Goal: Task Accomplishment & Management: Use online tool/utility

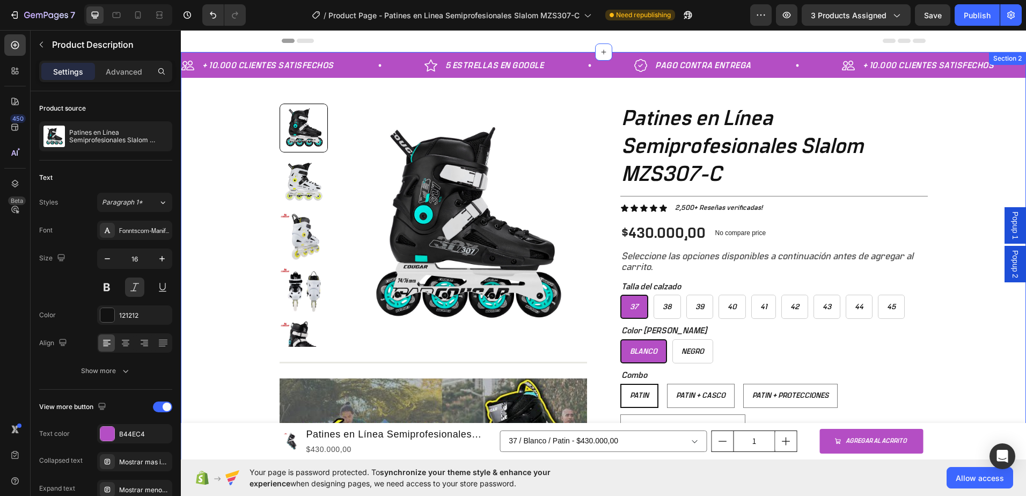
scroll to position [322, 0]
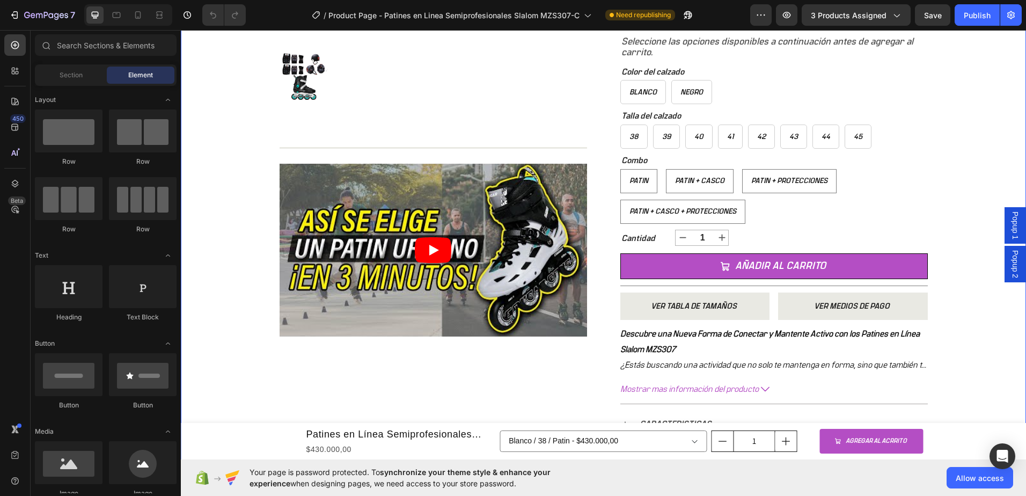
scroll to position [322, 0]
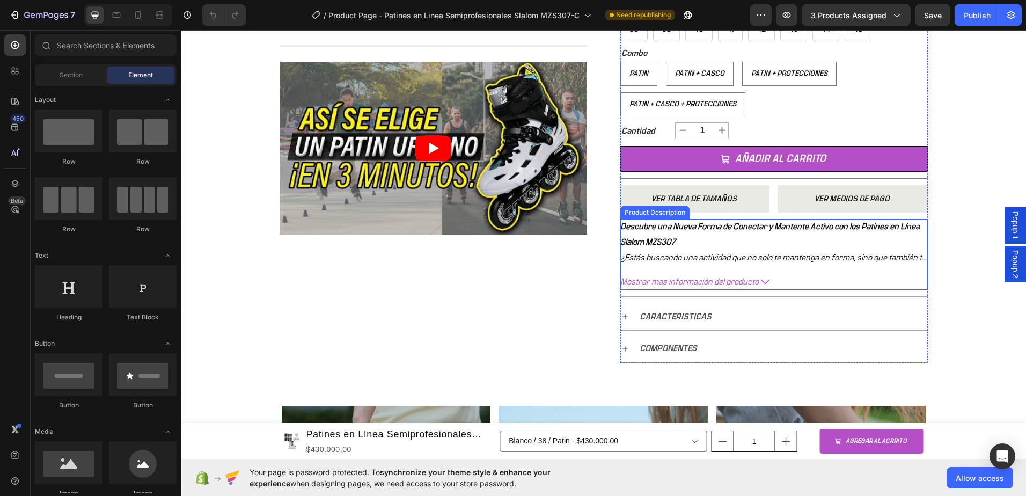
click at [756, 285] on button "Mostrar mas información del producto" at bounding box center [775, 282] width 308 height 16
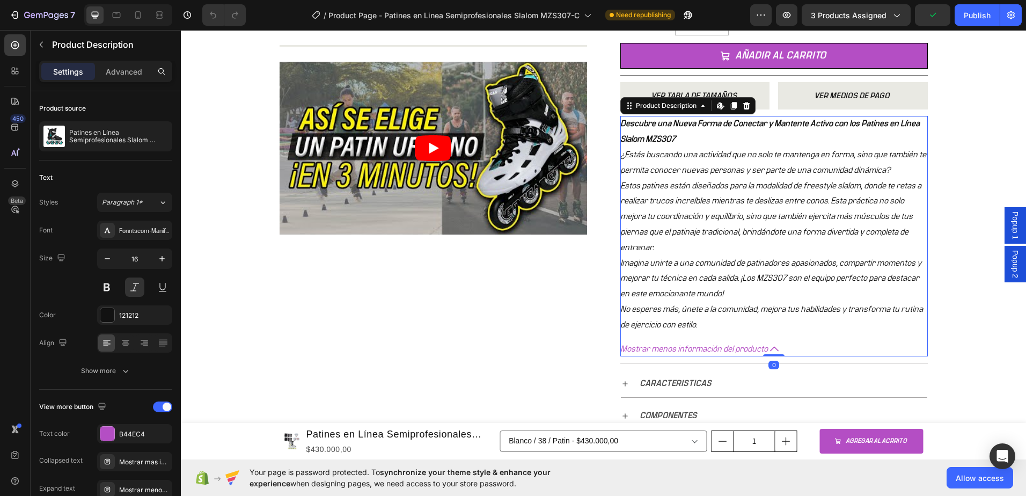
scroll to position [429, 0]
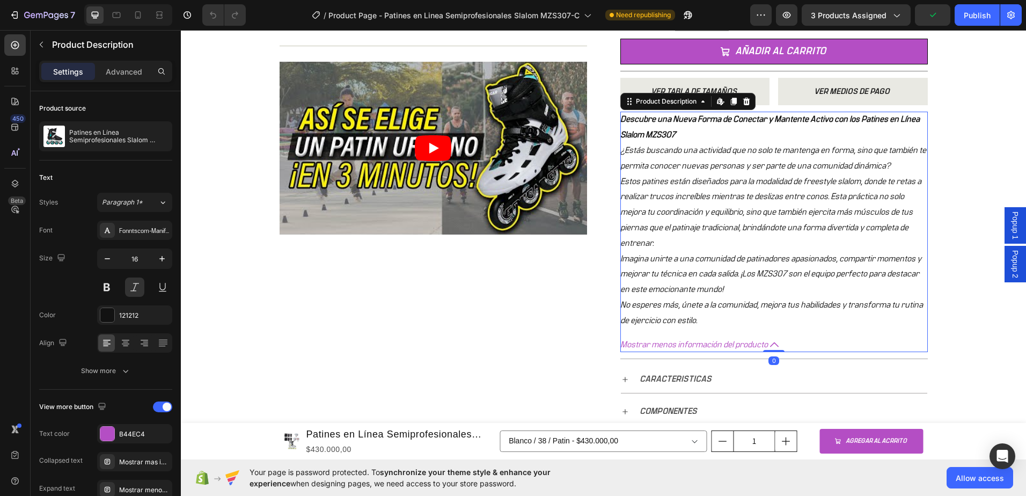
click at [770, 341] on icon at bounding box center [774, 344] width 9 height 9
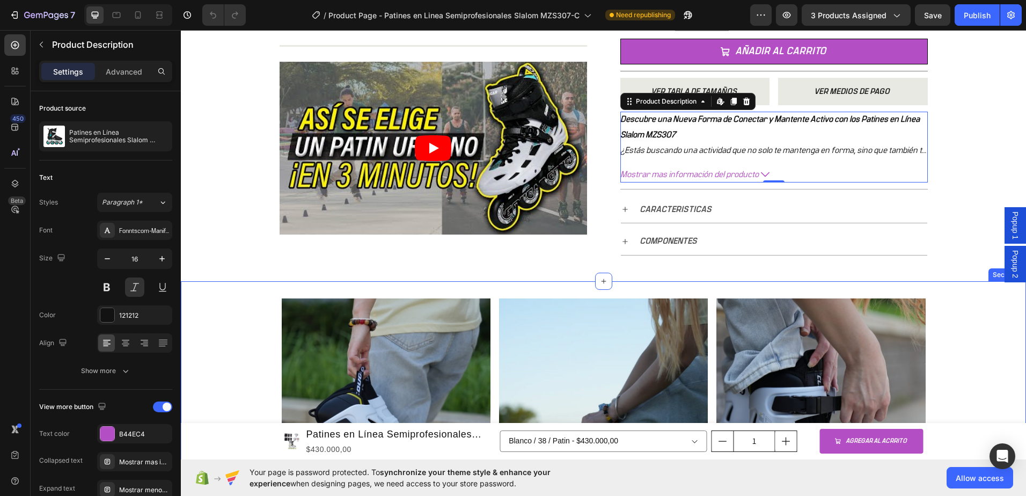
click at [955, 303] on div "Image Image Image Row" at bounding box center [604, 437] width 846 height 279
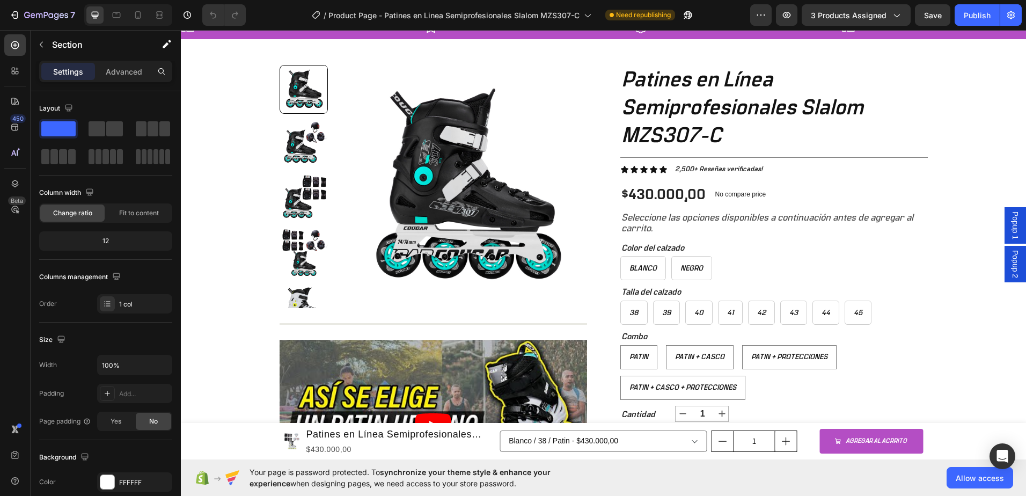
scroll to position [0, 0]
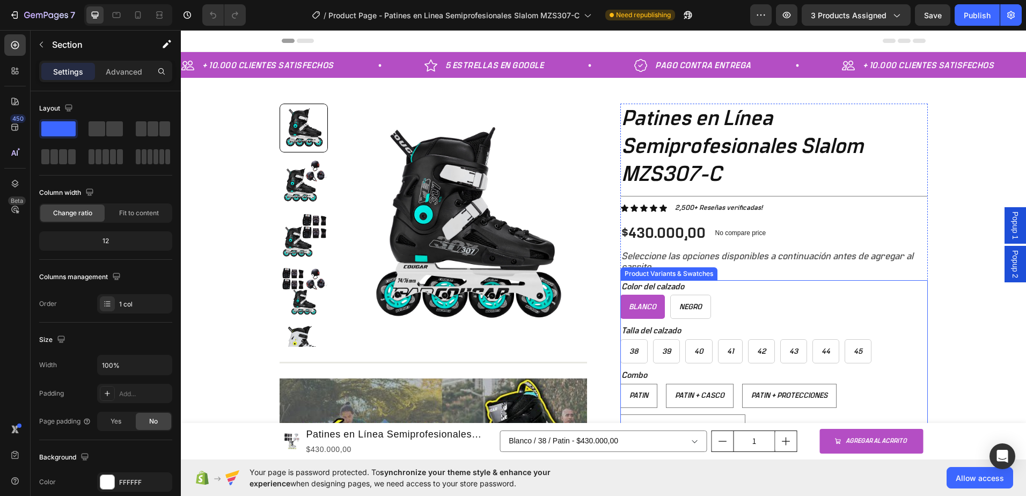
click at [643, 307] on span "Blanco" at bounding box center [642, 307] width 27 height 8
click at [621, 295] on input "Blanco Blanco Blanco" at bounding box center [620, 294] width 1 height 1
radio input "true"
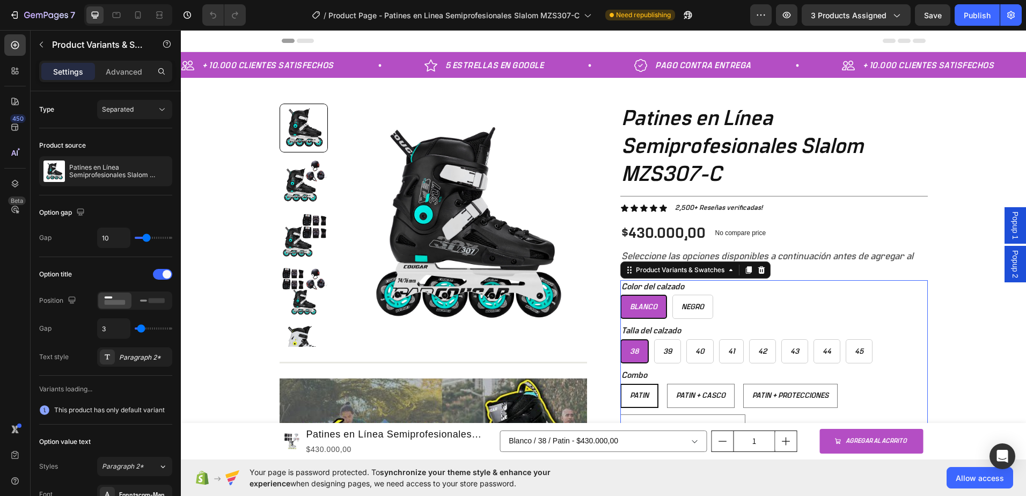
radio input "false"
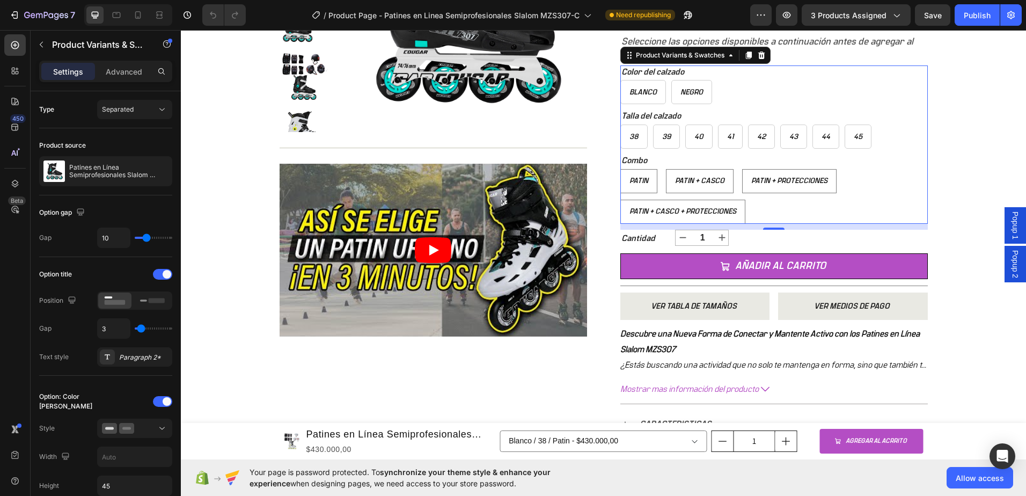
scroll to position [268, 0]
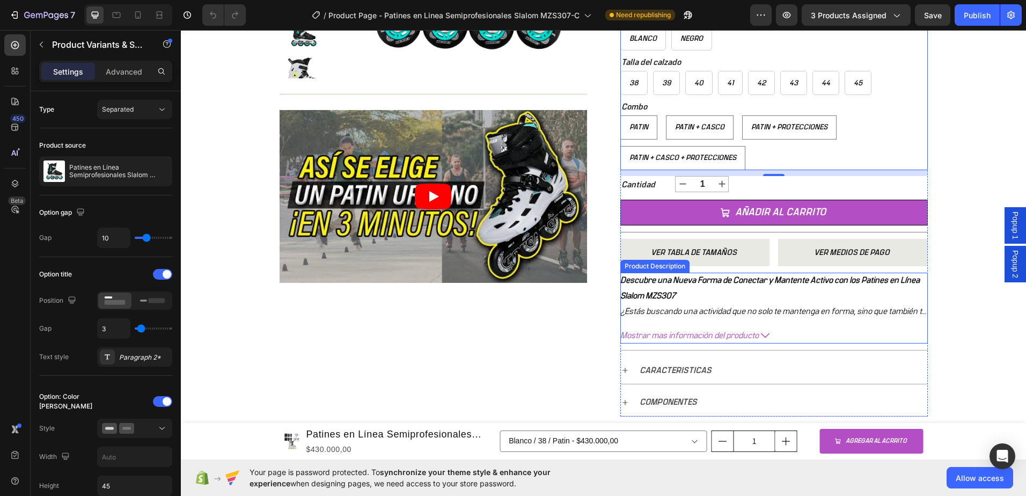
click at [774, 285] on div "Descubre una Nueva Forma de Conectar y Mantente Activo con los Patines en Línea…" at bounding box center [775, 296] width 308 height 46
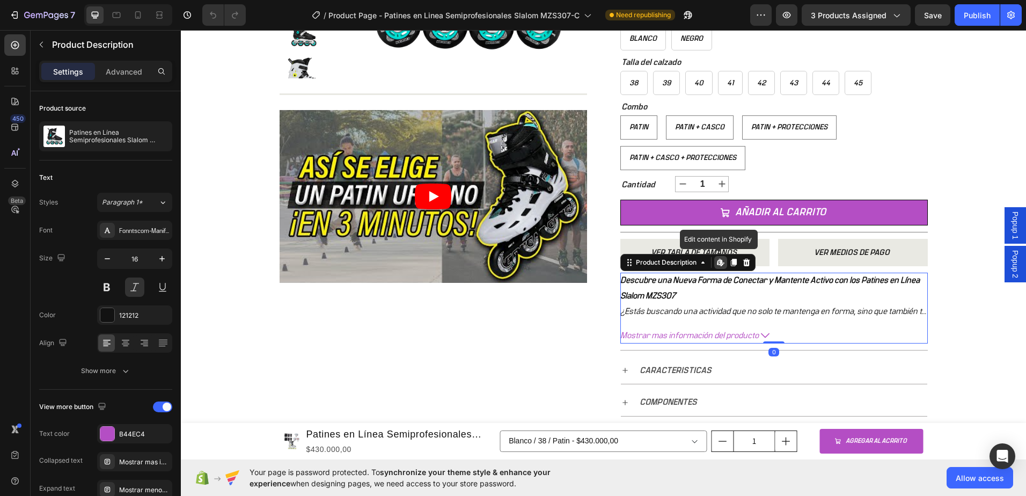
click at [717, 265] on icon at bounding box center [719, 262] width 4 height 6
click at [222, 232] on div "+ 10.000 CLIENTES SATISFECHOS Item List 5 ESTRELLAS EN GOOGLE Item List PAGO CO…" at bounding box center [604, 113] width 846 height 659
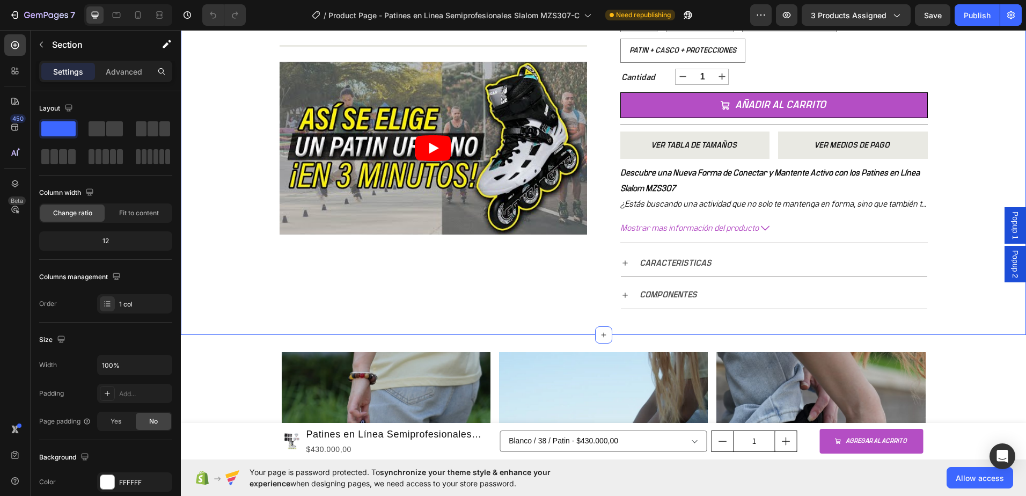
scroll to position [483, 0]
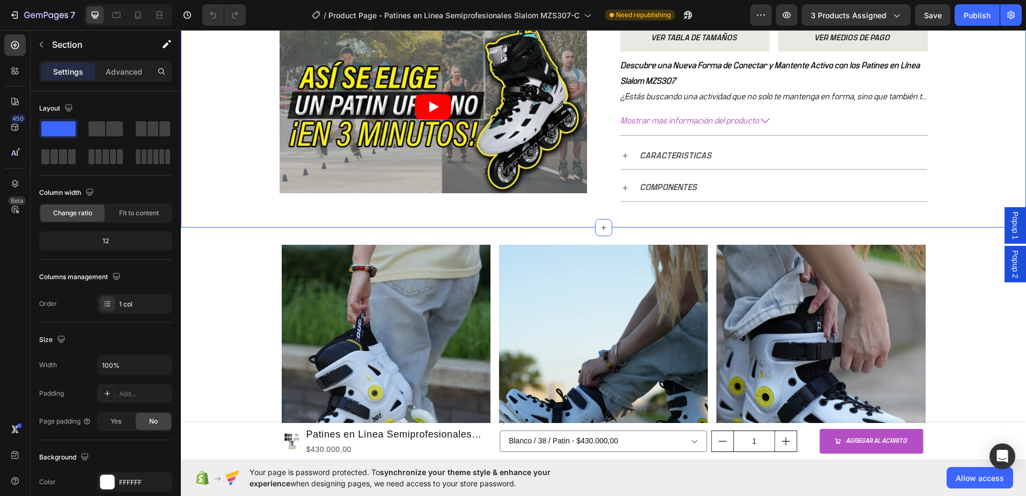
click at [1010, 225] on span "Popup 1" at bounding box center [1015, 226] width 11 height 28
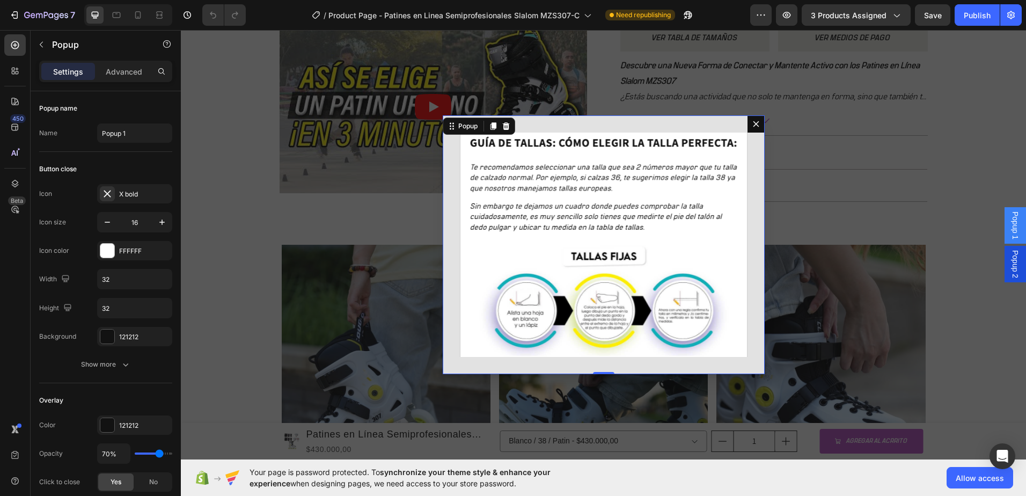
click at [506, 280] on img "Dialog body" at bounding box center [604, 245] width 288 height 225
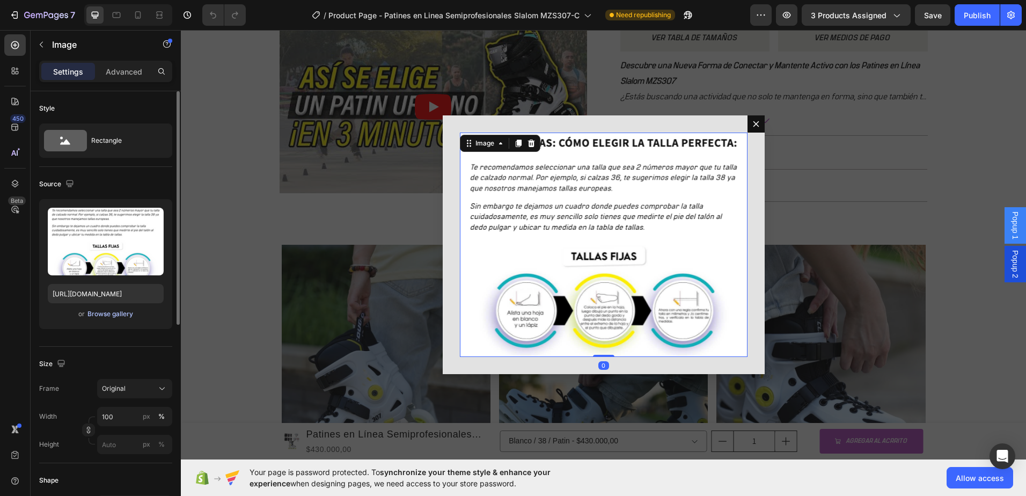
click at [100, 309] on div "Browse gallery" at bounding box center [111, 314] width 46 height 10
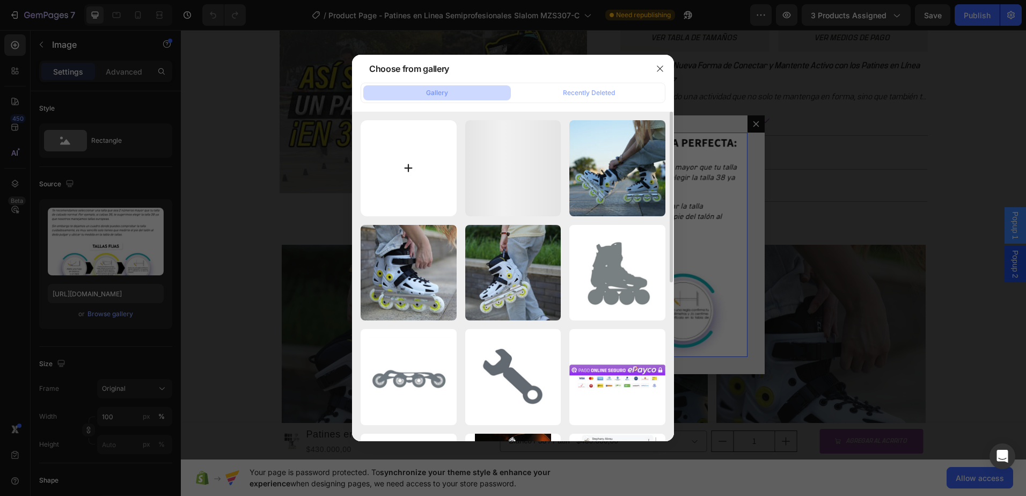
click at [410, 161] on input "file" at bounding box center [409, 168] width 96 height 96
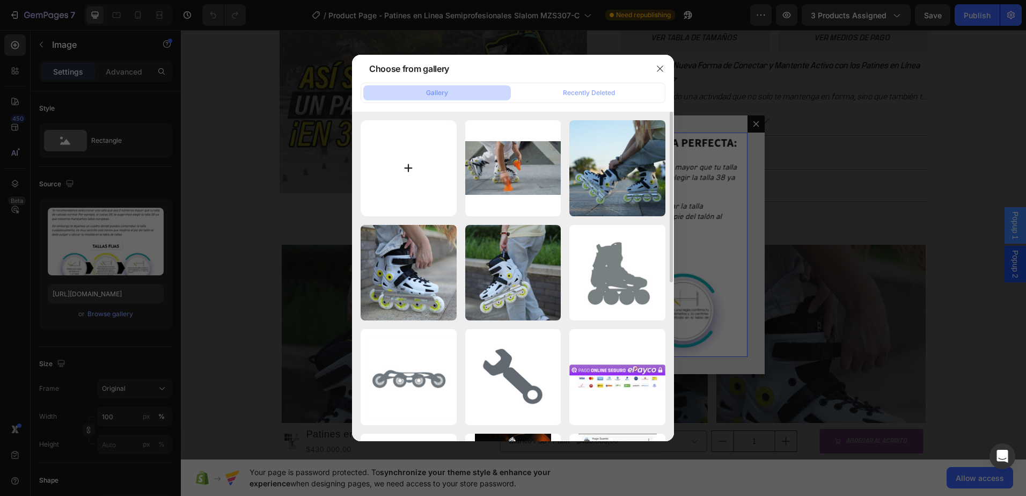
type input "C:\fakepath\TABLA-TALLA-307C.png"
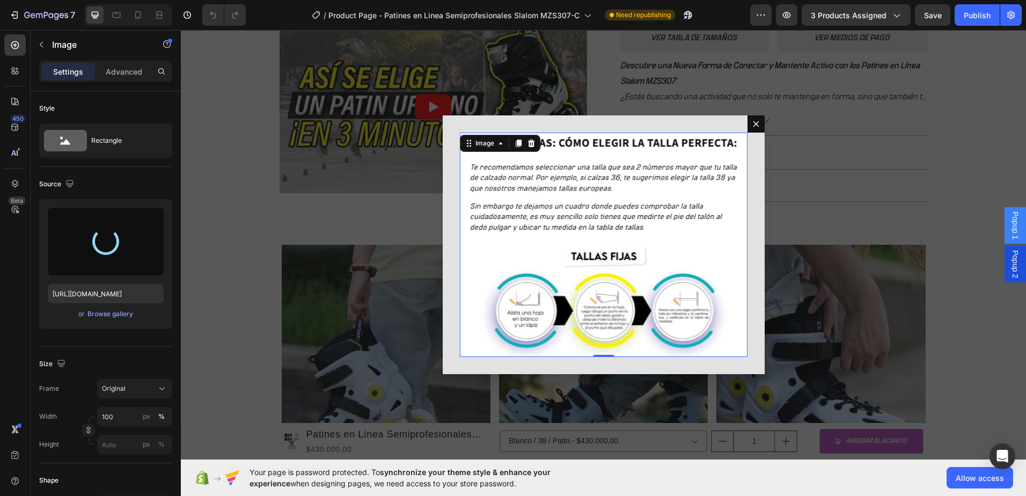
type input "[URL][DOMAIN_NAME]"
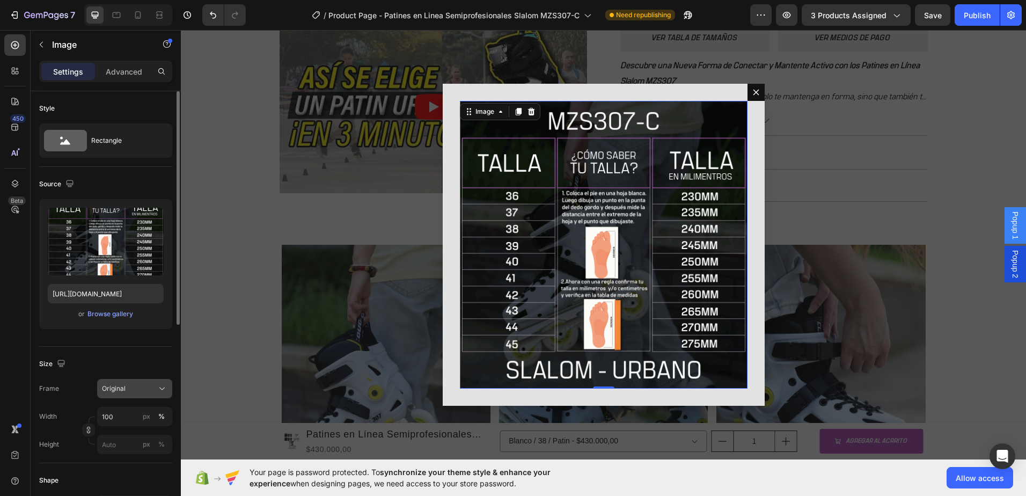
click at [163, 385] on icon at bounding box center [162, 388] width 11 height 11
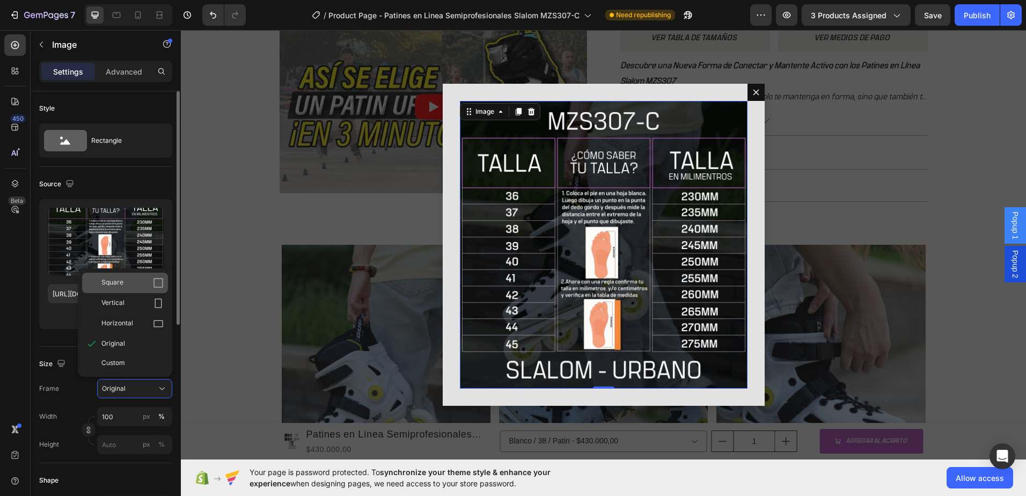
click at [140, 290] on div "Square" at bounding box center [125, 283] width 86 height 20
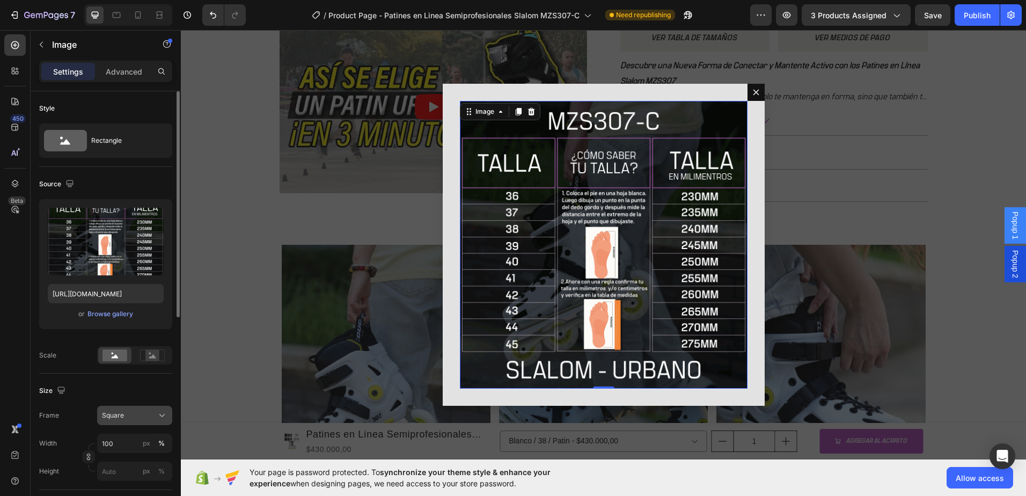
click at [161, 409] on button "Square" at bounding box center [134, 415] width 75 height 19
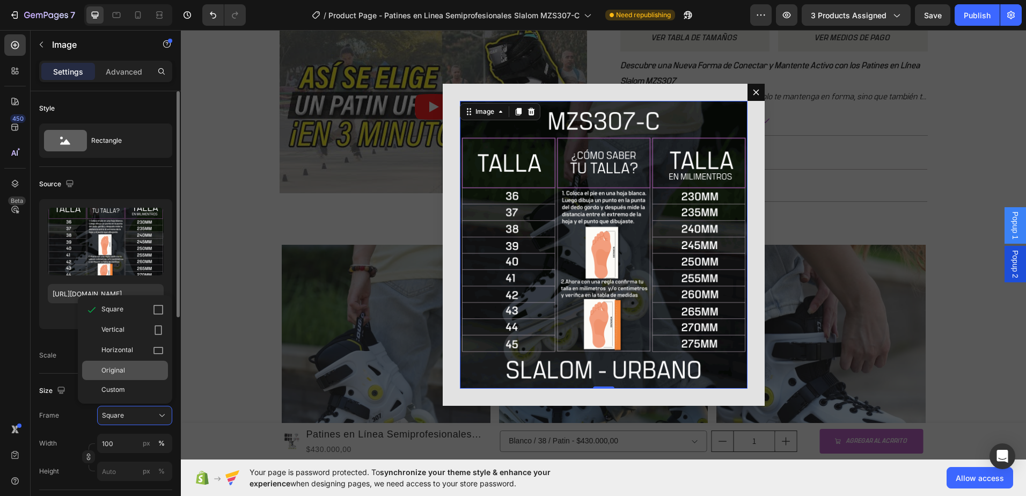
click at [139, 372] on div "Original" at bounding box center [132, 371] width 62 height 10
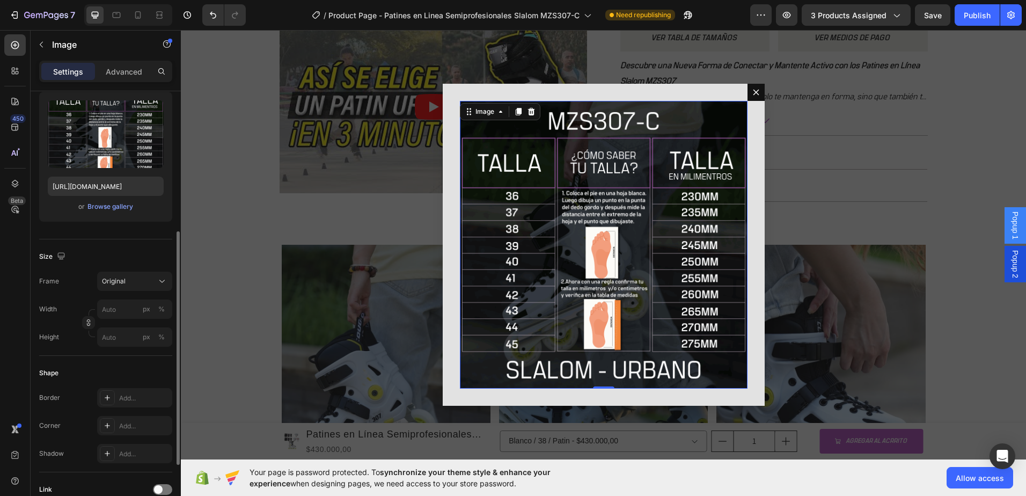
scroll to position [161, 0]
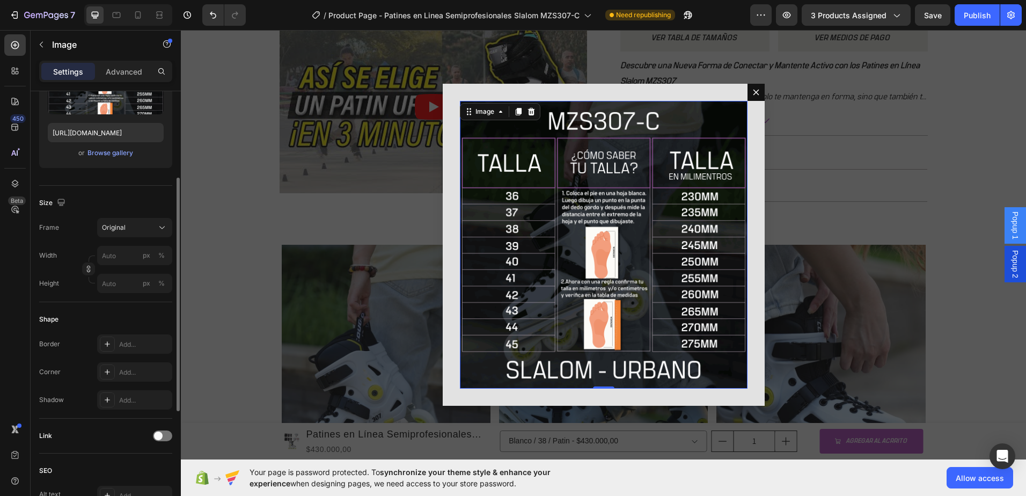
click at [520, 292] on img "Dialog body" at bounding box center [604, 245] width 288 height 288
click at [124, 72] on p "Advanced" at bounding box center [124, 71] width 37 height 11
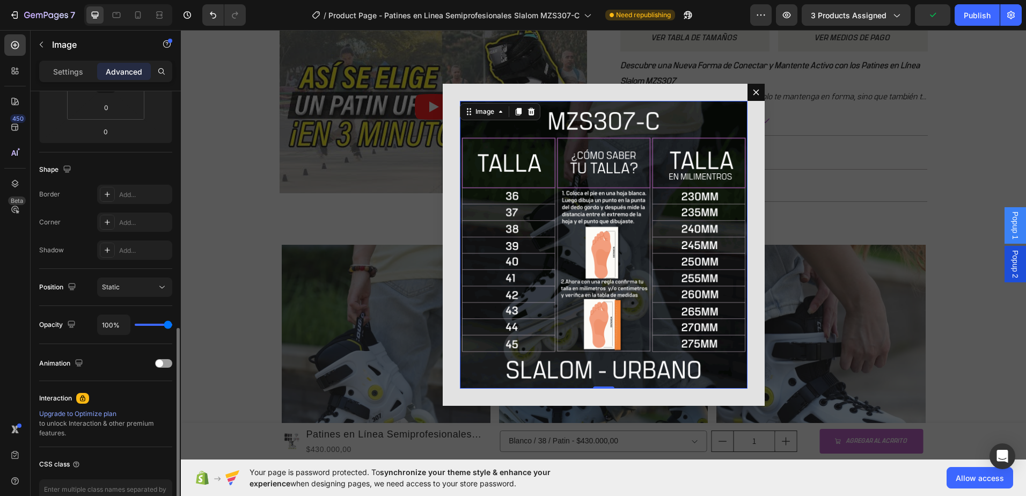
scroll to position [281, 0]
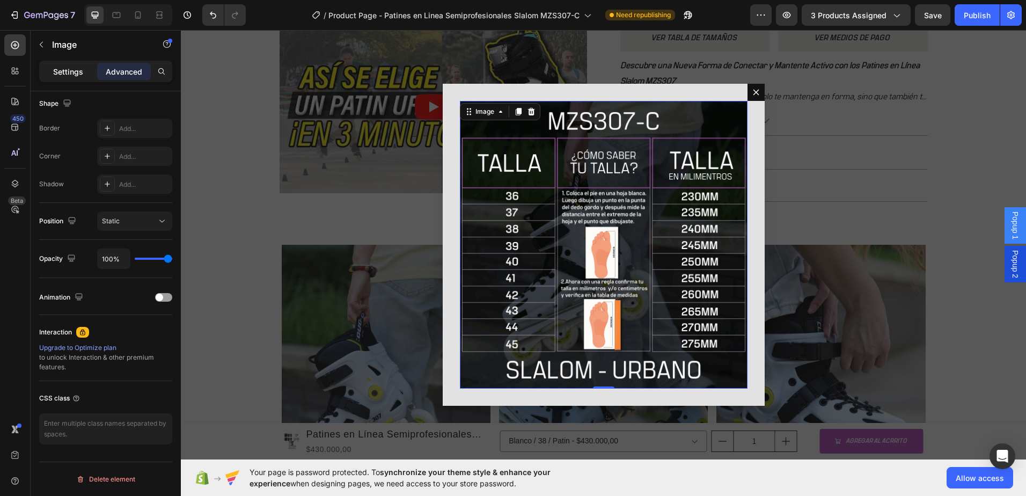
click at [68, 78] on div "Settings" at bounding box center [68, 71] width 54 height 17
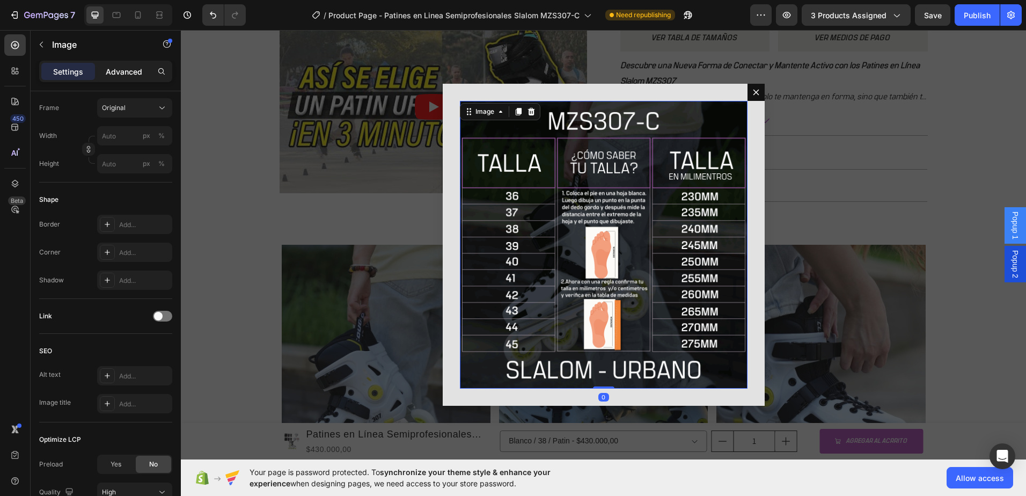
click at [115, 69] on p "Advanced" at bounding box center [124, 71] width 37 height 11
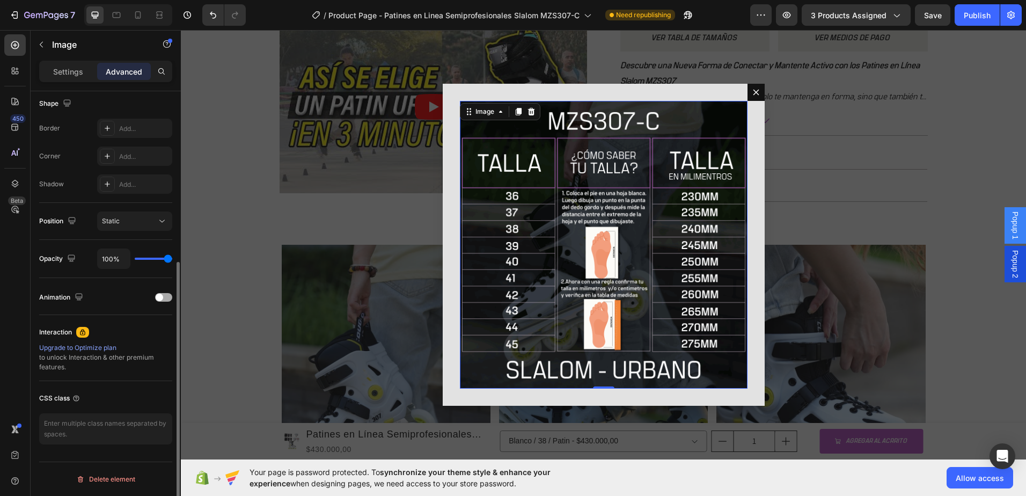
click at [159, 300] on span at bounding box center [160, 298] width 8 height 8
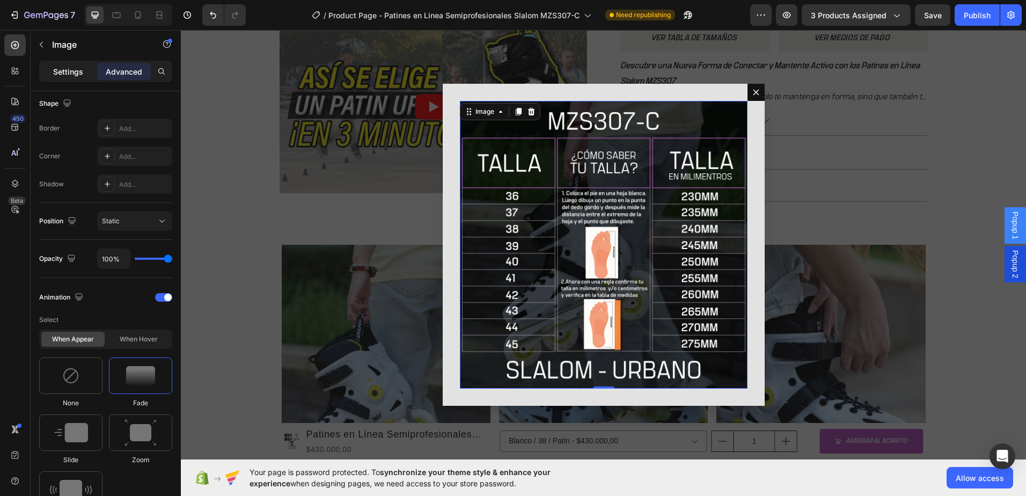
click at [57, 67] on p "Settings" at bounding box center [68, 71] width 30 height 11
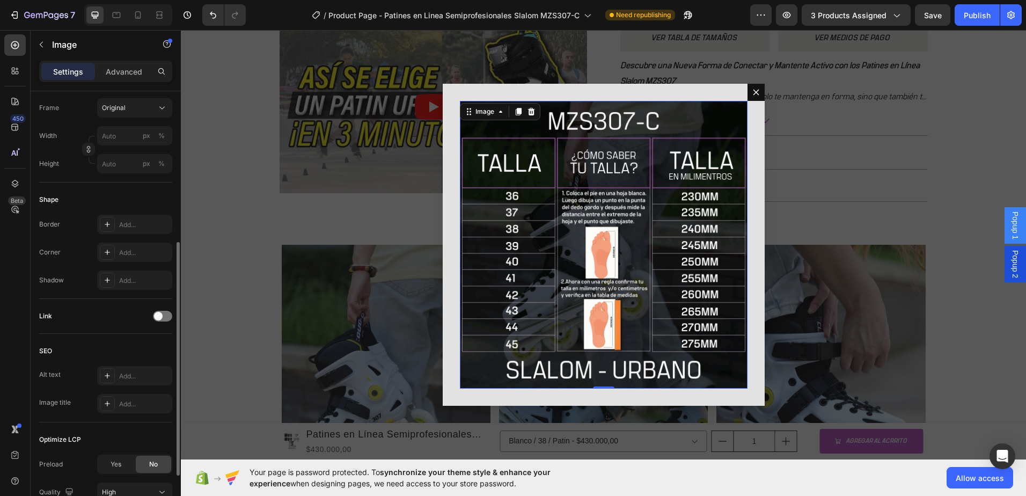
scroll to position [375, 0]
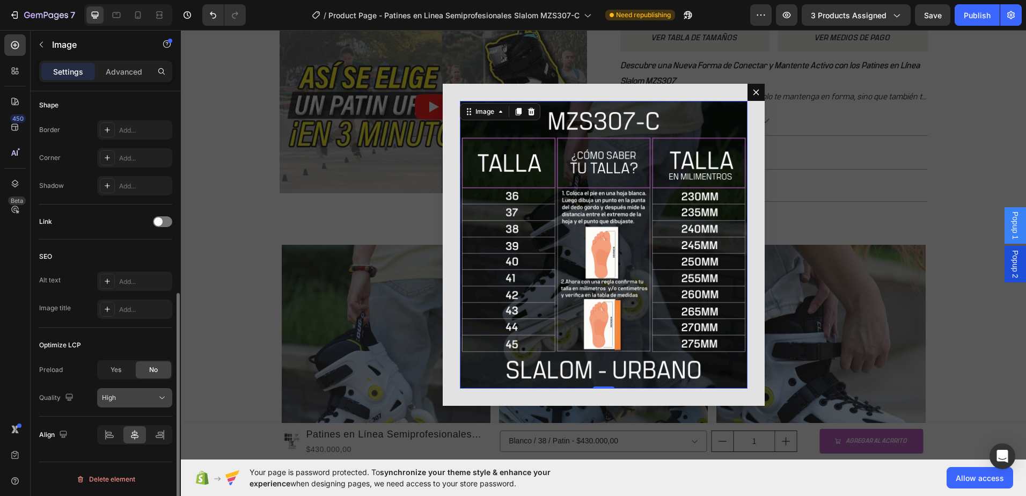
click at [147, 404] on button "High" at bounding box center [134, 397] width 75 height 19
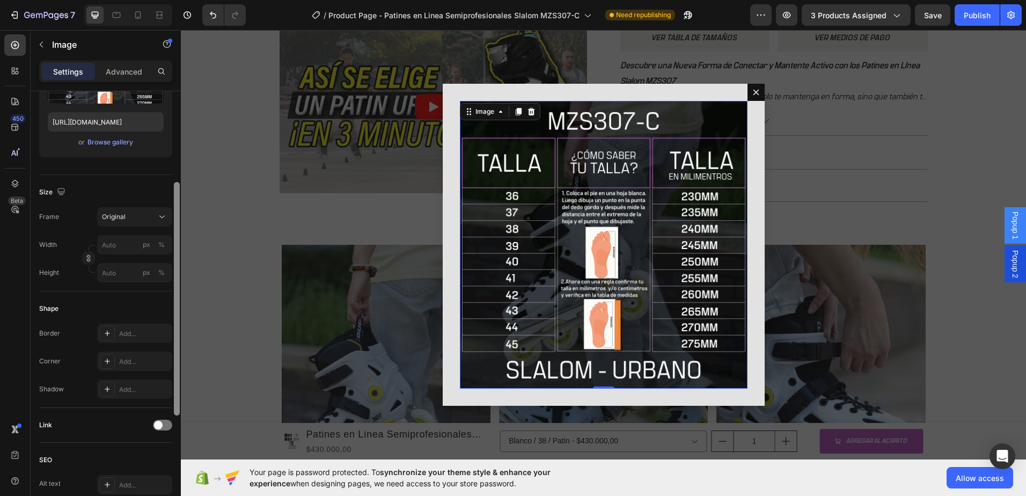
scroll to position [170, 0]
drag, startPoint x: 177, startPoint y: 324, endPoint x: 177, endPoint y: 213, distance: 110.6
click at [177, 213] on div at bounding box center [177, 299] width 6 height 234
click at [112, 254] on input "px %" at bounding box center [134, 246] width 75 height 19
click at [115, 278] on div "Full 100%" at bounding box center [124, 272] width 88 height 19
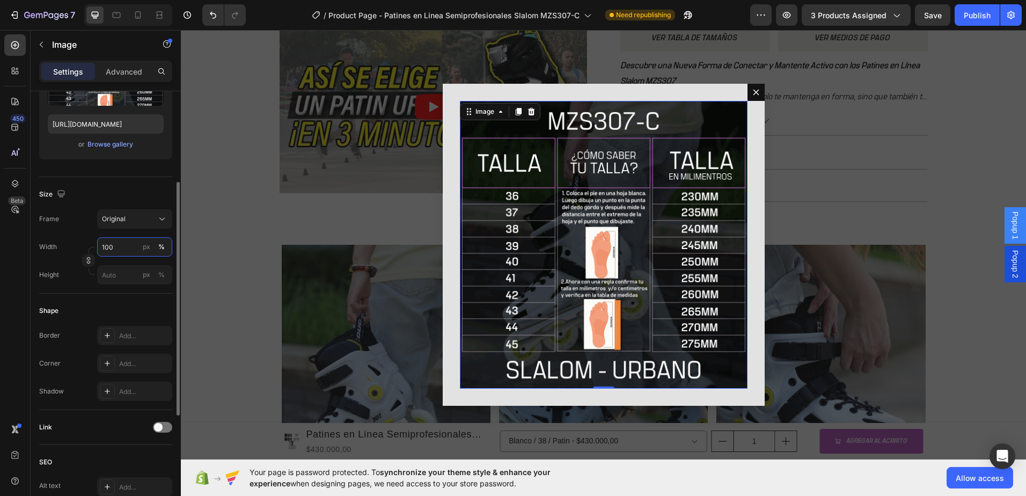
click at [124, 245] on input "100" at bounding box center [134, 246] width 75 height 19
click at [124, 245] on input "111" at bounding box center [134, 246] width 75 height 19
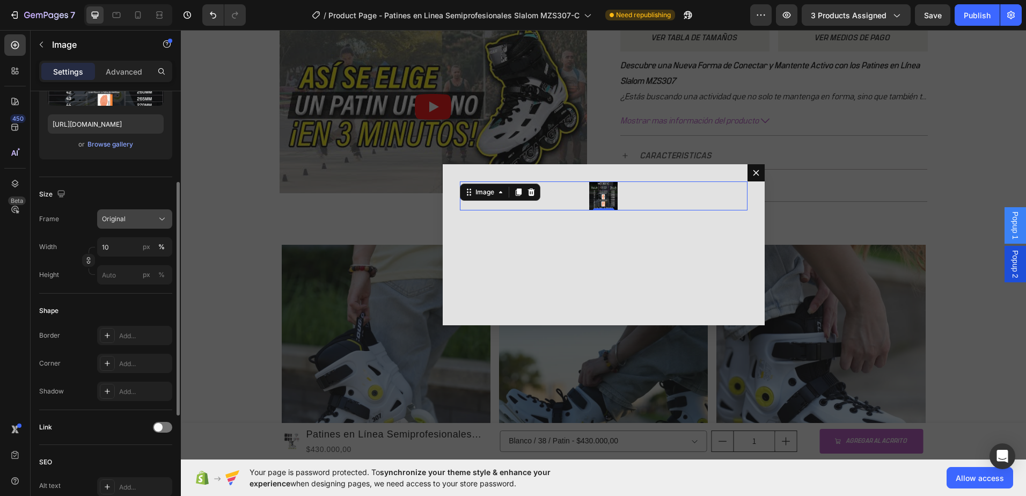
click at [142, 213] on button "Original" at bounding box center [134, 218] width 75 height 19
click at [115, 183] on div "Size Frame Original Square Vertical Horizontal Original Custom Width 10 px % He…" at bounding box center [105, 235] width 133 height 116
click at [120, 244] on input "10" at bounding box center [134, 246] width 75 height 19
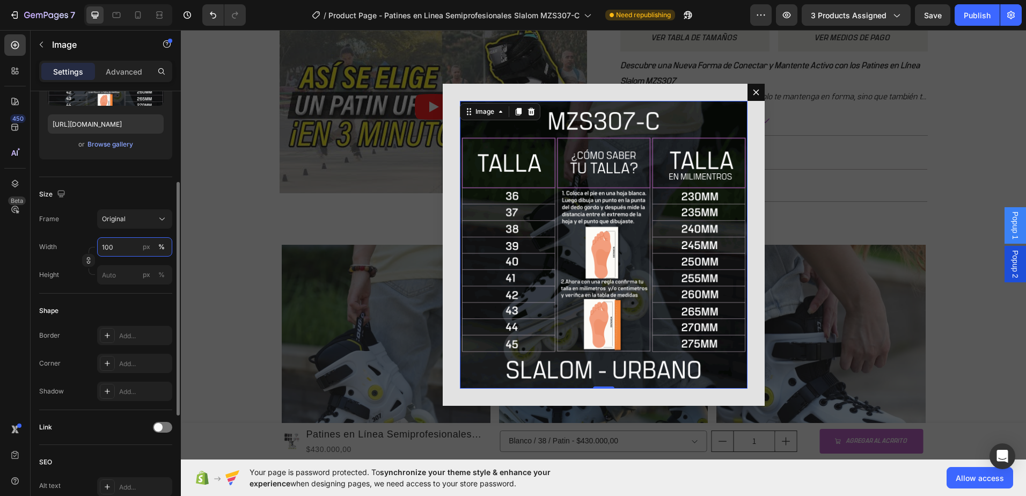
type input "100"
click at [129, 195] on div "Size" at bounding box center [105, 194] width 133 height 17
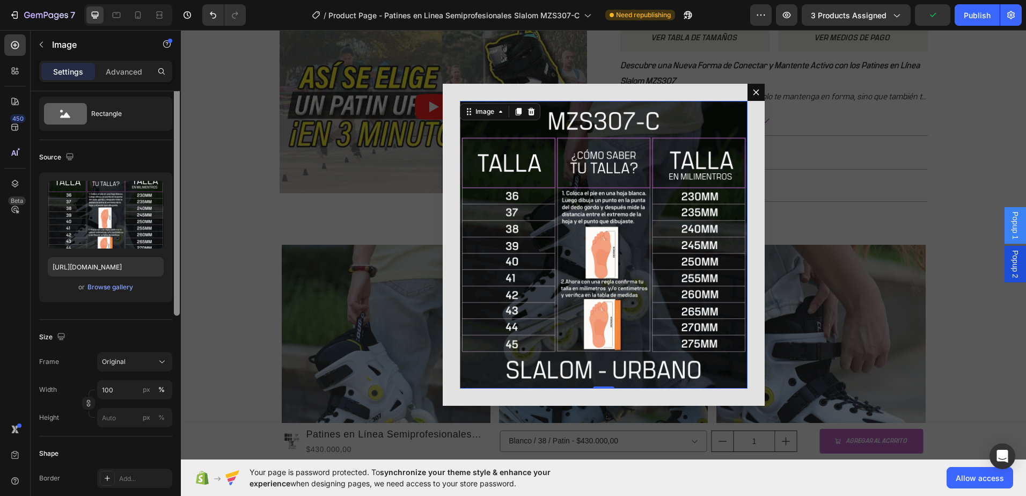
scroll to position [42, 0]
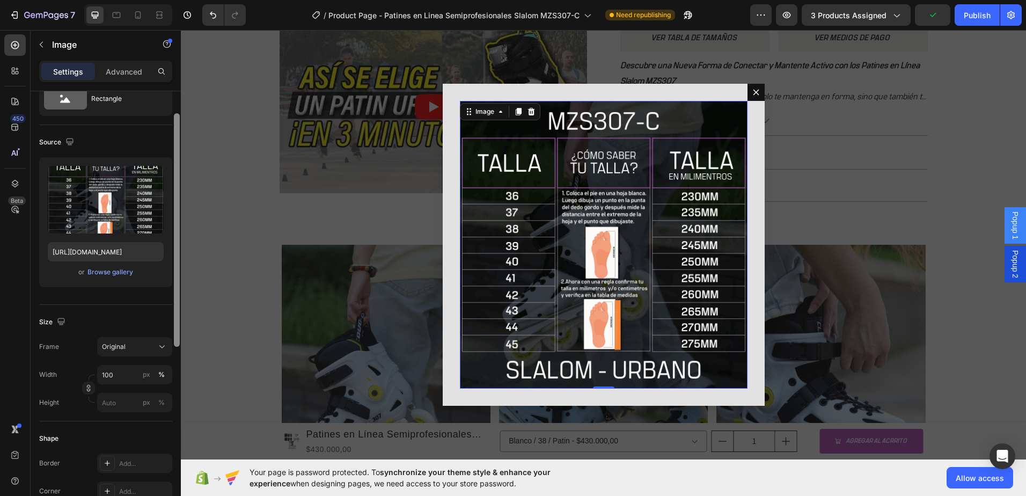
drag, startPoint x: 359, startPoint y: 229, endPoint x: 196, endPoint y: 169, distance: 173.2
click at [585, 208] on img "Dialog body" at bounding box center [604, 245] width 288 height 288
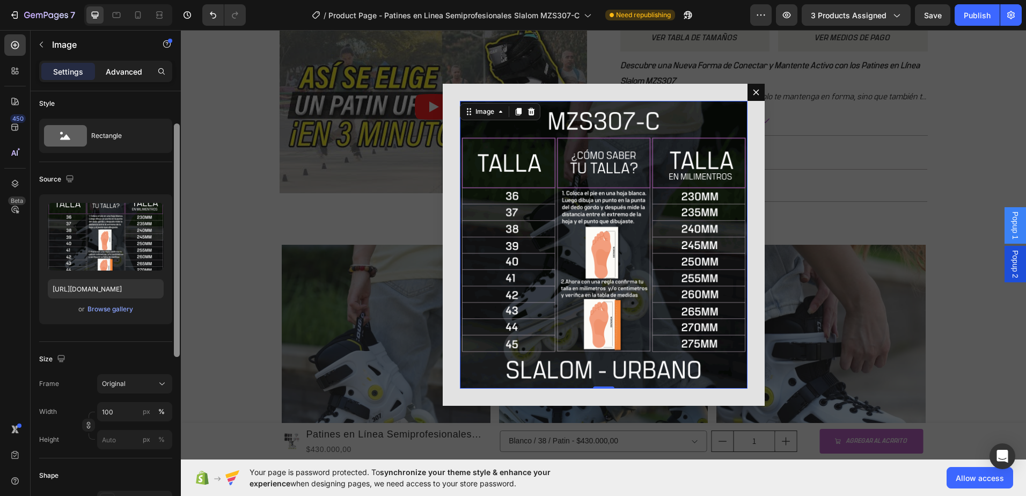
scroll to position [0, 0]
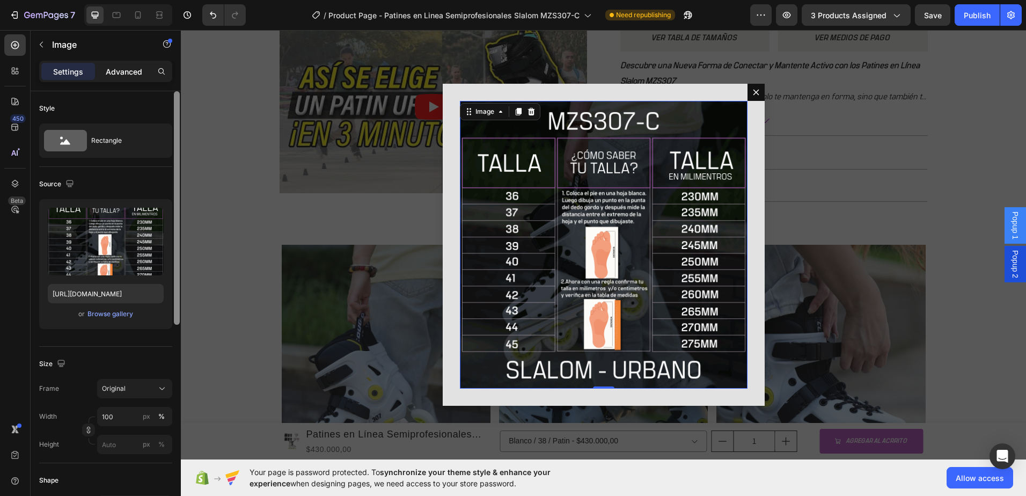
click at [122, 68] on p "Advanced" at bounding box center [124, 71] width 37 height 11
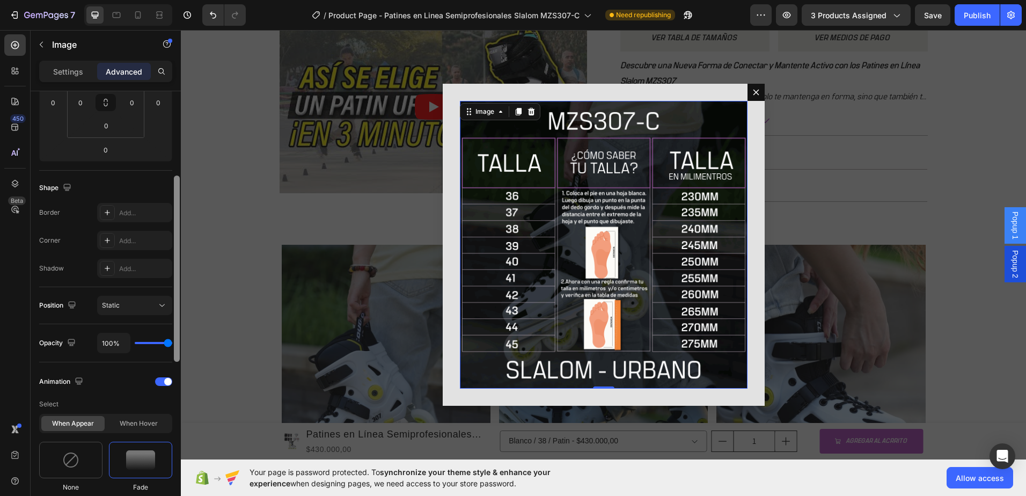
scroll to position [199, 0]
drag, startPoint x: 178, startPoint y: 110, endPoint x: 176, endPoint y: 195, distance: 85.4
click at [176, 195] on div at bounding box center [177, 269] width 6 height 186
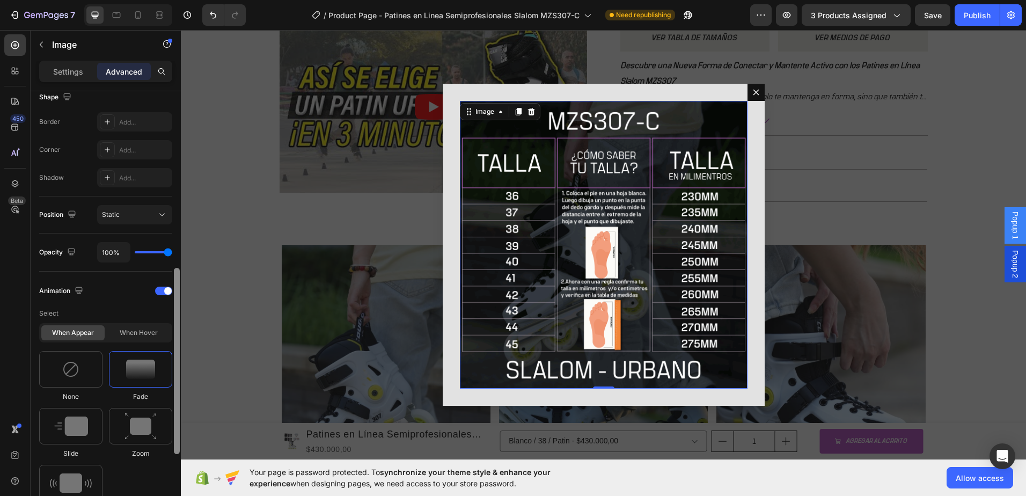
scroll to position [329, 0]
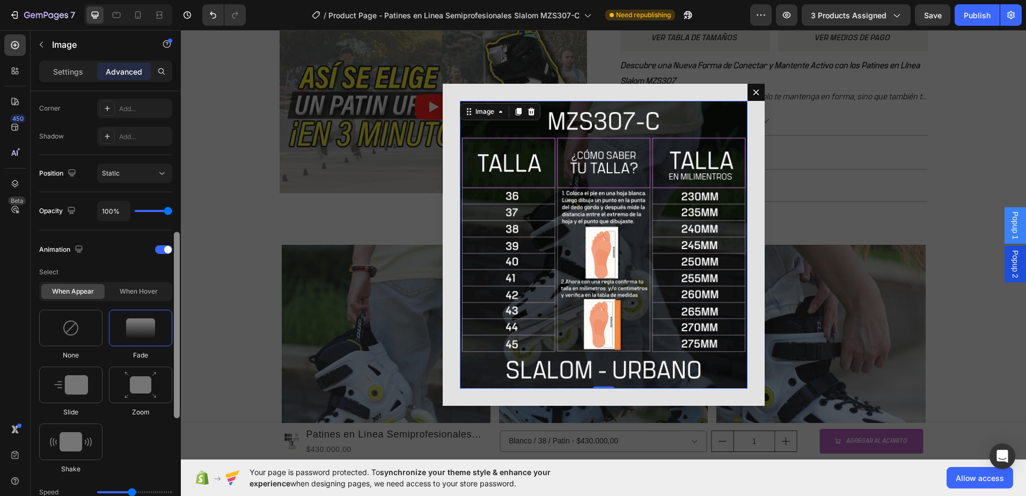
drag, startPoint x: 357, startPoint y: 222, endPoint x: 181, endPoint y: 260, distance: 180.2
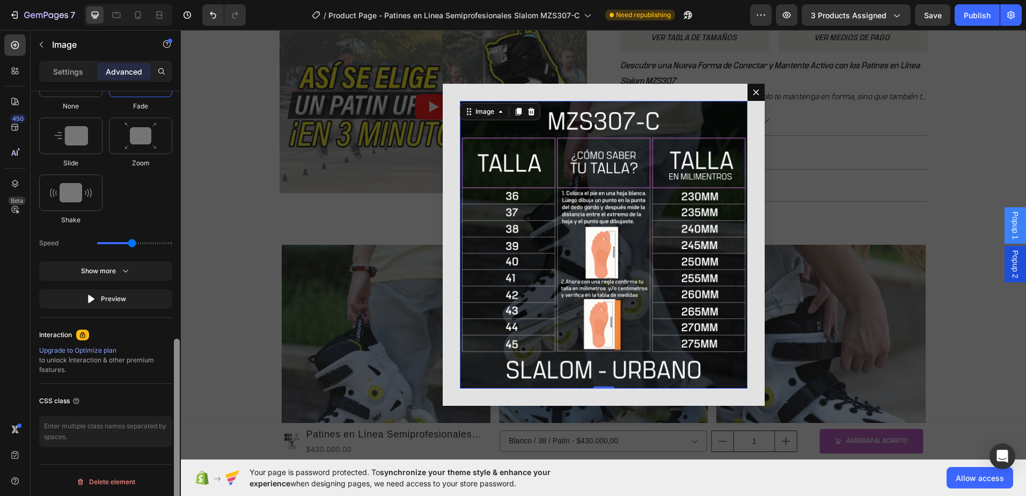
scroll to position [579, 0]
drag, startPoint x: 176, startPoint y: 265, endPoint x: 177, endPoint y: 355, distance: 90.2
click at [177, 355] on div at bounding box center [177, 432] width 6 height 186
click at [127, 270] on icon "button" at bounding box center [125, 270] width 5 height 3
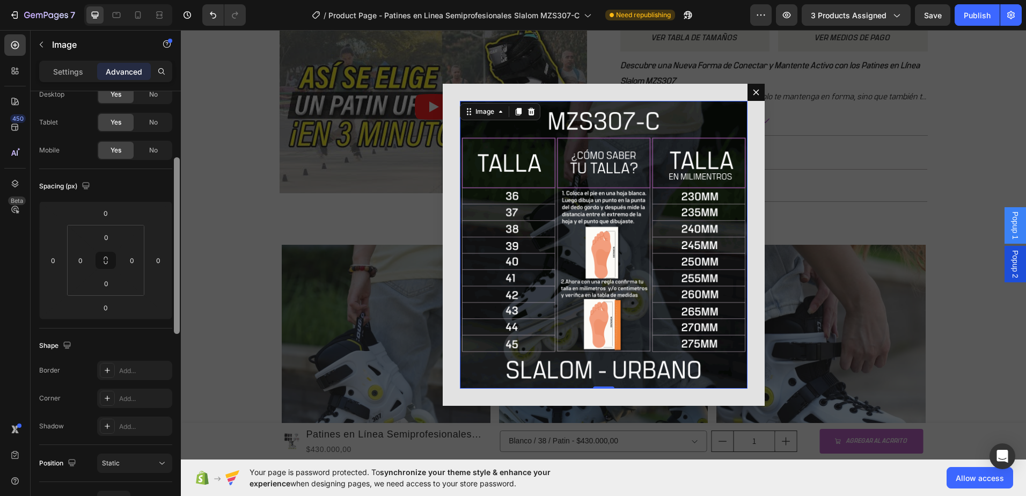
scroll to position [0, 0]
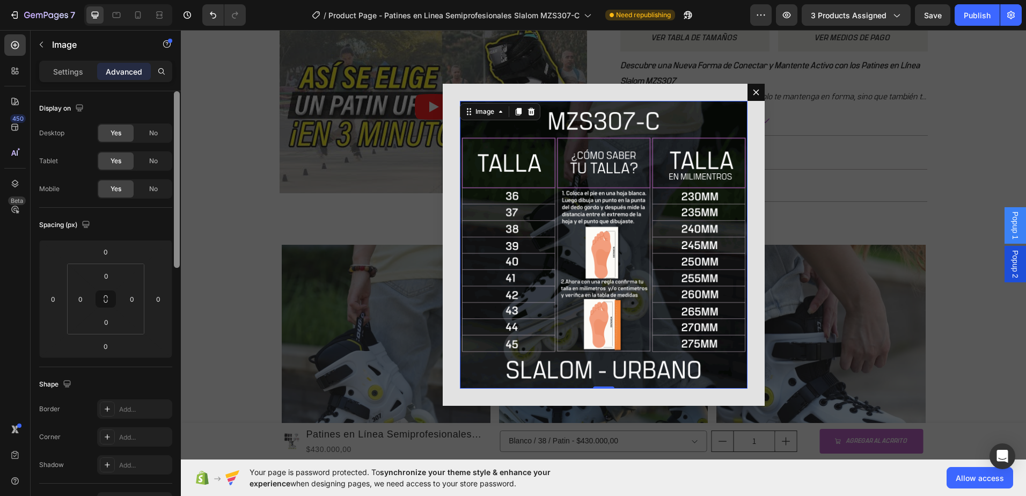
drag, startPoint x: 177, startPoint y: 355, endPoint x: 170, endPoint y: 82, distance: 273.9
click at [170, 82] on div "Settings Advanced Display on Desktop Yes No Tablet Yes No Mobile Yes No Spacing…" at bounding box center [106, 294] width 150 height 466
click at [214, 94] on div "Backdrop" at bounding box center [604, 244] width 846 height 429
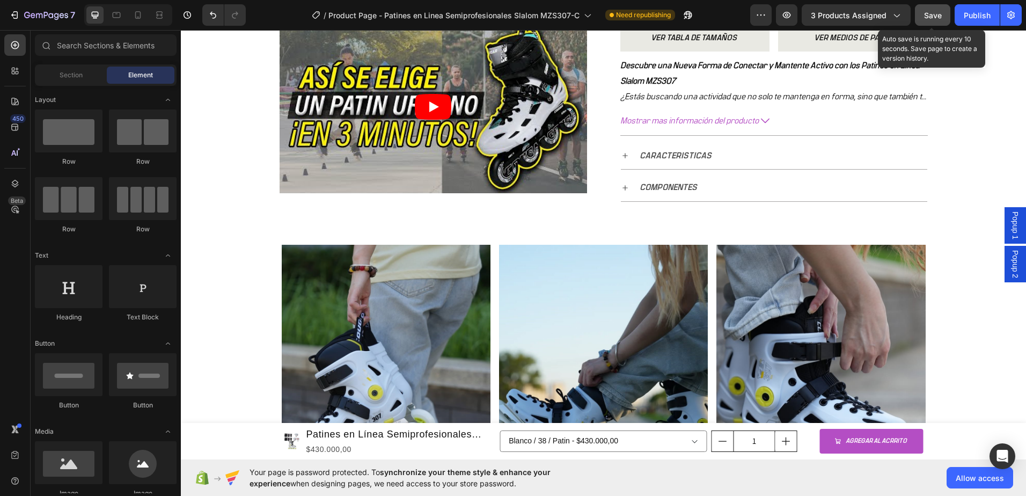
click at [927, 21] on button "Save" at bounding box center [932, 14] width 35 height 21
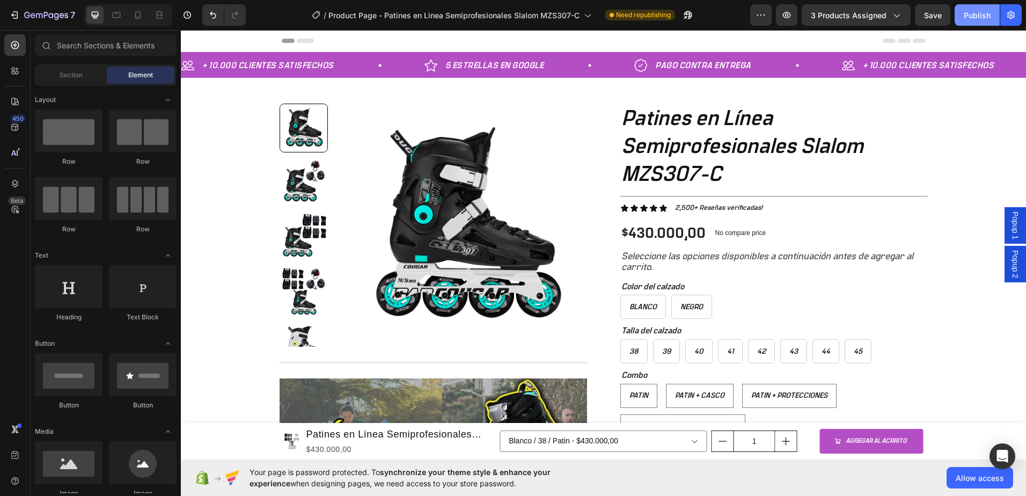
click at [970, 18] on div "Publish" at bounding box center [977, 15] width 27 height 11
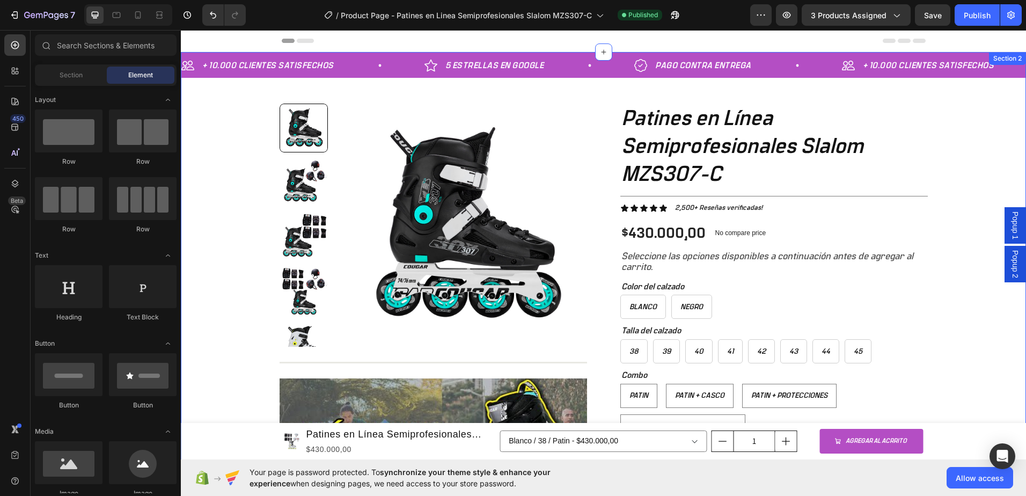
click at [213, 237] on div "+ 10.000 CLIENTES SATISFECHOS Item List 5 ESTRELLAS EN GOOGLE Item List PAGO CO…" at bounding box center [604, 381] width 846 height 659
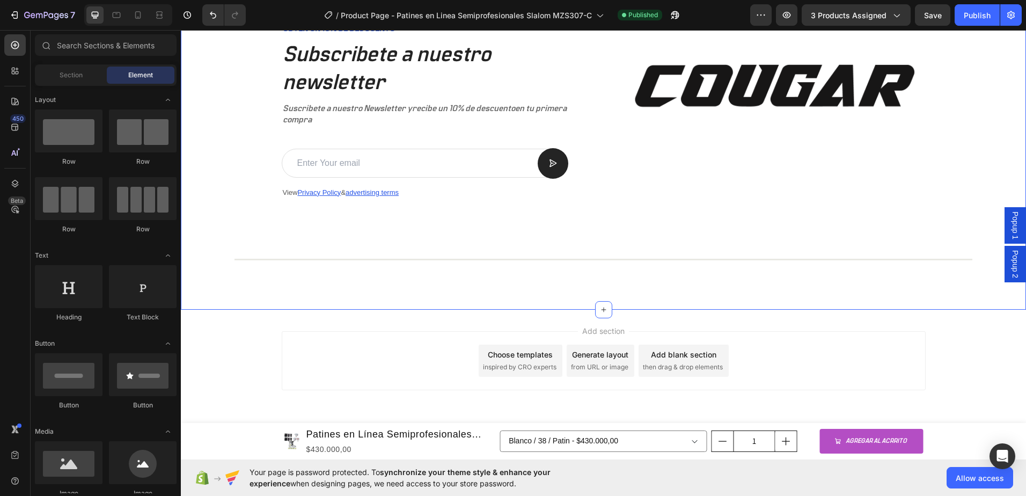
scroll to position [2719, 0]
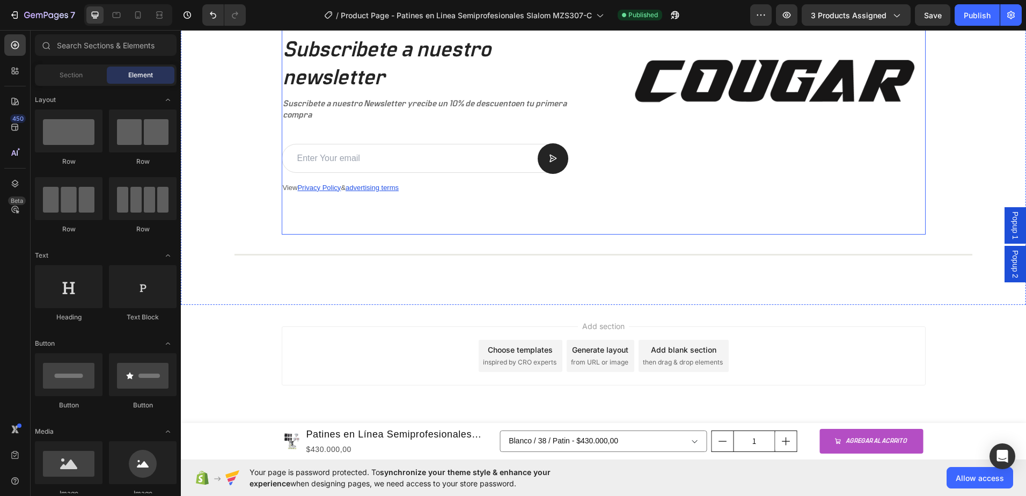
click at [608, 152] on div "OBTEN UN 10% DE DESCUENTO Text Block Subscribete a nuestro newsletter Heading S…" at bounding box center [604, 116] width 644 height 237
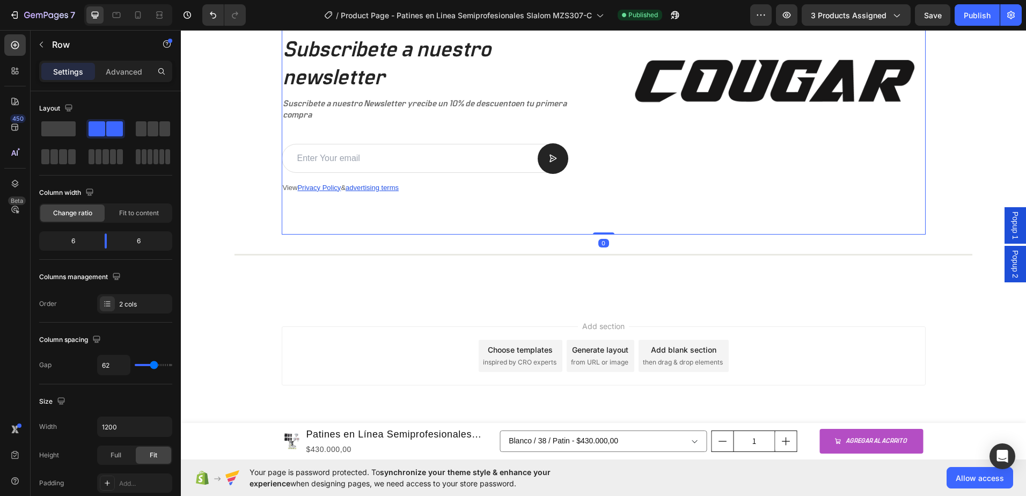
drag, startPoint x: 603, startPoint y: 234, endPoint x: 640, endPoint y: 261, distance: 46.1
click at [606, 196] on div "OBTEN UN 10% DE DESCUENTO Text Block Subscribete a nuestro newsletter Heading S…" at bounding box center [604, 116] width 644 height 237
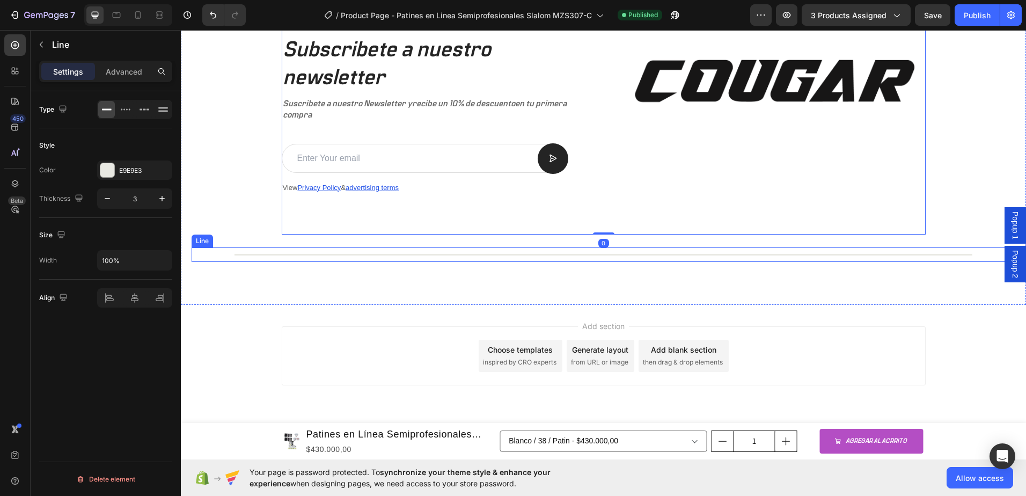
click at [643, 254] on div at bounding box center [604, 255] width 738 height 2
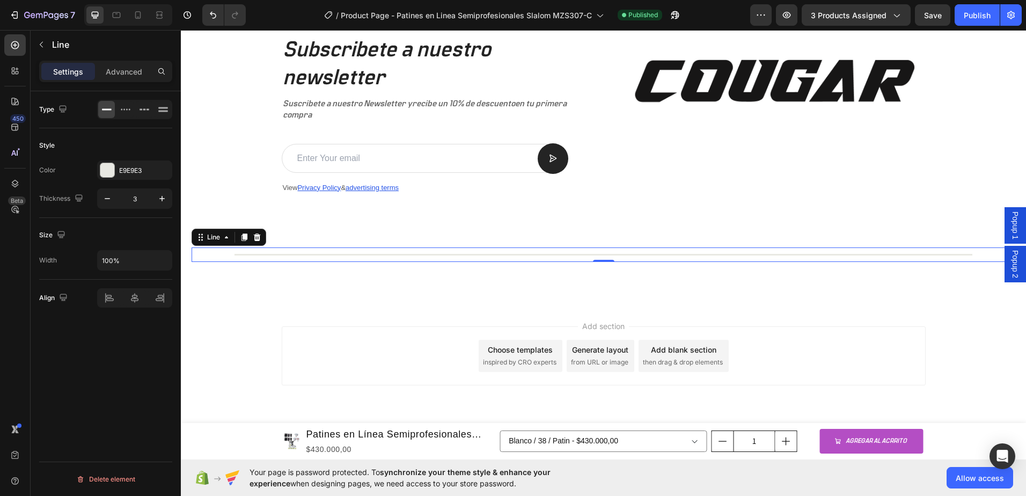
click at [373, 343] on div "Add section Choose templates inspired by CRO experts Generate layout from URL o…" at bounding box center [604, 355] width 644 height 59
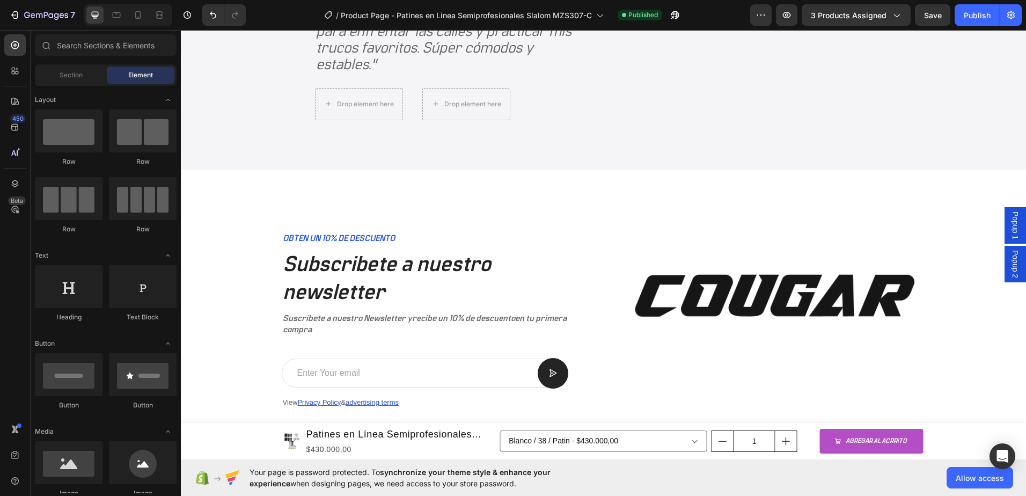
scroll to position [2396, 0]
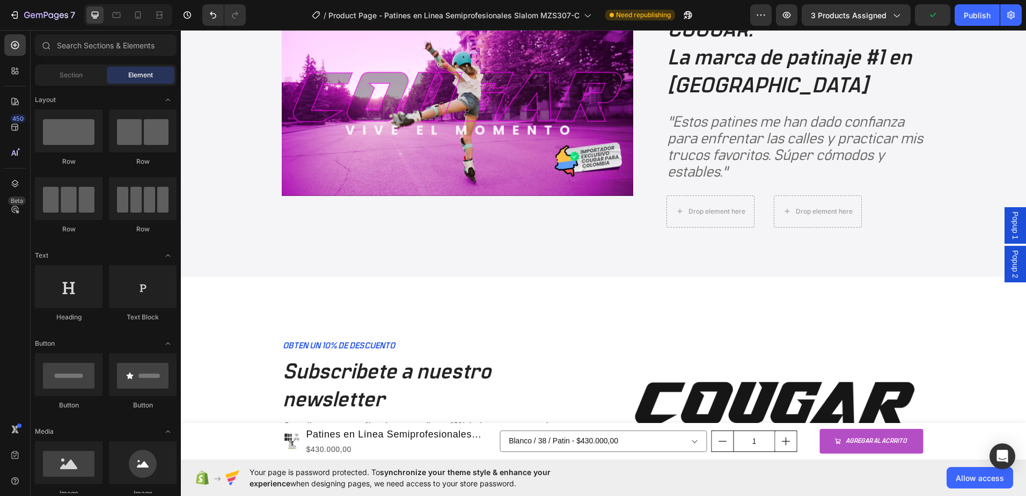
click at [1010, 232] on span "Popup 1" at bounding box center [1015, 226] width 11 height 28
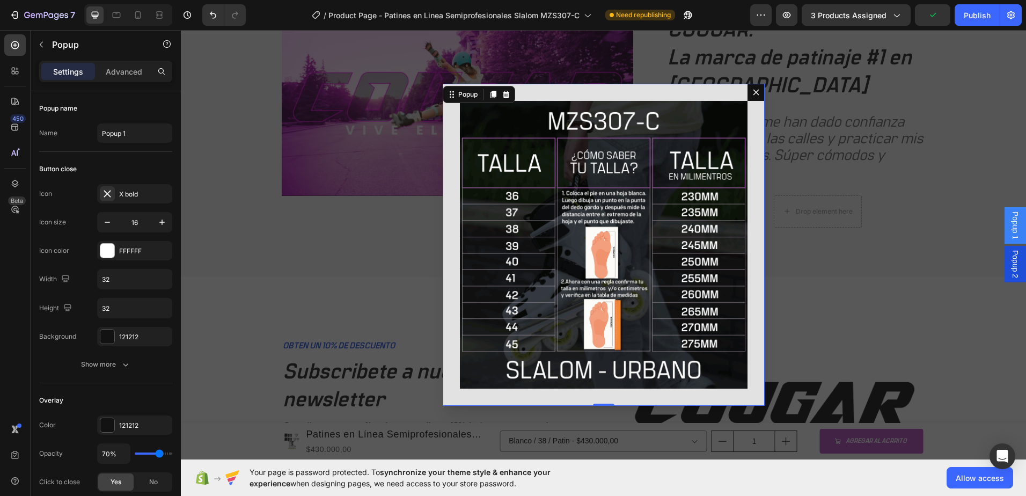
click at [1010, 232] on span "Popup 1" at bounding box center [1015, 226] width 11 height 28
click at [1010, 258] on span "Popup 2" at bounding box center [1015, 264] width 11 height 28
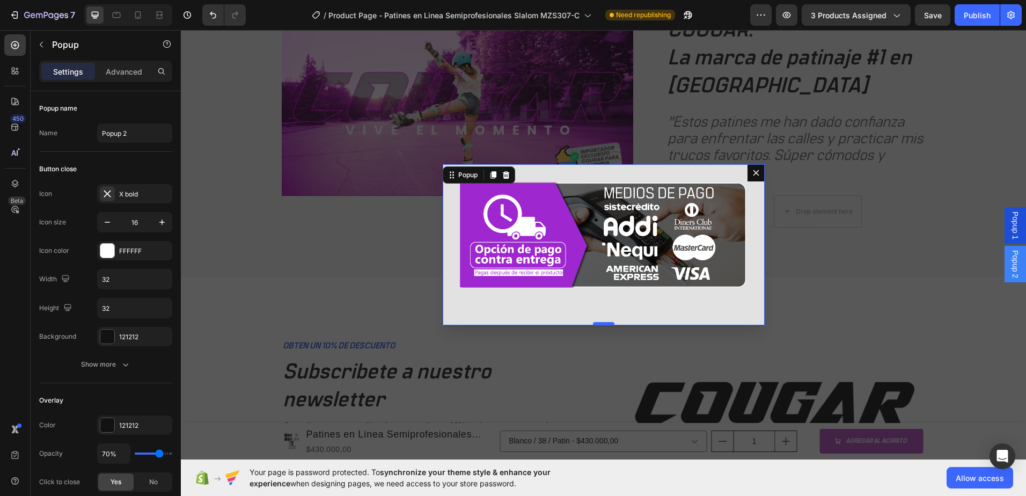
drag, startPoint x: 599, startPoint y: 324, endPoint x: 604, endPoint y: 325, distance: 5.5
click at [602, 303] on div "Image Popup 0" at bounding box center [604, 244] width 322 height 161
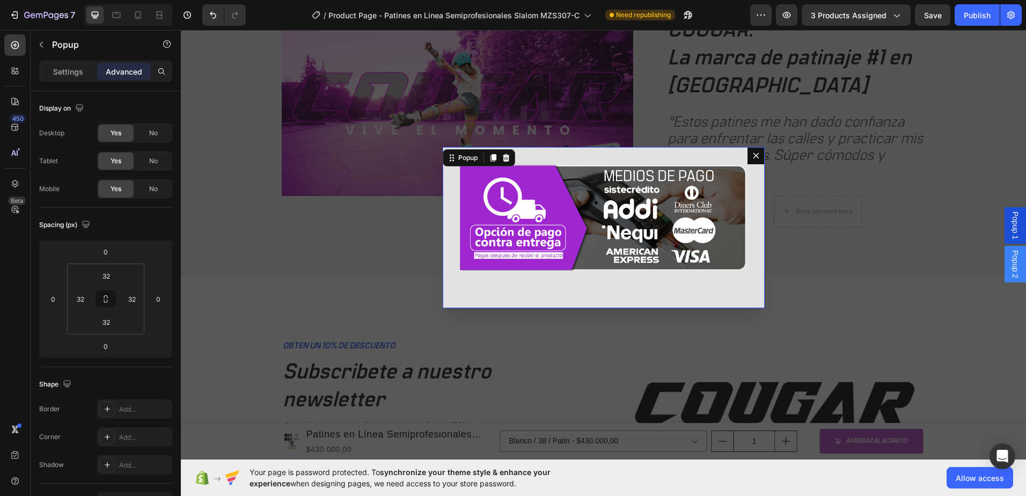
drag, startPoint x: 602, startPoint y: 324, endPoint x: 604, endPoint y: 342, distance: 18.4
click at [604, 343] on div "Image Popup 65" at bounding box center [604, 244] width 846 height 429
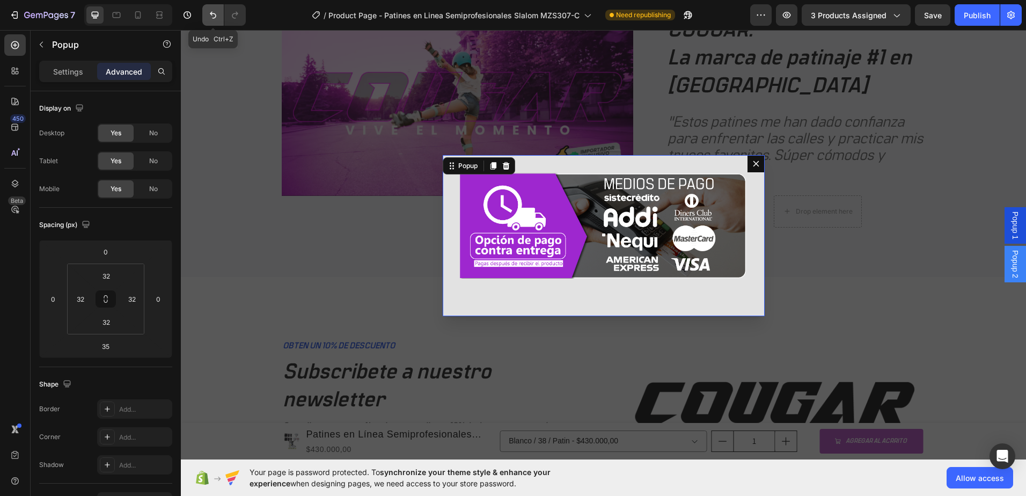
click at [216, 15] on icon "Undo/Redo" at bounding box center [213, 15] width 11 height 11
type input "0"
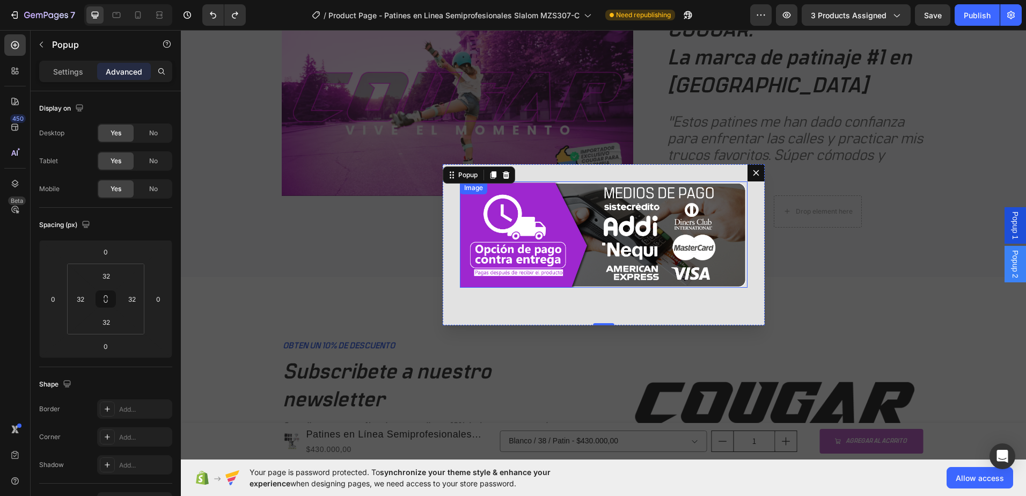
click at [605, 270] on img "Dialog body" at bounding box center [604, 234] width 288 height 106
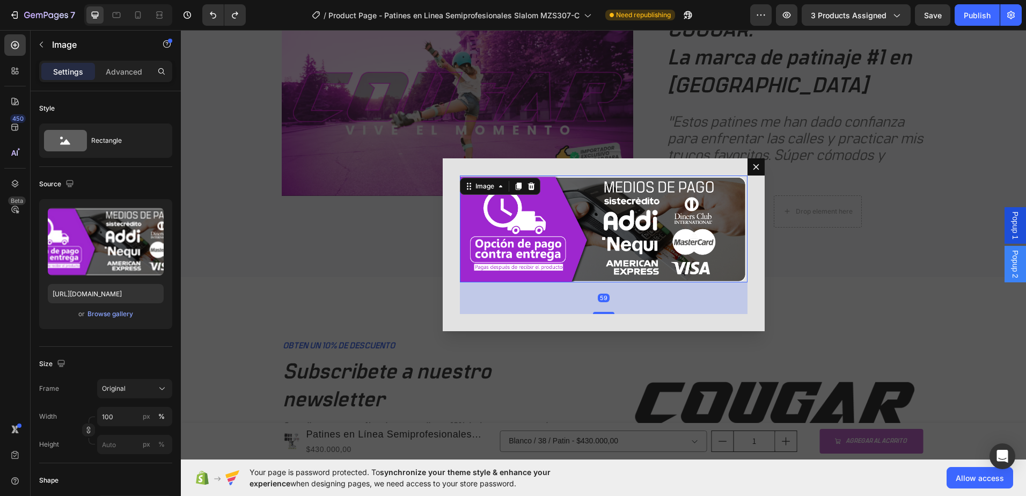
drag, startPoint x: 600, startPoint y: 287, endPoint x: 600, endPoint y: 322, distance: 34.4
click at [600, 322] on div "Image 59" at bounding box center [604, 244] width 322 height 172
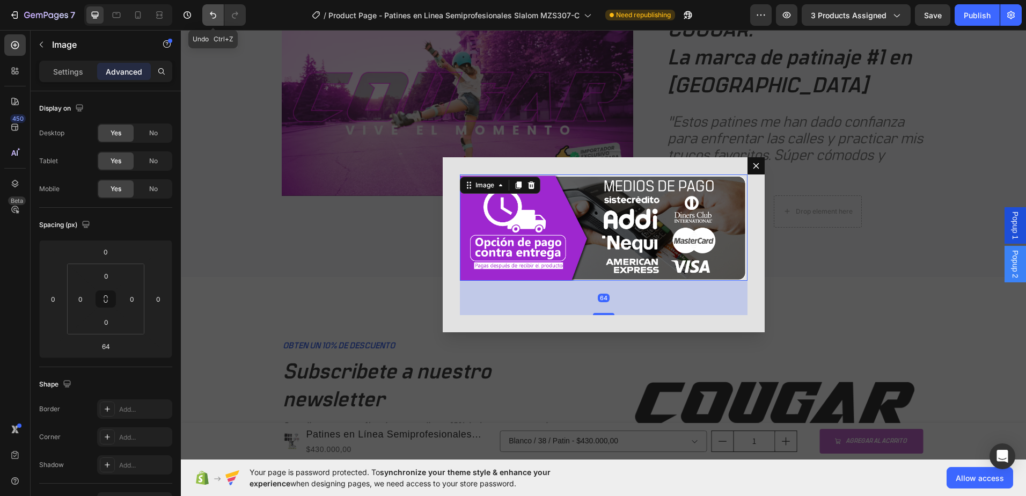
click at [212, 18] on icon "Undo/Redo" at bounding box center [213, 15] width 11 height 11
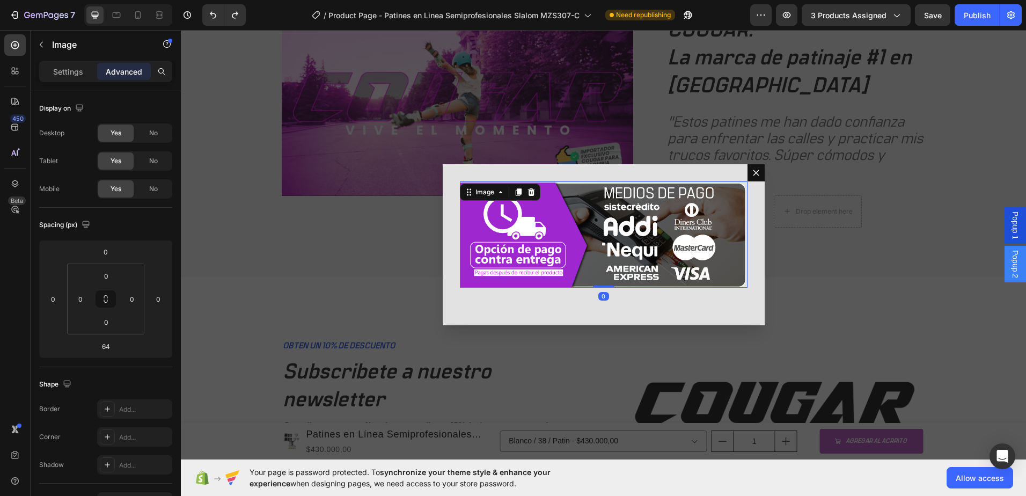
drag, startPoint x: 602, startPoint y: 314, endPoint x: 598, endPoint y: 273, distance: 41.6
click at [596, 275] on div "Image 0" at bounding box center [604, 234] width 288 height 106
type input "0"
click at [702, 246] on img "Dialog body" at bounding box center [604, 234] width 288 height 106
click at [70, 73] on p "Settings" at bounding box center [68, 71] width 30 height 11
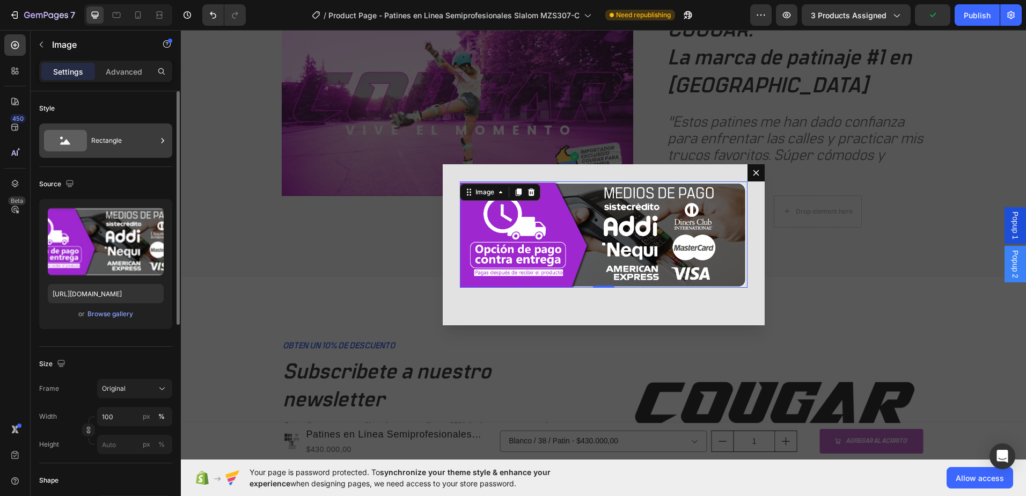
click at [118, 145] on div "Rectangle" at bounding box center [123, 140] width 65 height 25
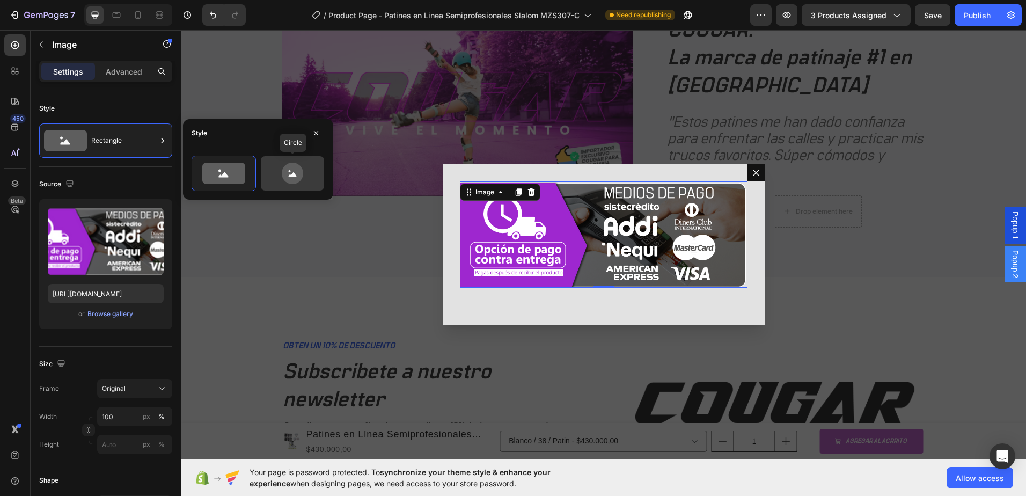
click at [292, 179] on icon at bounding box center [292, 173] width 21 height 21
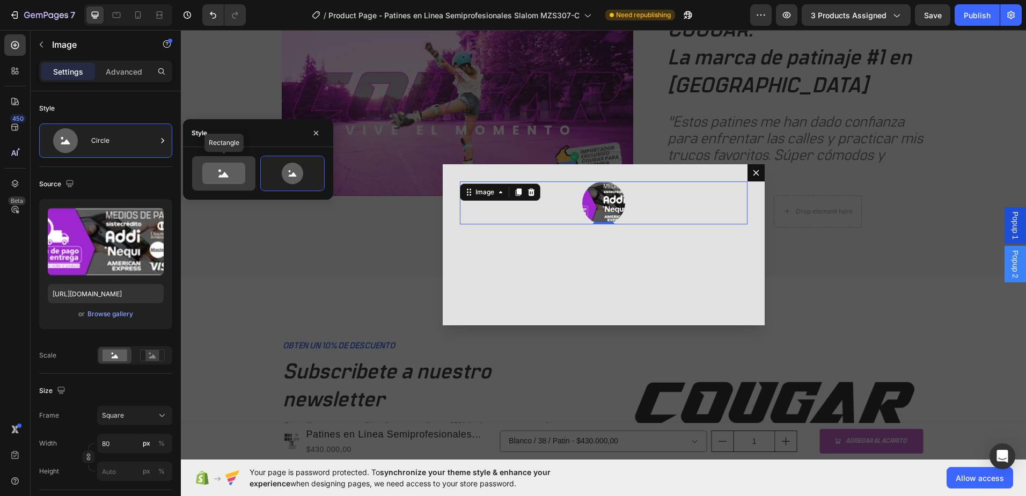
click at [229, 179] on icon at bounding box center [223, 173] width 43 height 21
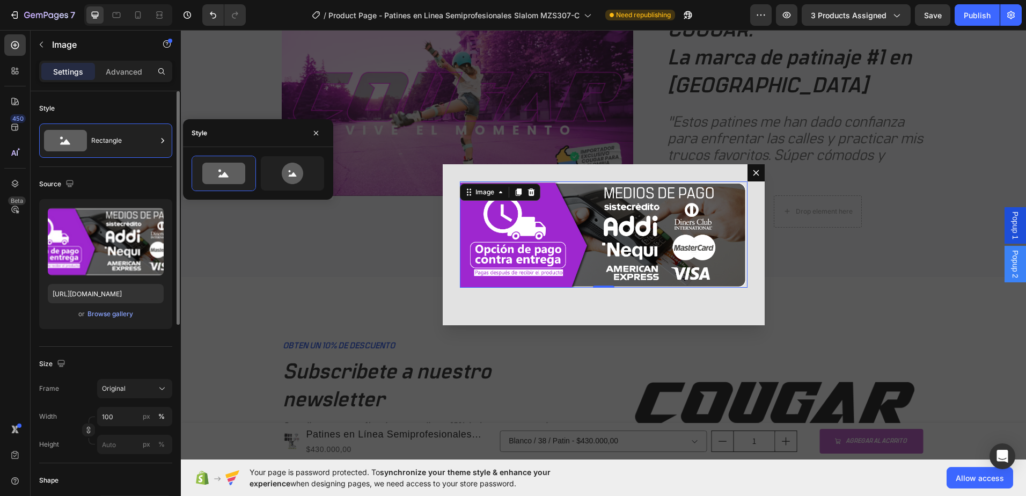
click at [111, 180] on div "Source" at bounding box center [105, 184] width 133 height 17
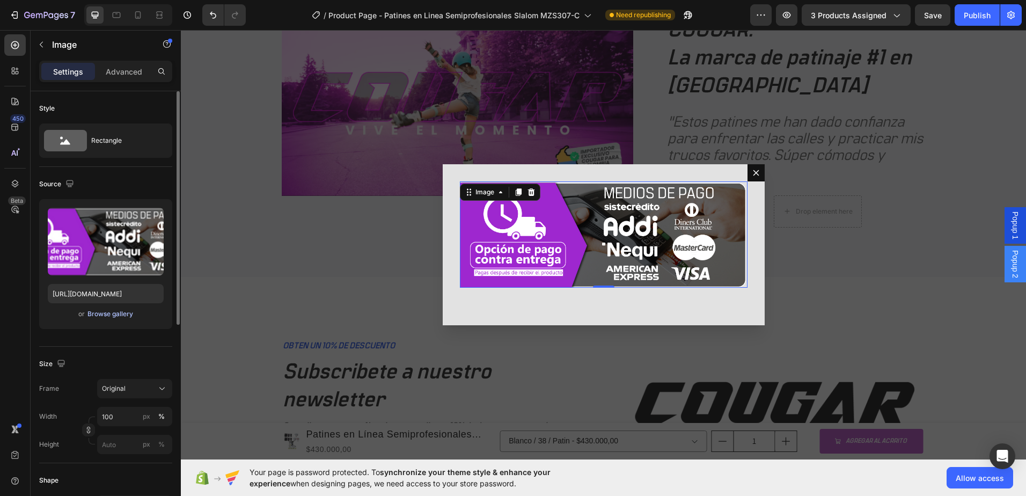
scroll to position [107, 0]
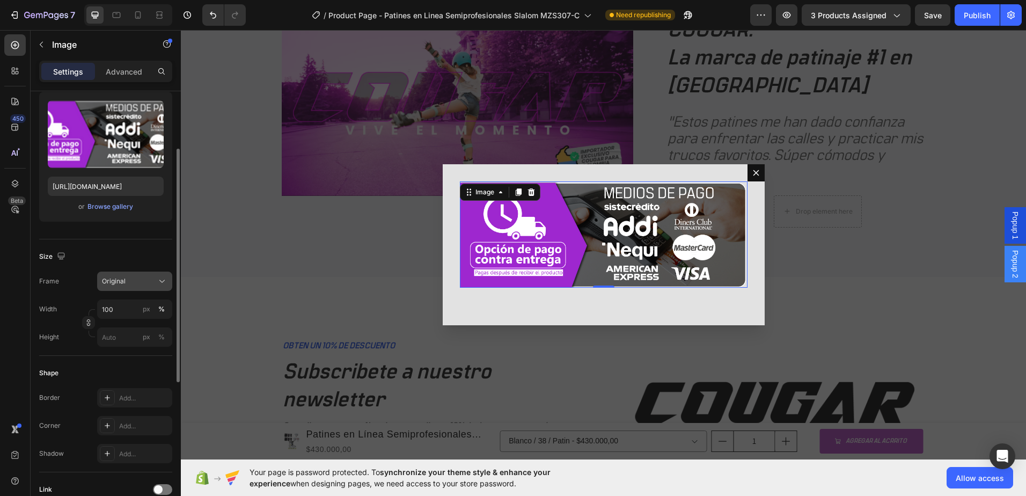
click at [135, 283] on div "Original" at bounding box center [128, 281] width 53 height 10
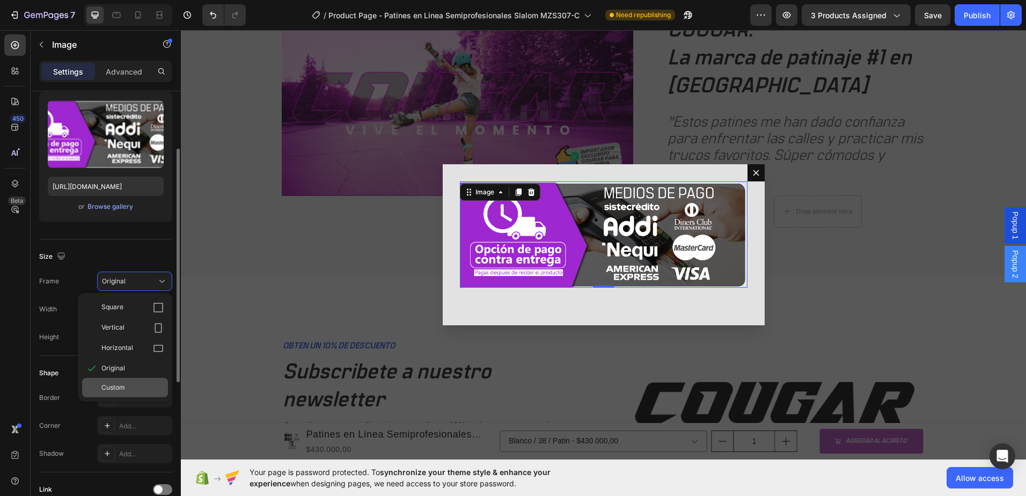
click at [128, 388] on div "Custom" at bounding box center [132, 388] width 62 height 10
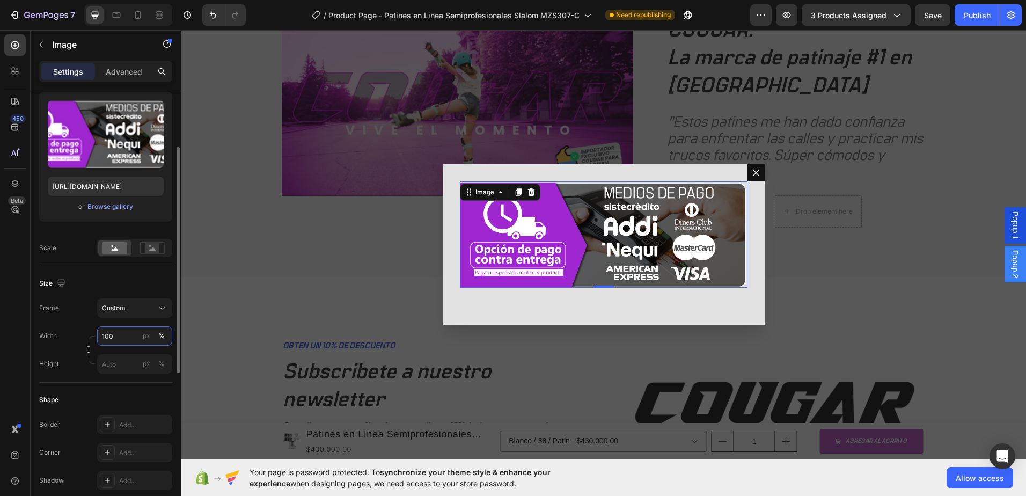
click at [120, 336] on input "100" at bounding box center [134, 335] width 75 height 19
type input "100"
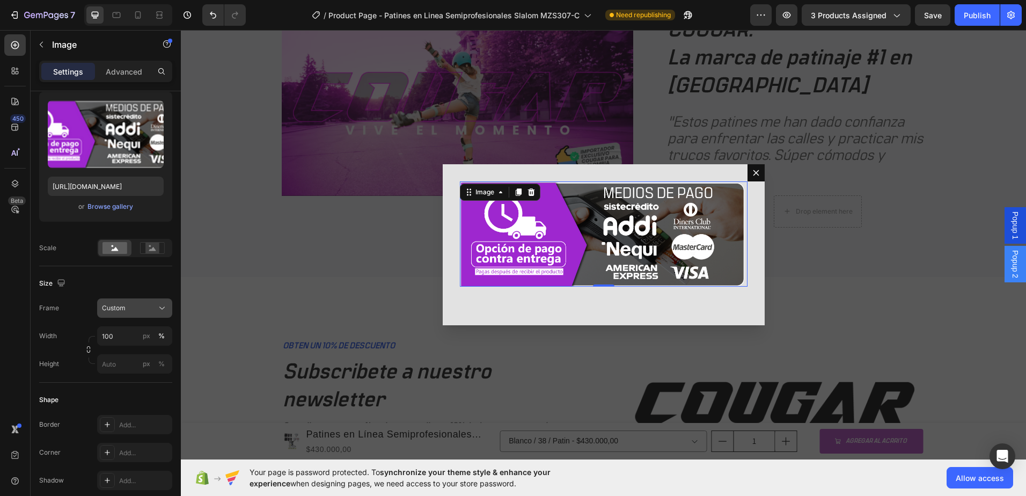
click at [125, 298] on button "Custom" at bounding box center [134, 307] width 75 height 19
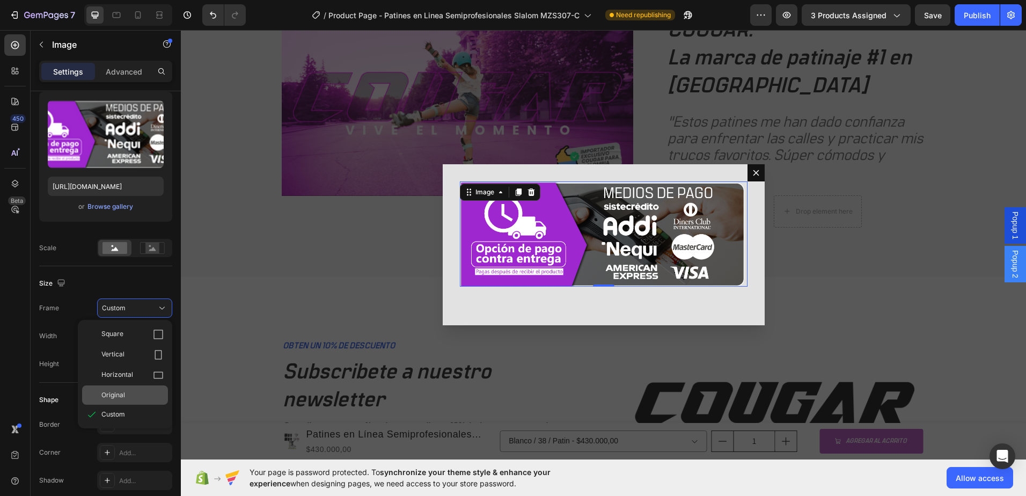
click at [123, 389] on div "Original" at bounding box center [125, 394] width 86 height 19
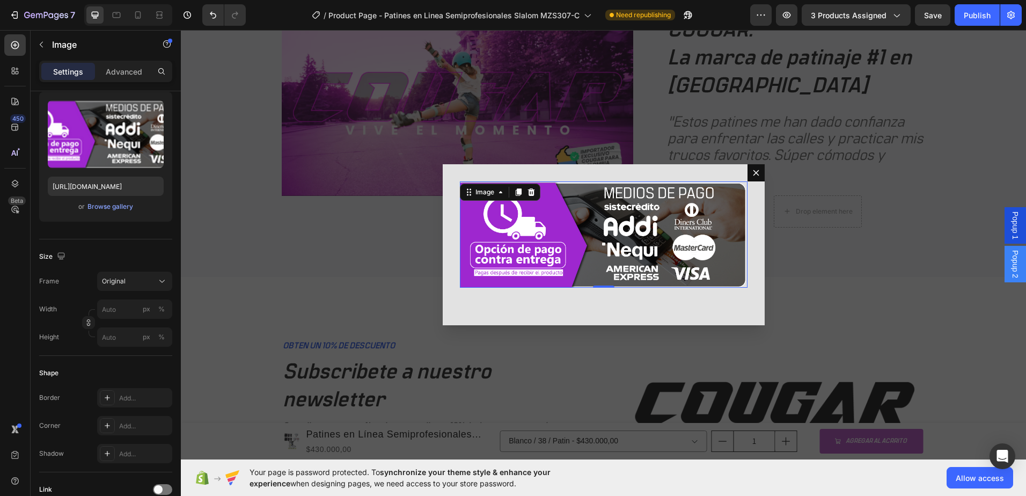
click at [134, 256] on div "Size" at bounding box center [105, 256] width 133 height 17
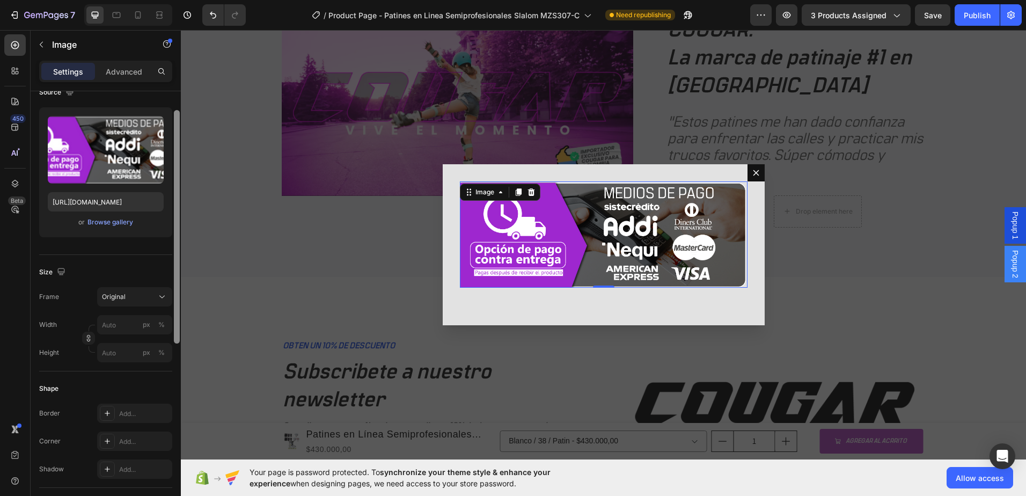
scroll to position [72, 0]
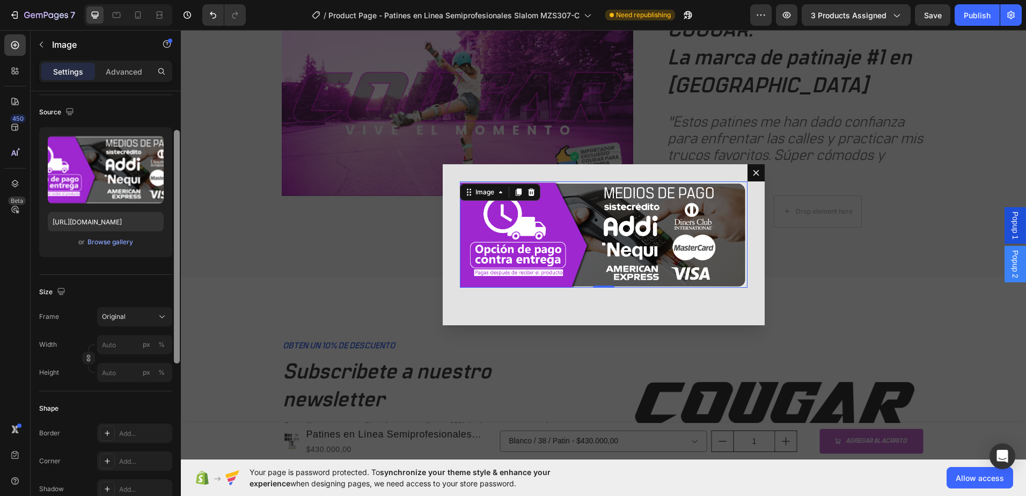
drag, startPoint x: 359, startPoint y: 367, endPoint x: 185, endPoint y: 139, distance: 287.0
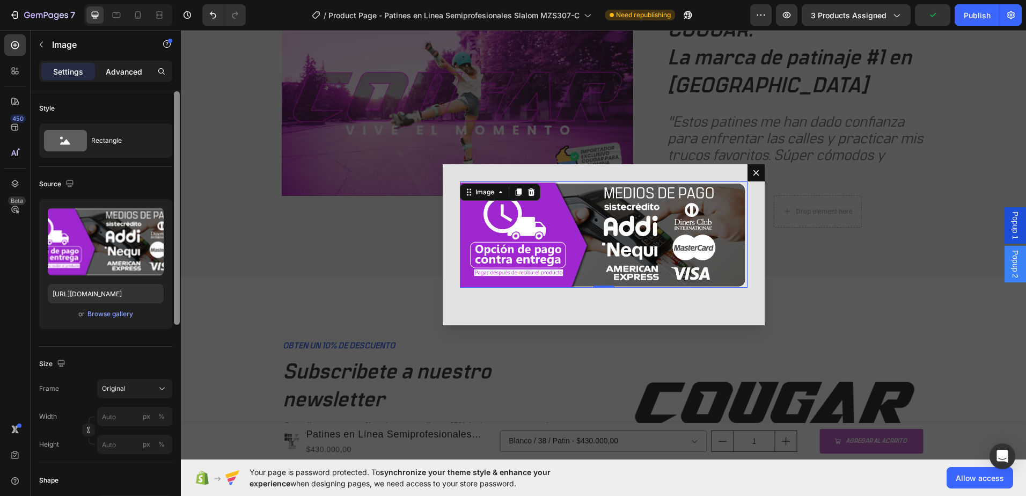
click at [134, 72] on p "Advanced" at bounding box center [124, 71] width 37 height 11
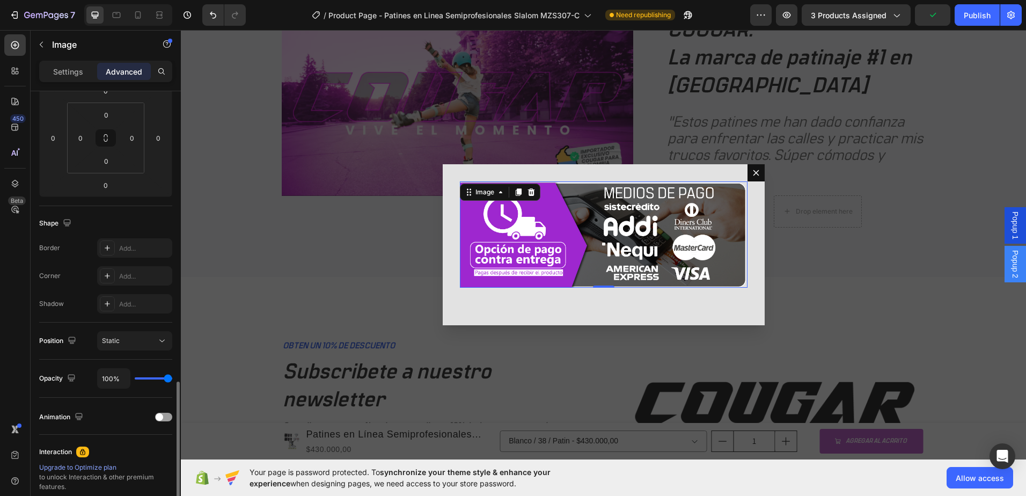
scroll to position [281, 0]
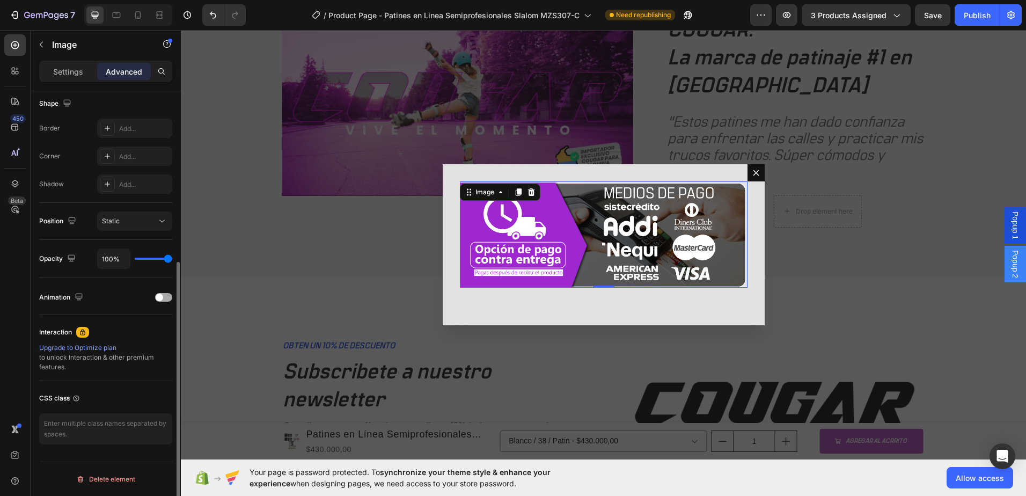
click at [164, 298] on div at bounding box center [163, 297] width 17 height 9
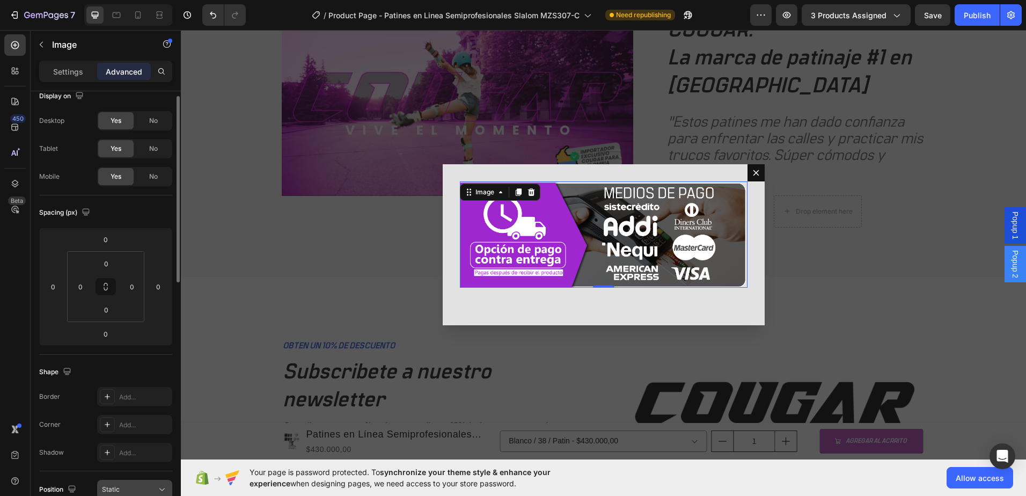
scroll to position [0, 0]
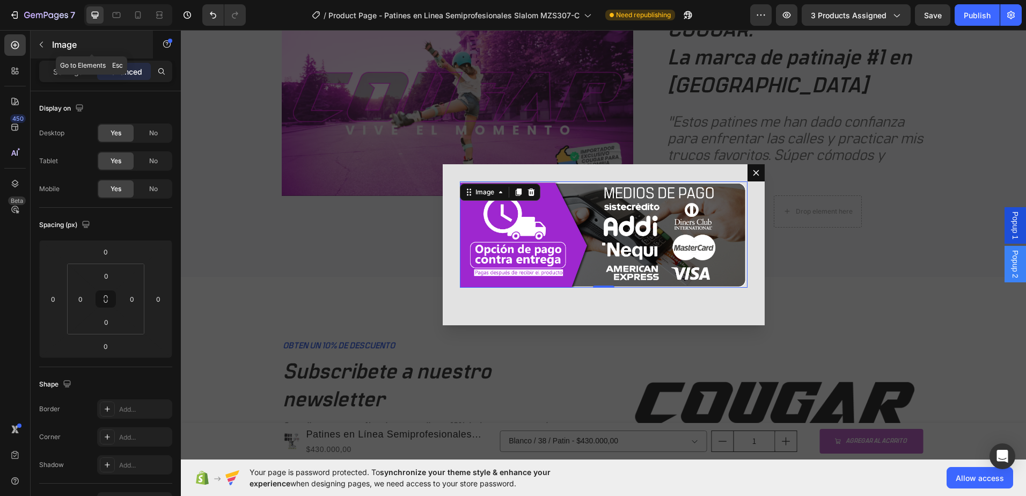
click at [42, 48] on icon "button" at bounding box center [41, 44] width 9 height 9
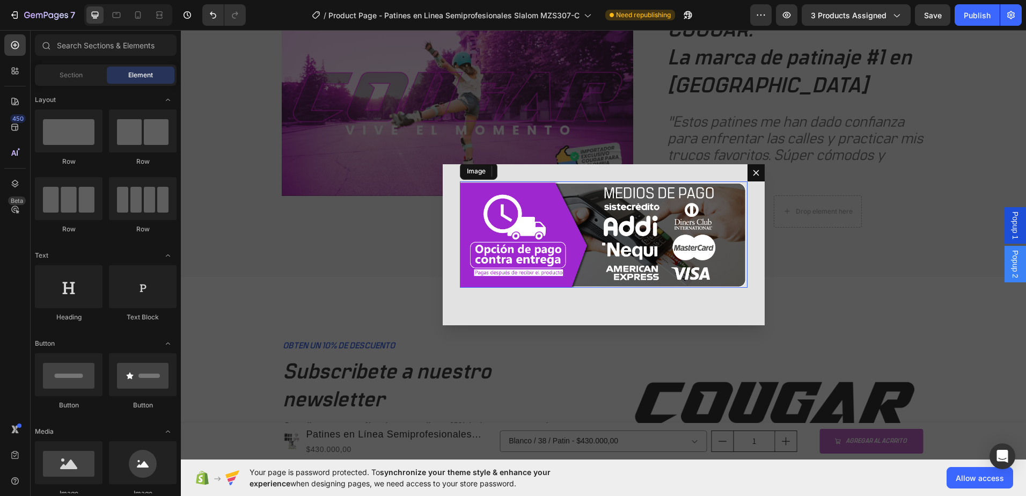
click at [834, 257] on div "Backdrop" at bounding box center [604, 244] width 846 height 429
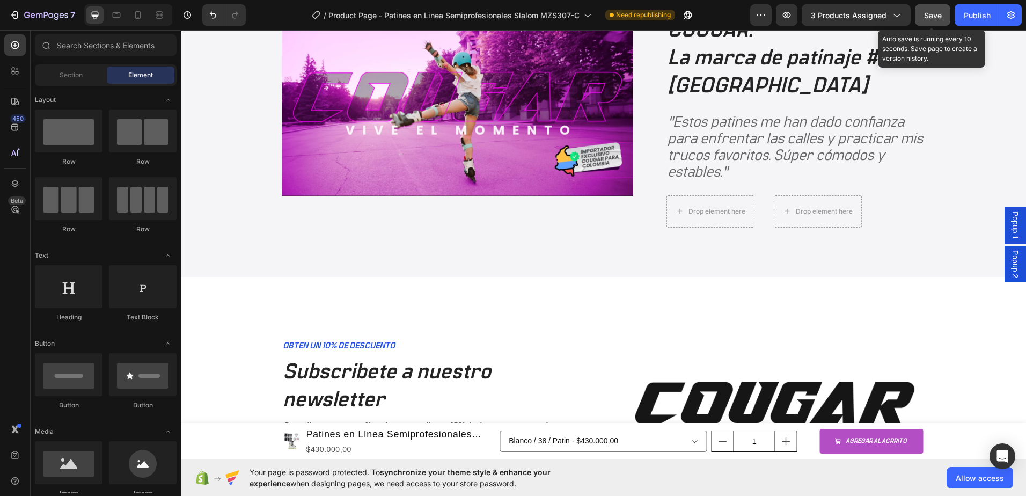
click at [933, 19] on span "Save" at bounding box center [933, 15] width 18 height 9
click at [982, 12] on div "Publish" at bounding box center [977, 15] width 27 height 11
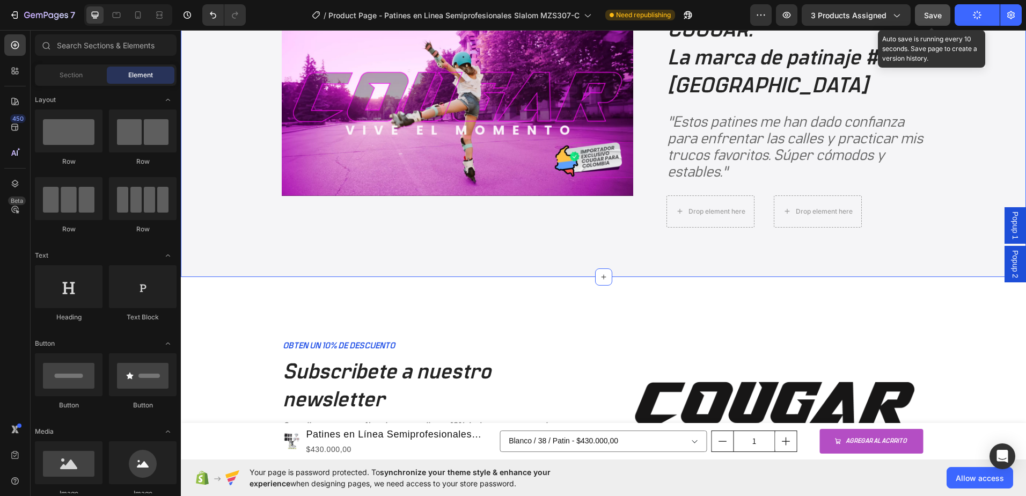
click at [228, 225] on div "Image DISTRIBUIDOR AUTORIZADO EN [GEOGRAPHIC_DATA] ON WHEELS COLOMBIA S.A.S Tex…" at bounding box center [604, 109] width 824 height 250
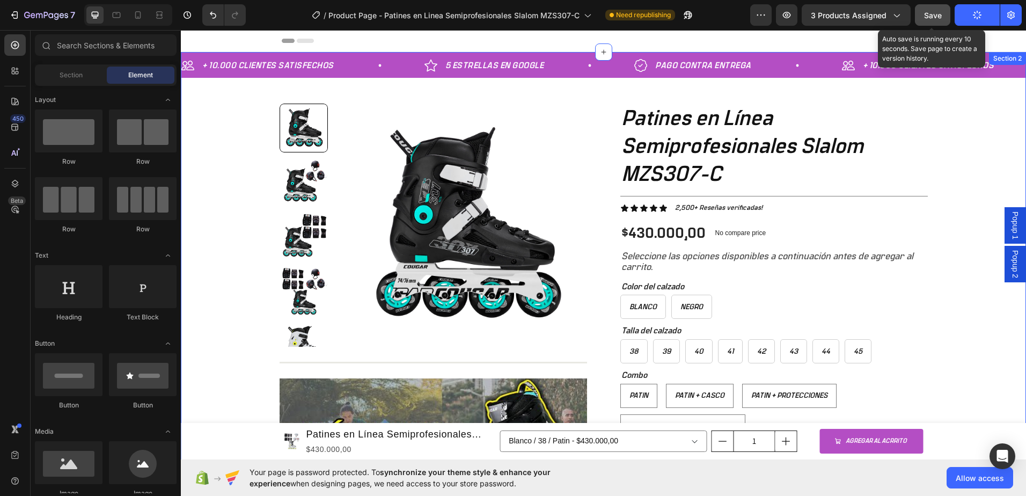
click at [833, 301] on div "Blanco Blanco Blanco Negro Negro Negro" at bounding box center [775, 307] width 308 height 24
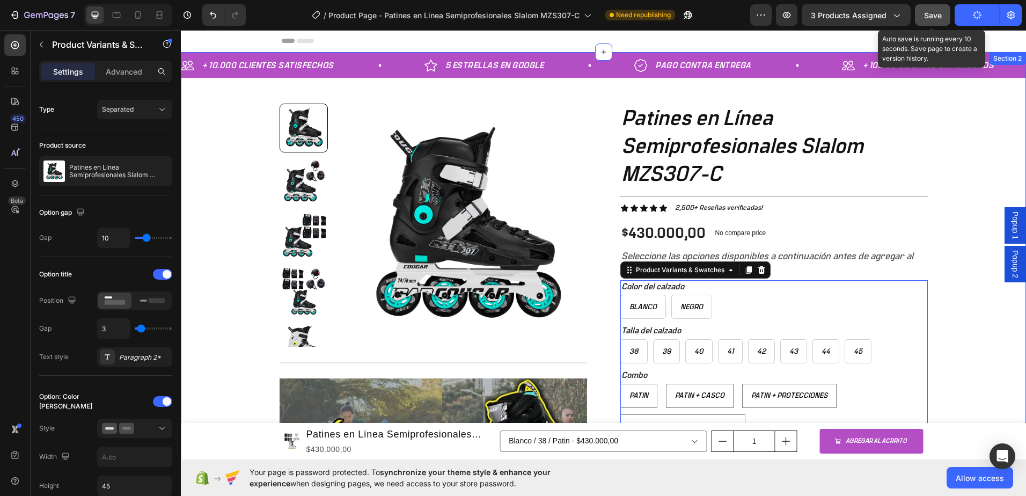
click at [977, 313] on div "+ 10.000 CLIENTES SATISFECHOS Item List 5 ESTRELLAS EN GOOGLE Item List PAGO CO…" at bounding box center [604, 381] width 846 height 659
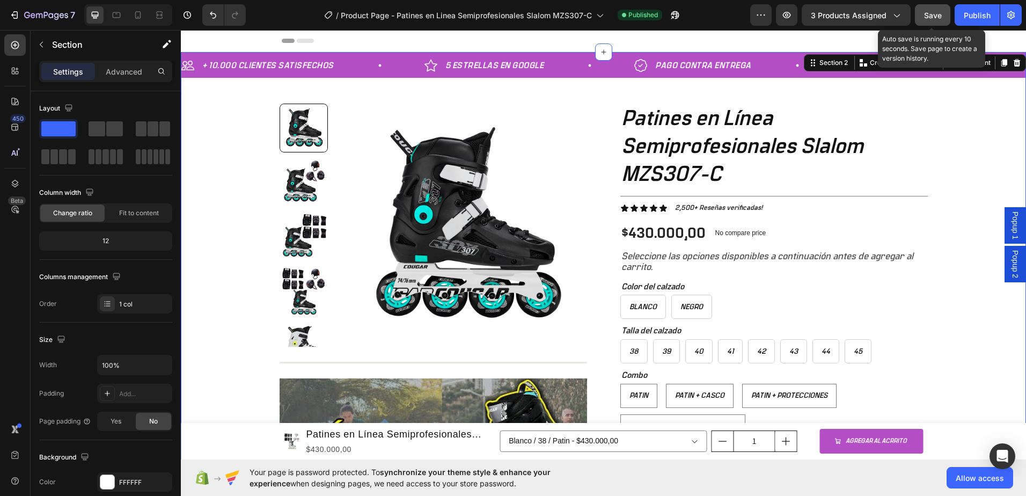
click at [1010, 230] on span "Popup 1" at bounding box center [1015, 226] width 11 height 28
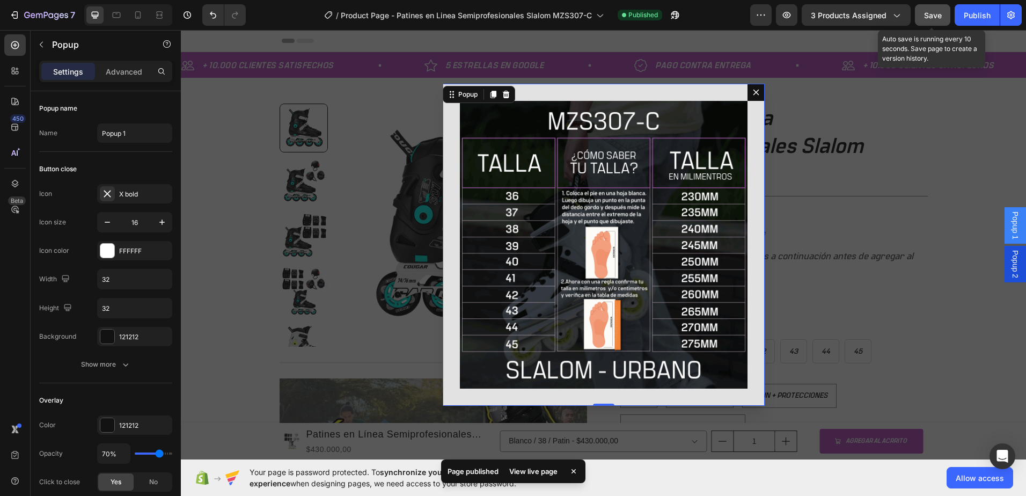
click at [1010, 230] on span "Popup 1" at bounding box center [1015, 226] width 11 height 28
click at [752, 92] on icon "Dialog content" at bounding box center [756, 92] width 9 height 9
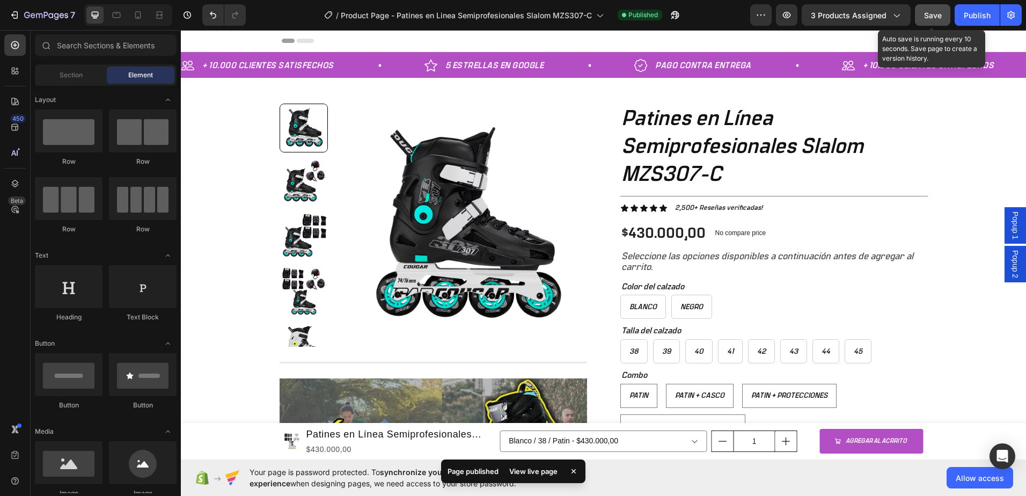
click at [1005, 267] on div "Popup 2" at bounding box center [1015, 264] width 21 height 37
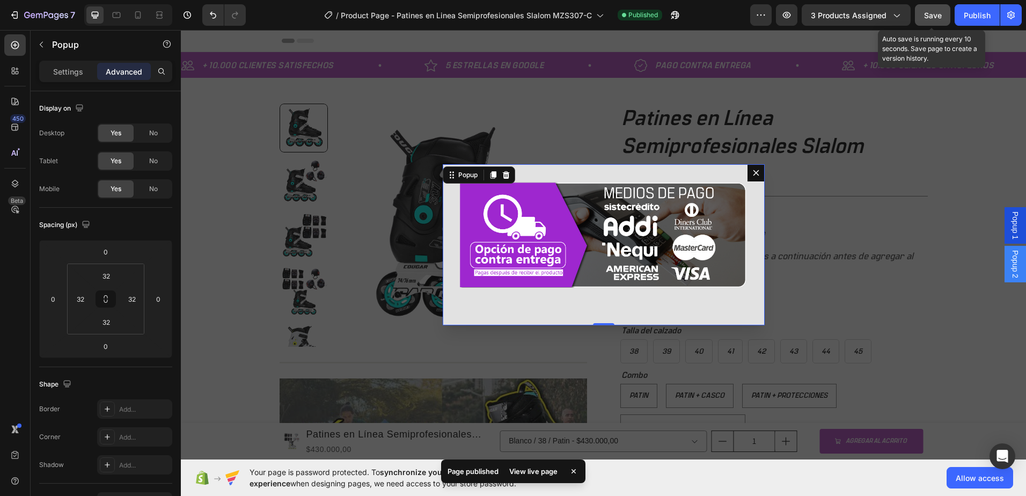
click at [752, 174] on icon "Dialog content" at bounding box center [756, 173] width 9 height 9
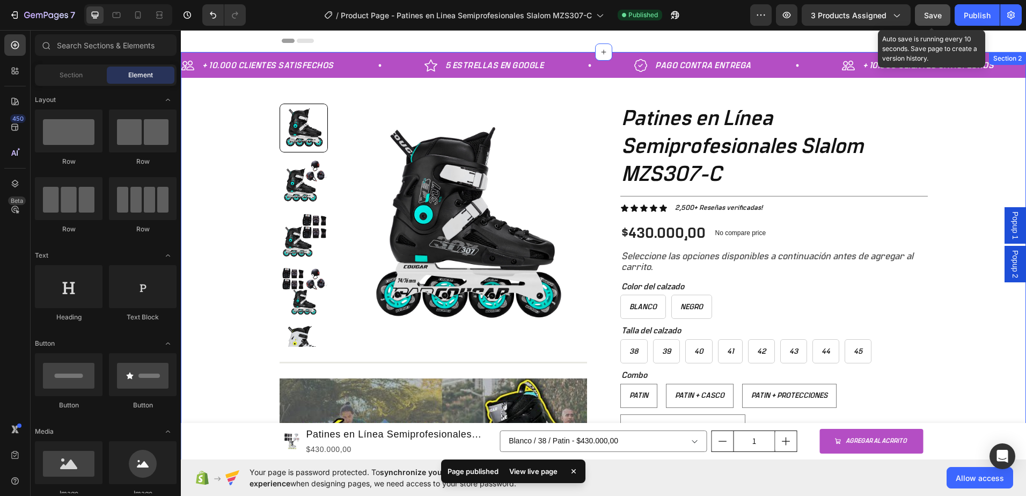
click at [946, 181] on div "+ 10.000 CLIENTES SATISFECHOS Item List 5 ESTRELLAS EN GOOGLE Item List PAGO CO…" at bounding box center [604, 381] width 846 height 659
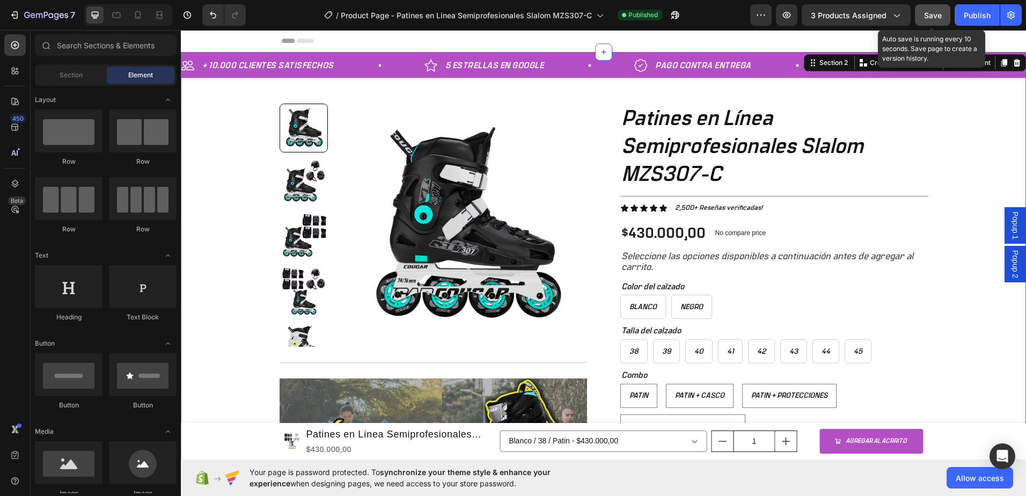
click at [996, 39] on div "Header" at bounding box center [604, 41] width 846 height 22
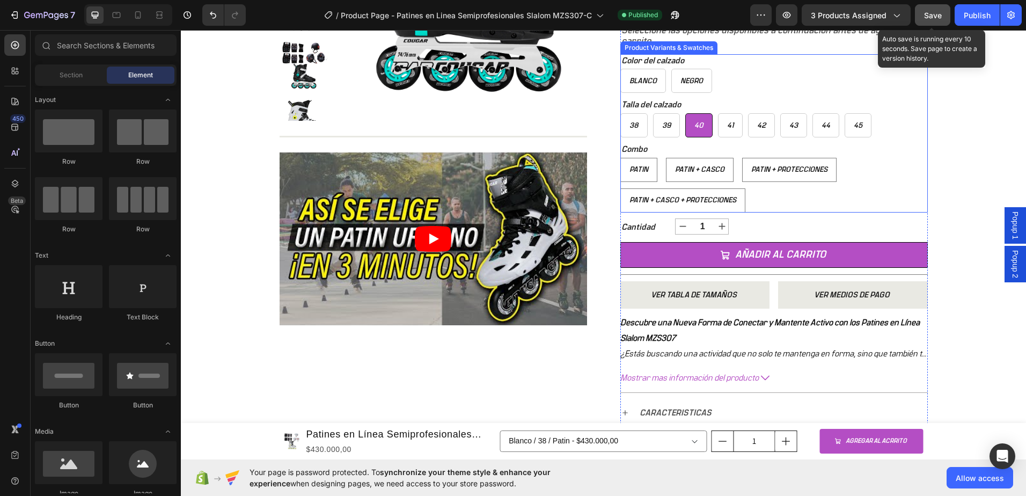
scroll to position [227, 0]
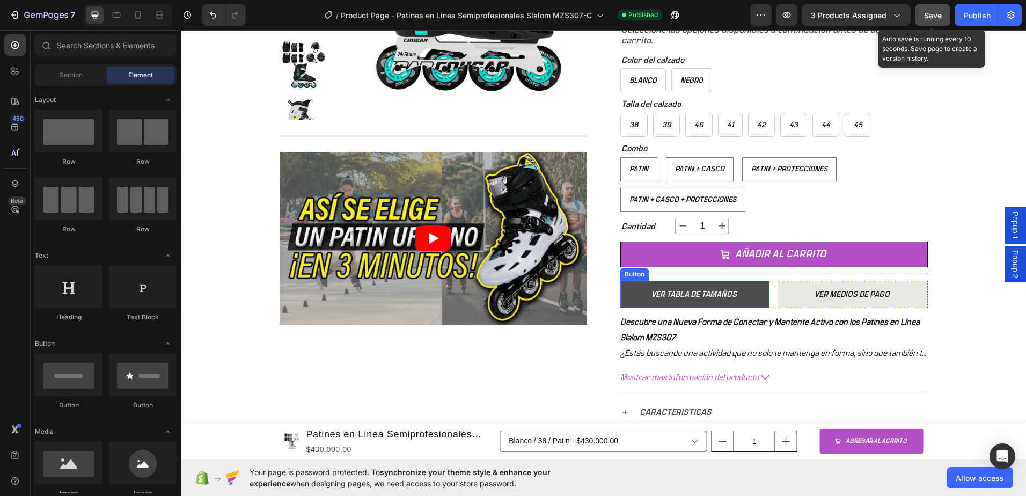
click at [741, 300] on link "VER TABLA DE TAMAÑOS" at bounding box center [696, 294] width 150 height 27
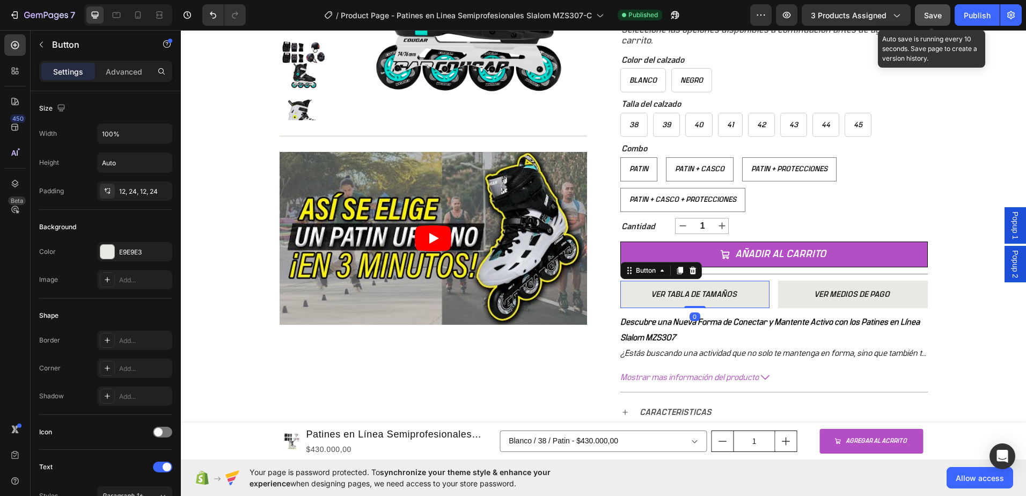
click at [1010, 231] on span "Popup 1" at bounding box center [1015, 226] width 11 height 28
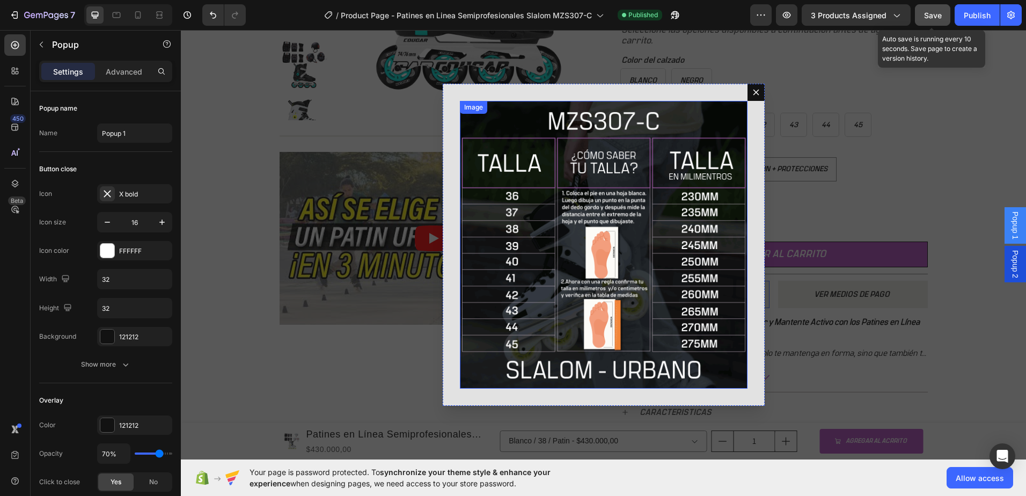
click at [573, 238] on img "Dialog body" at bounding box center [604, 245] width 288 height 288
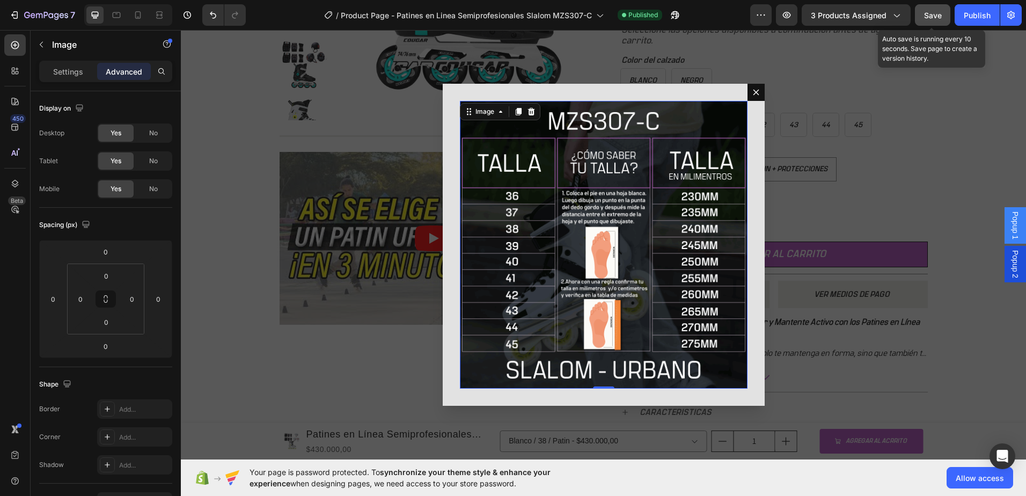
click at [572, 238] on img "Dialog body" at bounding box center [604, 245] width 288 height 288
click at [485, 113] on div "Image" at bounding box center [485, 112] width 23 height 10
click at [79, 74] on p "Settings" at bounding box center [68, 71] width 30 height 11
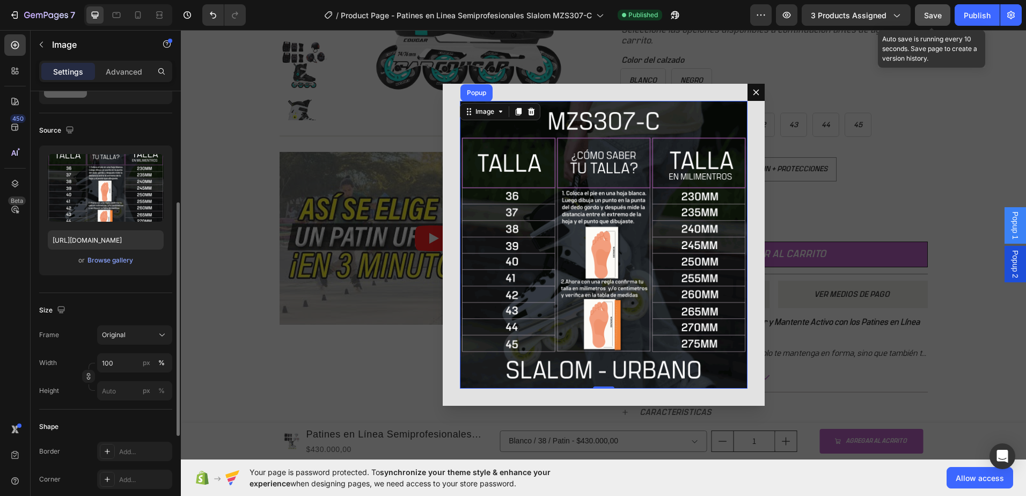
scroll to position [107, 0]
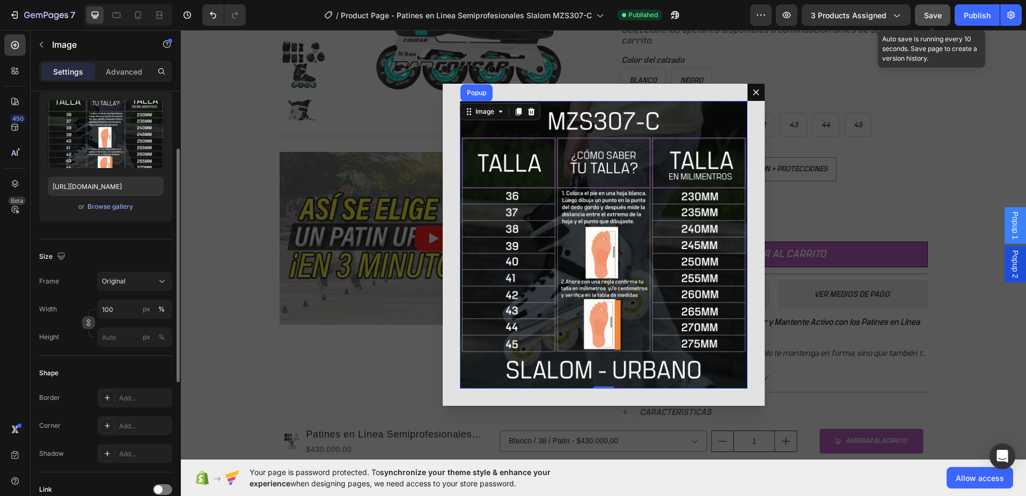
click at [89, 324] on icon "button" at bounding box center [89, 323] width 8 height 8
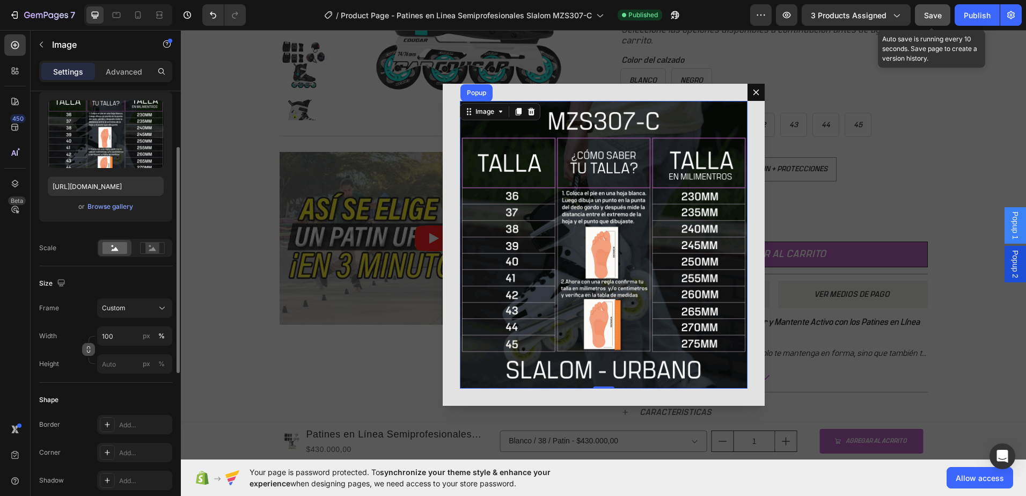
click at [88, 351] on icon "button" at bounding box center [89, 350] width 8 height 8
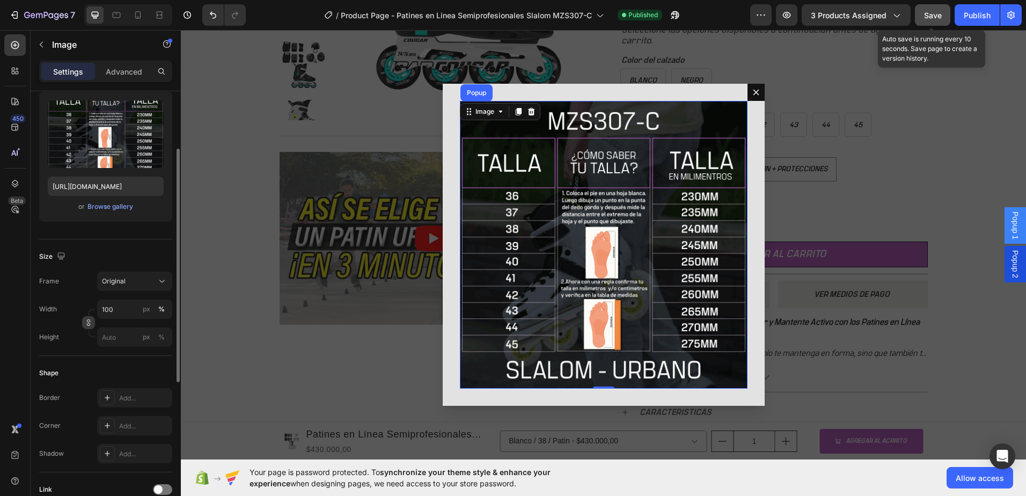
click at [88, 329] on button "button" at bounding box center [88, 322] width 13 height 13
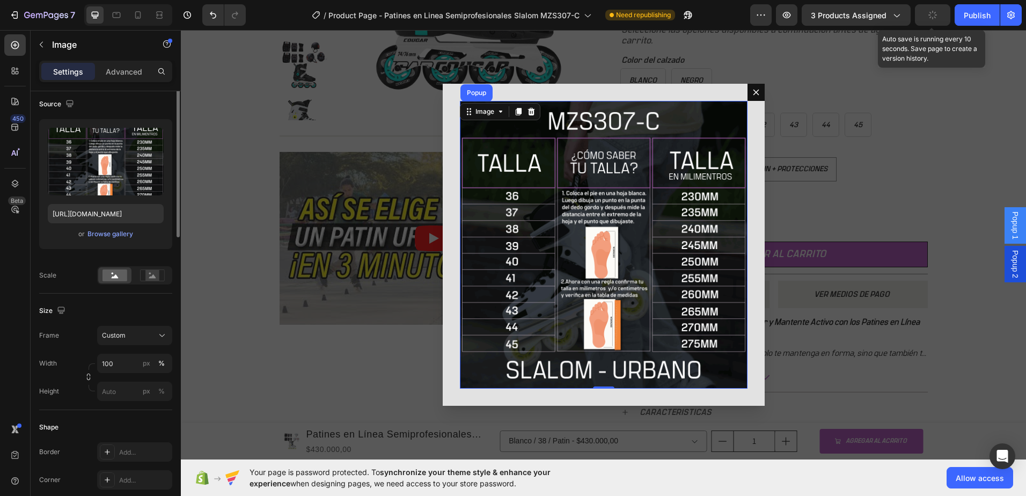
scroll to position [0, 0]
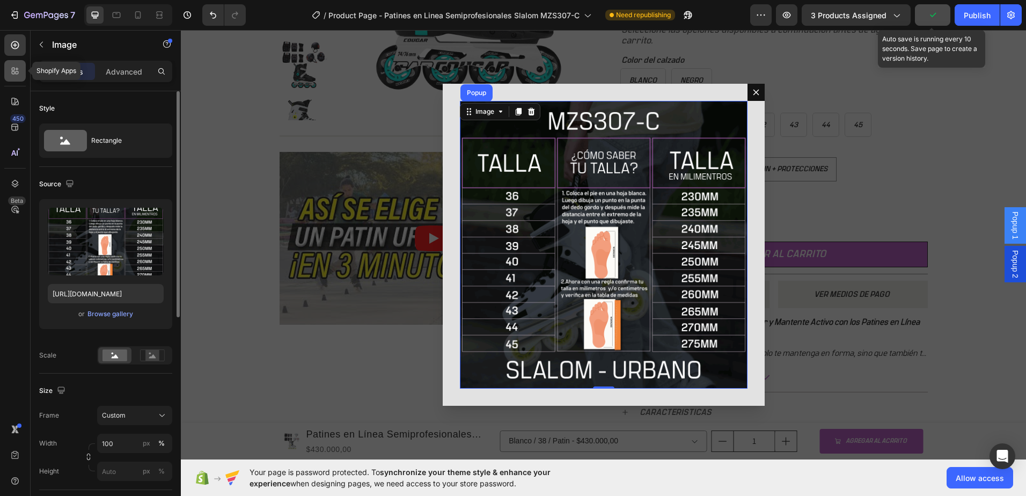
click at [14, 65] on div at bounding box center [14, 70] width 21 height 21
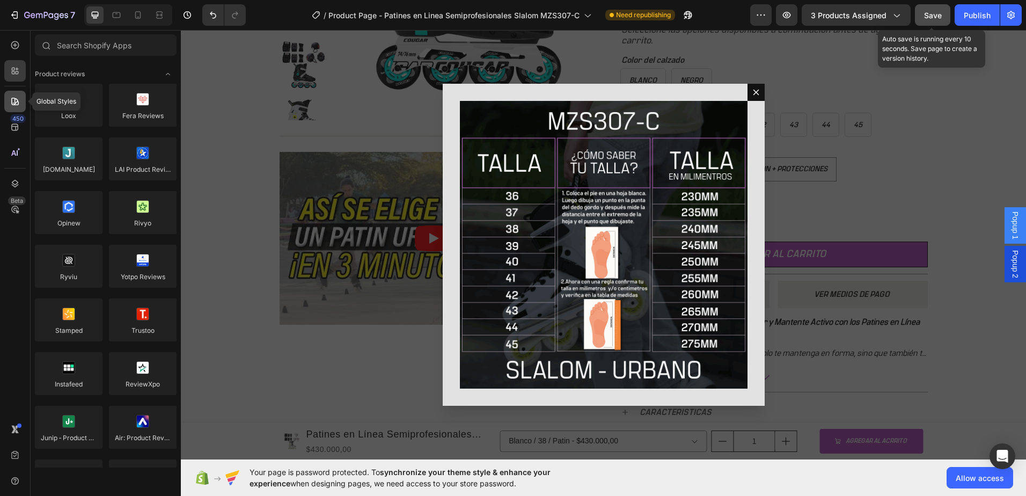
click at [16, 102] on icon at bounding box center [15, 102] width 8 height 8
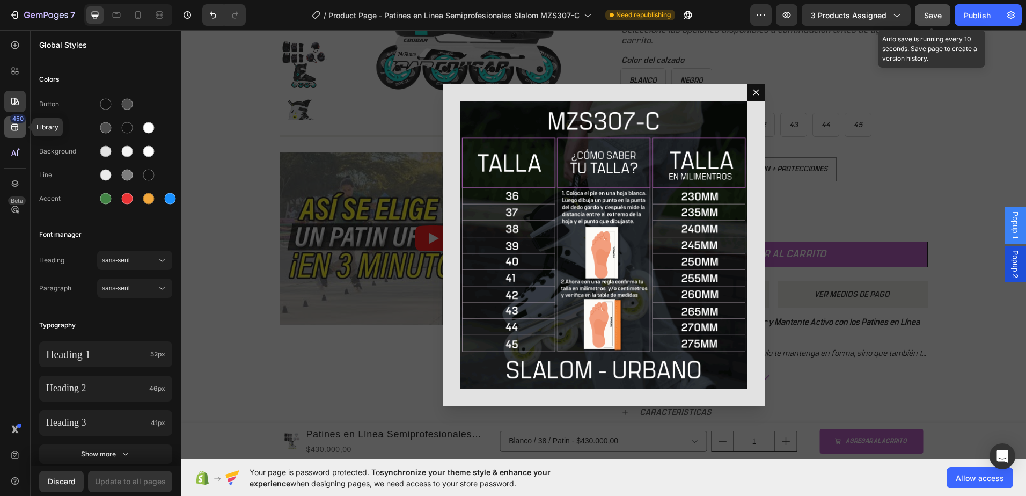
click at [16, 134] on div "450" at bounding box center [14, 126] width 21 height 21
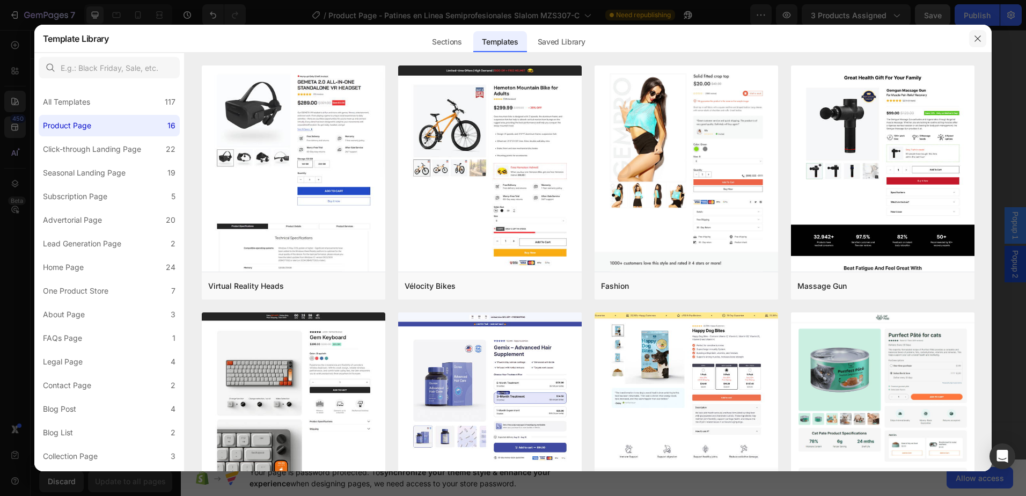
click at [975, 38] on icon "button" at bounding box center [978, 38] width 9 height 9
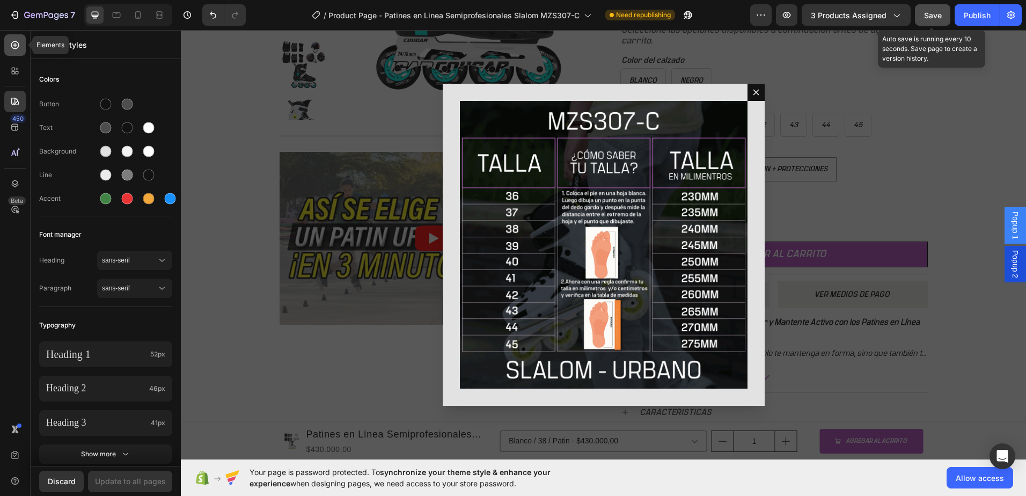
click at [12, 45] on icon at bounding box center [15, 45] width 8 height 8
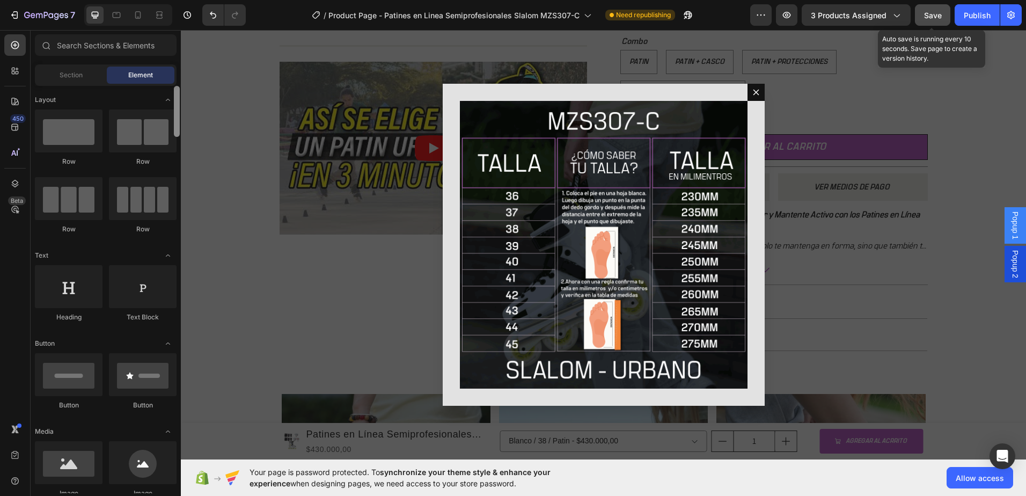
drag, startPoint x: 176, startPoint y: 243, endPoint x: 180, endPoint y: 90, distance: 153.0
click at [180, 90] on div at bounding box center [177, 289] width 8 height 407
click at [580, 298] on img "Dialog body" at bounding box center [604, 245] width 288 height 288
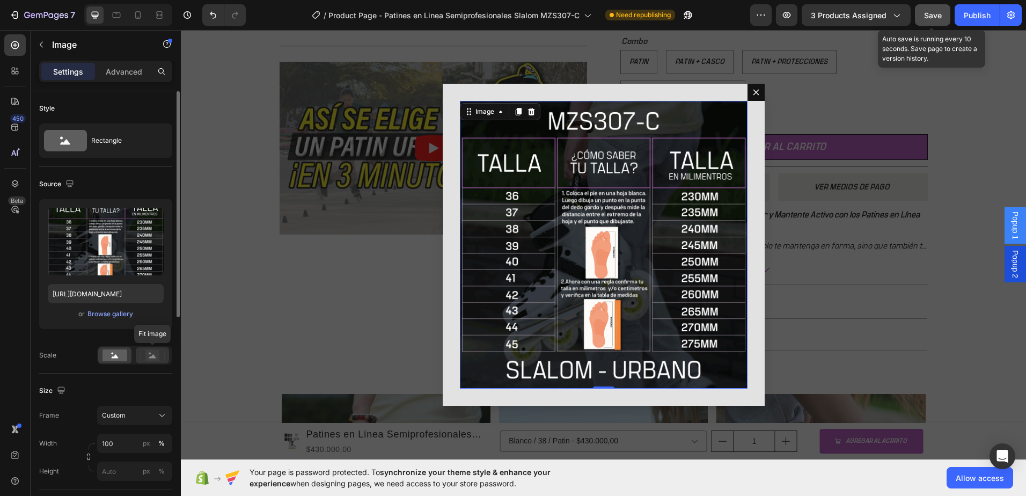
click at [152, 358] on icon at bounding box center [152, 356] width 7 height 4
click at [111, 358] on rect at bounding box center [115, 355] width 25 height 12
click at [155, 358] on icon at bounding box center [152, 356] width 7 height 4
click at [114, 358] on icon at bounding box center [115, 356] width 7 height 4
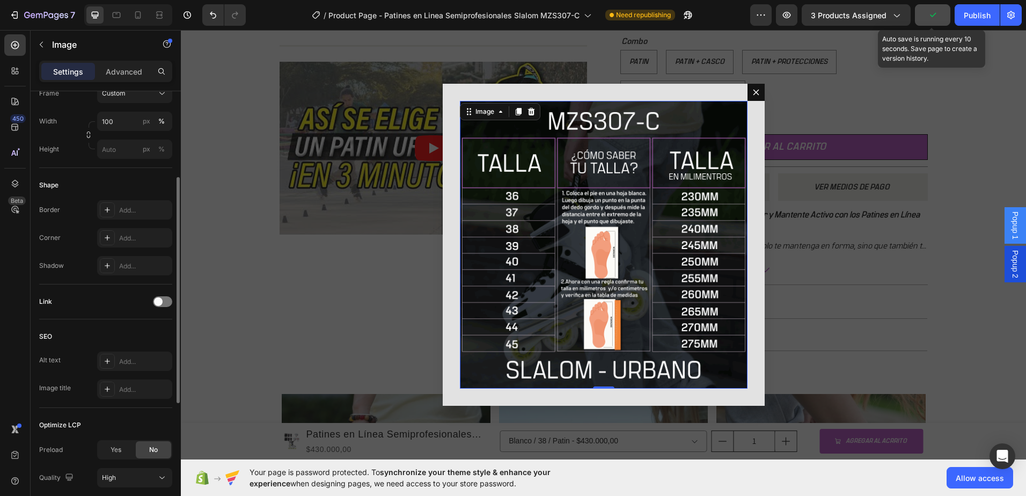
scroll to position [268, 0]
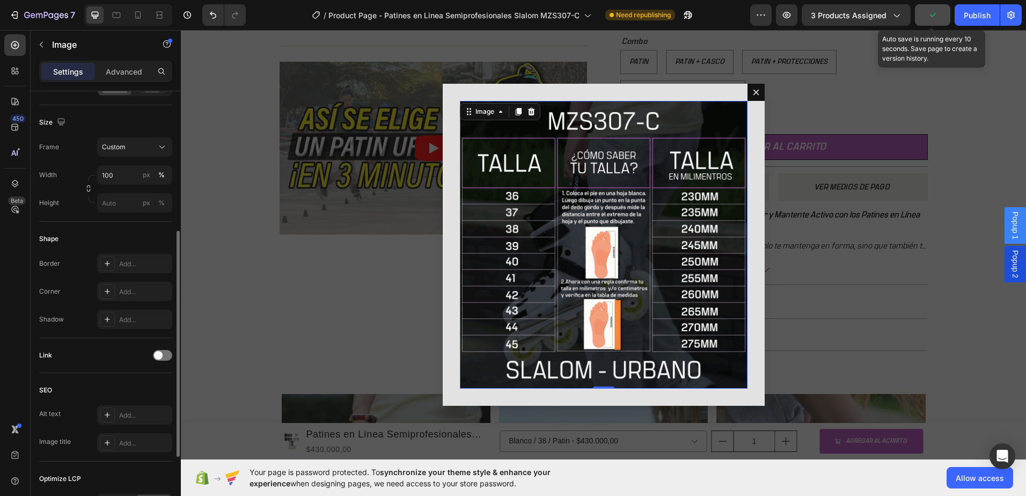
click at [267, 283] on div "Backdrop" at bounding box center [604, 244] width 846 height 429
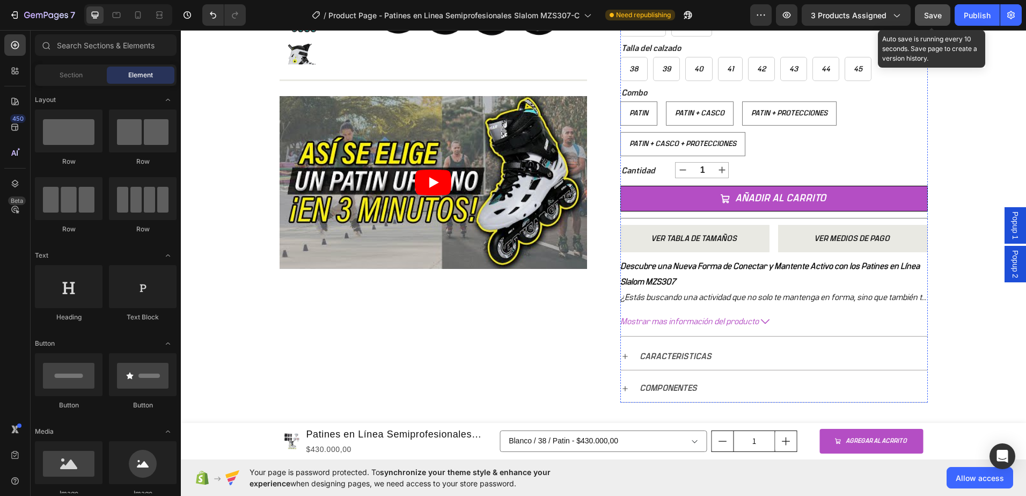
scroll to position [322, 0]
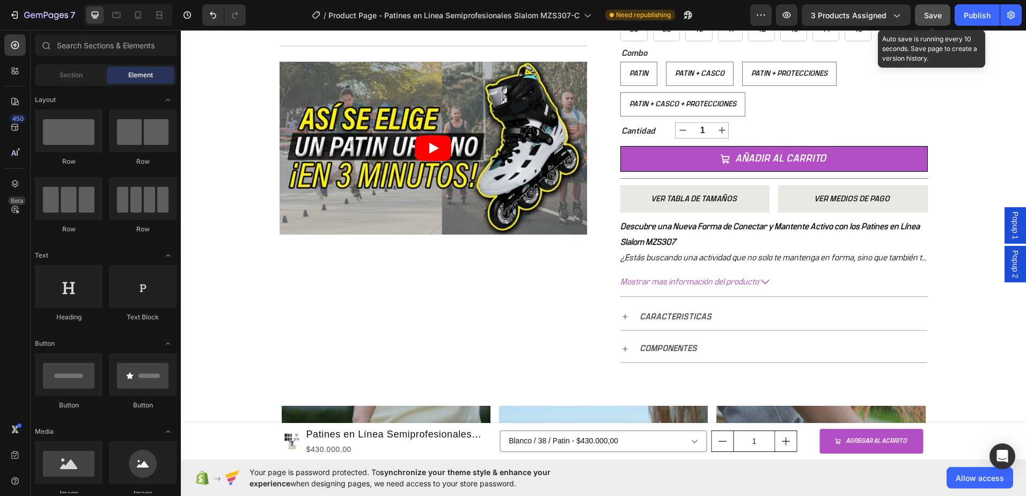
click at [1010, 221] on span "Popup 1" at bounding box center [1015, 226] width 11 height 28
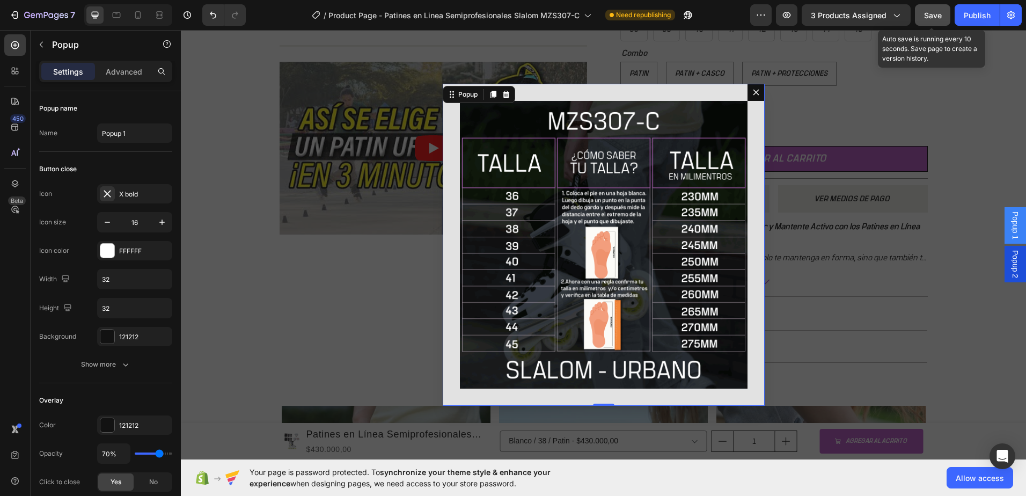
click at [613, 208] on img "Dialog body" at bounding box center [604, 245] width 288 height 288
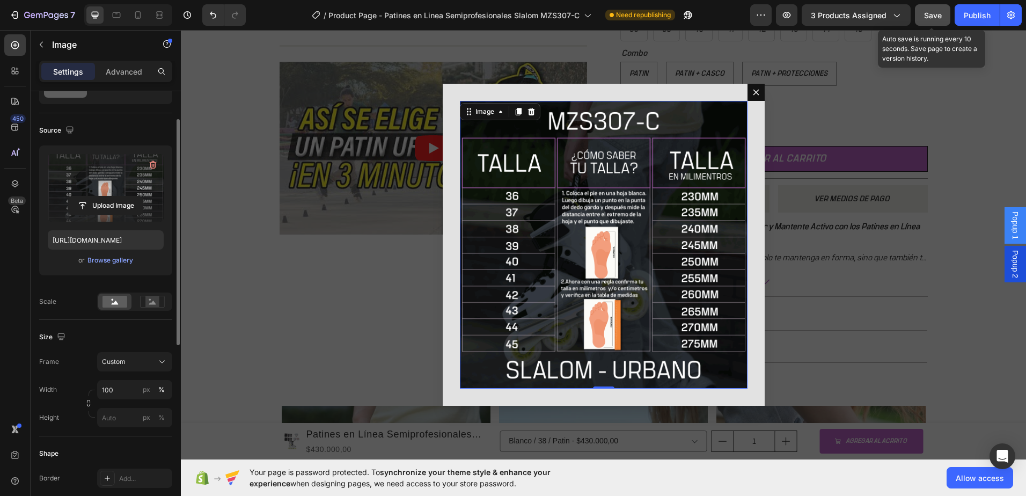
scroll to position [0, 0]
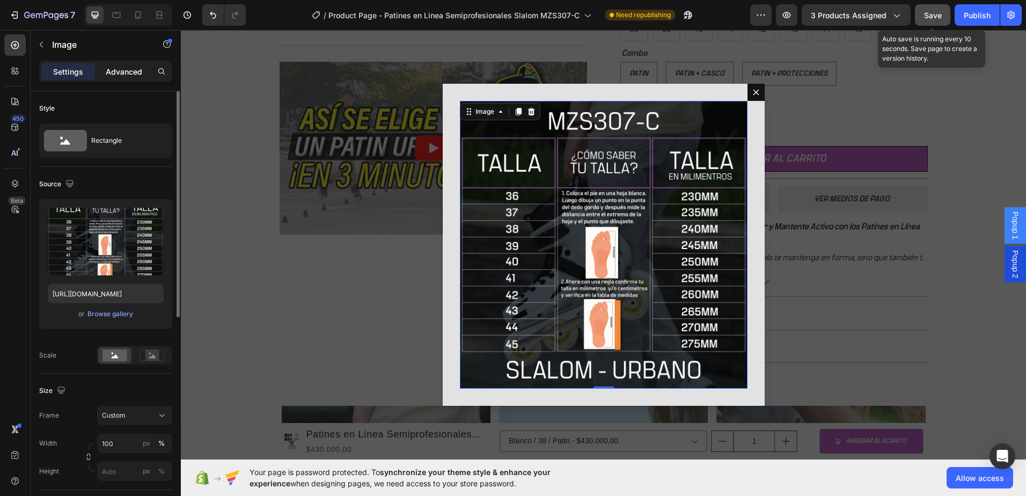
click at [126, 78] on div "Advanced" at bounding box center [124, 71] width 54 height 17
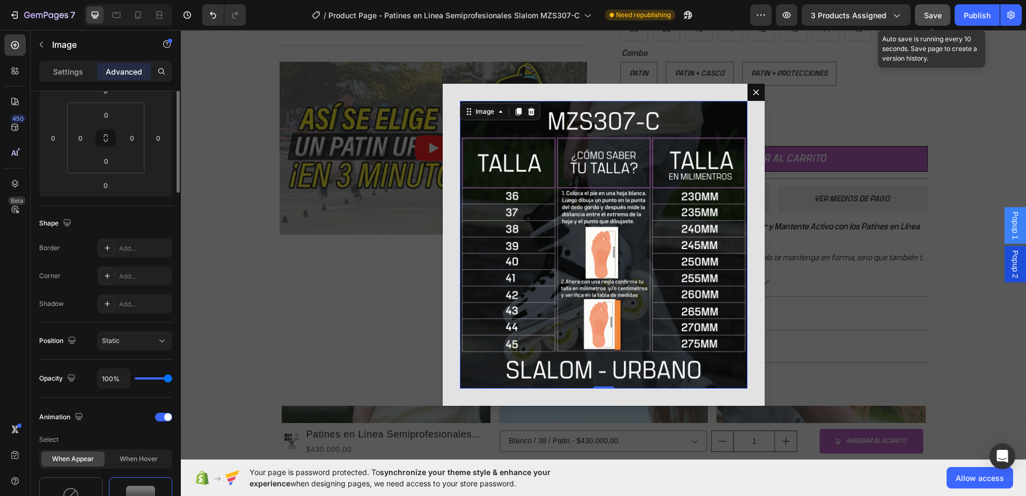
scroll to position [54, 0]
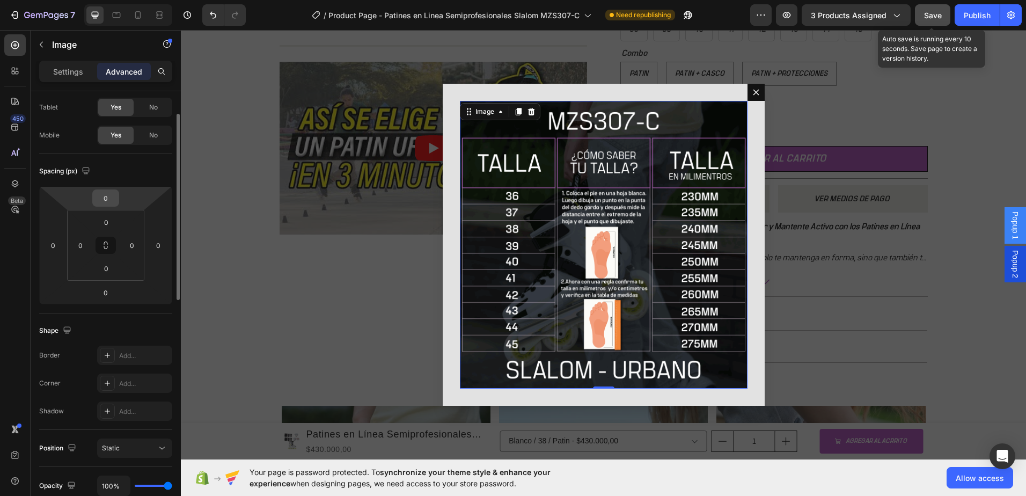
click at [110, 197] on input "0" at bounding box center [105, 198] width 21 height 16
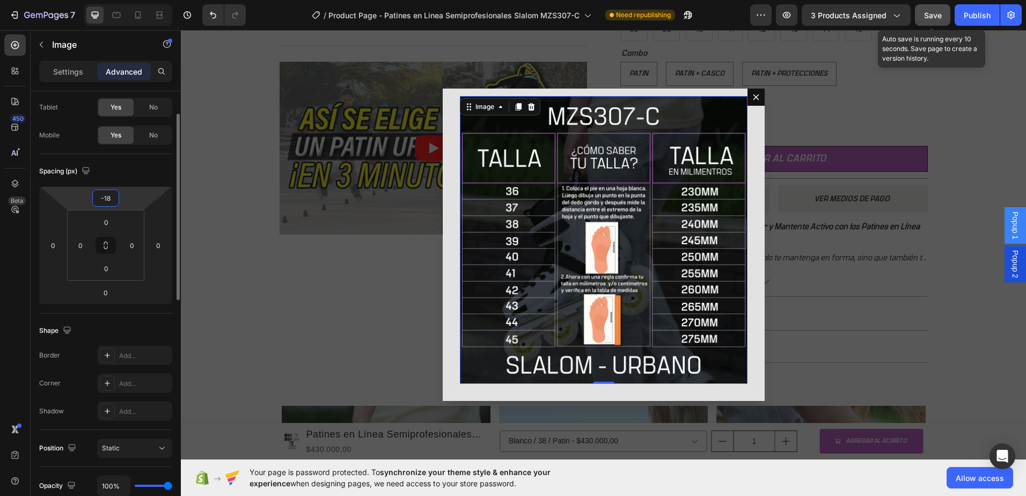
click at [110, 197] on input "-18" at bounding box center [105, 198] width 21 height 16
type input "-0"
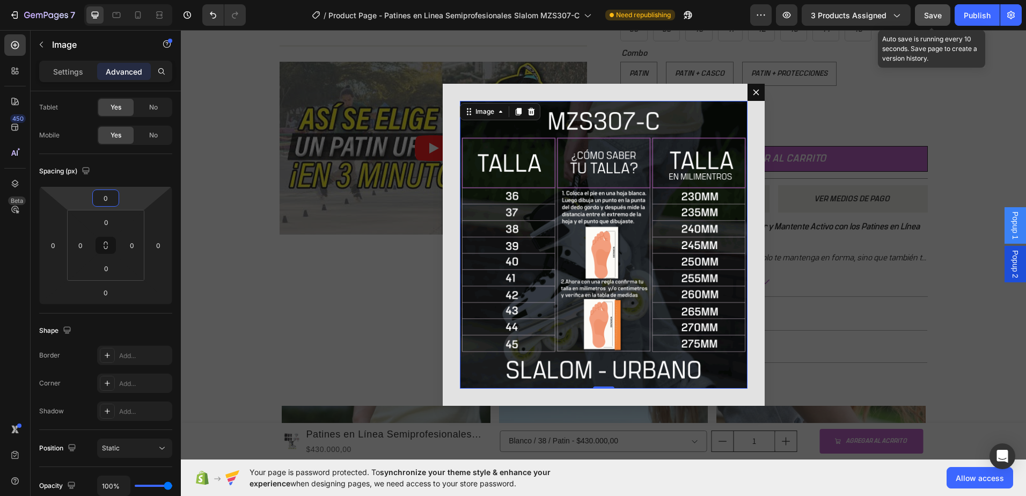
click at [256, 194] on div "Backdrop" at bounding box center [604, 244] width 846 height 429
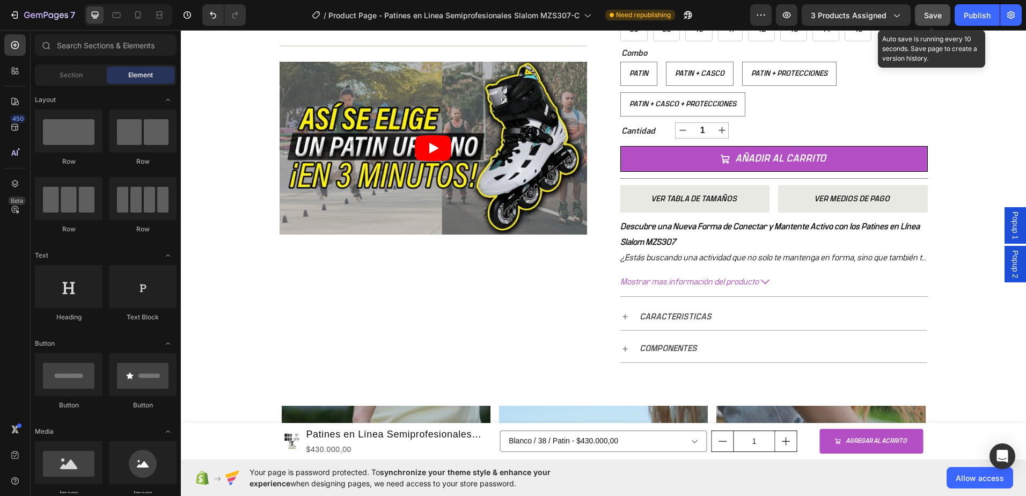
click at [1010, 261] on span "Popup 2" at bounding box center [1015, 264] width 11 height 28
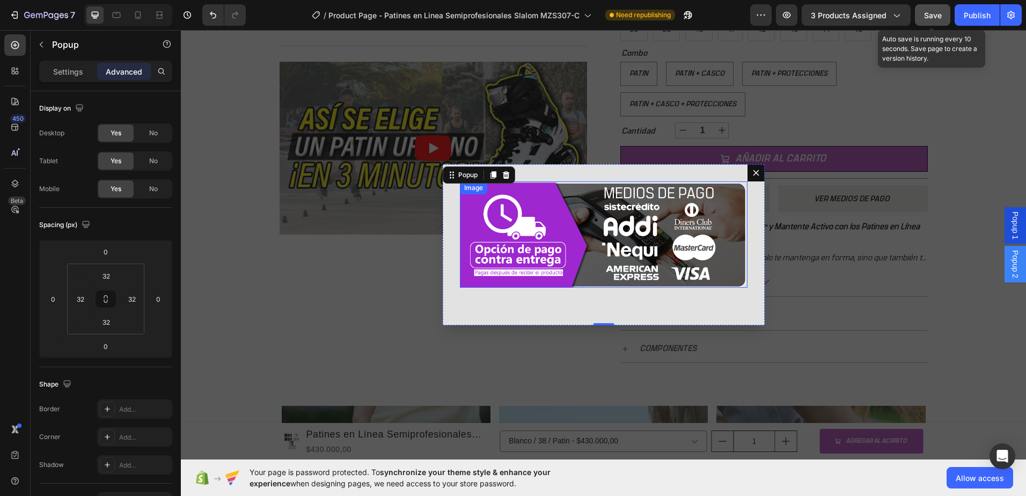
click at [687, 263] on img "Dialog body" at bounding box center [604, 234] width 288 height 106
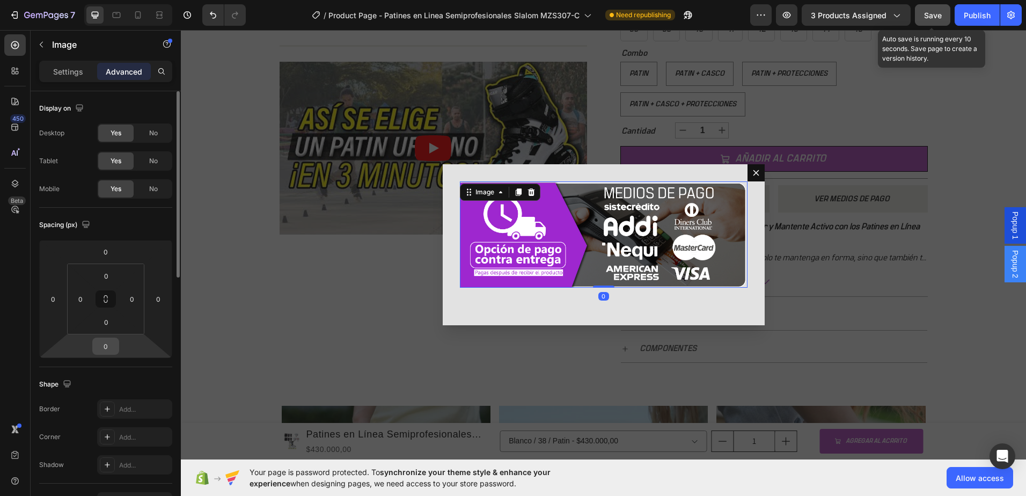
click at [118, 344] on div "0" at bounding box center [105, 346] width 27 height 17
click at [107, 346] on input "0" at bounding box center [105, 346] width 21 height 16
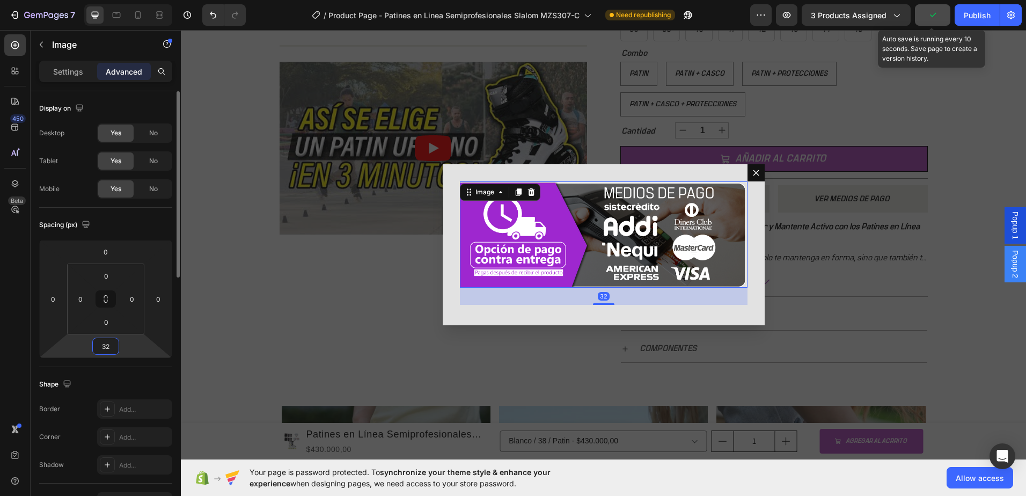
type input "3"
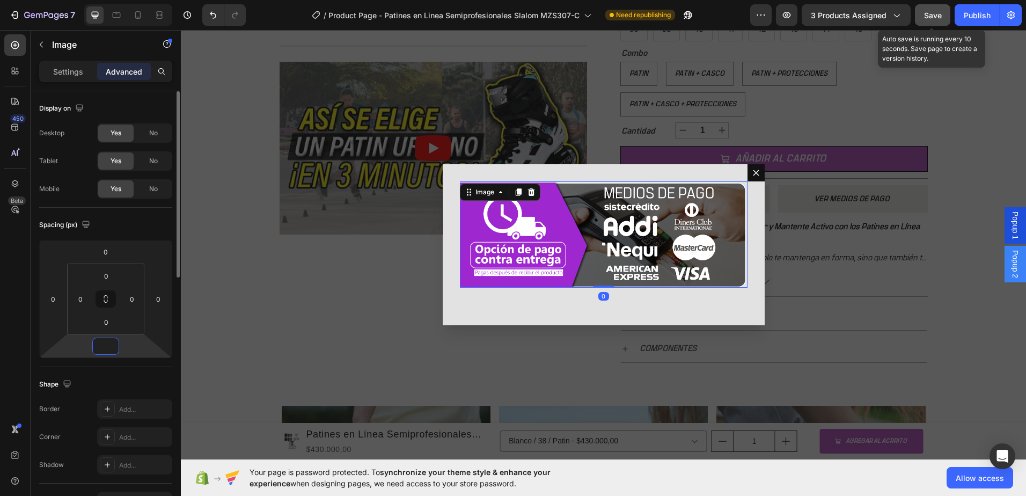
type input "0"
click at [231, 292] on div "Backdrop" at bounding box center [604, 244] width 846 height 429
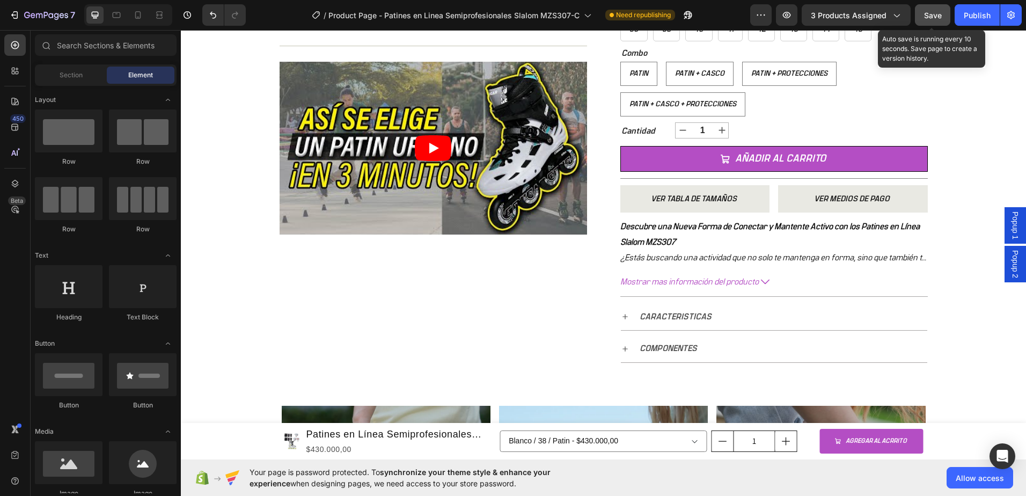
click at [1016, 266] on div "Popup 2" at bounding box center [1015, 264] width 21 height 37
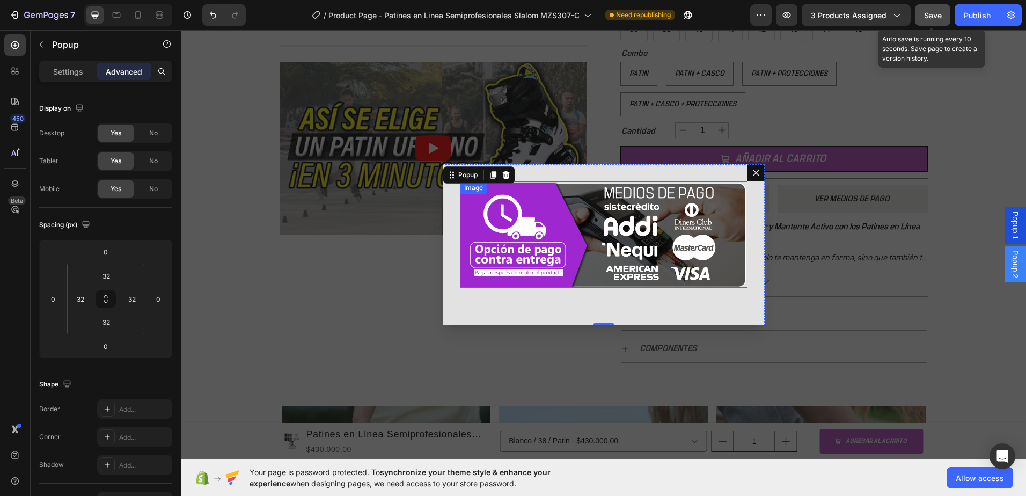
click at [637, 260] on img "Dialog body" at bounding box center [604, 234] width 288 height 106
click at [647, 303] on div "Image 0" at bounding box center [604, 244] width 322 height 161
click at [641, 265] on img "Dialog body" at bounding box center [604, 234] width 288 height 106
click at [504, 306] on div "Image 0" at bounding box center [604, 244] width 322 height 161
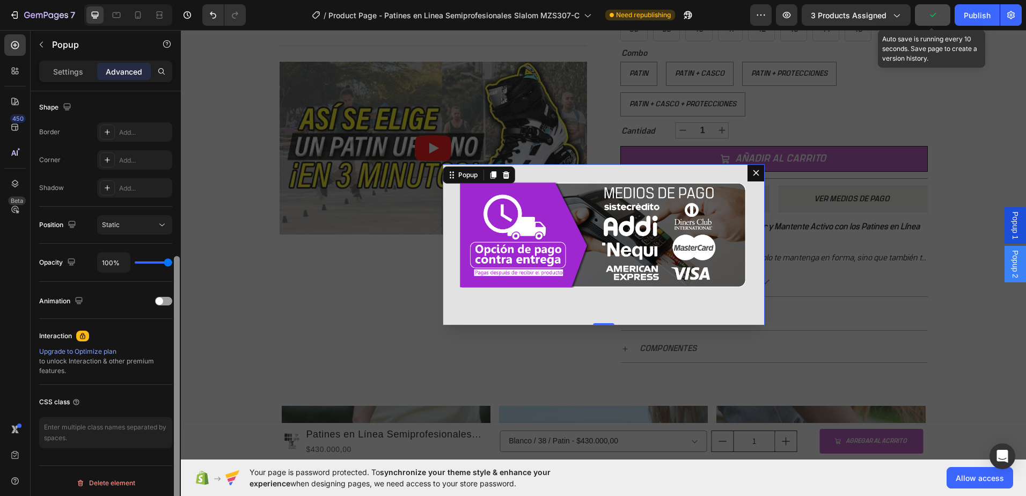
scroll to position [281, 0]
drag, startPoint x: 176, startPoint y: 248, endPoint x: 173, endPoint y: 348, distance: 100.4
click at [173, 348] on div at bounding box center [177, 308] width 8 height 435
click at [161, 300] on span at bounding box center [160, 298] width 8 height 8
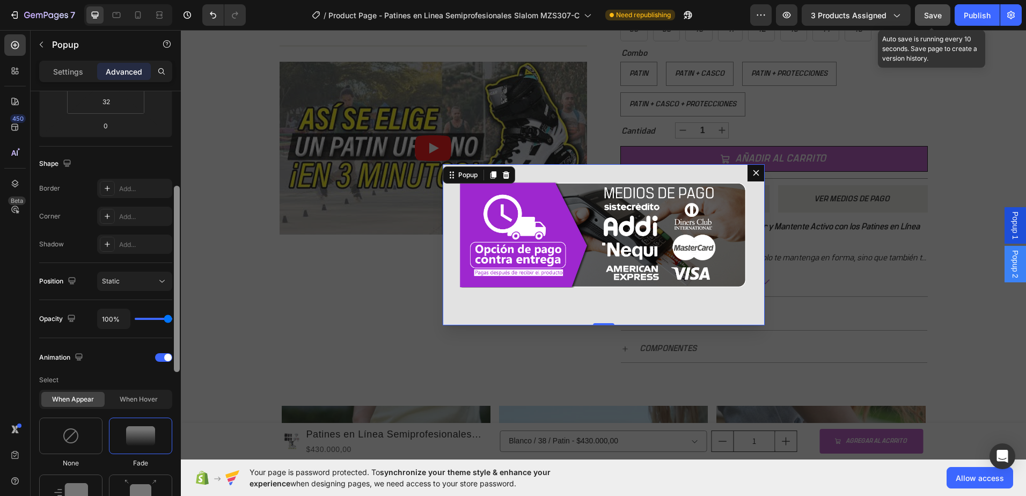
scroll to position [215, 0]
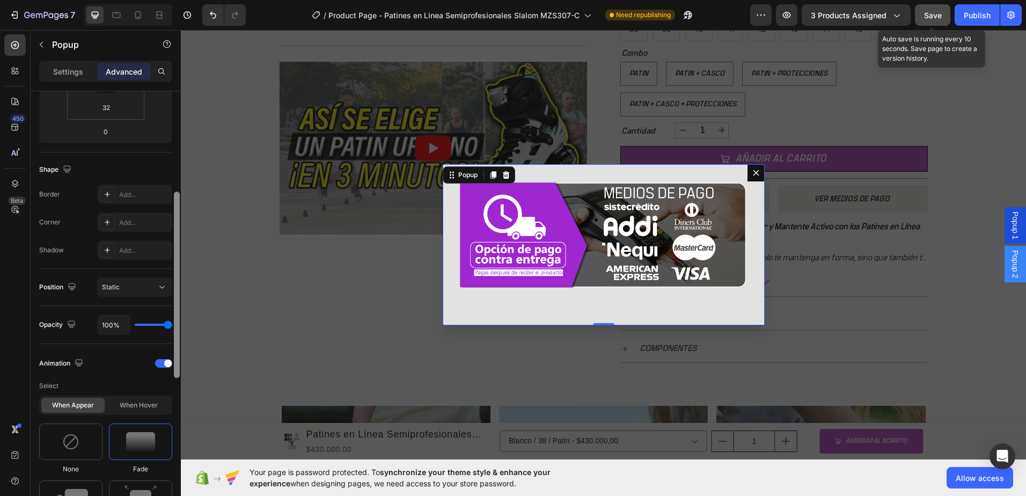
drag, startPoint x: 177, startPoint y: 277, endPoint x: 176, endPoint y: 249, distance: 28.5
click at [176, 249] on div at bounding box center [177, 285] width 6 height 186
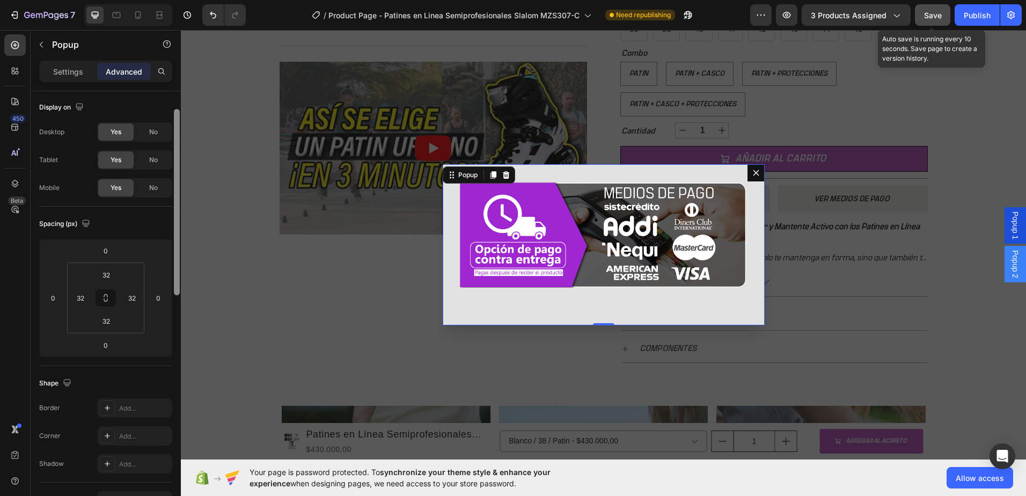
scroll to position [0, 0]
drag, startPoint x: 177, startPoint y: 283, endPoint x: 176, endPoint y: 166, distance: 117.6
click at [176, 166] on div at bounding box center [177, 184] width 6 height 186
click at [0, 0] on div "Spacing (px) 0 0 0 0 32 32 32 32" at bounding box center [0, 0] width 0 height 0
drag, startPoint x: 2, startPoint y: 200, endPoint x: 180, endPoint y: 180, distance: 179.9
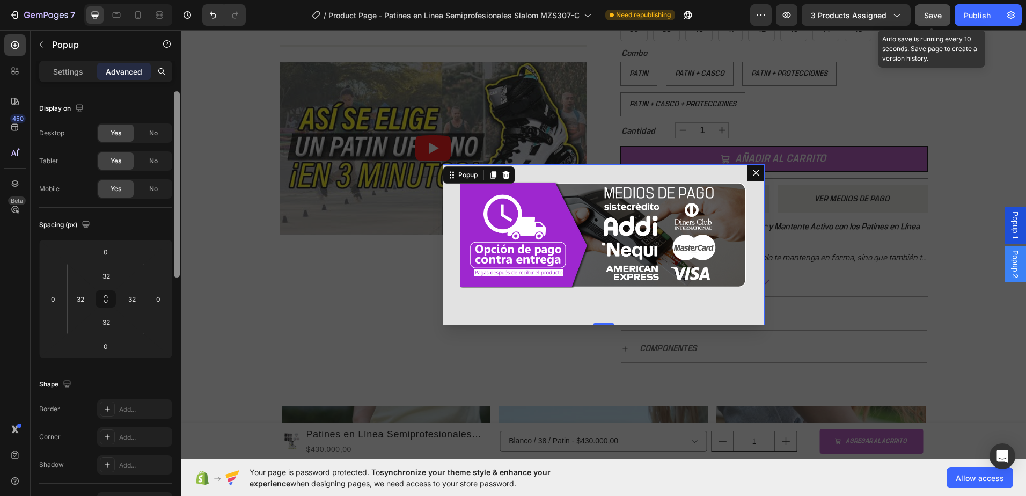
click at [180, 180] on div at bounding box center [177, 308] width 8 height 435
click at [61, 72] on p "Settings" at bounding box center [68, 71] width 30 height 11
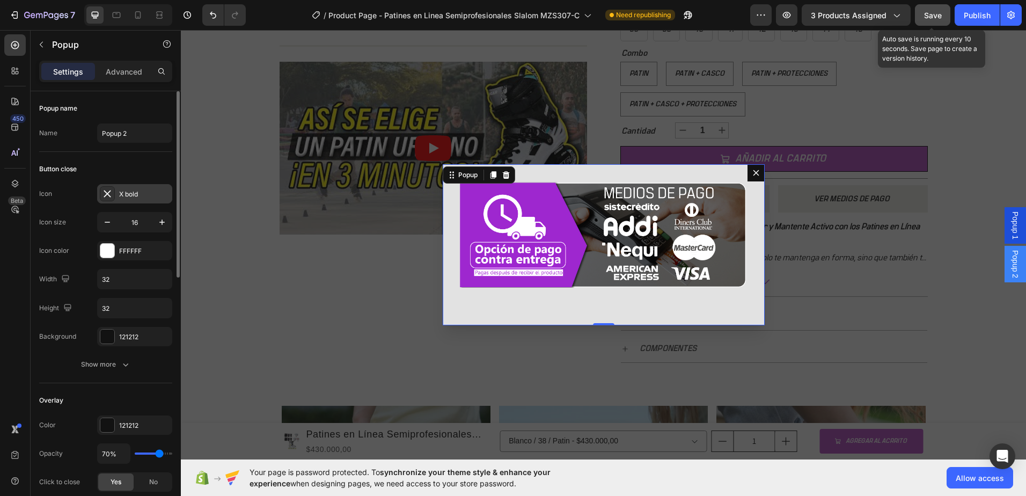
click at [158, 196] on div "X bold" at bounding box center [144, 195] width 50 height 10
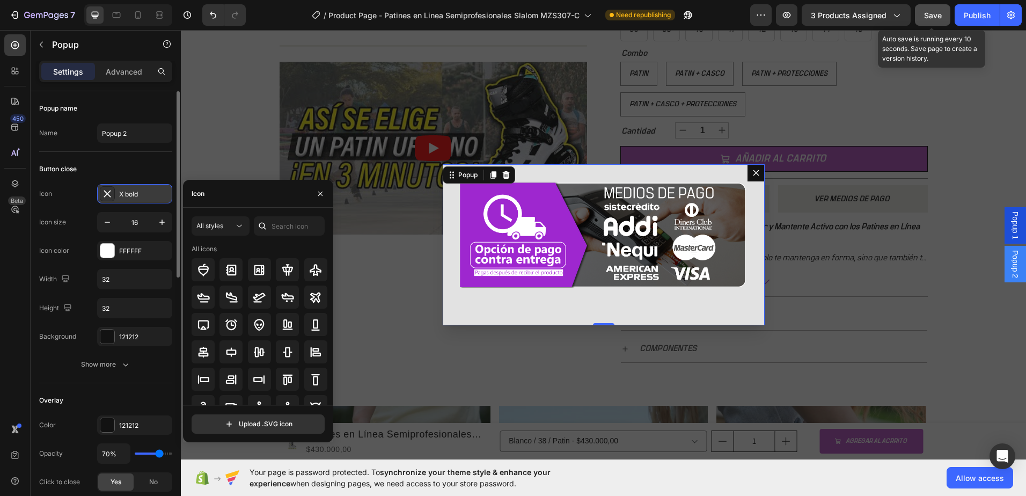
click at [158, 196] on div "X bold" at bounding box center [144, 195] width 50 height 10
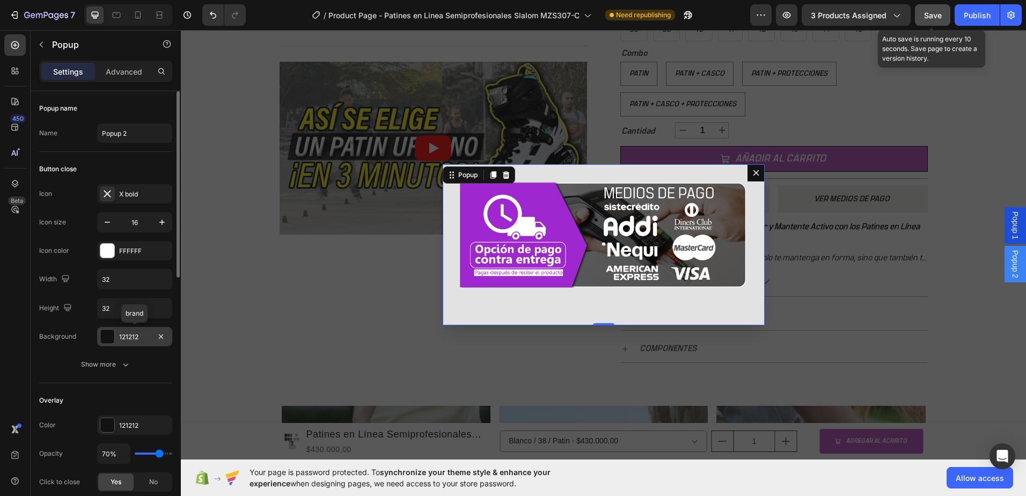
click at [105, 335] on div at bounding box center [107, 337] width 14 height 14
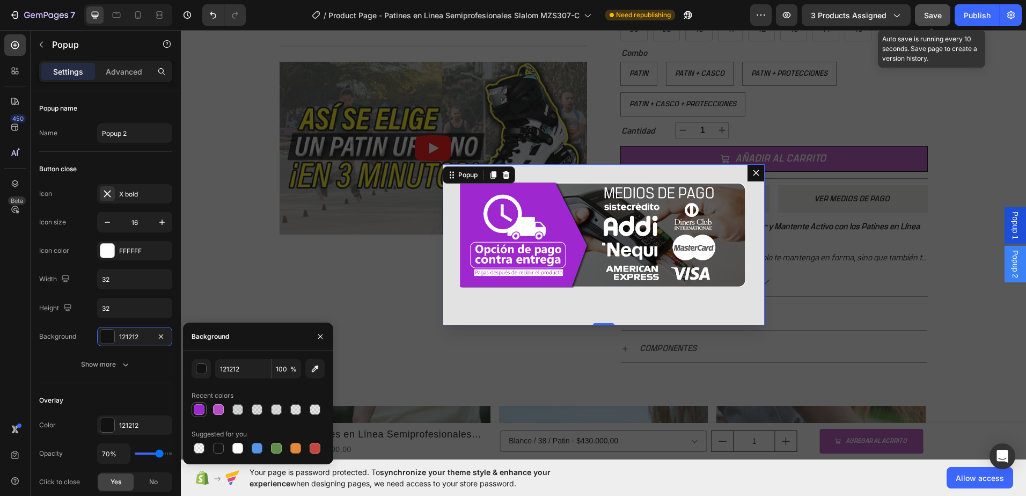
click at [200, 413] on div at bounding box center [199, 409] width 11 height 11
type input "9E28CF"
click at [159, 163] on div "Button close" at bounding box center [105, 169] width 133 height 17
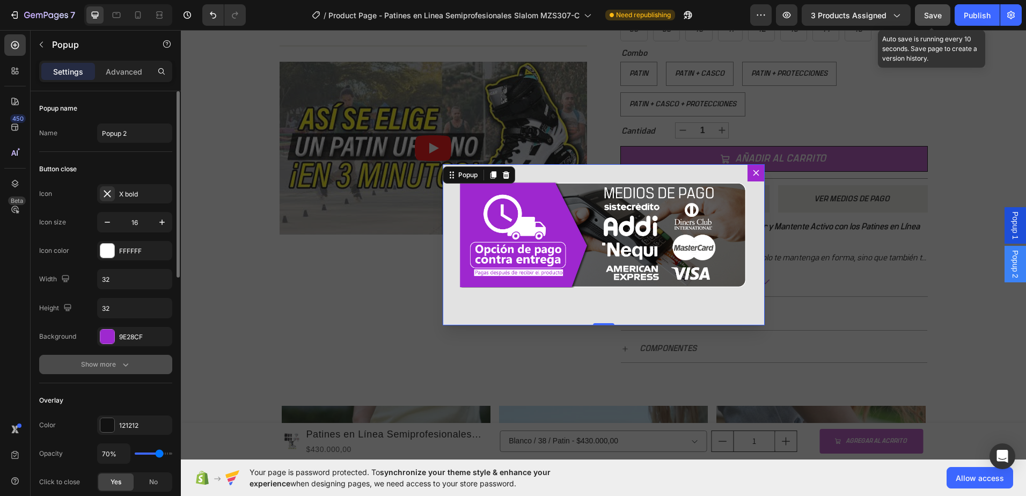
click at [120, 363] on icon "button" at bounding box center [125, 364] width 11 height 11
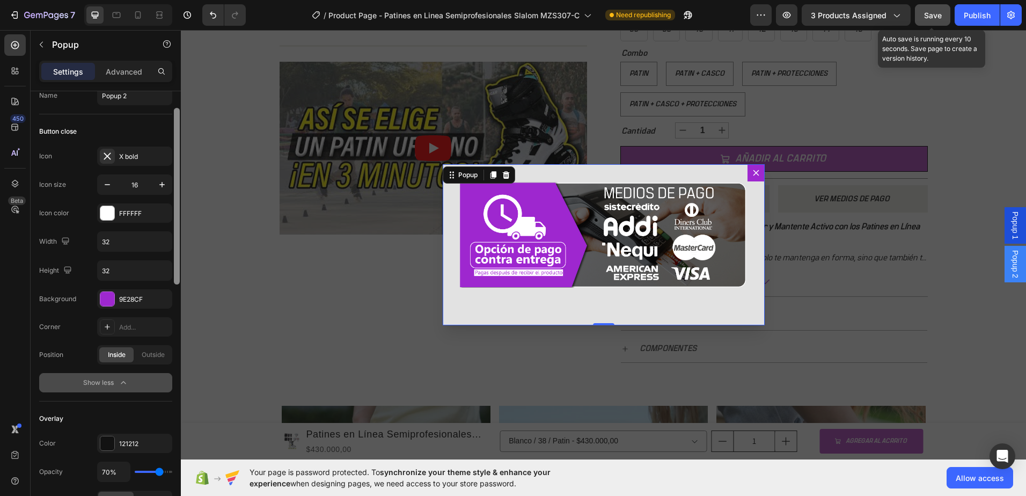
scroll to position [40, 0]
drag, startPoint x: 178, startPoint y: 181, endPoint x: 177, endPoint y: 199, distance: 17.3
click at [177, 199] on div at bounding box center [177, 193] width 6 height 177
click at [150, 356] on span "Outside" at bounding box center [153, 352] width 23 height 10
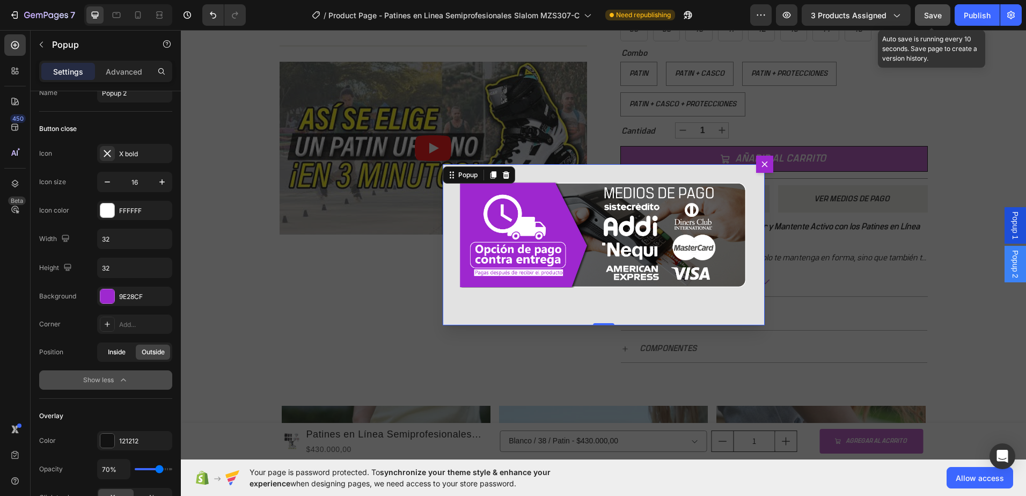
click at [119, 354] on span "Inside" at bounding box center [117, 352] width 18 height 10
click at [122, 269] on input "32" at bounding box center [135, 267] width 74 height 19
type input "4"
click at [178, 259] on div at bounding box center [177, 195] width 6 height 177
type input "32"
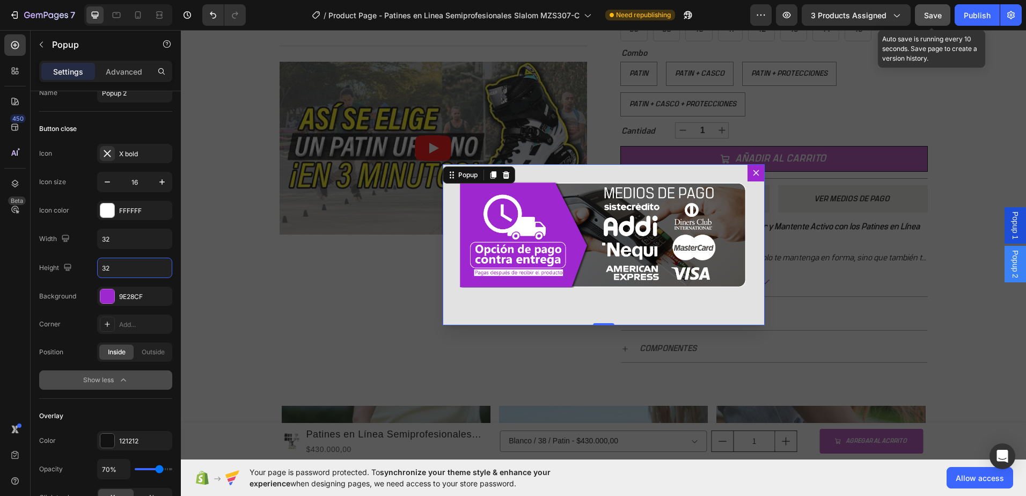
click at [140, 120] on div "Button close" at bounding box center [105, 128] width 133 height 17
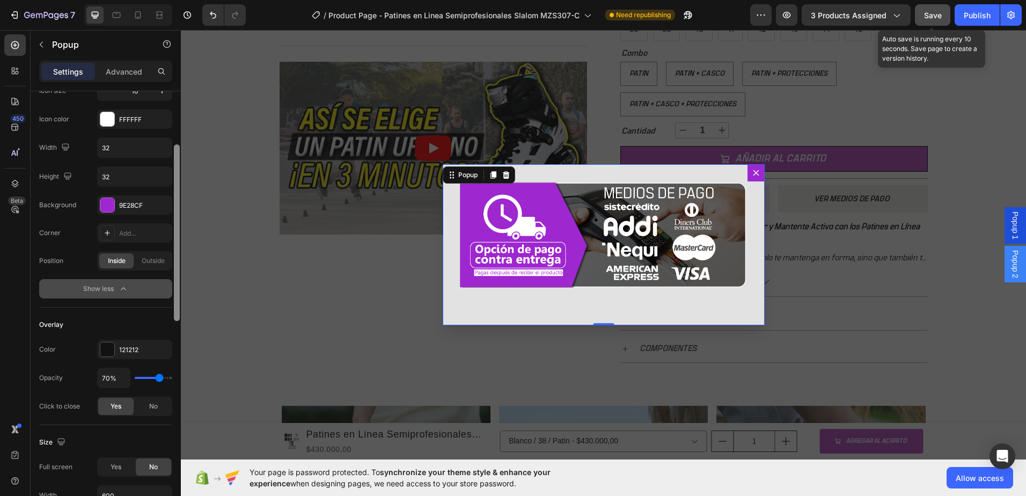
drag, startPoint x: 179, startPoint y: 133, endPoint x: 142, endPoint y: 249, distance: 121.9
click at [174, 171] on div at bounding box center [177, 232] width 6 height 177
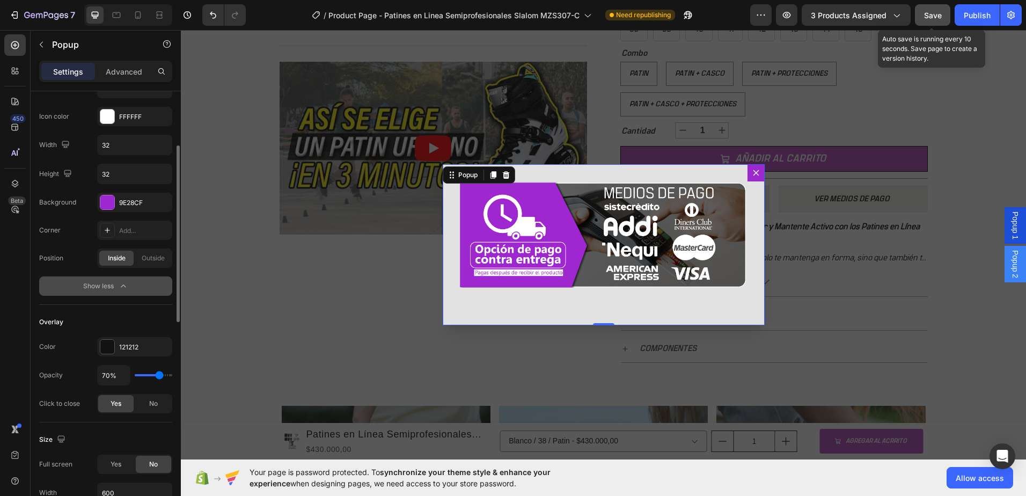
click at [121, 287] on icon "button" at bounding box center [123, 286] width 5 height 3
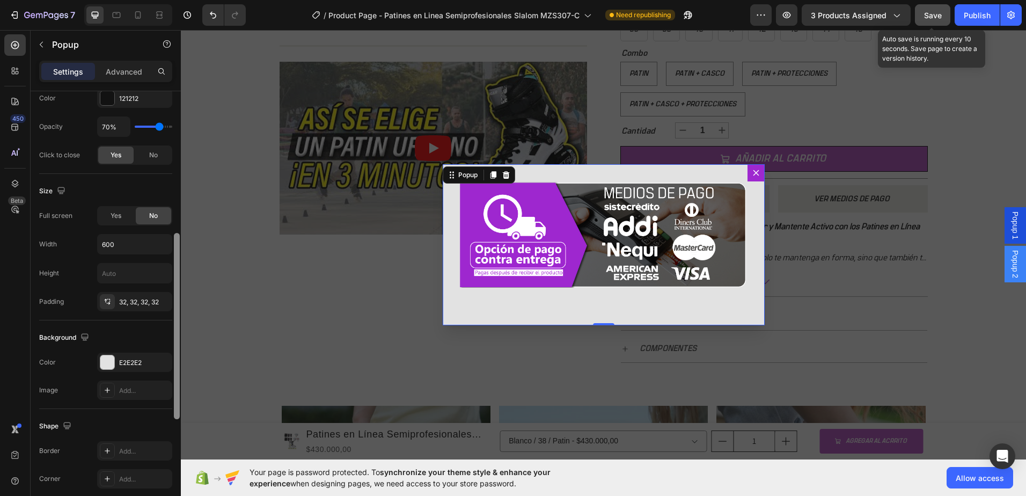
scroll to position [330, 0]
drag, startPoint x: 176, startPoint y: 202, endPoint x: 174, endPoint y: 286, distance: 83.8
click at [174, 286] on div at bounding box center [177, 325] width 6 height 186
click at [137, 242] on input "600" at bounding box center [135, 241] width 74 height 19
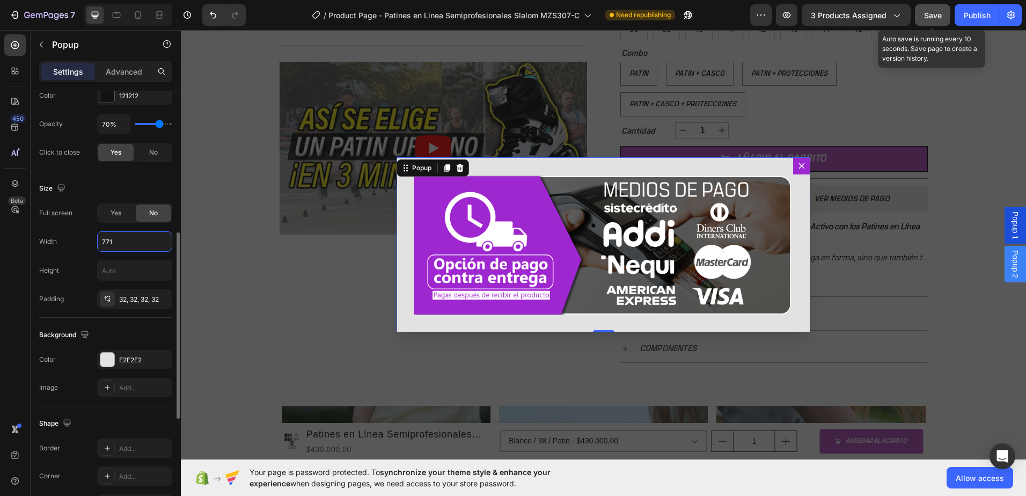
click at [137, 242] on input "771" at bounding box center [135, 241] width 74 height 19
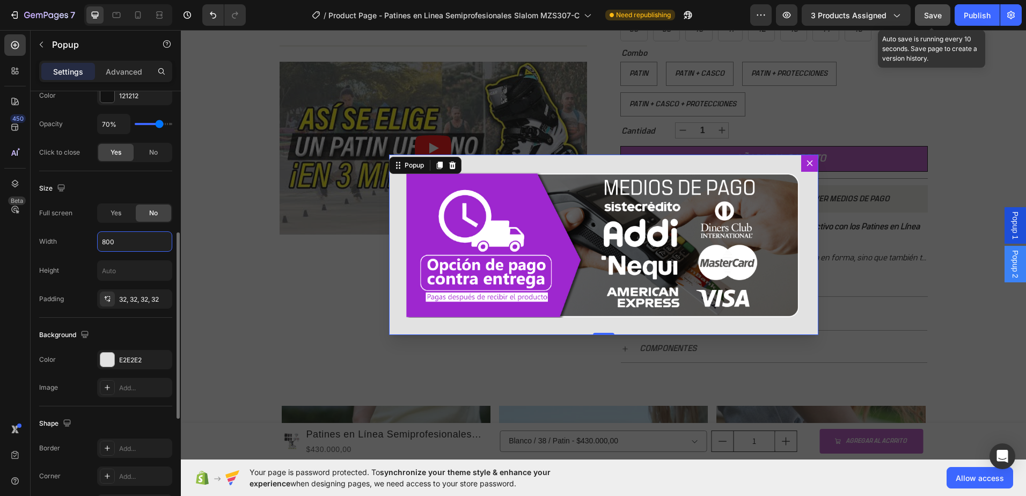
type input "800"
click at [150, 188] on div "Size" at bounding box center [105, 188] width 133 height 17
click at [216, 68] on div "Backdrop" at bounding box center [604, 244] width 846 height 429
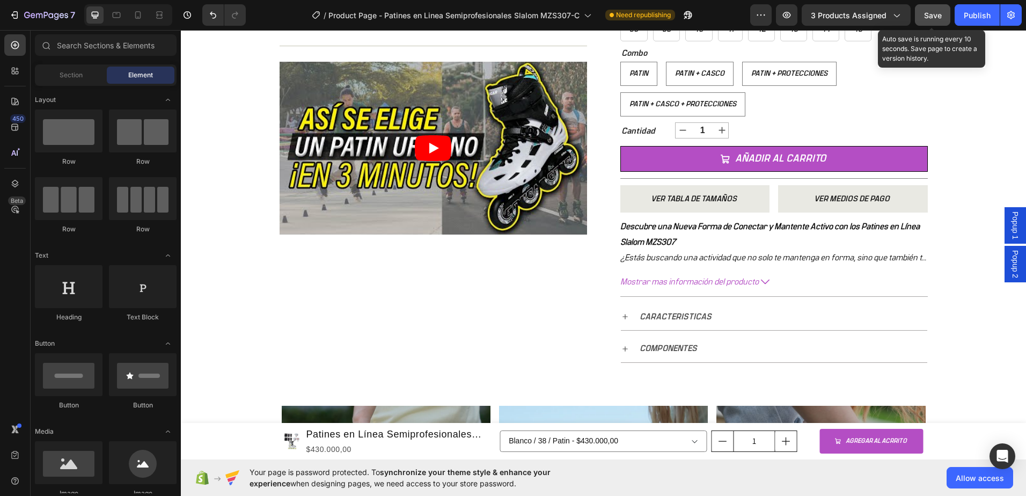
click at [1010, 229] on span "Popup 1" at bounding box center [1015, 226] width 11 height 28
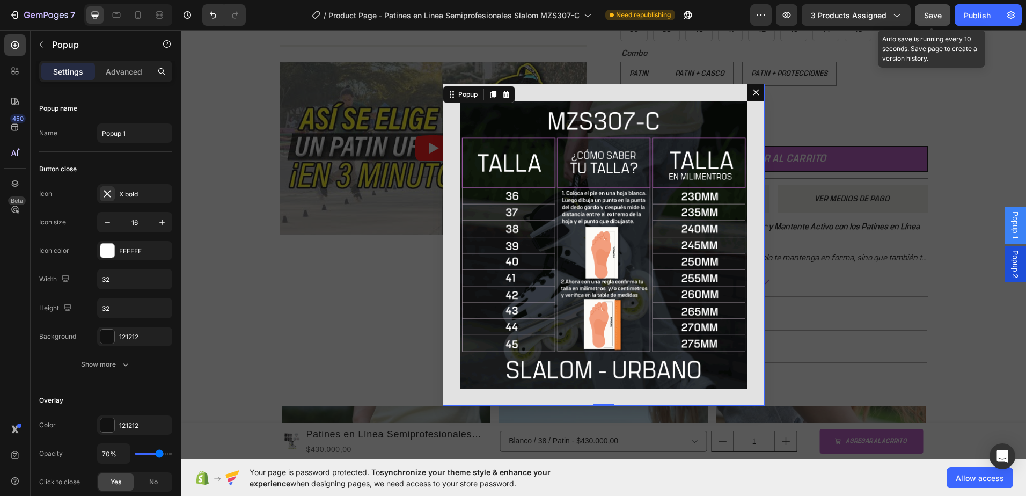
click at [651, 224] on img "Dialog body" at bounding box center [604, 245] width 288 height 288
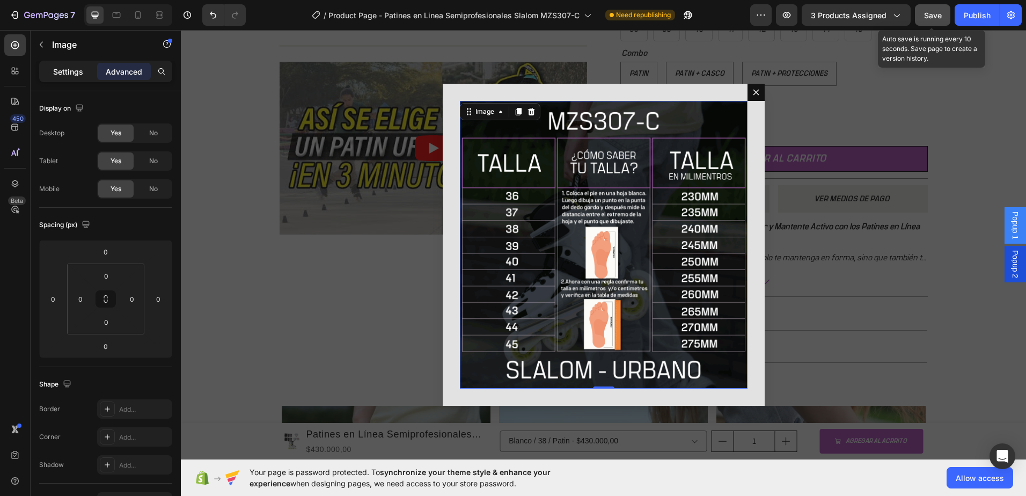
click at [56, 71] on p "Settings" at bounding box center [68, 71] width 30 height 11
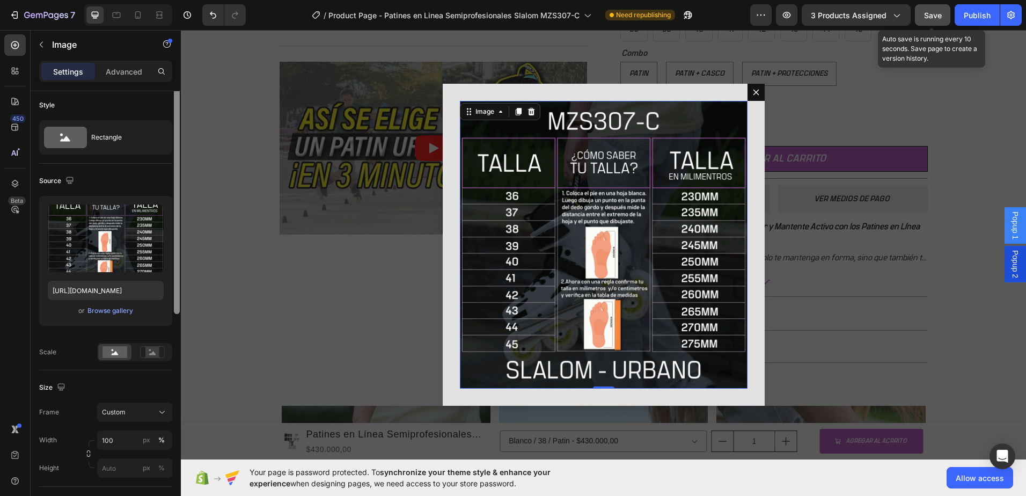
scroll to position [0, 0]
drag, startPoint x: 177, startPoint y: 407, endPoint x: 161, endPoint y: 163, distance: 245.3
click at [170, 170] on div "Style Rectangle Source Upload Image [URL][DOMAIN_NAME] or Browse gallery Scale …" at bounding box center [106, 308] width 150 height 435
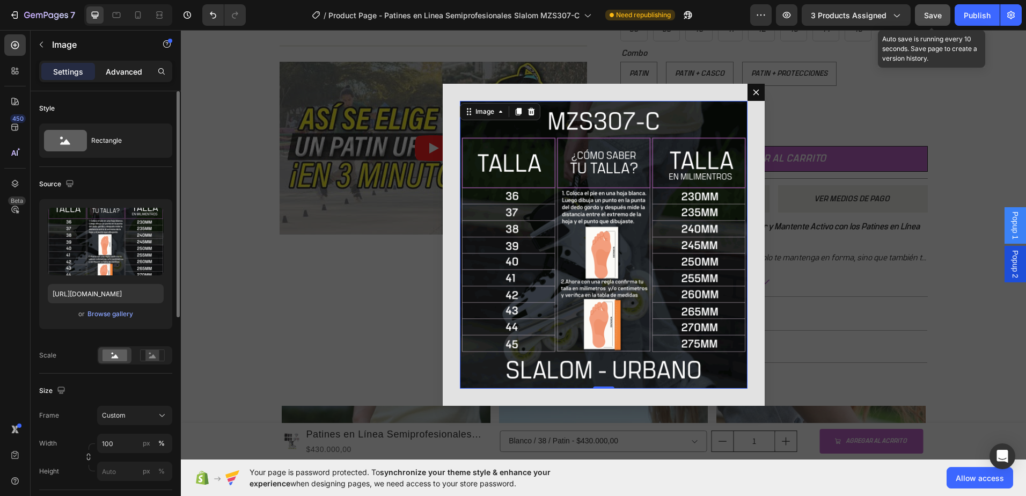
click at [126, 79] on div "Advanced" at bounding box center [124, 71] width 54 height 17
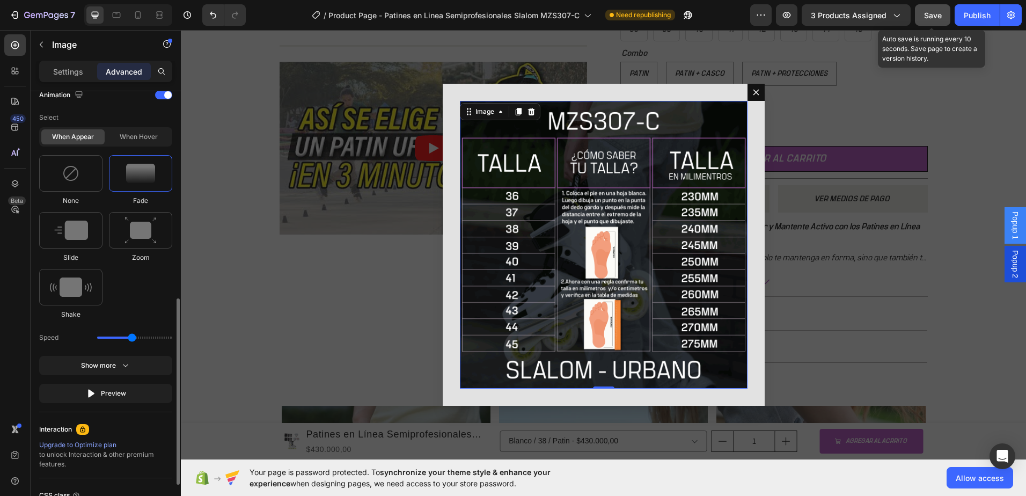
scroll to position [580, 0]
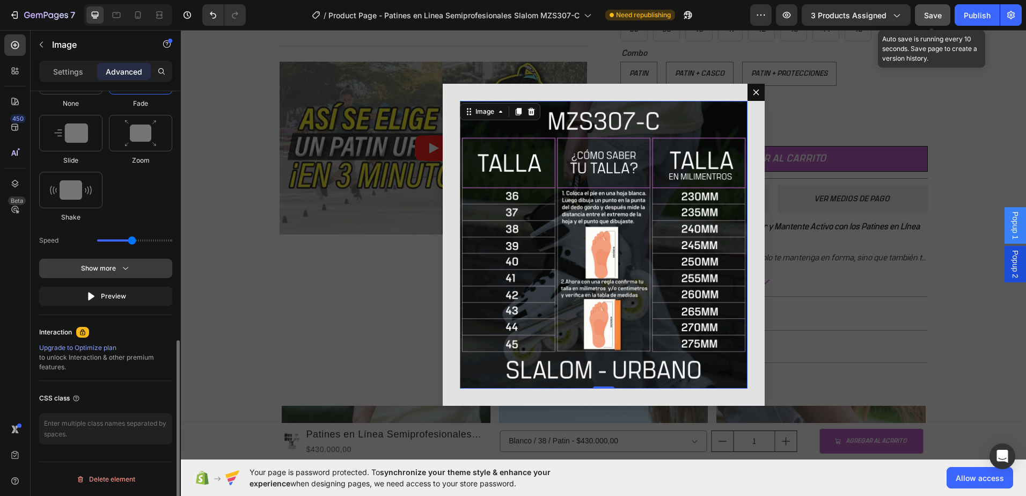
click at [133, 287] on button "Show more" at bounding box center [105, 296] width 133 height 19
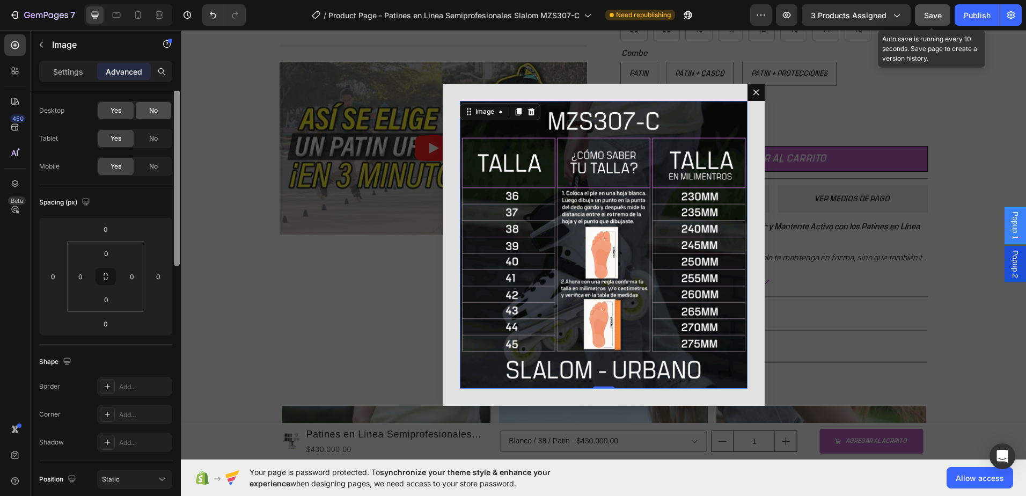
scroll to position [0, 0]
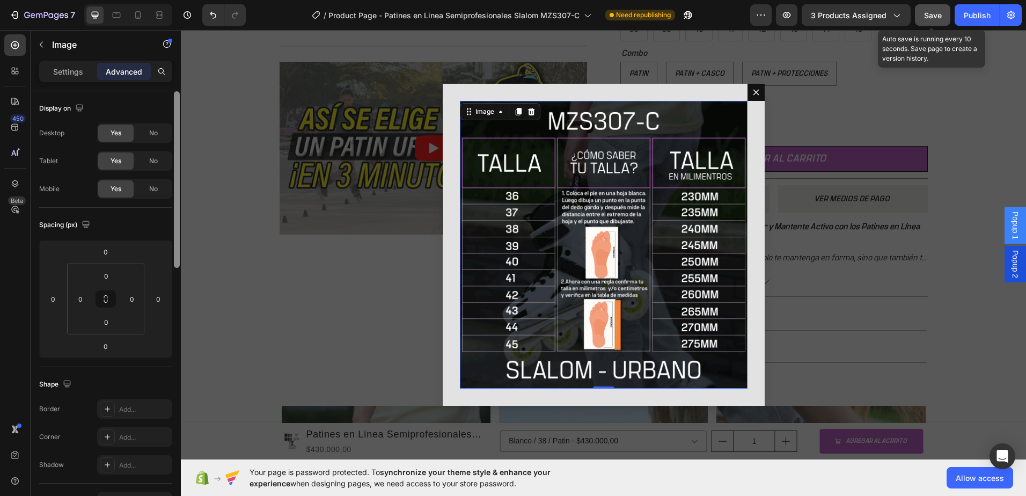
drag, startPoint x: 178, startPoint y: 392, endPoint x: 163, endPoint y: 116, distance: 276.9
click at [170, 116] on div "Display on Desktop Yes No Tablet Yes No Mobile Yes No Spacing (px) 0 0 0 0 0 0 …" at bounding box center [106, 308] width 150 height 435
click at [76, 70] on p "Settings" at bounding box center [68, 71] width 30 height 11
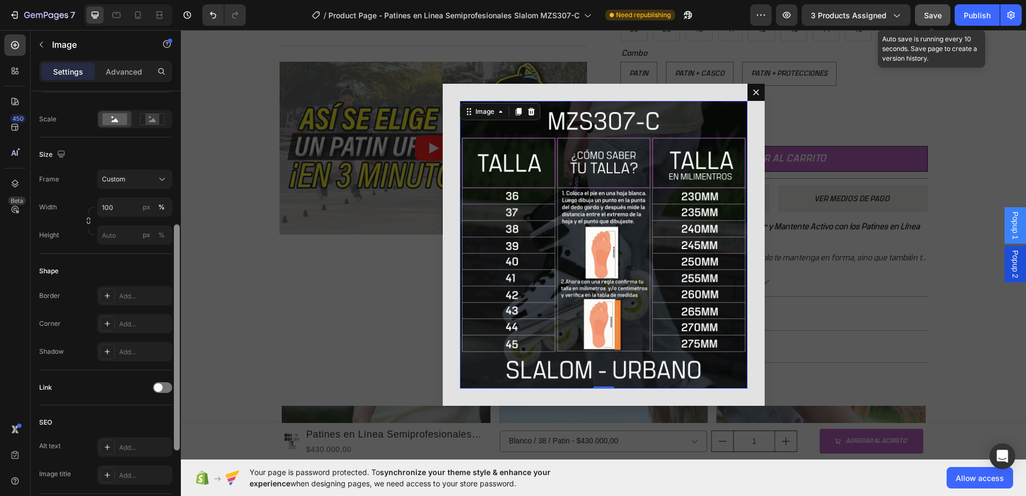
scroll to position [245, 0]
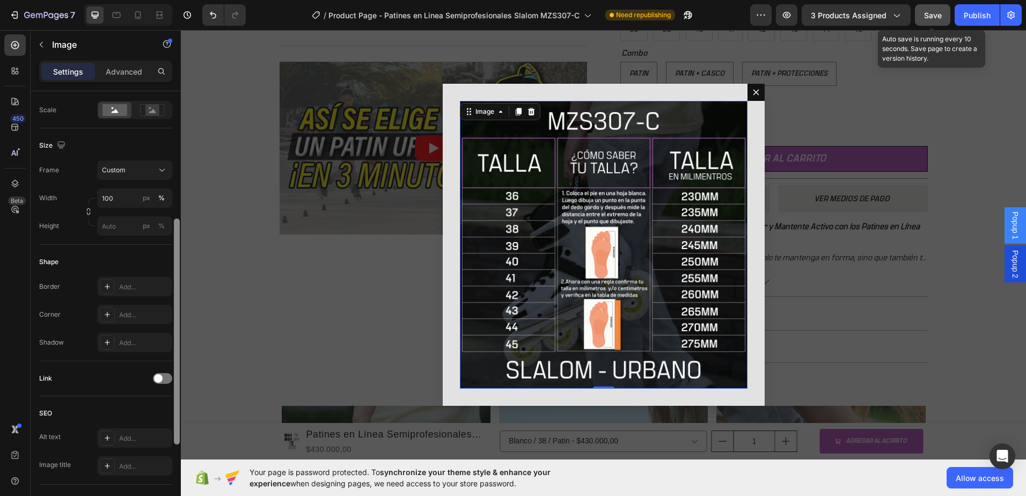
drag, startPoint x: 177, startPoint y: 107, endPoint x: 172, endPoint y: 235, distance: 127.9
click at [172, 235] on div "Style Rectangle Source Upload Image [URL][DOMAIN_NAME] or Browse gallery Scale …" at bounding box center [106, 308] width 150 height 435
click at [88, 213] on icon "button" at bounding box center [89, 212] width 8 height 8
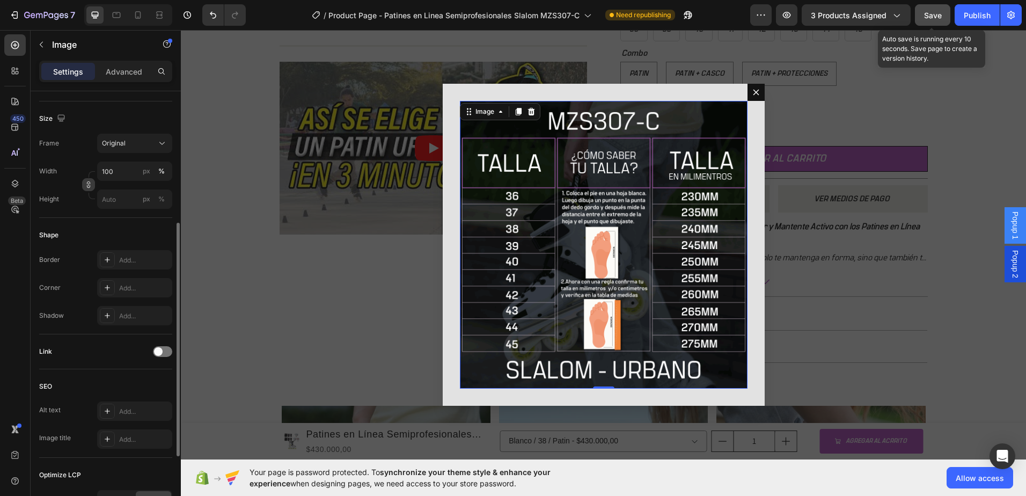
click at [89, 181] on icon "button" at bounding box center [89, 185] width 8 height 8
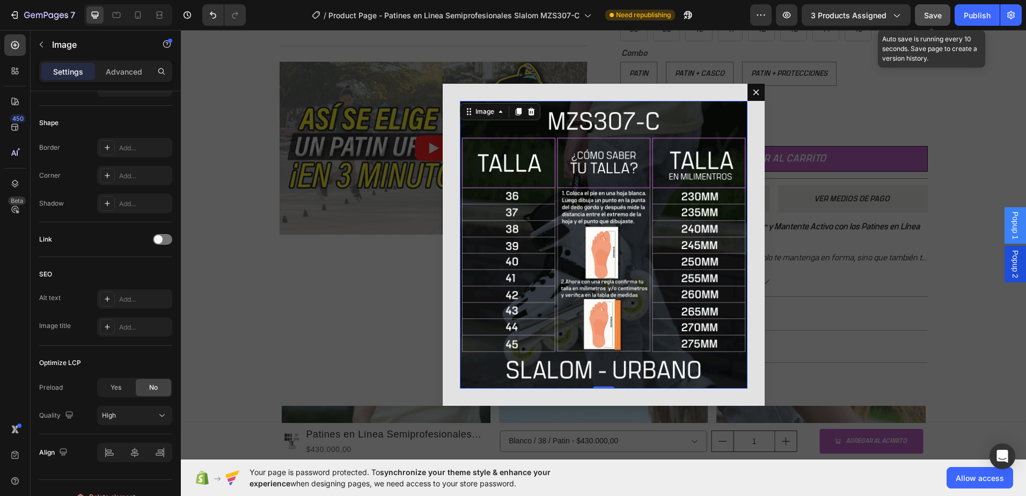
scroll to position [0, 0]
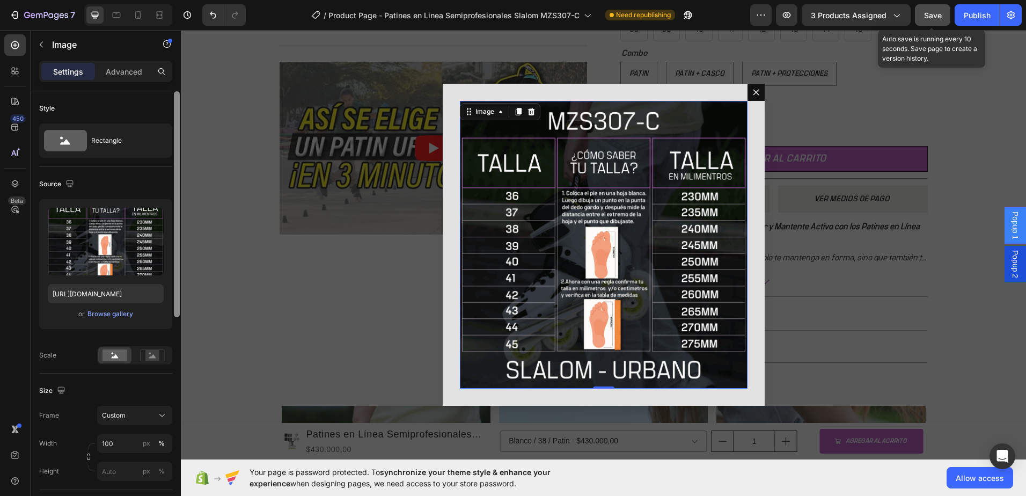
drag, startPoint x: 177, startPoint y: 235, endPoint x: 0, endPoint y: 49, distance: 256.3
click at [180, 78] on div "Settings Advanced Style Rectangle Source Upload Image [URL][DOMAIN_NAME] or Bro…" at bounding box center [106, 294] width 150 height 466
click at [398, 257] on div "Backdrop" at bounding box center [604, 244] width 846 height 429
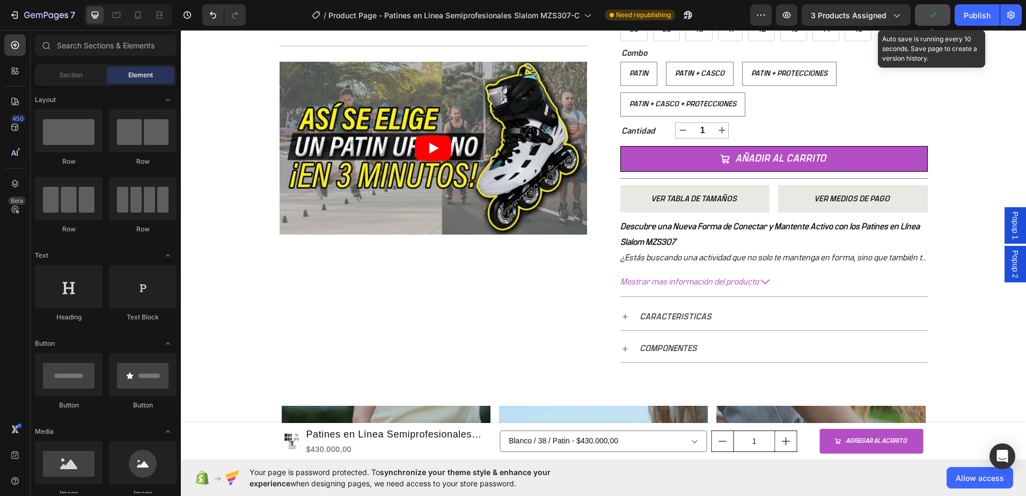
click at [1010, 269] on span "Popup 2" at bounding box center [1015, 264] width 11 height 28
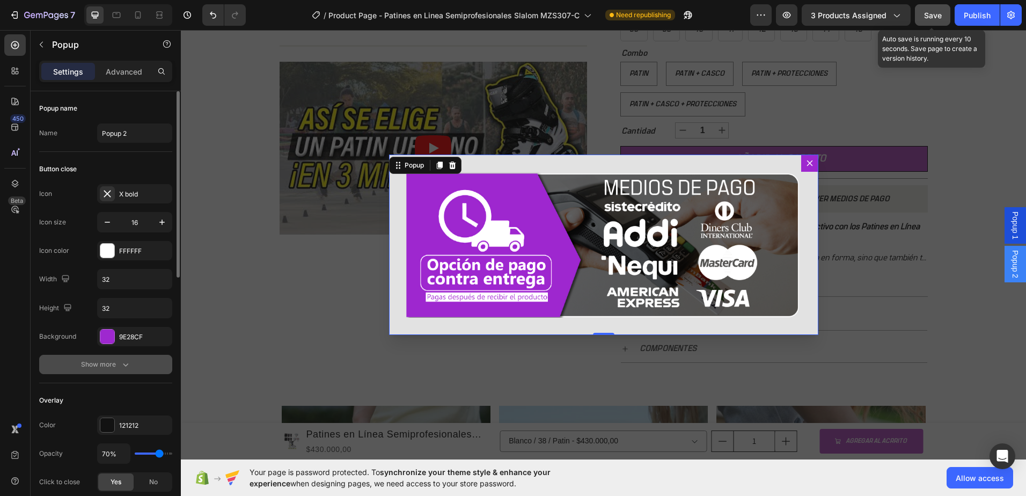
click at [116, 366] on div "Show more" at bounding box center [106, 364] width 50 height 11
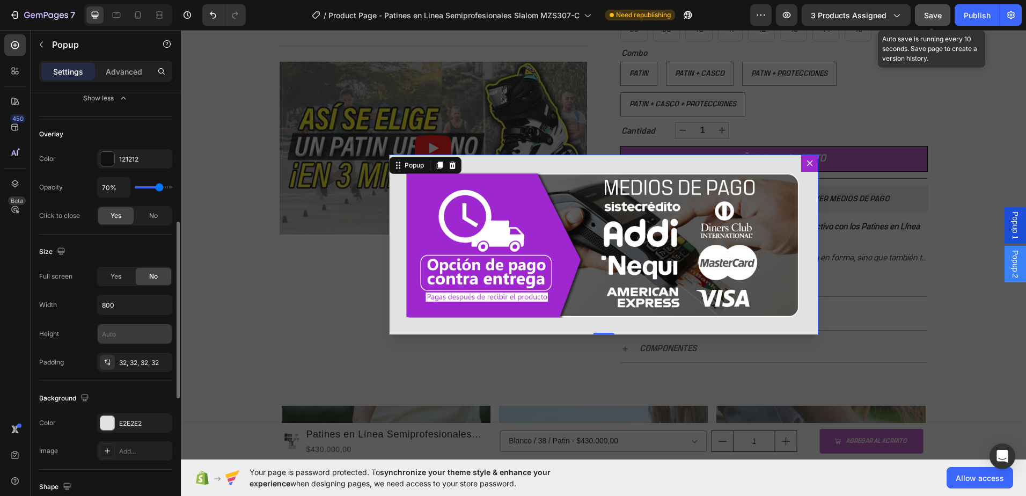
scroll to position [429, 0]
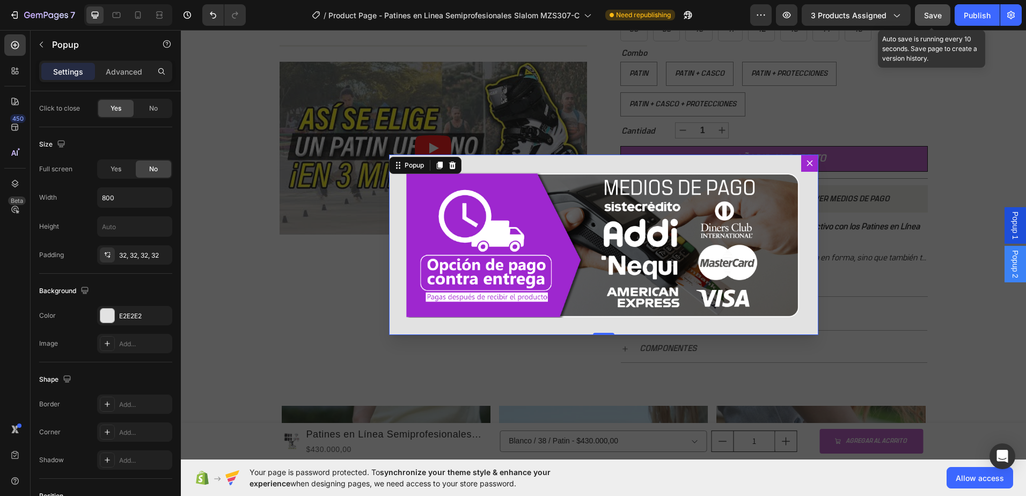
click at [806, 159] on icon "Dialog content" at bounding box center [810, 163] width 9 height 9
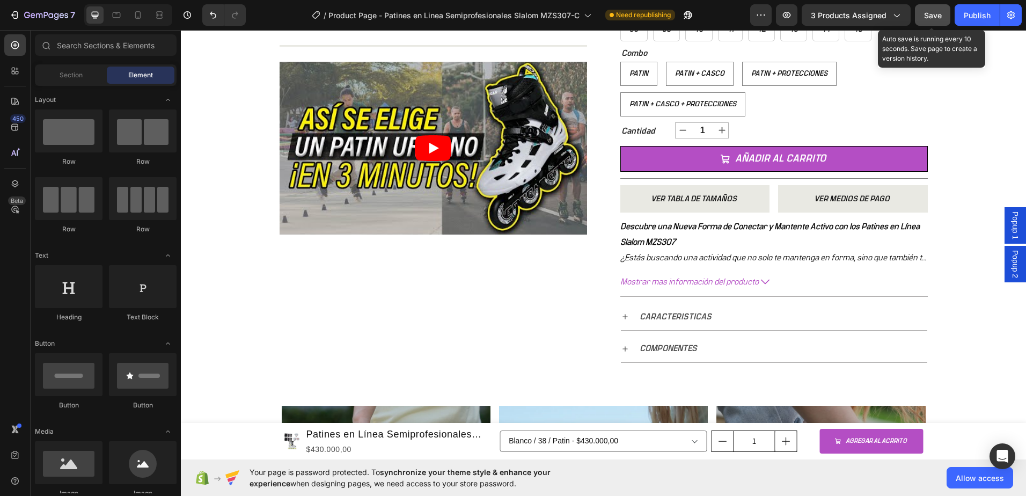
click at [1014, 233] on div "Popup 1" at bounding box center [1015, 225] width 21 height 37
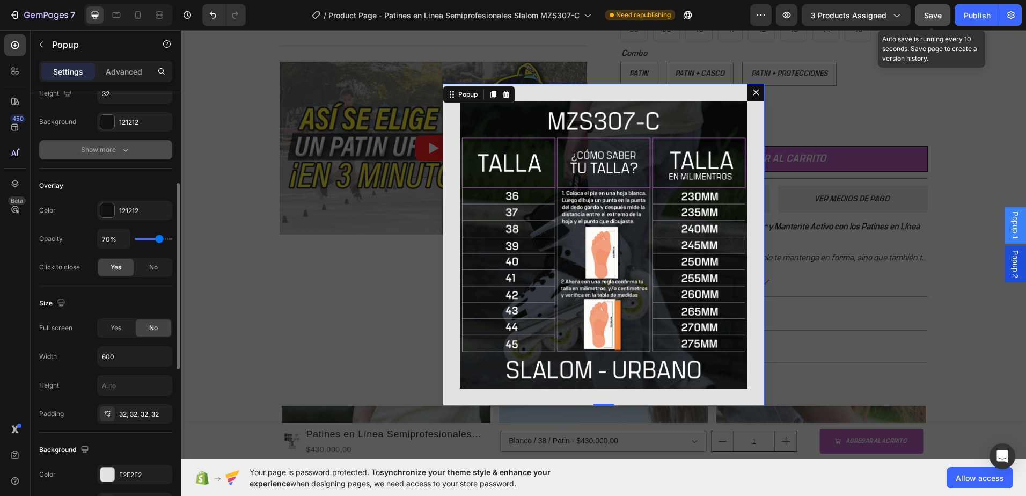
scroll to position [322, 0]
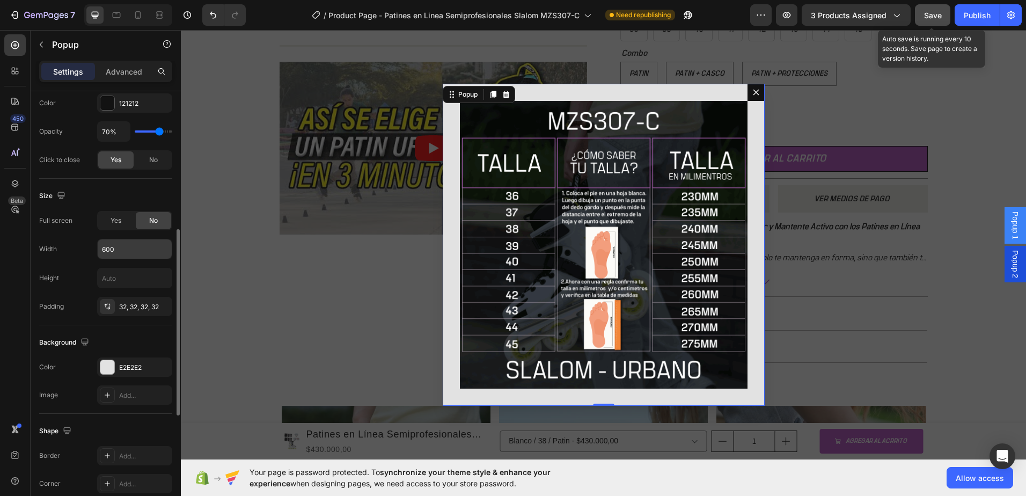
click at [132, 251] on input "600" at bounding box center [135, 248] width 74 height 19
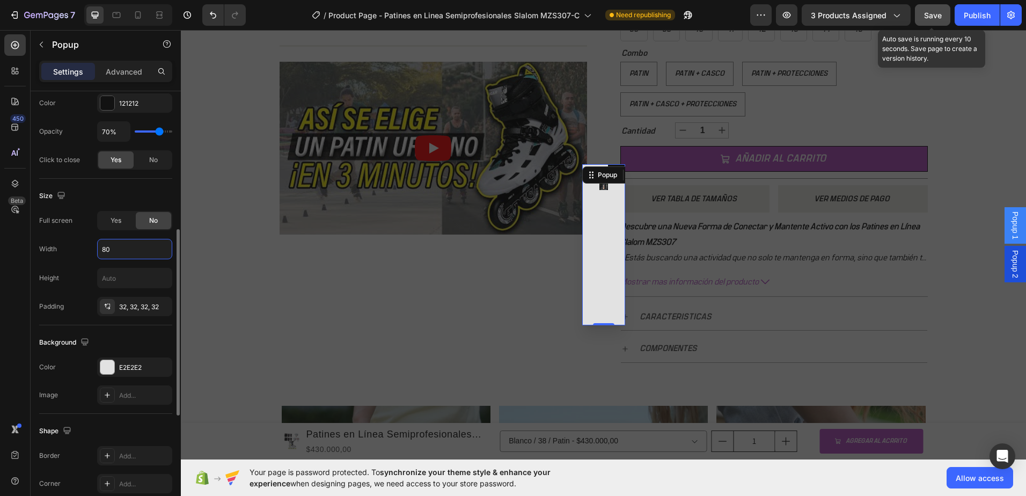
type input "800"
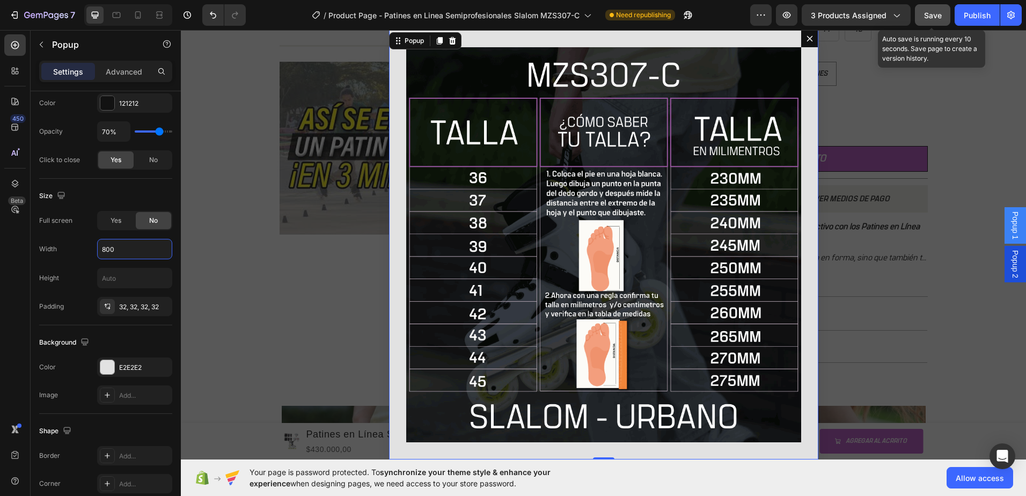
click at [234, 243] on div "Backdrop" at bounding box center [604, 244] width 846 height 429
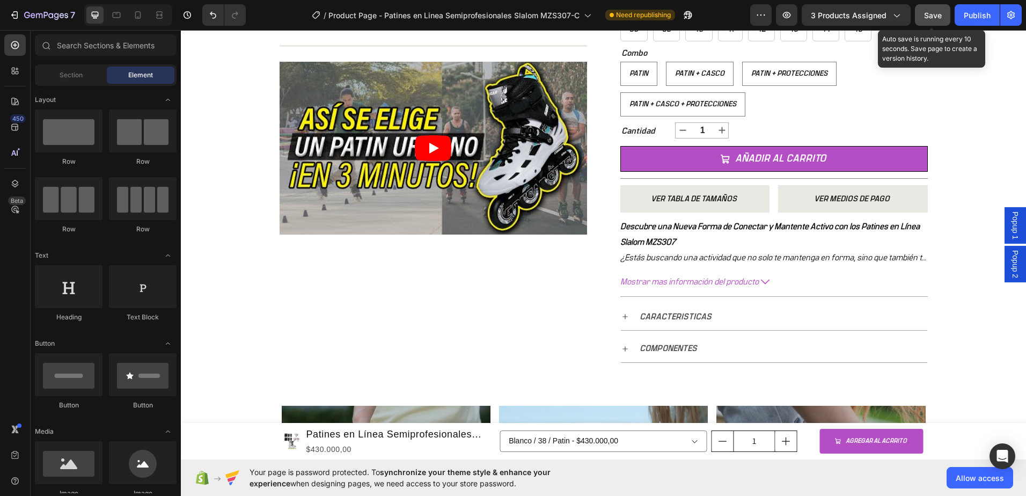
click at [1010, 222] on span "Popup 1" at bounding box center [1015, 226] width 11 height 28
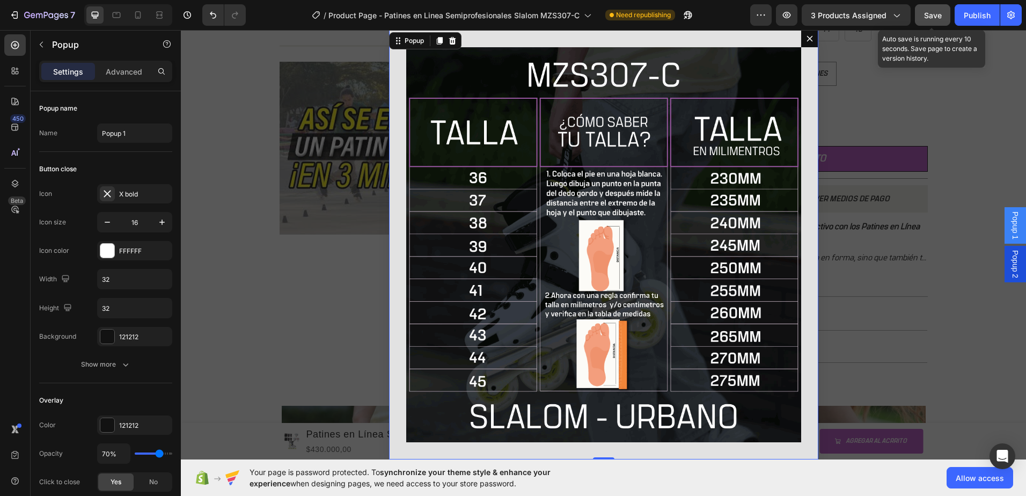
click at [1014, 263] on div "Popup 2" at bounding box center [1015, 264] width 21 height 37
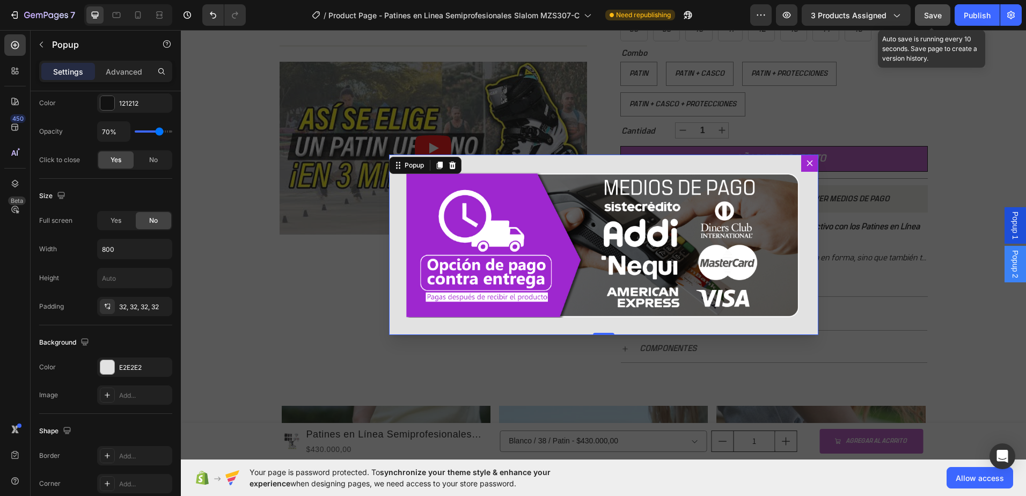
click at [985, 166] on div "Backdrop" at bounding box center [604, 244] width 846 height 429
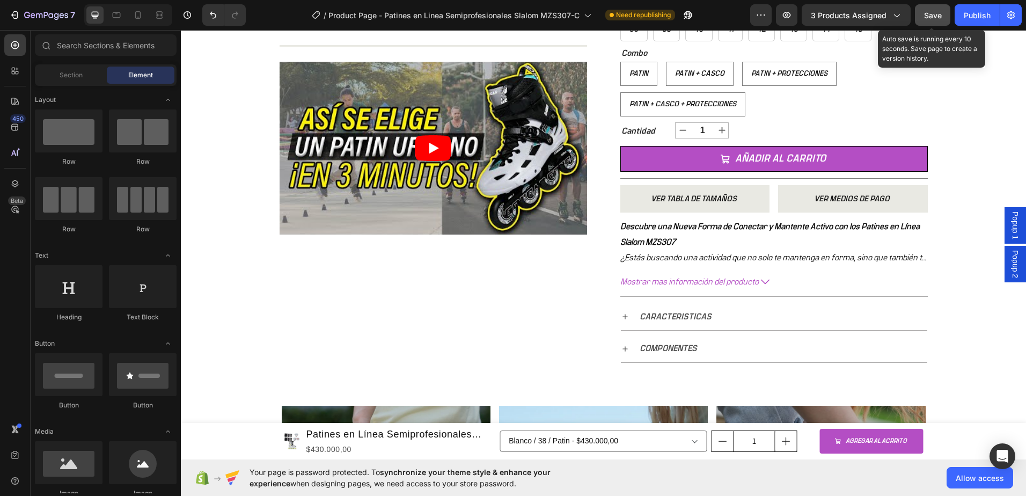
click at [936, 17] on span "Save" at bounding box center [933, 15] width 18 height 9
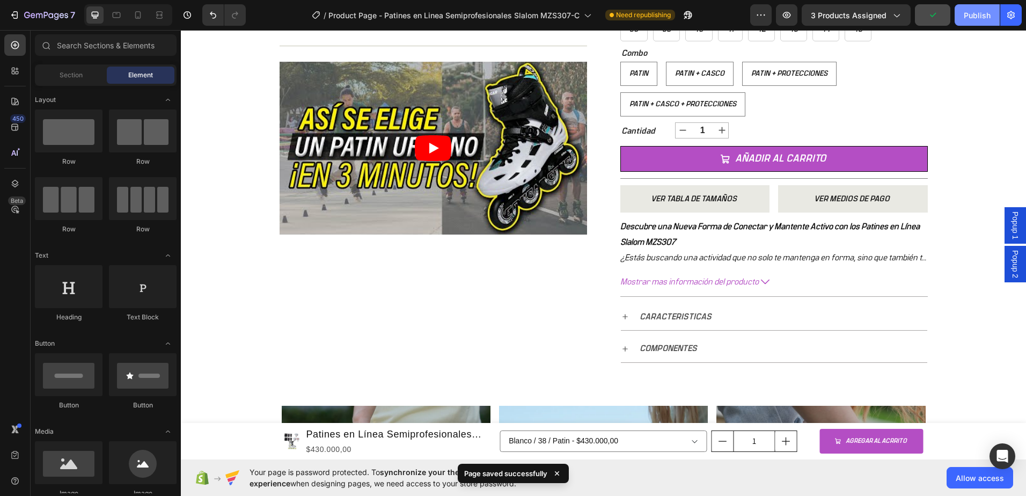
click at [972, 22] on button "Publish" at bounding box center [977, 14] width 45 height 21
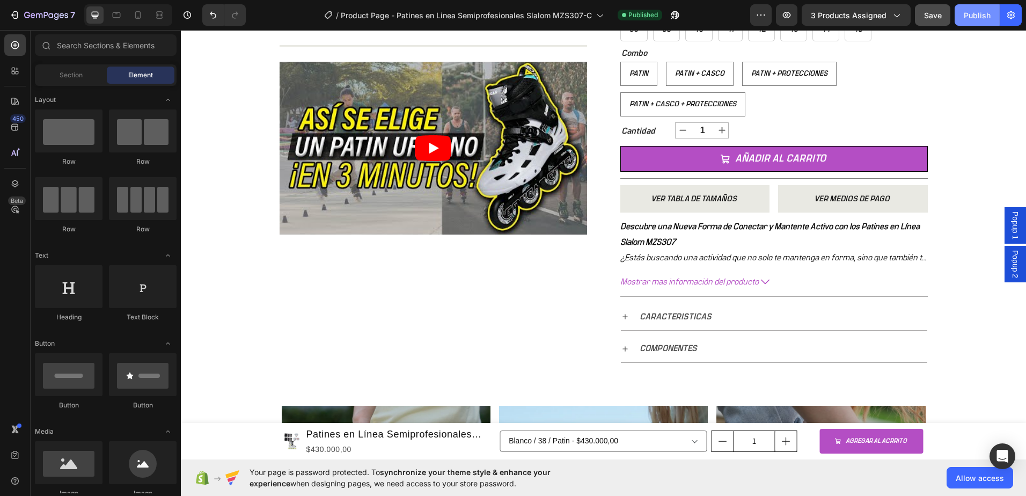
click at [965, 13] on div "Publish" at bounding box center [977, 15] width 27 height 11
click at [897, 17] on icon "button" at bounding box center [896, 15] width 11 height 11
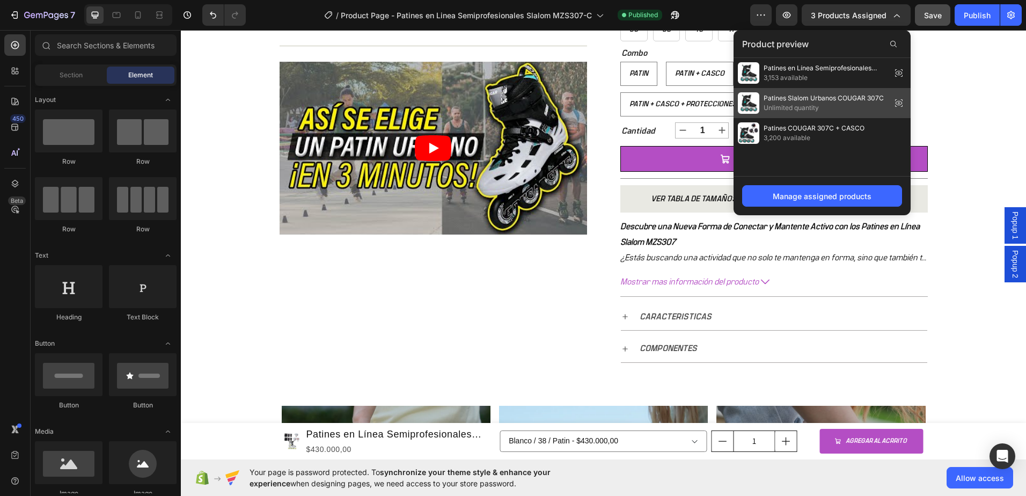
click at [897, 105] on icon at bounding box center [899, 103] width 15 height 15
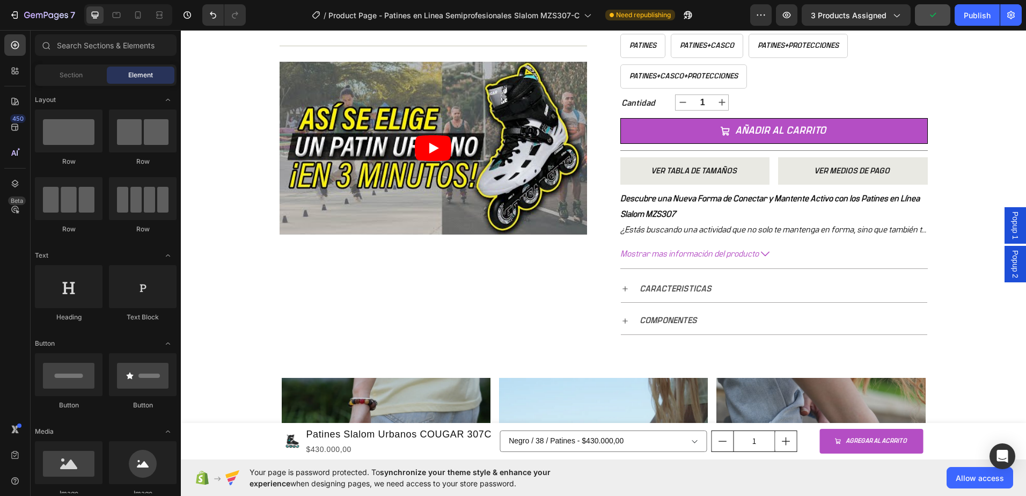
click at [1010, 234] on span "Popup 1" at bounding box center [1015, 226] width 11 height 28
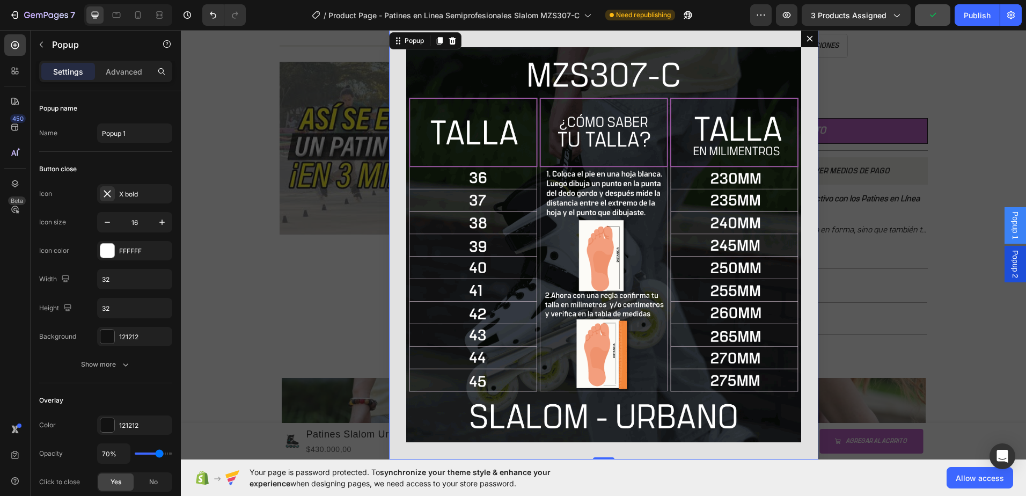
click at [1010, 233] on span "Popup 1" at bounding box center [1015, 226] width 11 height 28
click at [806, 41] on icon "Dialog content" at bounding box center [810, 38] width 9 height 9
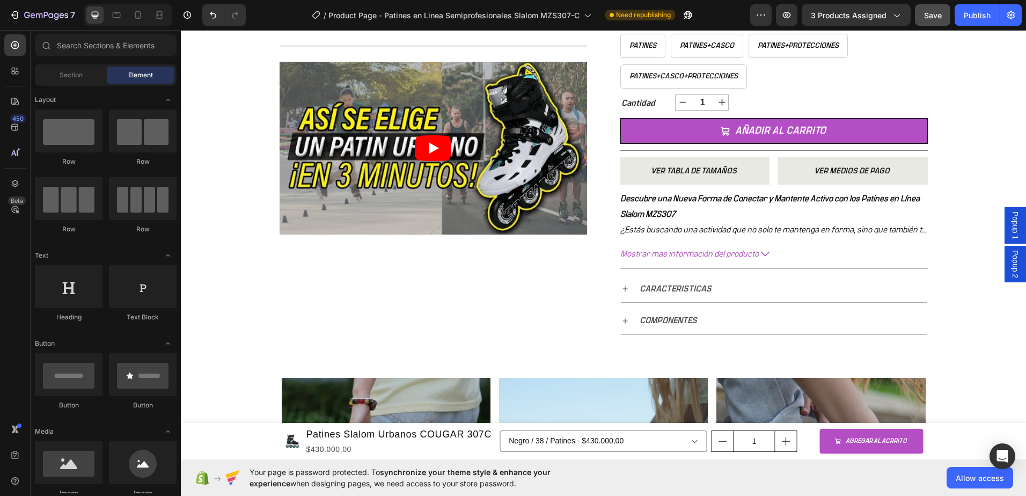
click at [1010, 267] on span "Popup 2" at bounding box center [1015, 264] width 11 height 28
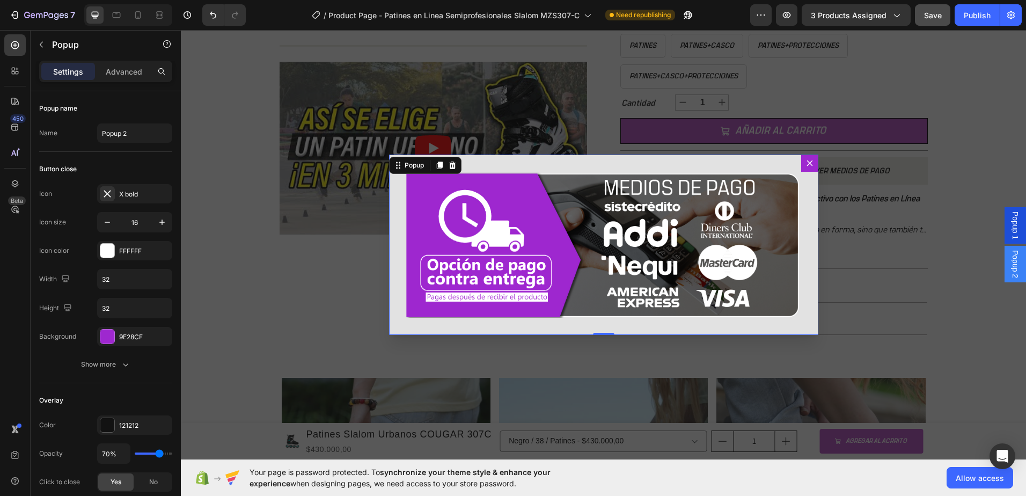
click at [1010, 267] on span "Popup 2" at bounding box center [1015, 264] width 11 height 28
click at [990, 142] on div "Backdrop" at bounding box center [604, 244] width 846 height 429
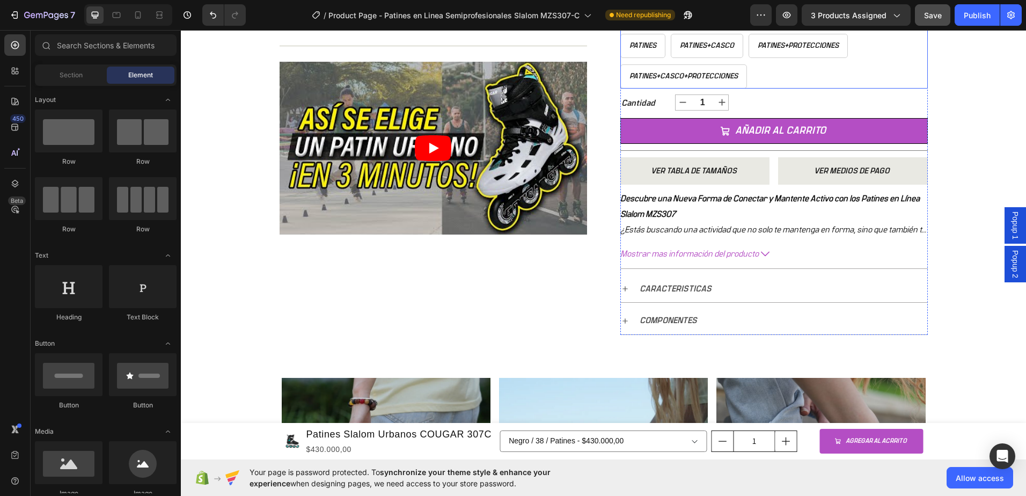
click at [943, 23] on button "Save" at bounding box center [932, 14] width 35 height 21
click at [970, 29] on div "7 Version history / Product Page - Patines en Linea Semiprofesionales Slalom MZ…" at bounding box center [513, 15] width 1026 height 31
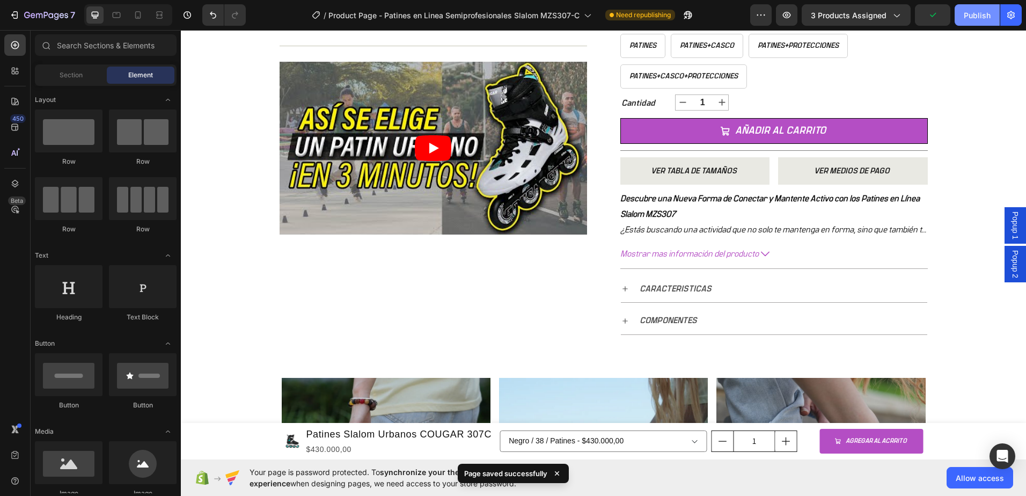
click at [970, 16] on div "Publish" at bounding box center [977, 15] width 27 height 11
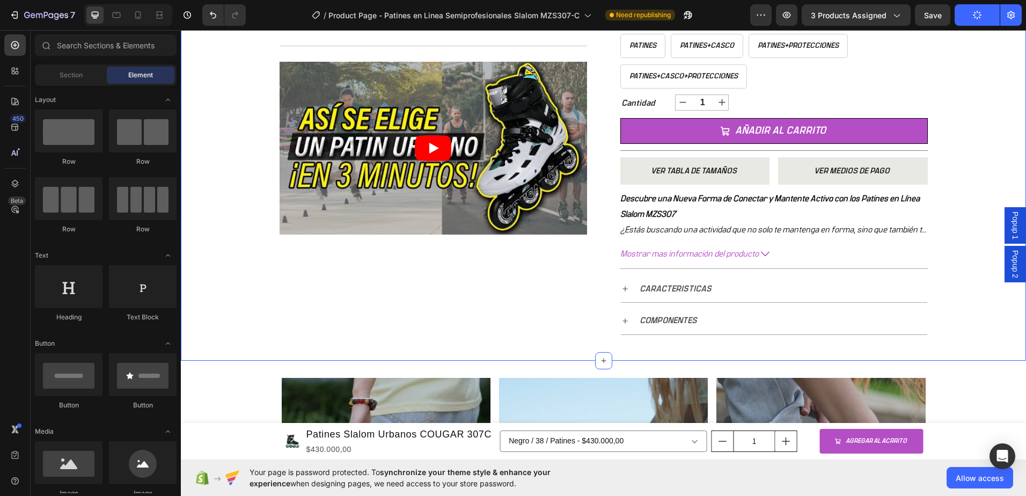
click at [218, 165] on div "+ 10.000 CLIENTES SATISFECHOS Item List 5 ESTRELLAS EN GOOGLE Item List PAGO CO…" at bounding box center [604, 45] width 846 height 631
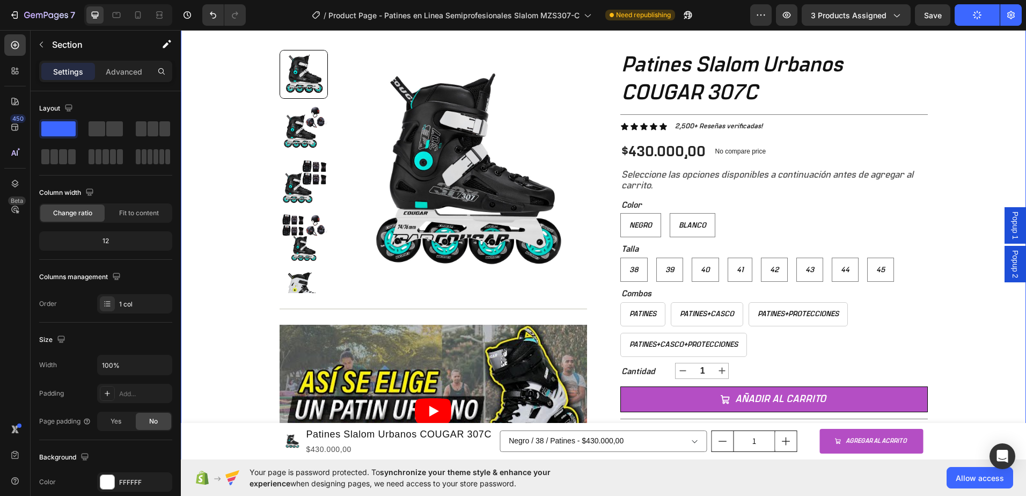
scroll to position [0, 0]
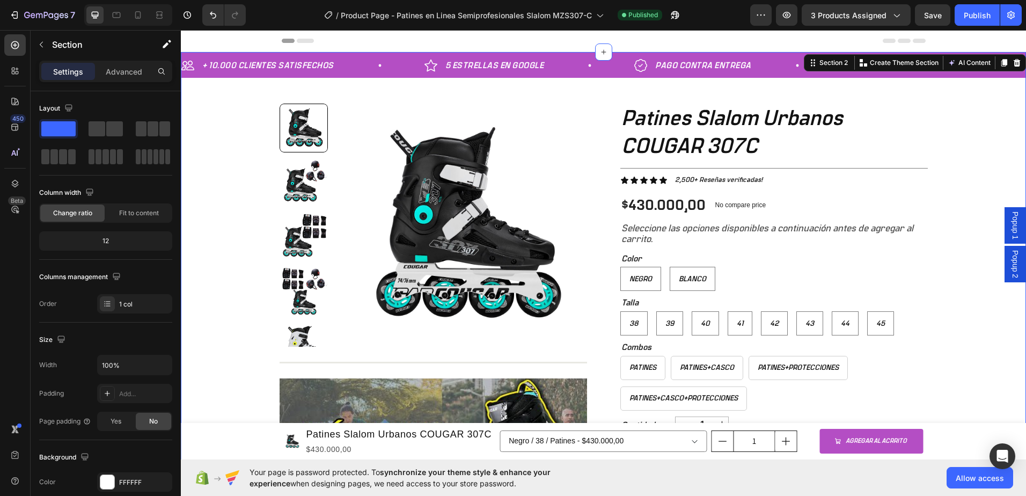
click at [960, 149] on div "+ 10.000 CLIENTES SATISFECHOS Item List 5 ESTRELLAS EN GOOGLE Item List PAGO CO…" at bounding box center [604, 367] width 846 height 631
click at [1010, 228] on span "Popup 1" at bounding box center [1015, 226] width 11 height 28
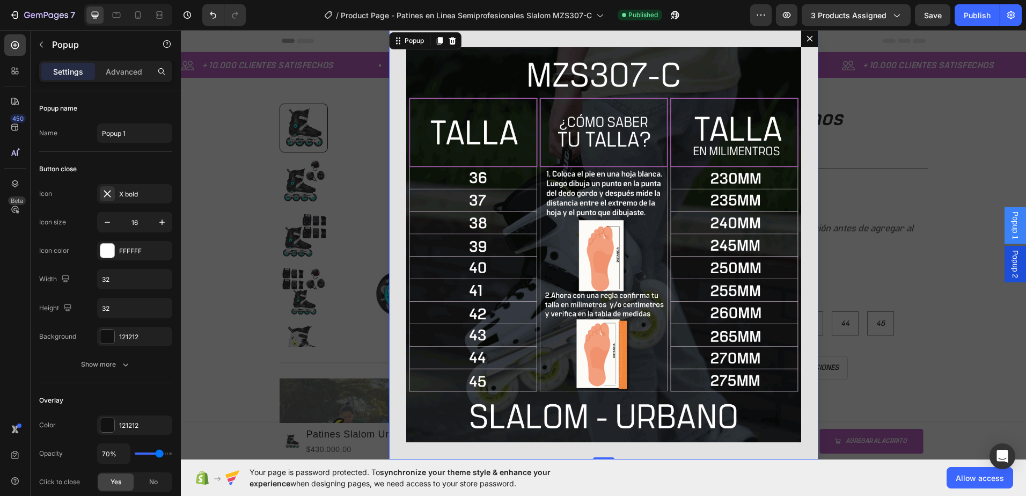
click at [1010, 228] on span "Popup 1" at bounding box center [1015, 226] width 11 height 28
click at [806, 37] on icon "Dialog content" at bounding box center [810, 38] width 9 height 9
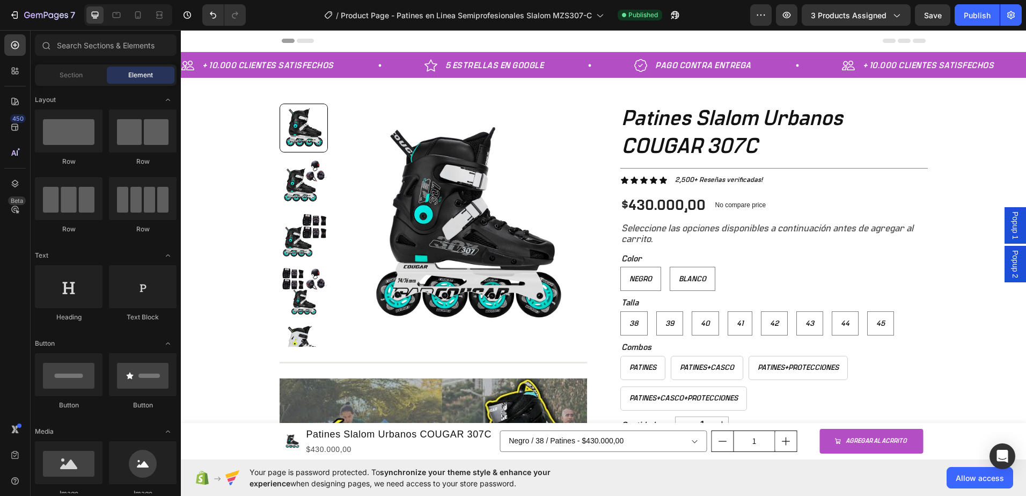
click at [1005, 259] on div "Popup 2" at bounding box center [1015, 264] width 21 height 37
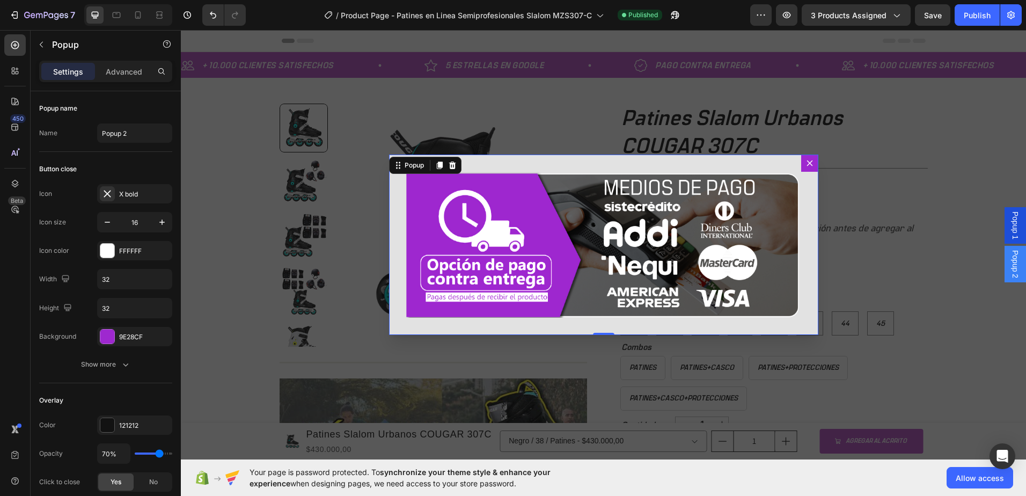
click at [1005, 260] on div "Popup 2" at bounding box center [1015, 264] width 21 height 37
click at [965, 162] on div "Backdrop" at bounding box center [604, 244] width 846 height 429
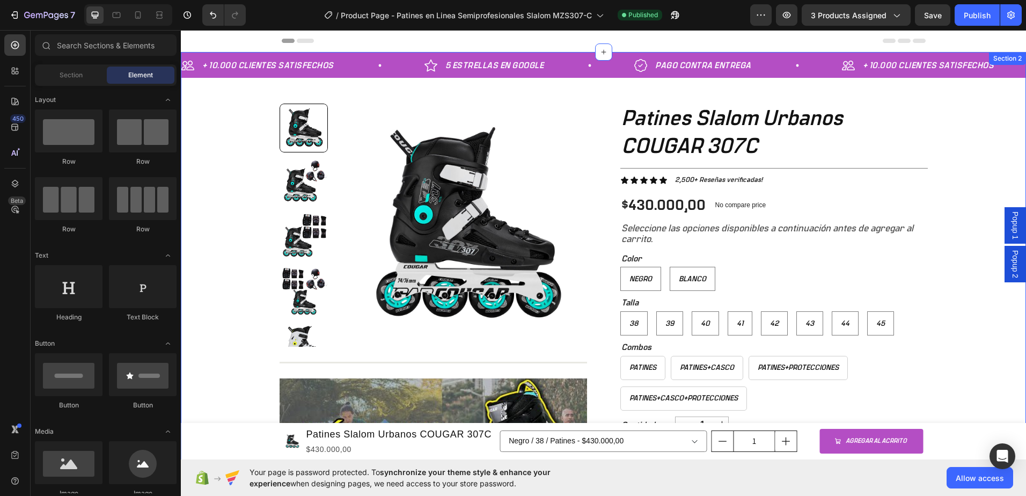
click at [924, 140] on div "Product Images Title Line Video Row Patines Slalom Urbanos COUGAR 307C Product …" at bounding box center [604, 380] width 666 height 571
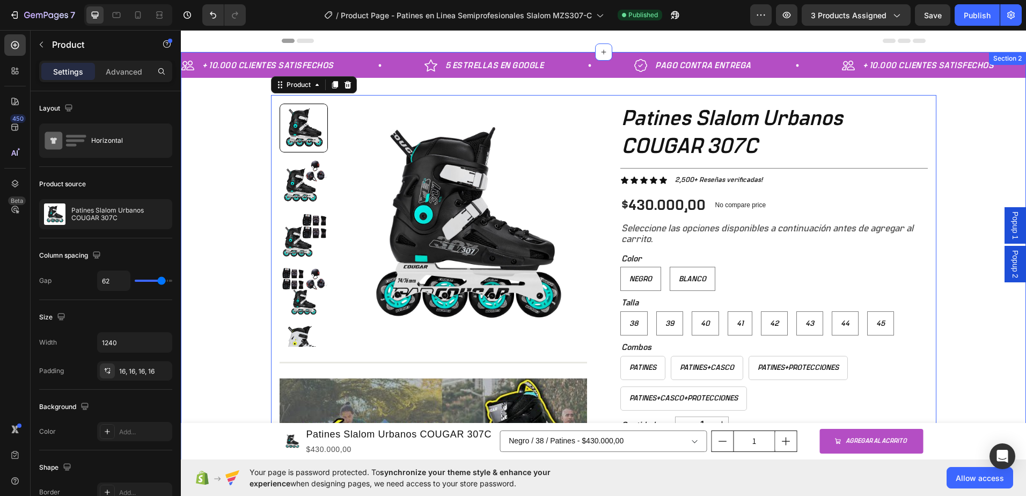
click at [952, 127] on div "+ 10.000 CLIENTES SATISFECHOS Item List 5 ESTRELLAS EN GOOGLE Item List PAGO CO…" at bounding box center [604, 367] width 846 height 631
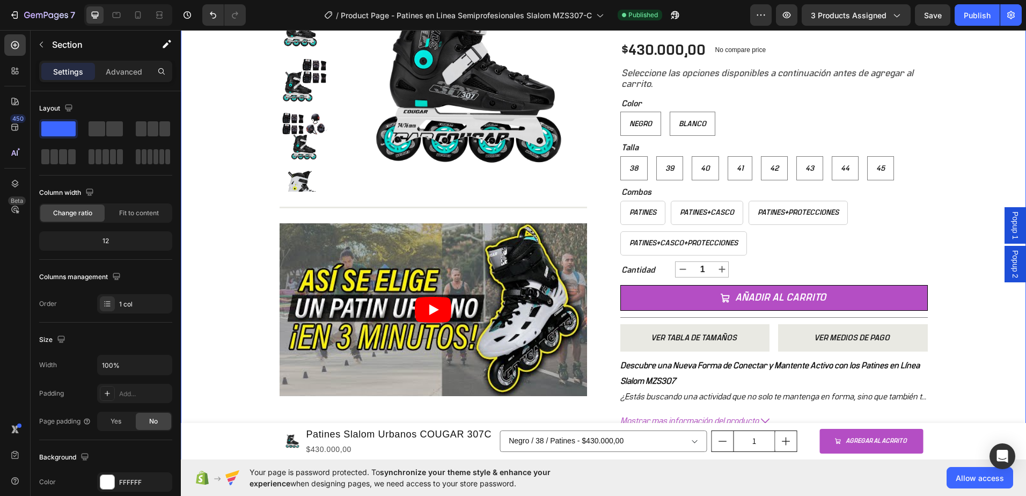
scroll to position [215, 0]
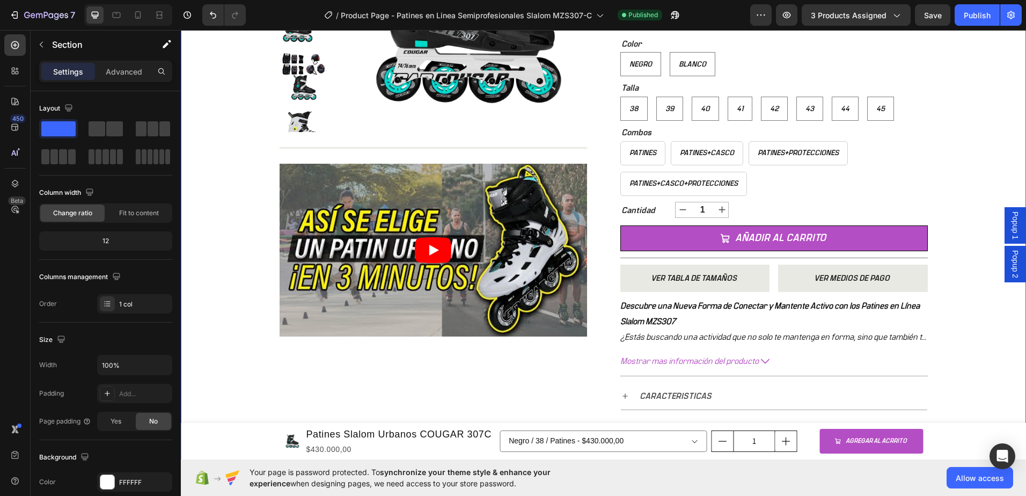
click at [1005, 227] on div "Popup 1" at bounding box center [1015, 225] width 21 height 37
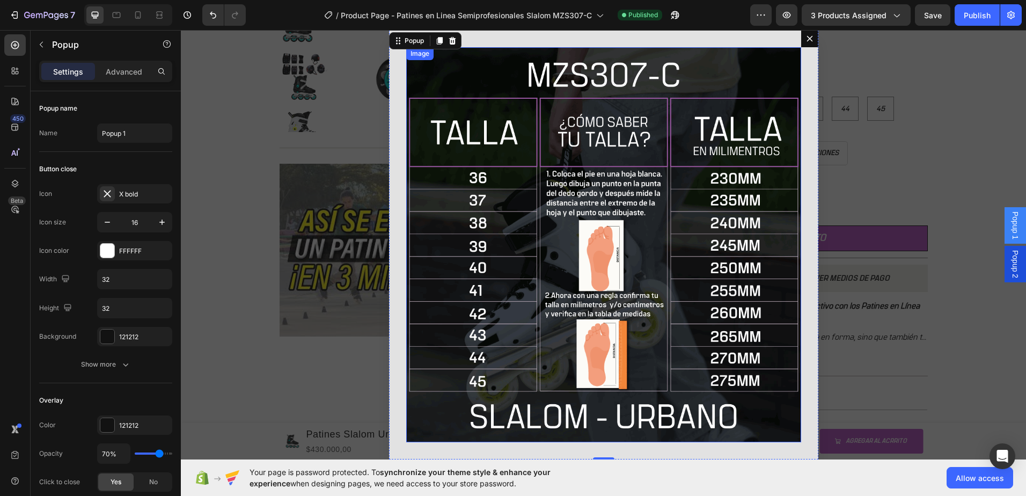
click at [640, 241] on img "Dialog body" at bounding box center [603, 244] width 395 height 395
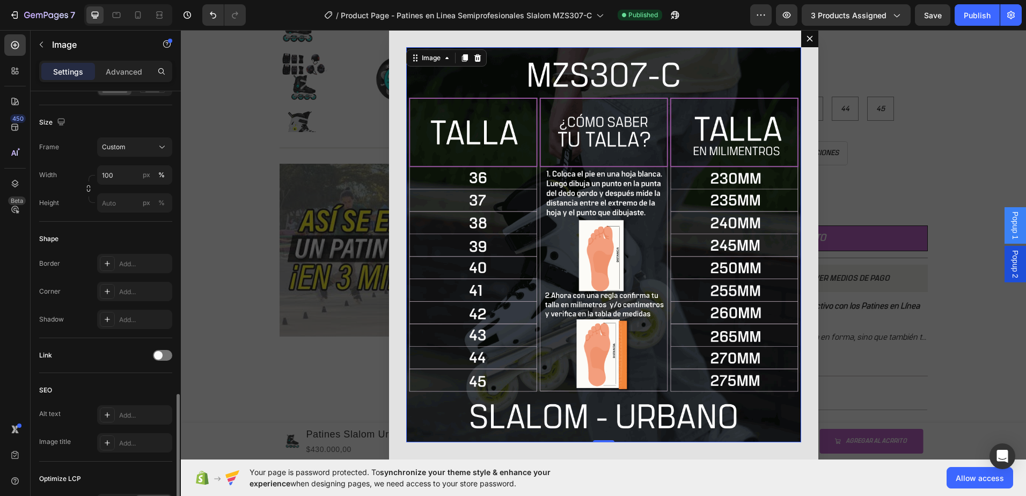
scroll to position [402, 0]
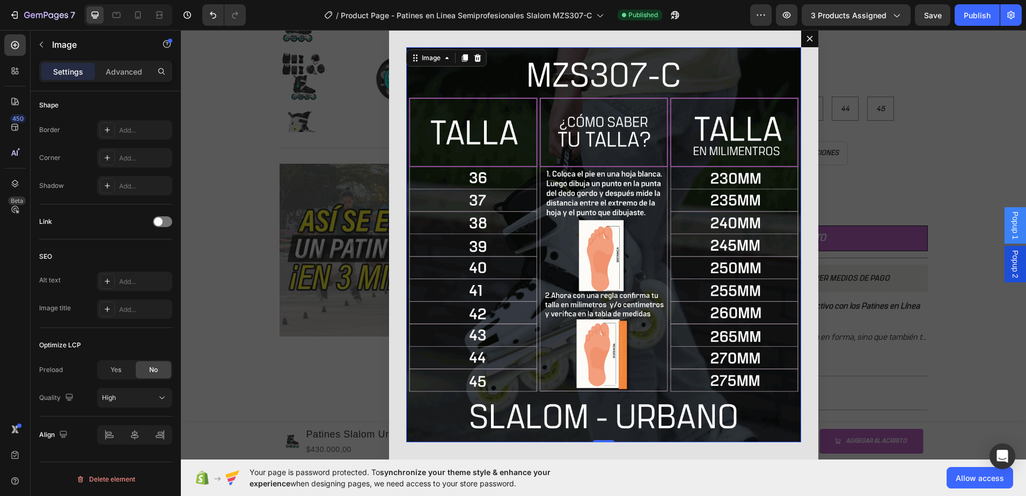
click at [105, 62] on div "Settings Advanced" at bounding box center [105, 71] width 133 height 21
click at [115, 69] on p "Advanced" at bounding box center [124, 71] width 37 height 11
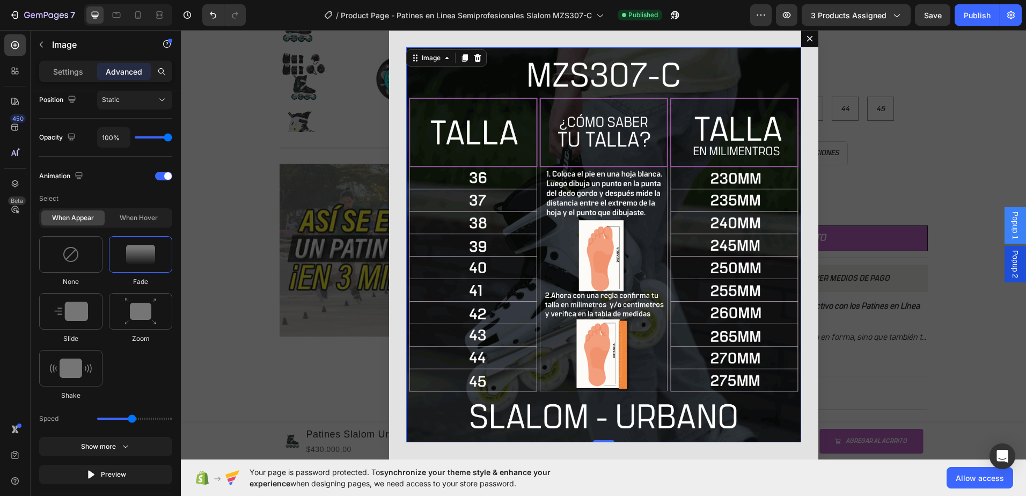
click at [644, 247] on img "Dialog body" at bounding box center [603, 244] width 395 height 395
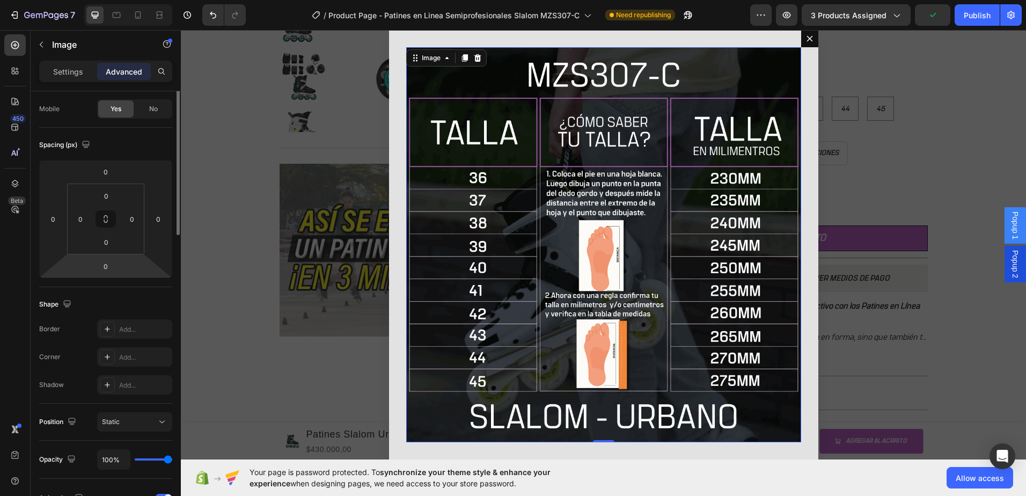
scroll to position [0, 0]
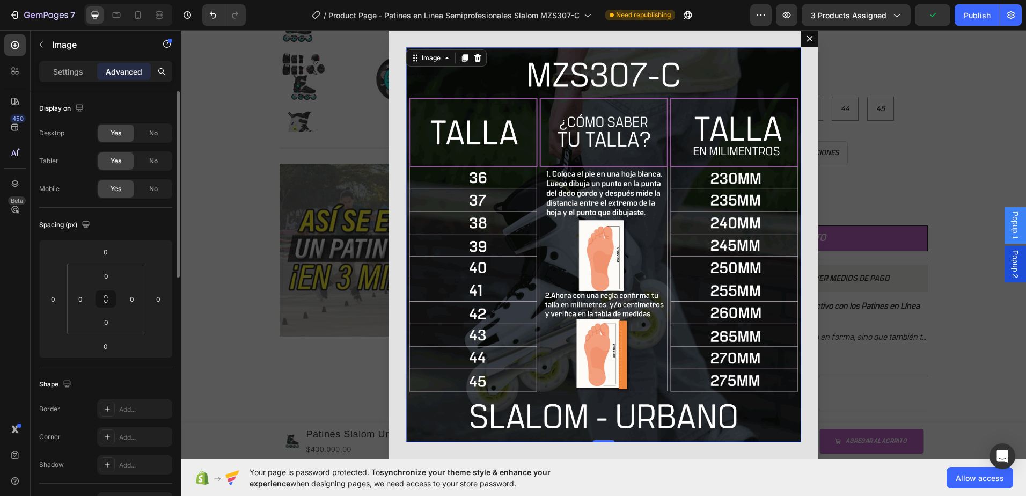
click at [619, 216] on img "Dialog body" at bounding box center [603, 244] width 395 height 395
click at [806, 41] on icon "Dialog content" at bounding box center [810, 38] width 9 height 9
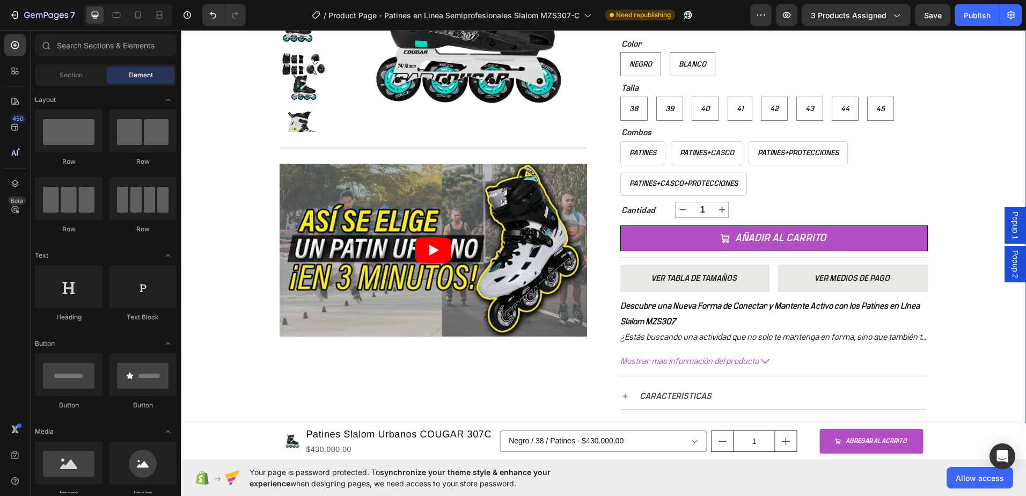
click at [1011, 270] on span "Popup 2" at bounding box center [1015, 264] width 11 height 28
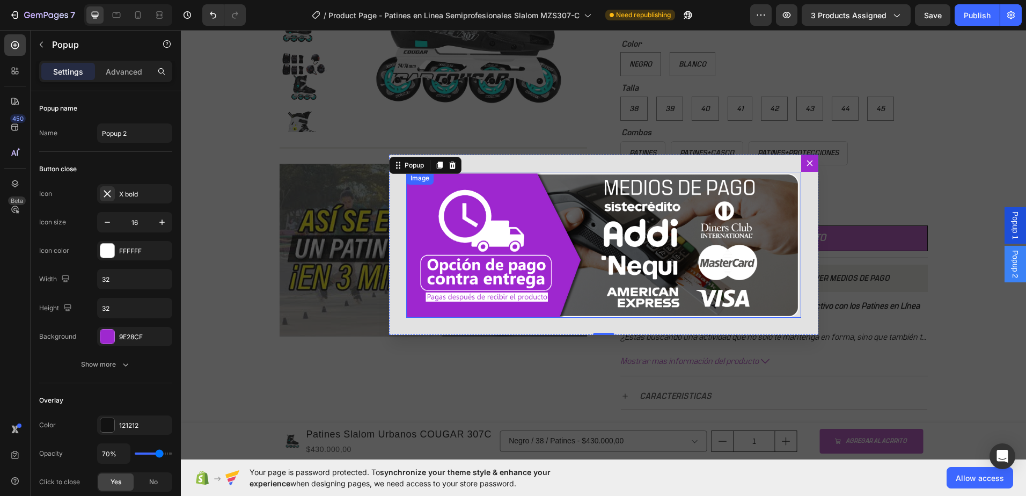
click at [639, 232] on img "Dialog body" at bounding box center [603, 245] width 395 height 146
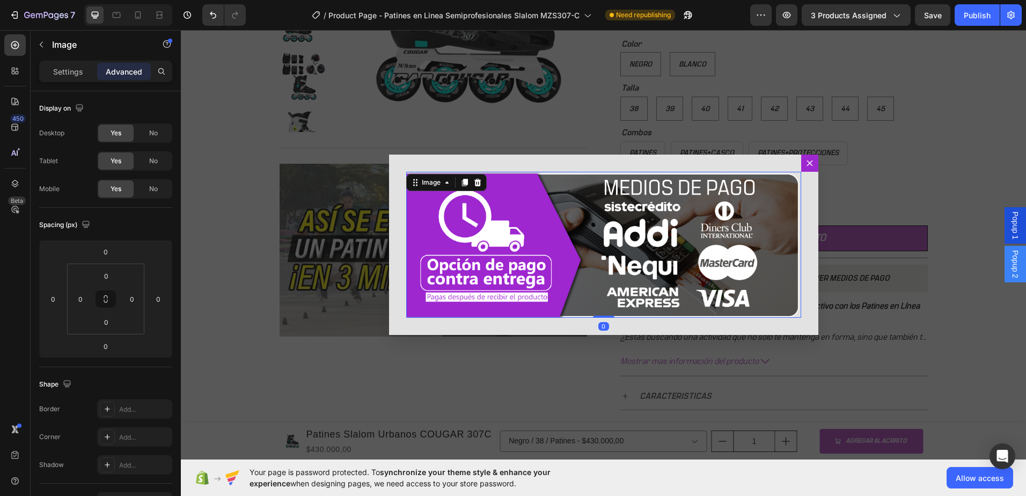
click at [607, 166] on div "Image 0" at bounding box center [603, 245] width 429 height 180
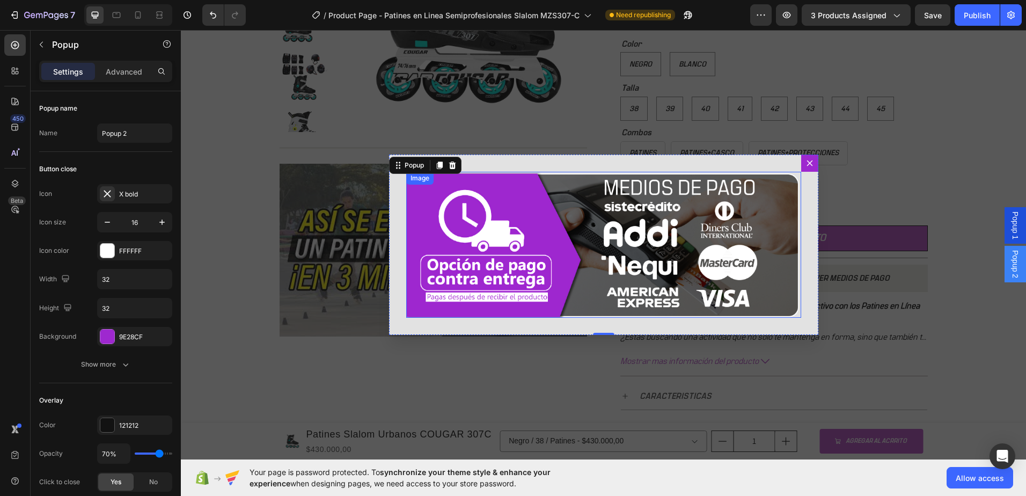
click at [616, 213] on img "Dialog body" at bounding box center [603, 245] width 395 height 146
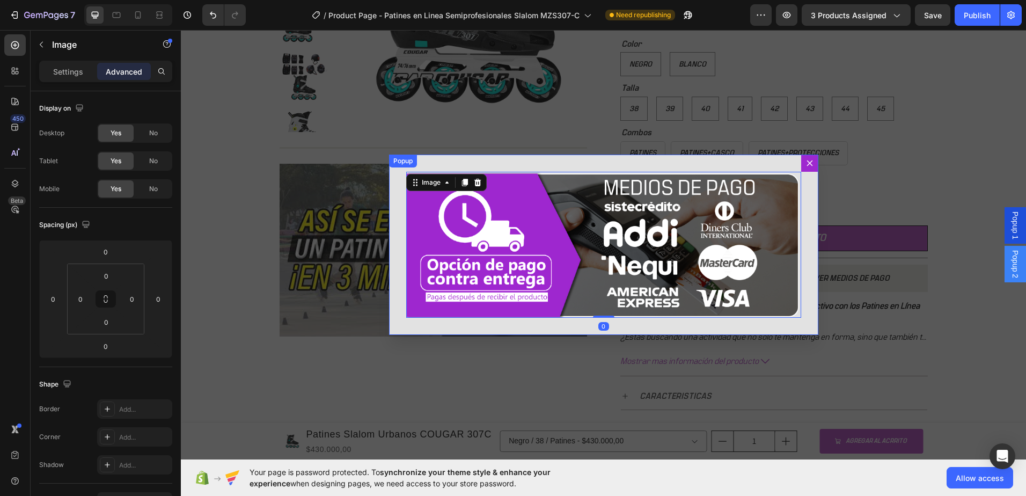
click at [578, 165] on div "Image 0" at bounding box center [603, 245] width 429 height 180
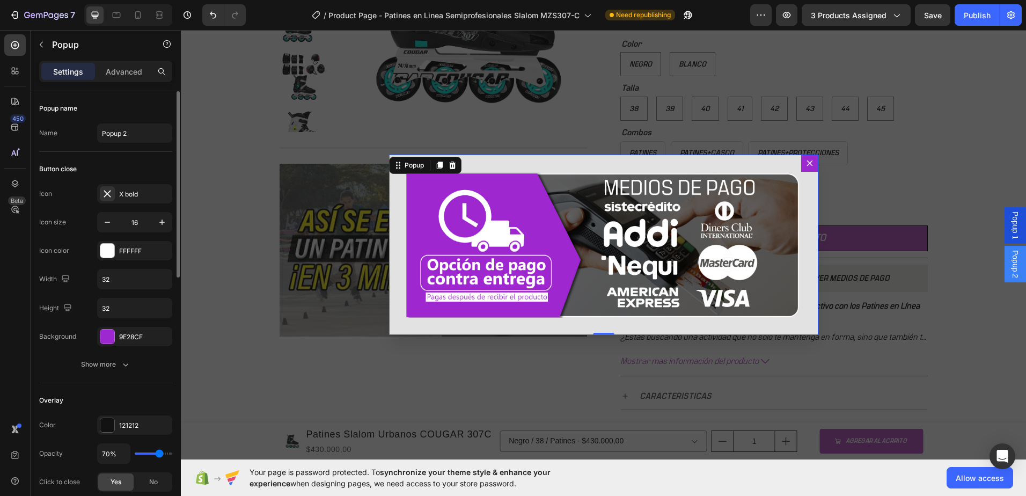
scroll to position [161, 0]
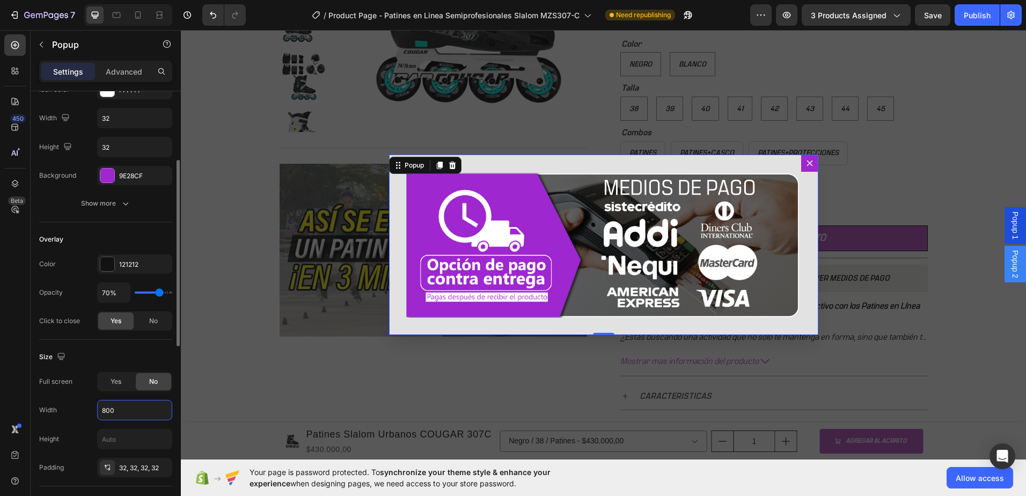
click at [137, 416] on input "800" at bounding box center [135, 409] width 74 height 19
type input "800"
click at [806, 164] on icon "Dialog content" at bounding box center [810, 163] width 9 height 9
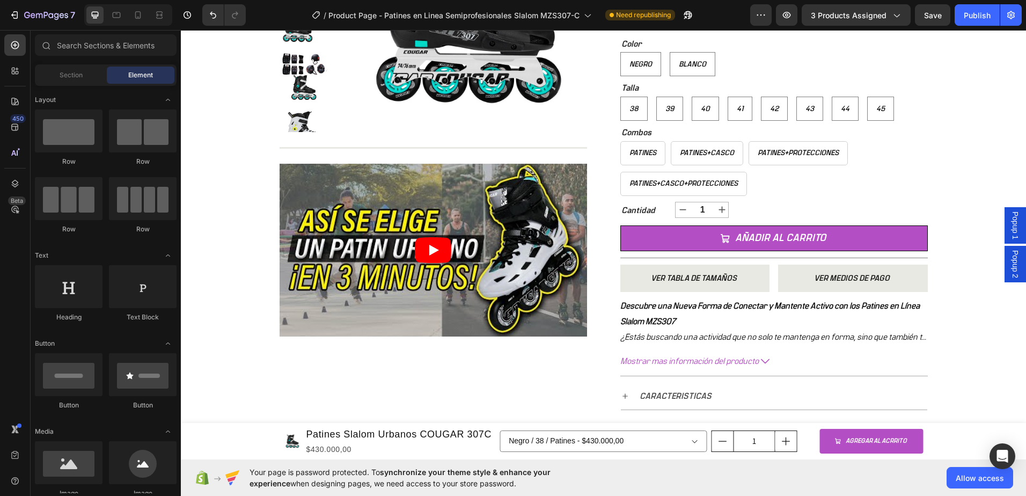
click at [1010, 230] on span "Popup 1" at bounding box center [1015, 226] width 11 height 28
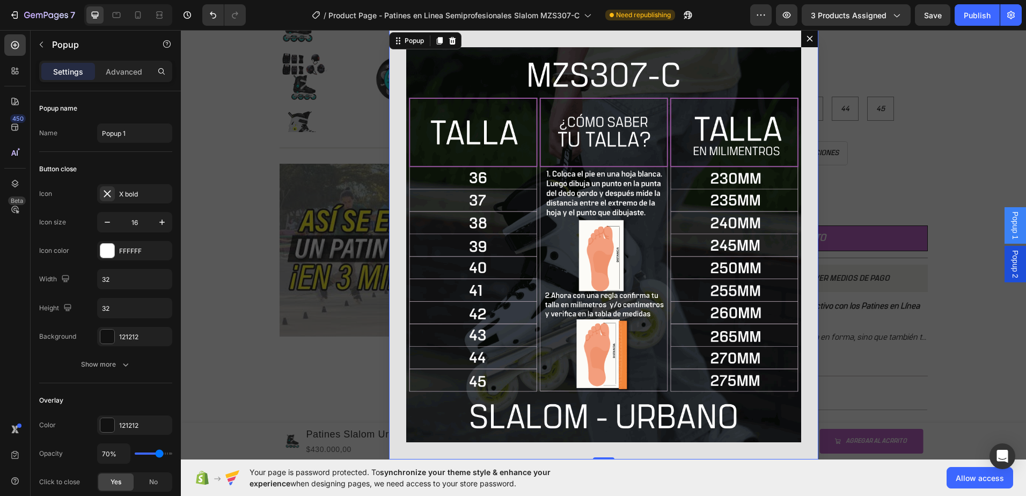
click at [697, 42] on div "Image" at bounding box center [603, 244] width 429 height 429
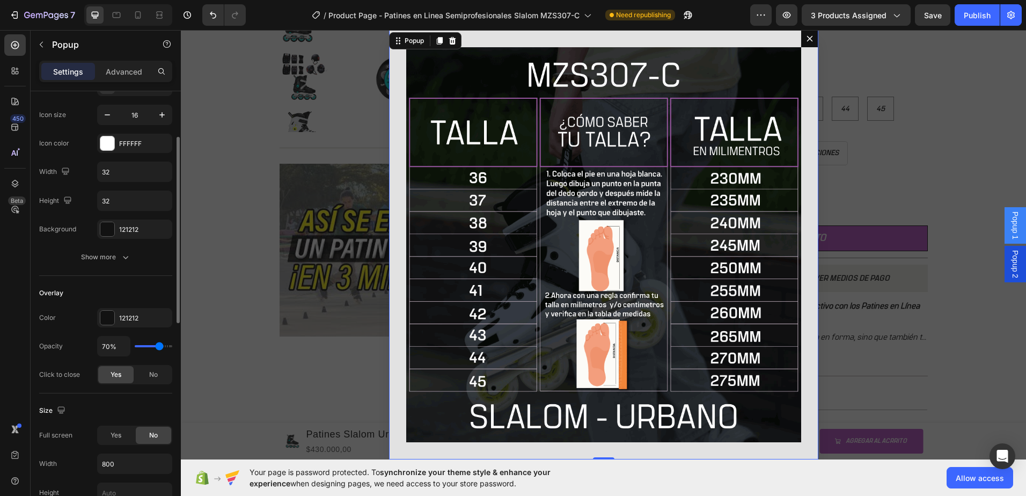
scroll to position [215, 0]
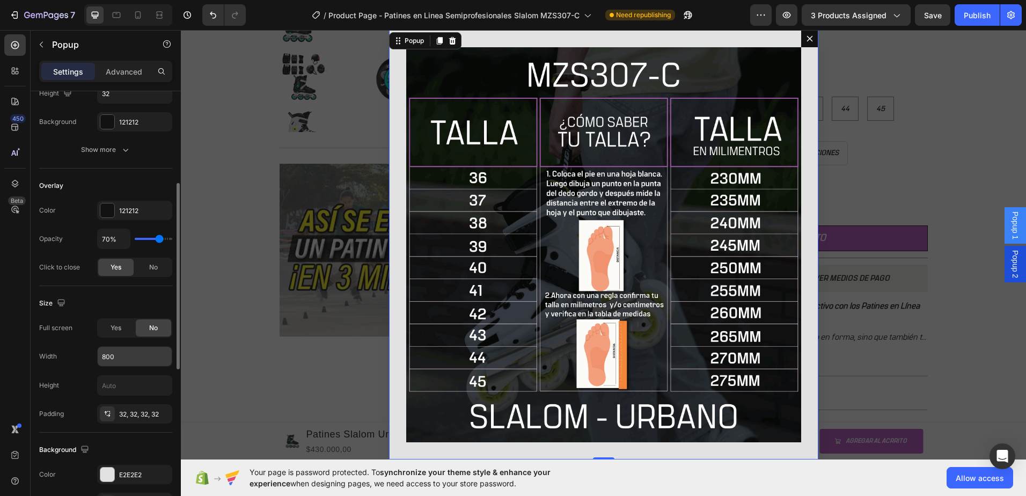
click at [142, 354] on input "800" at bounding box center [135, 356] width 74 height 19
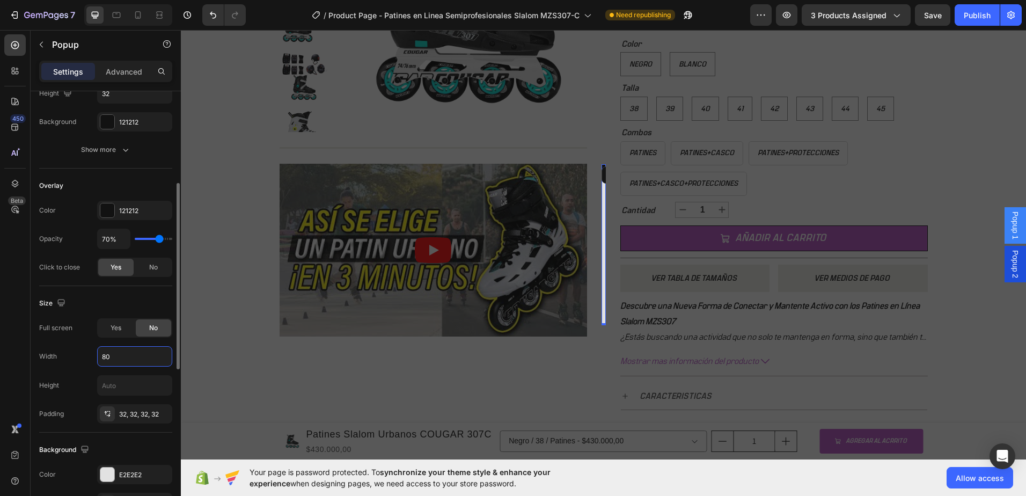
type input "800"
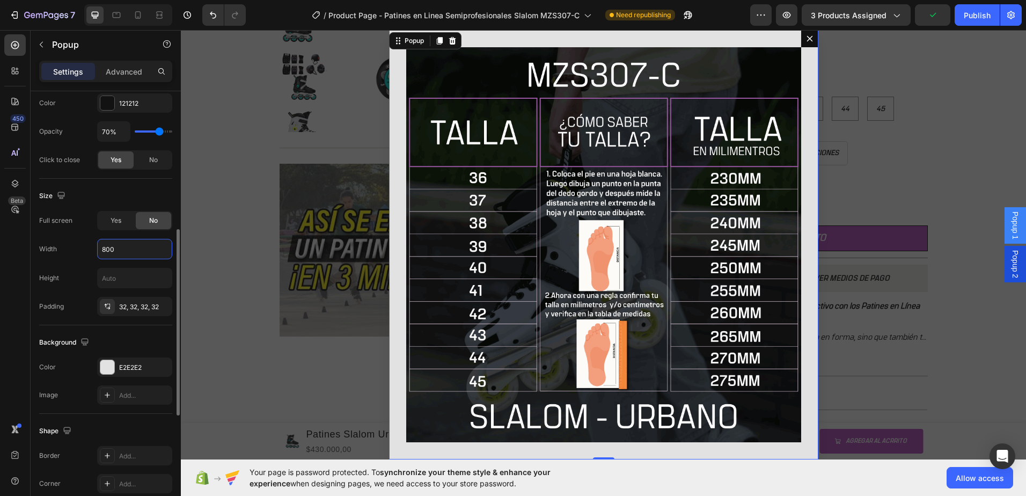
scroll to position [429, 0]
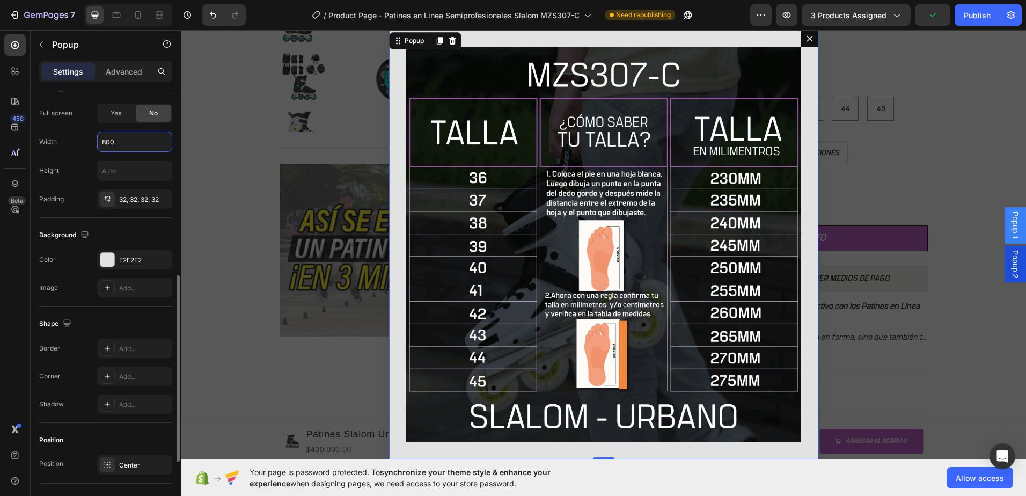
click at [468, 222] on img "Dialog body" at bounding box center [603, 244] width 395 height 395
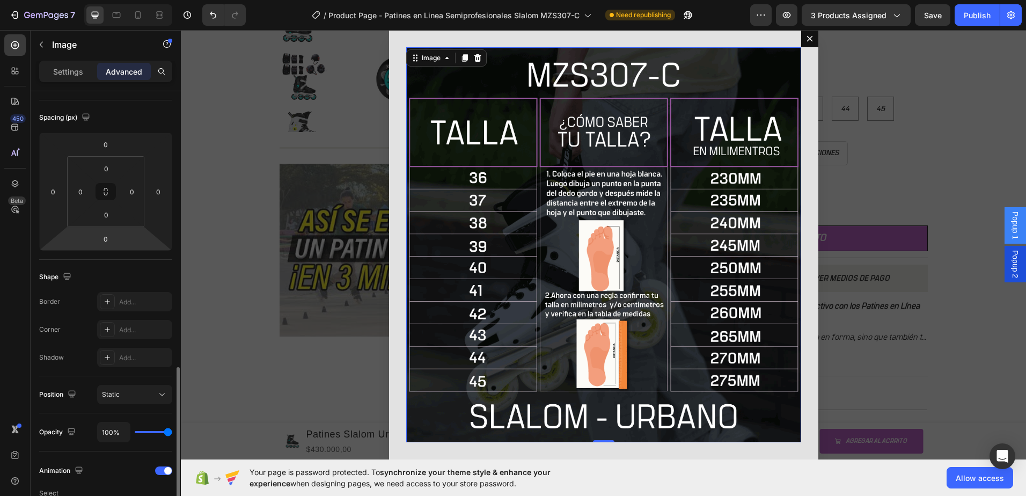
scroll to position [268, 0]
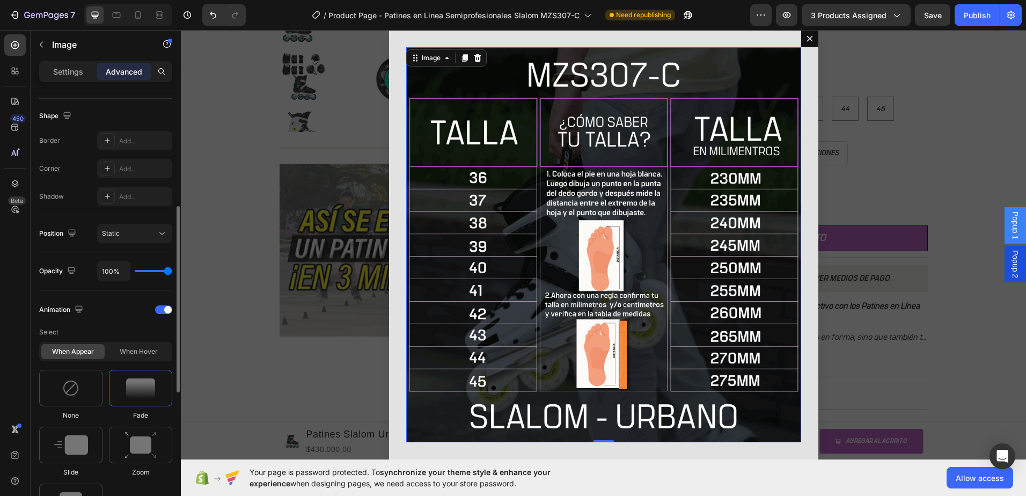
click at [147, 391] on img at bounding box center [140, 387] width 29 height 19
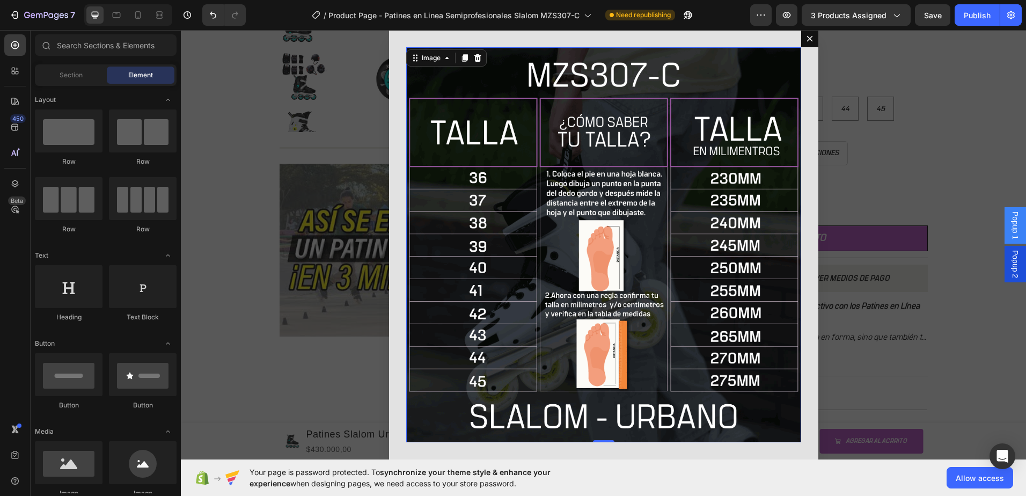
click at [868, 55] on div "Backdrop" at bounding box center [604, 244] width 846 height 429
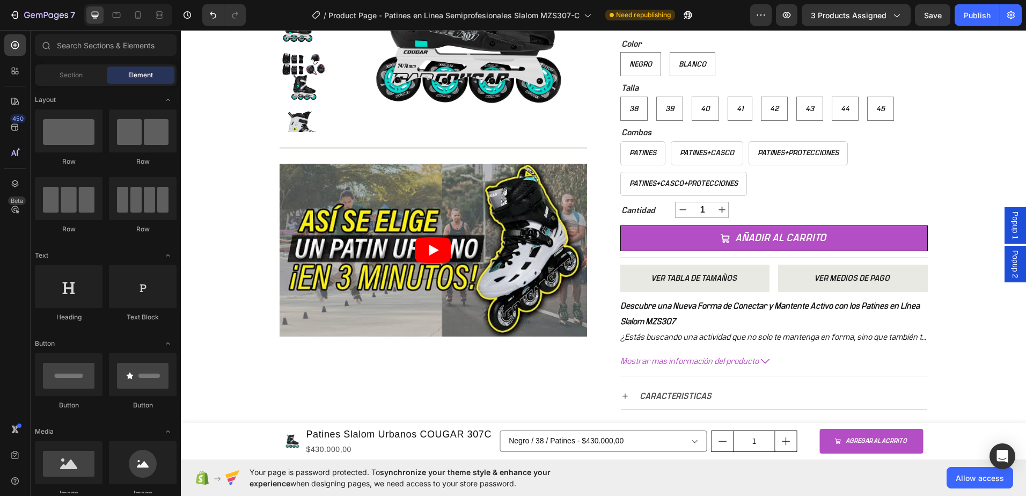
click at [1010, 225] on span "Popup 1" at bounding box center [1015, 226] width 11 height 28
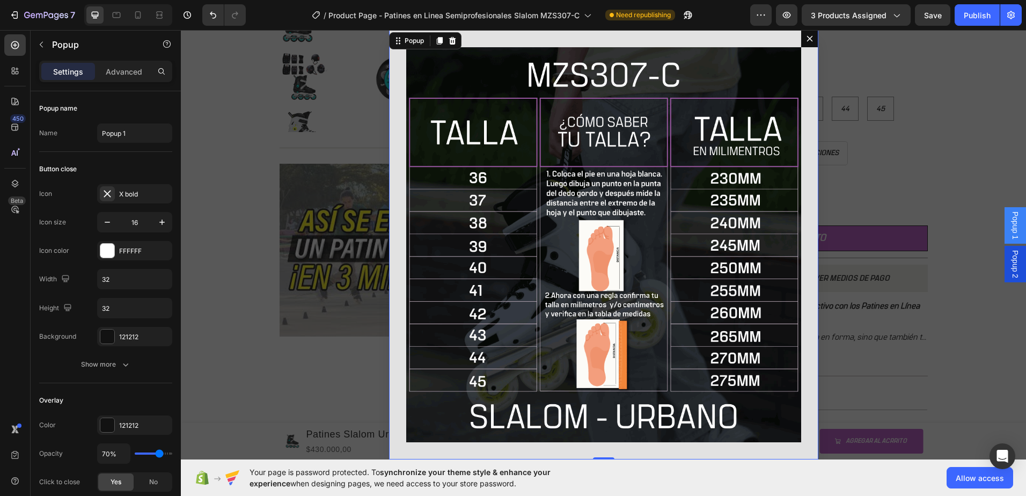
click at [807, 41] on icon "Dialog content" at bounding box center [810, 39] width 6 height 6
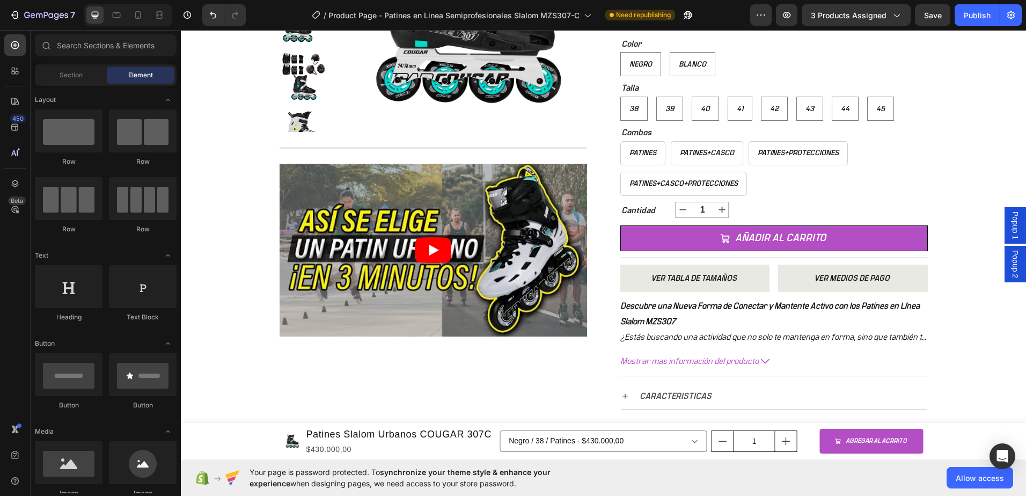
click at [1010, 232] on span "Popup 1" at bounding box center [1015, 226] width 11 height 28
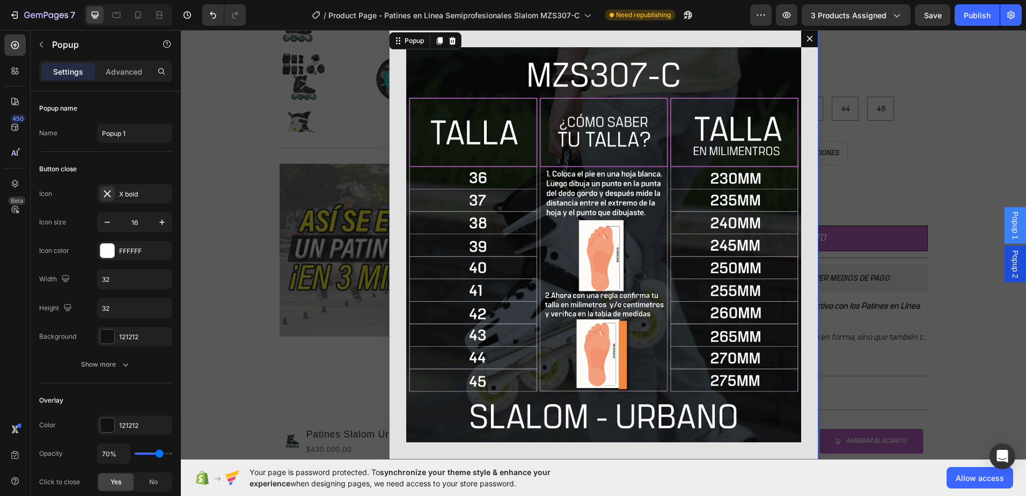
click at [625, 155] on img "Dialog body" at bounding box center [603, 244] width 395 height 395
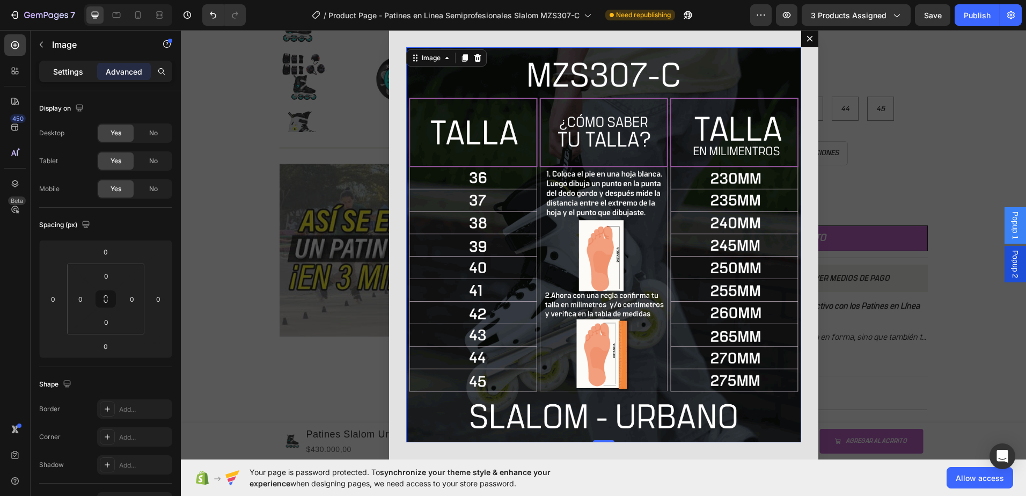
click at [59, 79] on div "Settings" at bounding box center [68, 71] width 54 height 17
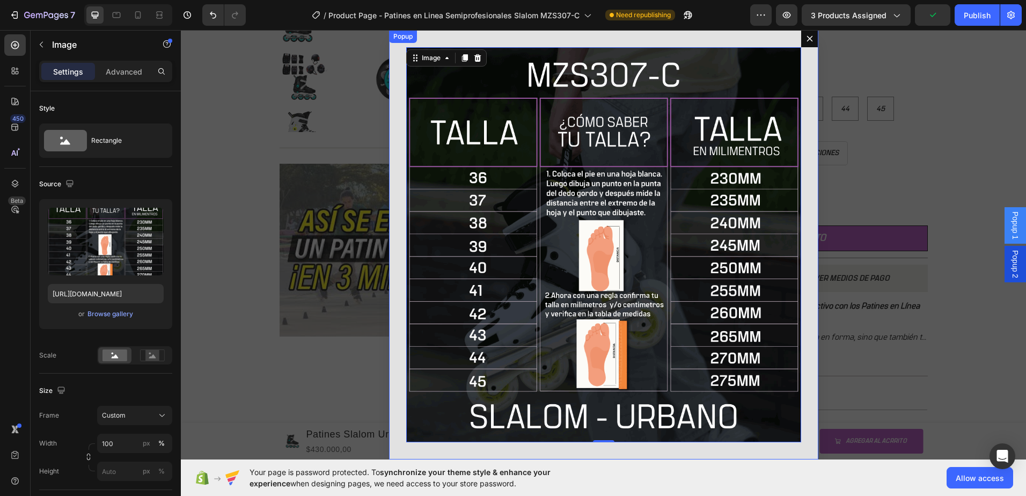
click at [394, 56] on div "Image 0" at bounding box center [603, 244] width 429 height 429
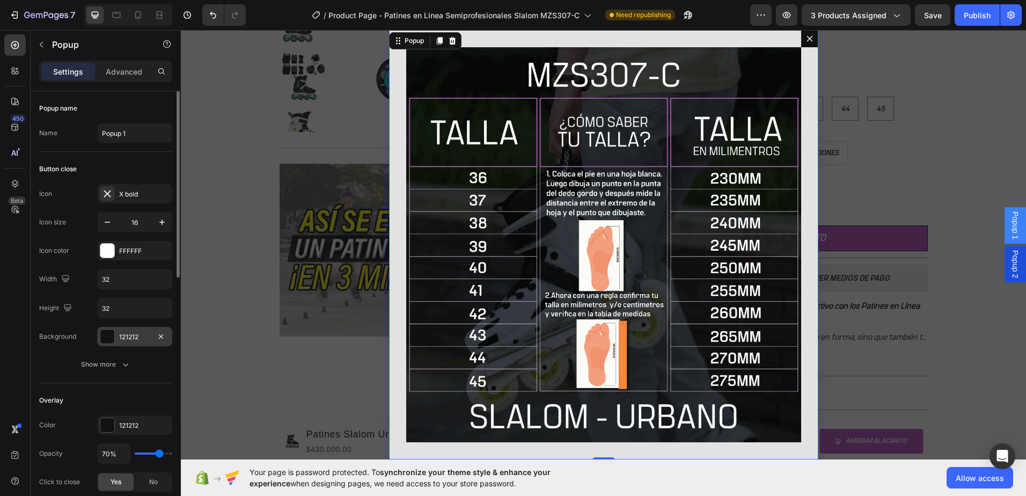
click at [102, 338] on div at bounding box center [107, 337] width 14 height 14
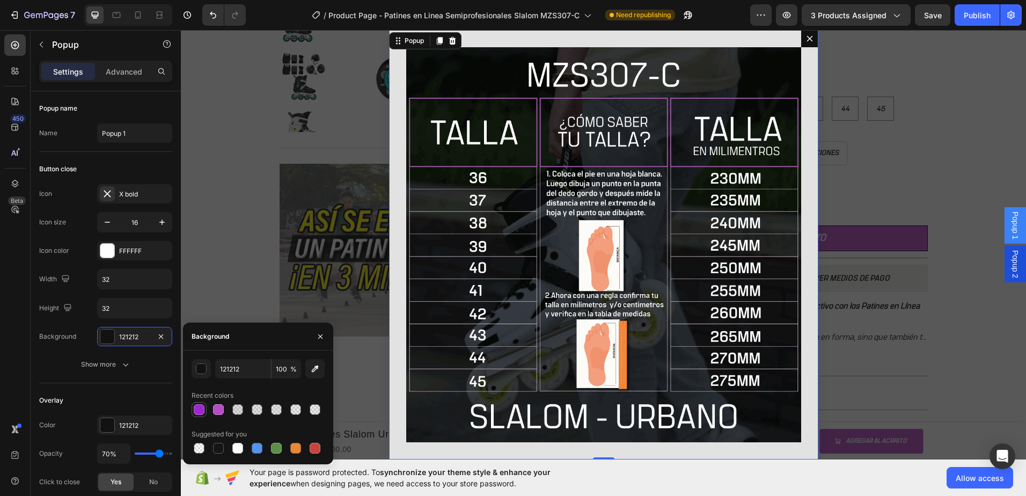
click at [198, 411] on div at bounding box center [199, 409] width 11 height 11
type input "9E28CF"
click at [143, 161] on div "Button close" at bounding box center [105, 169] width 133 height 17
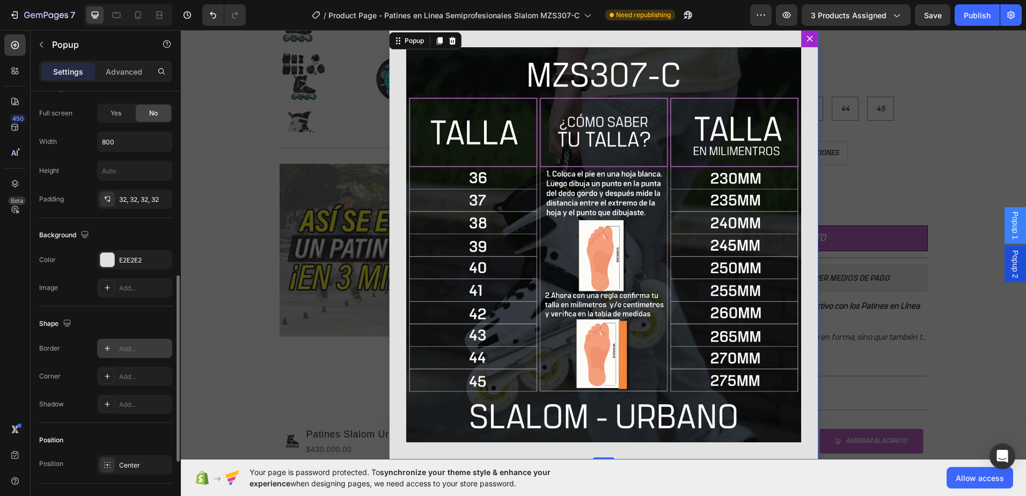
scroll to position [581, 0]
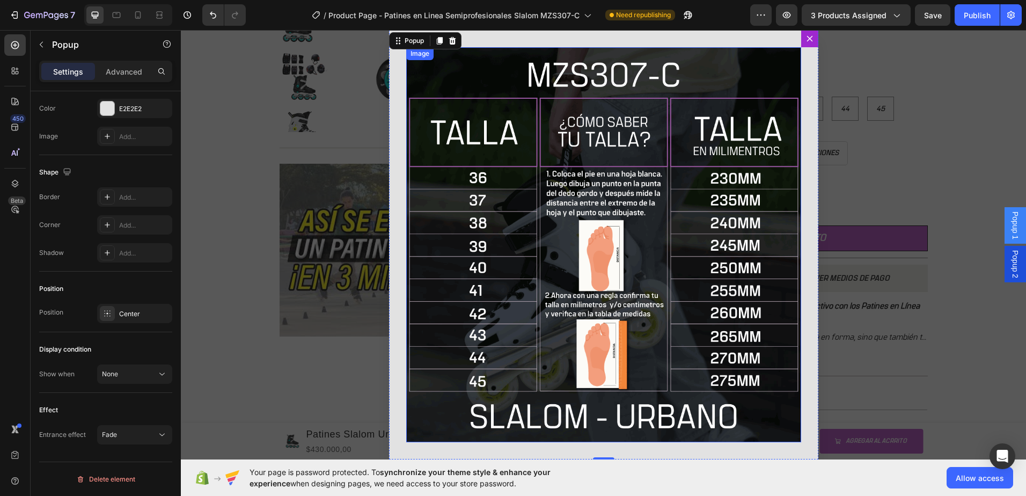
click at [755, 49] on img "Dialog body" at bounding box center [603, 244] width 395 height 395
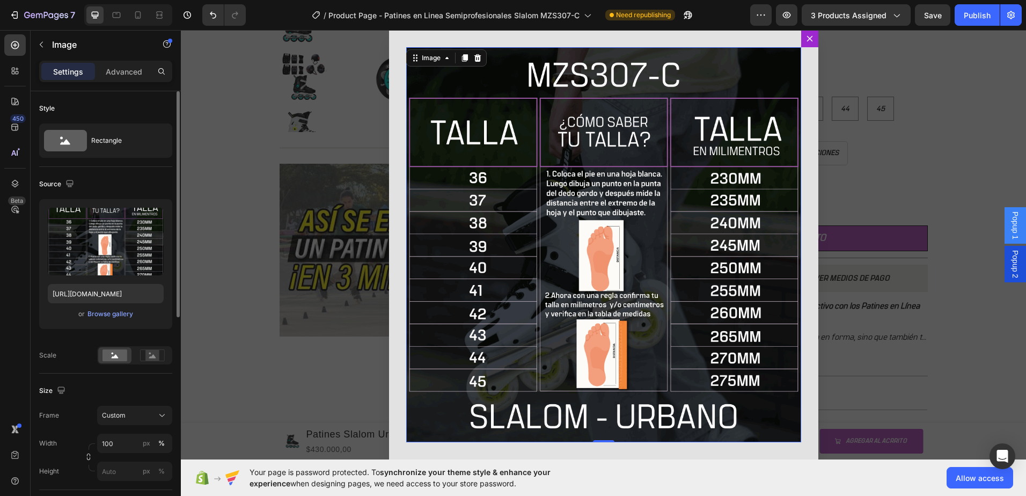
click at [919, 63] on div "Backdrop" at bounding box center [604, 244] width 846 height 429
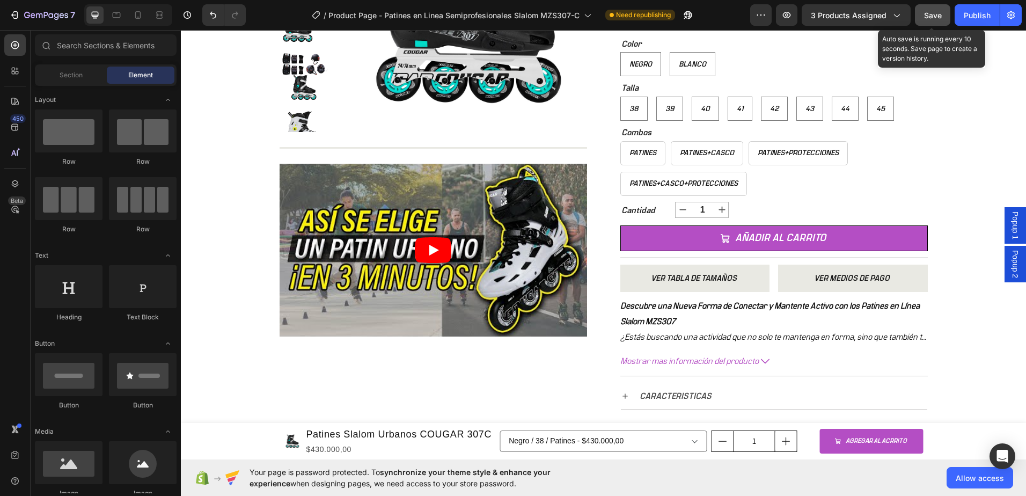
click at [933, 21] on button "Save" at bounding box center [932, 14] width 35 height 21
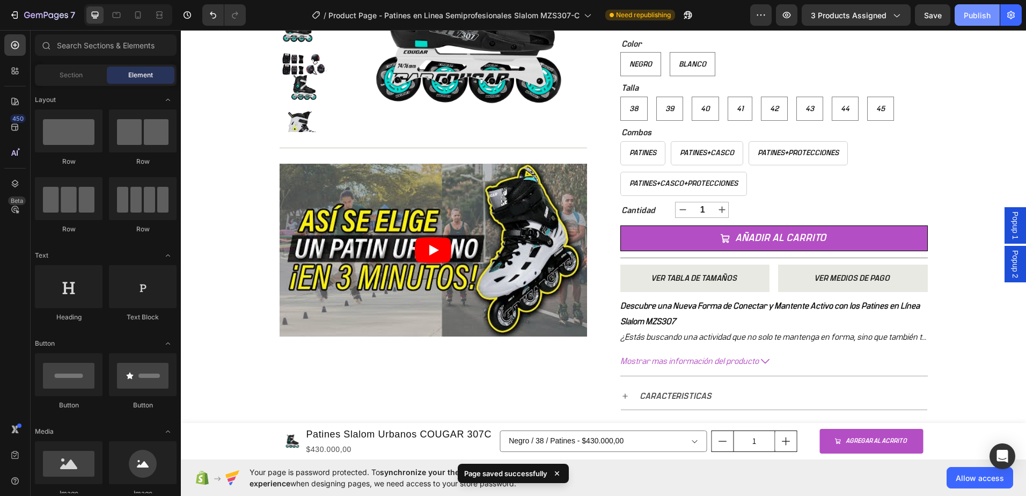
click at [967, 23] on button "Publish" at bounding box center [977, 14] width 45 height 21
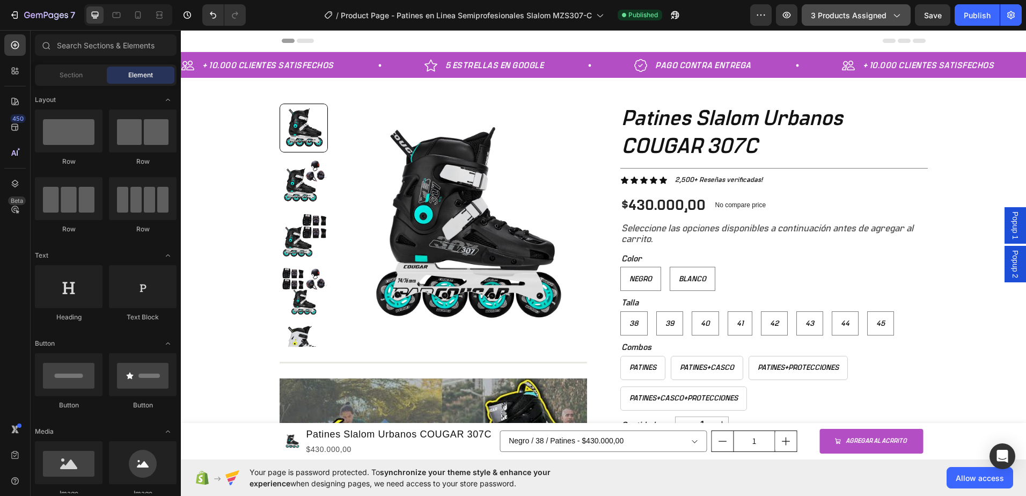
click at [883, 20] on span "3 products assigned" at bounding box center [849, 15] width 76 height 11
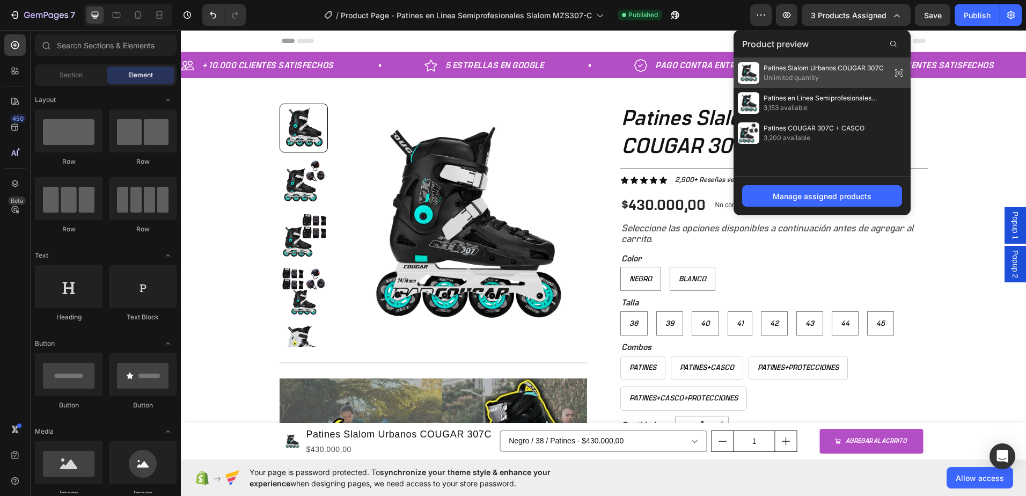
click at [901, 73] on icon at bounding box center [899, 72] width 15 height 15
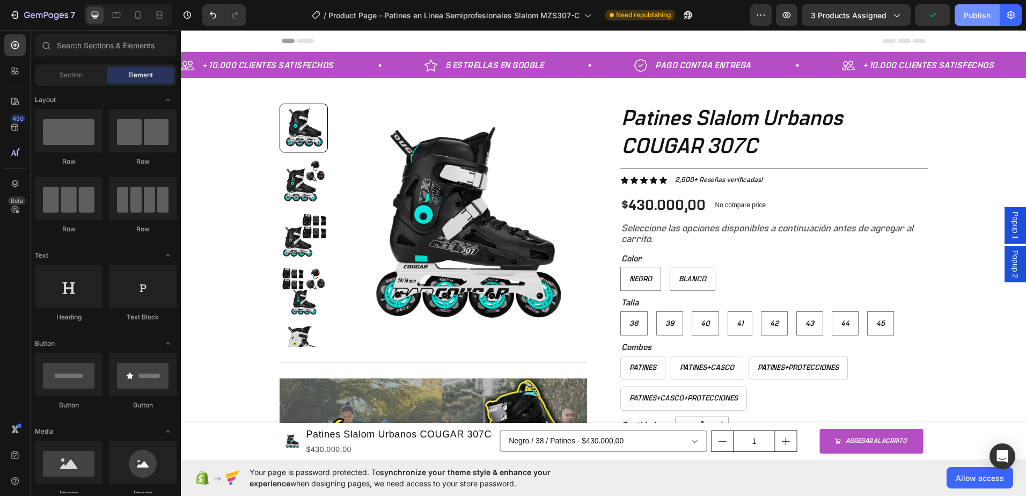
click at [970, 19] on div "Publish" at bounding box center [977, 15] width 27 height 11
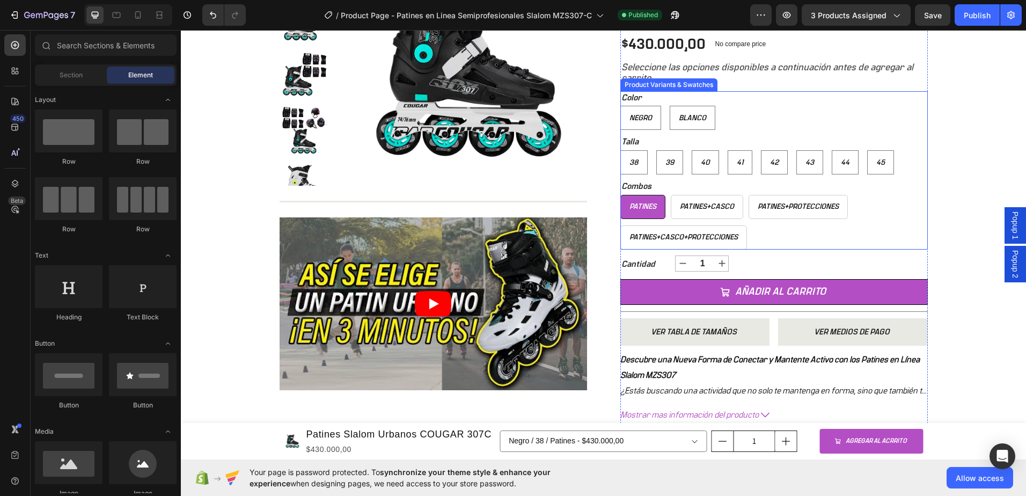
scroll to position [322, 0]
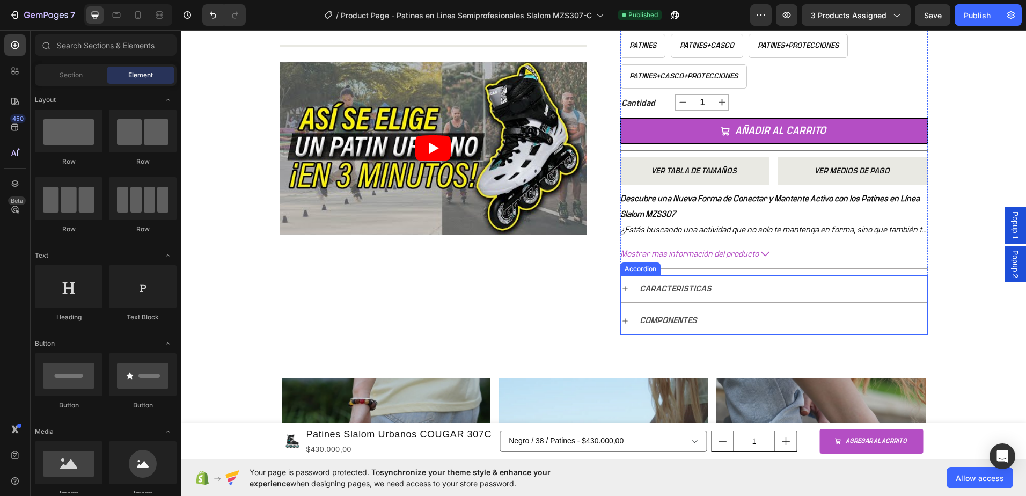
click at [623, 320] on icon at bounding box center [625, 320] width 5 height 5
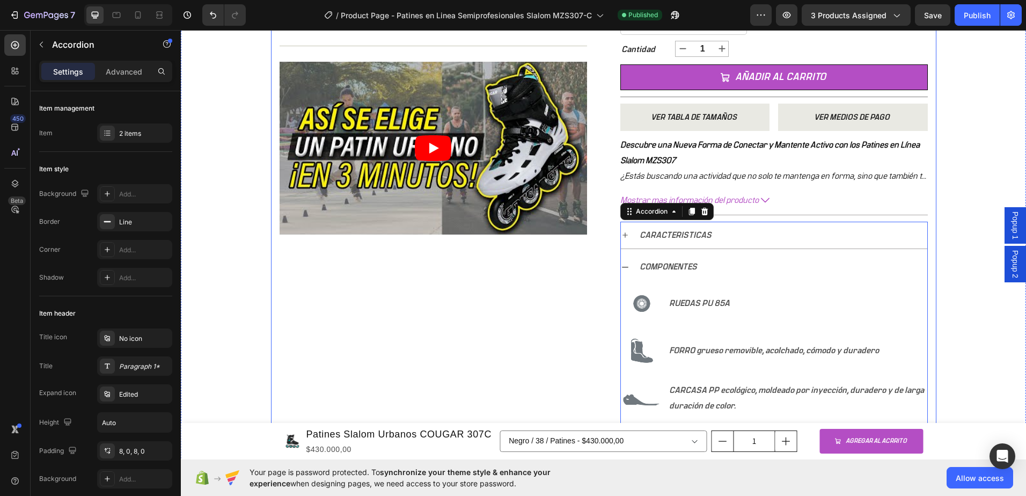
scroll to position [483, 0]
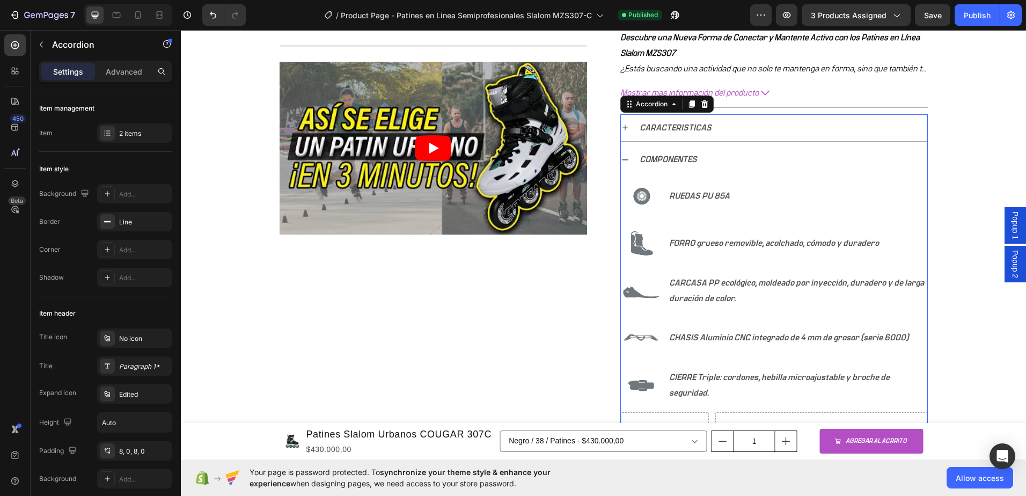
click at [621, 159] on icon at bounding box center [625, 160] width 9 height 9
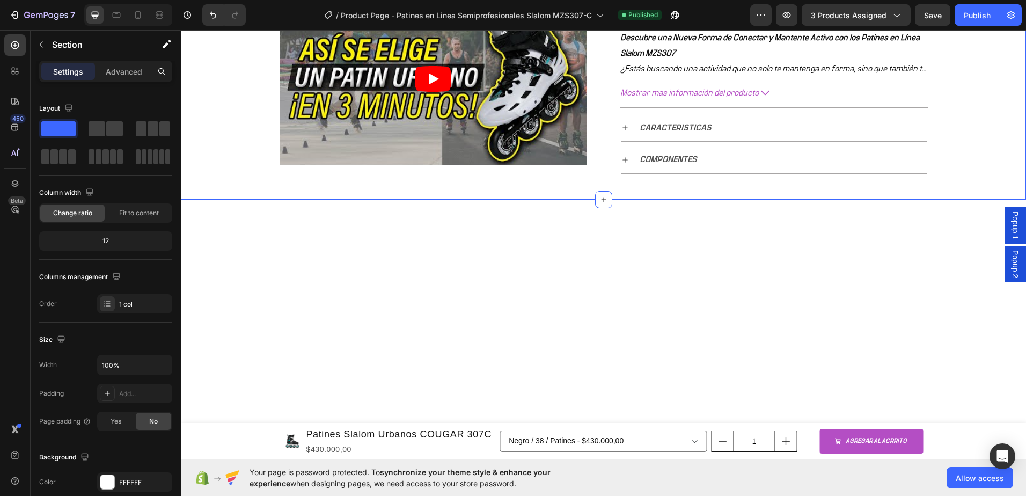
scroll to position [429, 0]
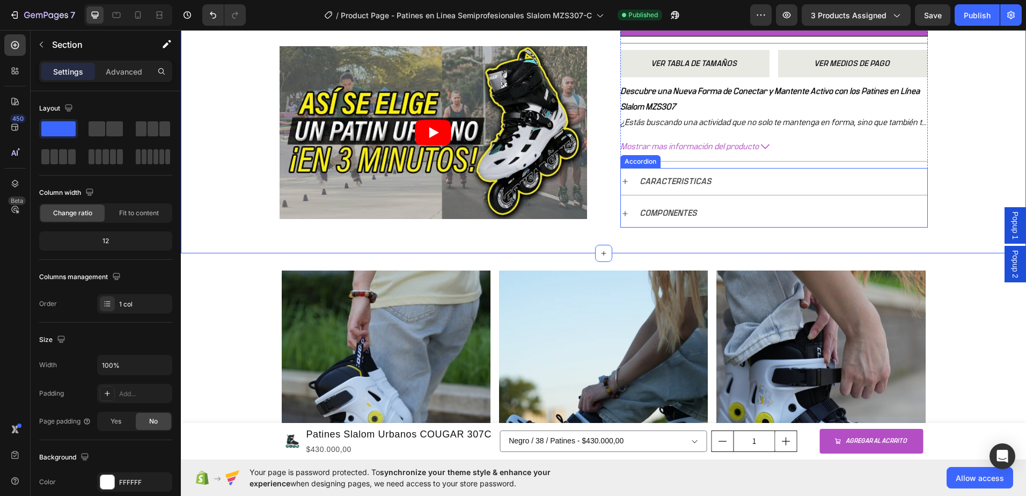
click at [622, 212] on icon at bounding box center [625, 213] width 9 height 9
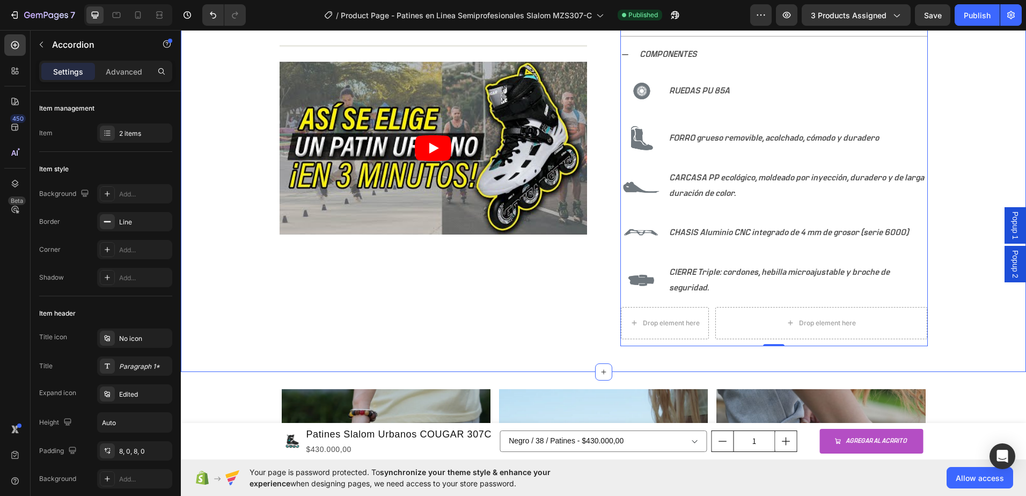
scroll to position [591, 0]
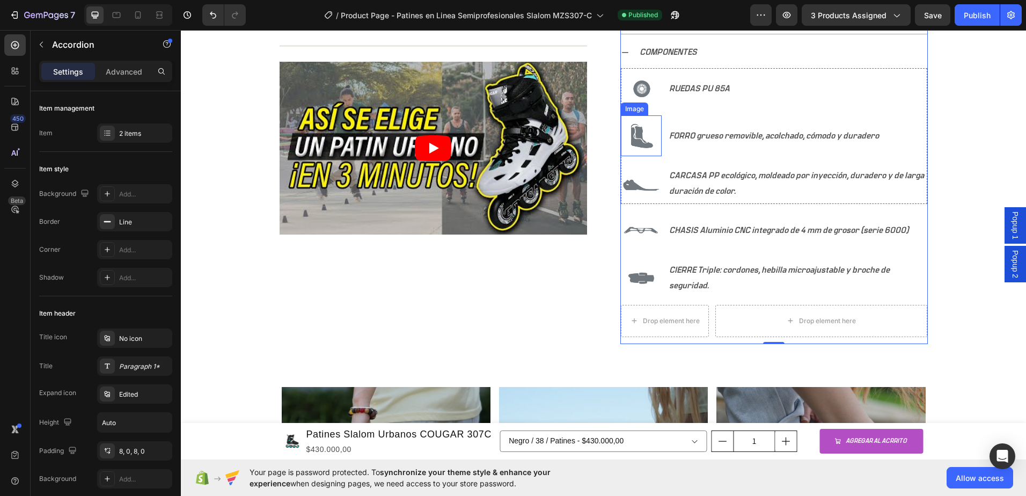
click at [623, 130] on img at bounding box center [641, 135] width 41 height 41
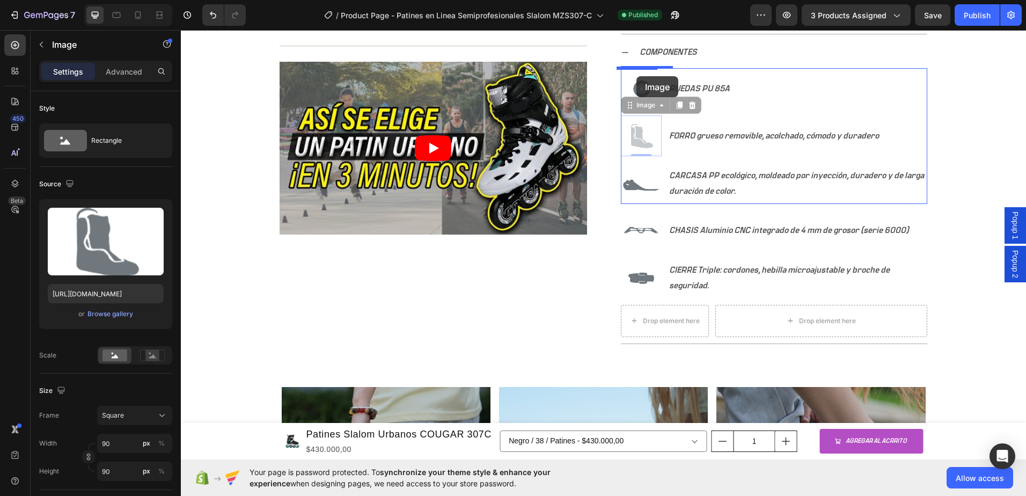
drag, startPoint x: 644, startPoint y: 144, endPoint x: 637, endPoint y: 76, distance: 68.6
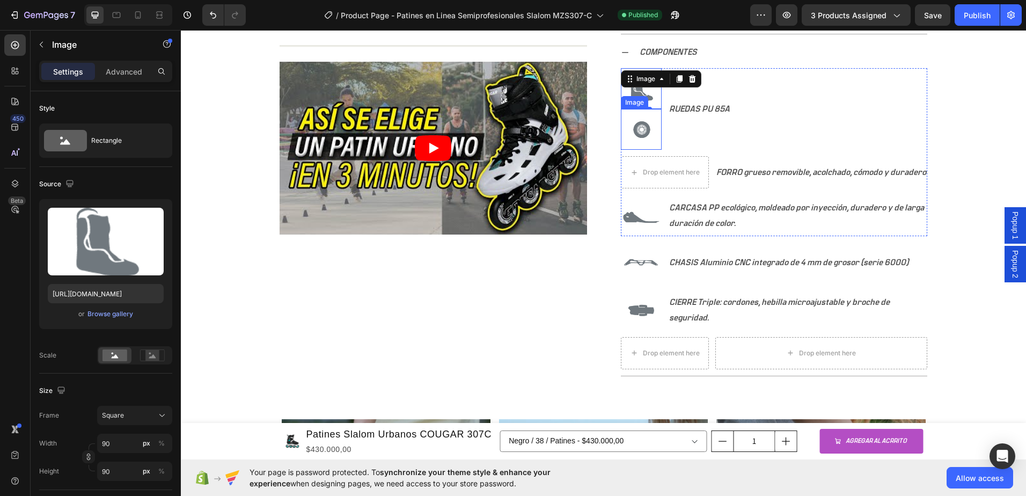
click at [637, 135] on img at bounding box center [641, 129] width 41 height 41
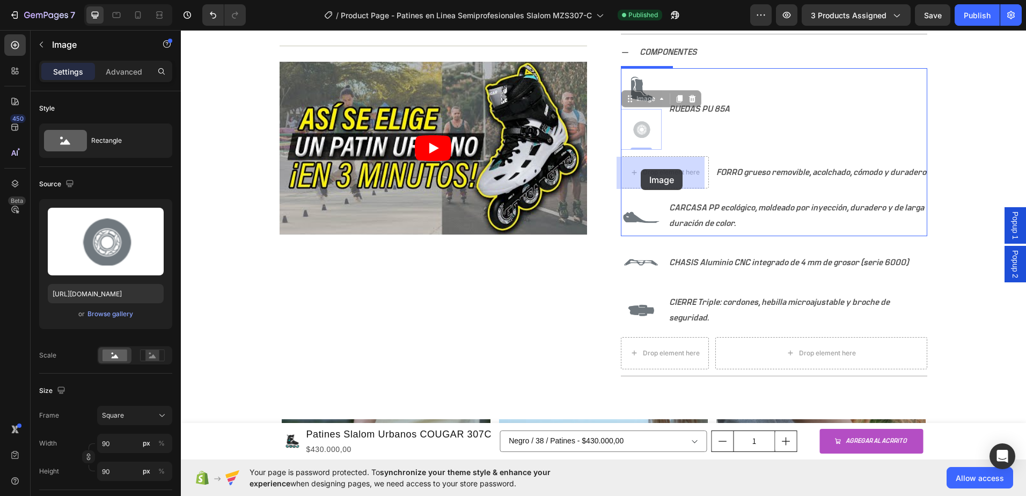
drag, startPoint x: 640, startPoint y: 128, endPoint x: 641, endPoint y: 166, distance: 38.1
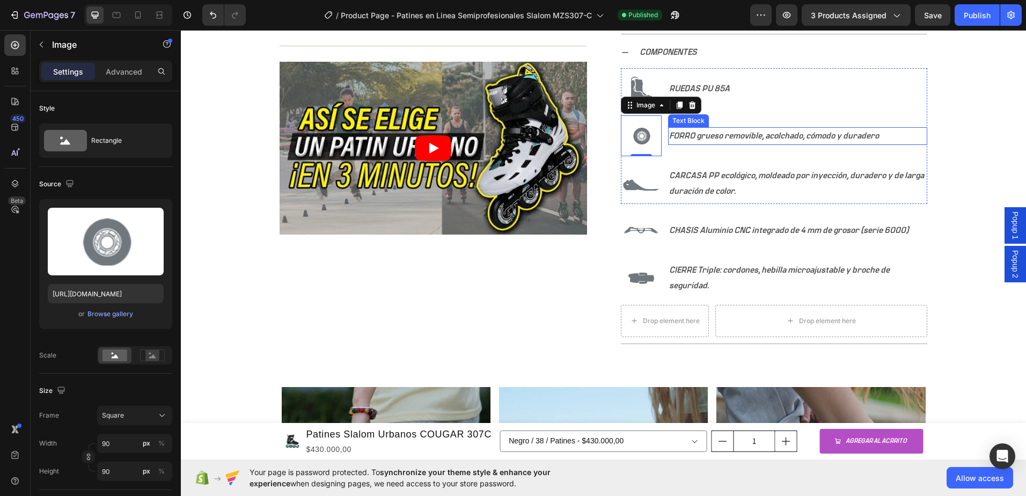
click at [729, 137] on p "FORRO grueso removible, acolchado, cómodo y duradero" at bounding box center [797, 136] width 257 height 16
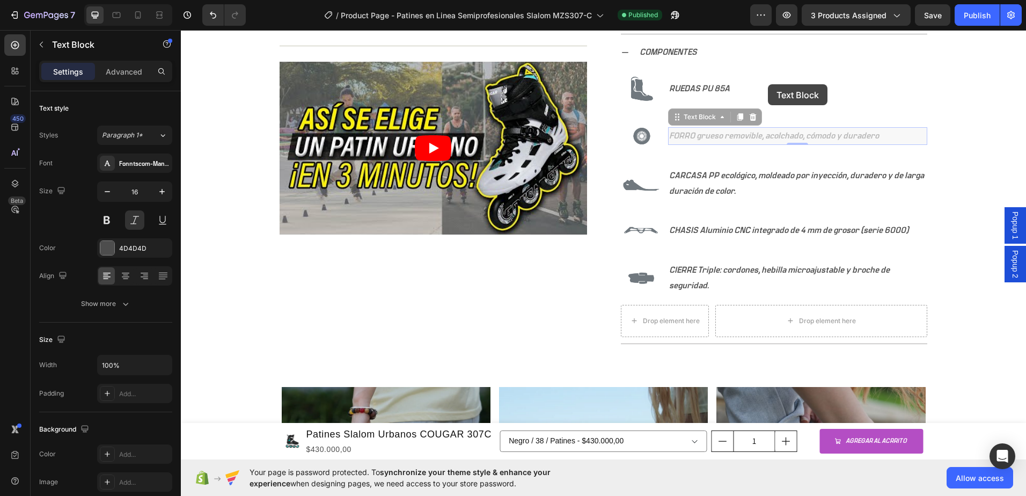
scroll to position [582, 0]
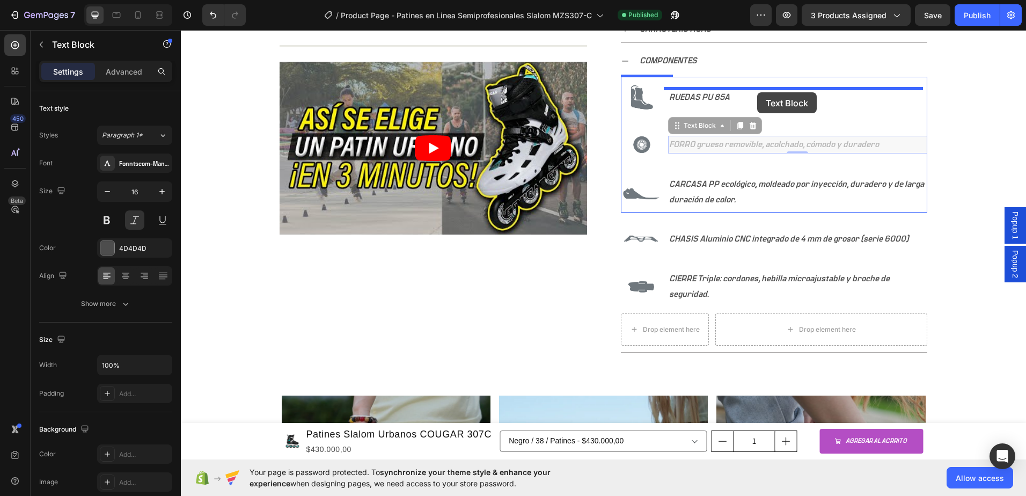
drag, startPoint x: 774, startPoint y: 128, endPoint x: 757, endPoint y: 92, distance: 39.4
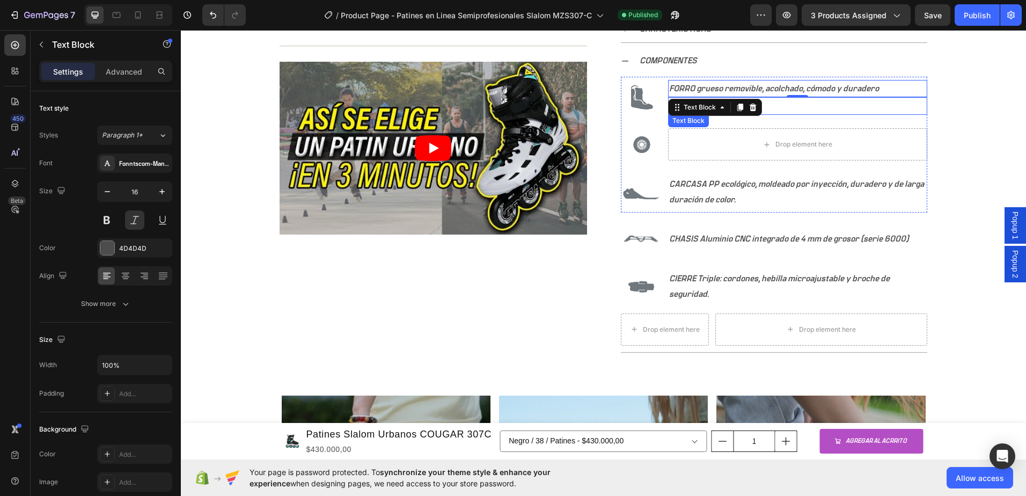
click at [791, 104] on p "RUEDAS PU 85A" at bounding box center [797, 106] width 257 height 16
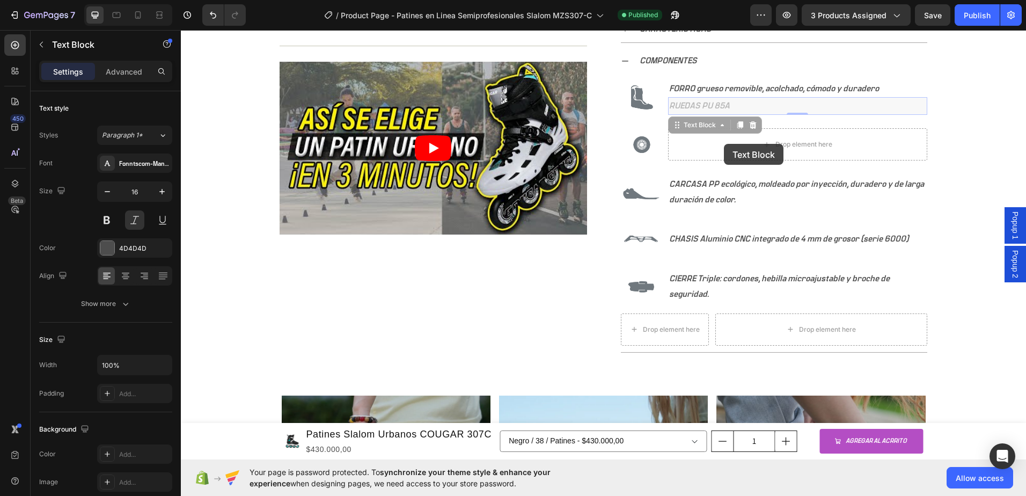
scroll to position [579, 0]
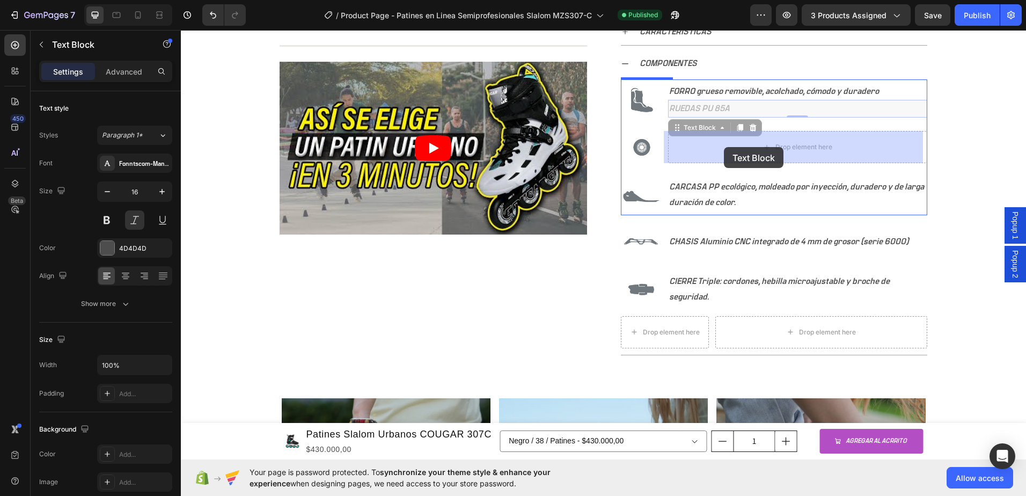
drag, startPoint x: 708, startPoint y: 103, endPoint x: 724, endPoint y: 147, distance: 47.1
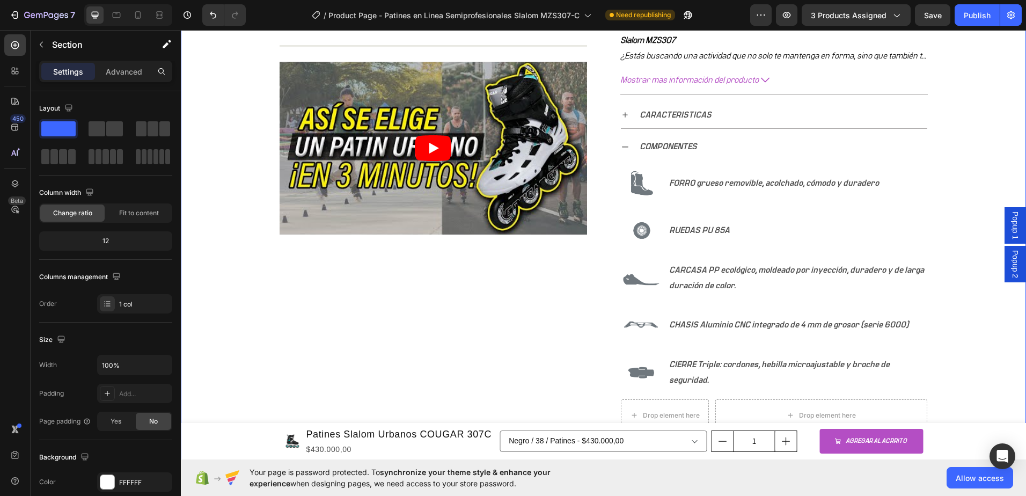
scroll to position [537, 0]
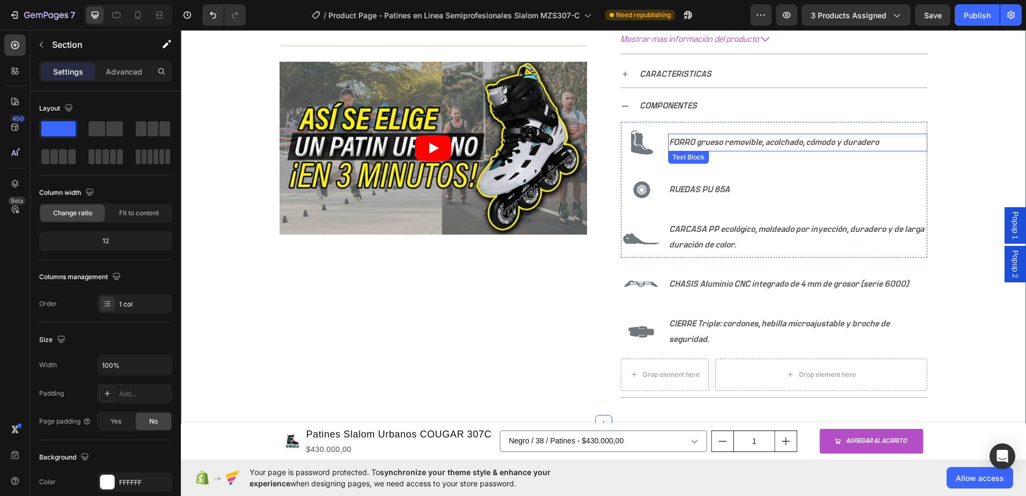
click at [717, 142] on p "FORRO grueso removible, acolchado, cómodo y duradero" at bounding box center [797, 143] width 257 height 16
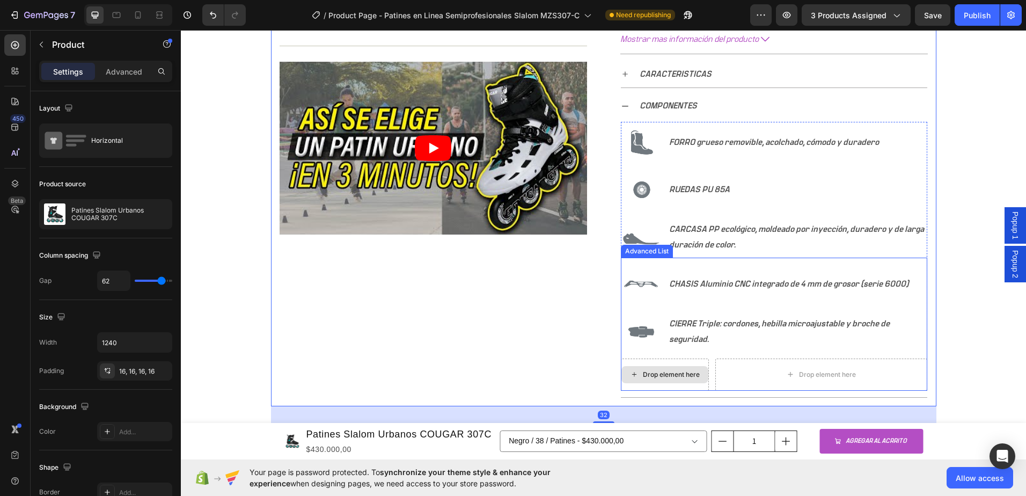
click at [651, 374] on div "Drop element here" at bounding box center [671, 374] width 57 height 9
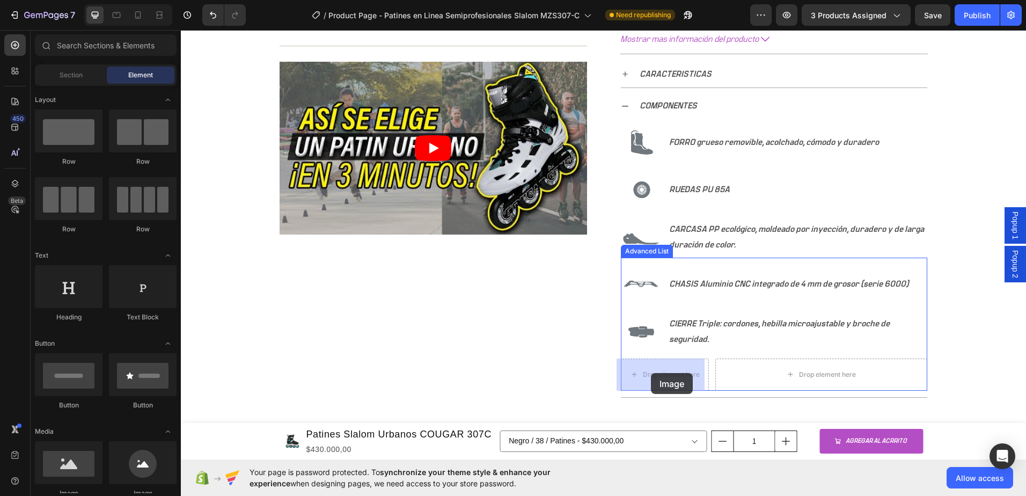
drag, startPoint x: 629, startPoint y: 440, endPoint x: 651, endPoint y: 373, distance: 70.3
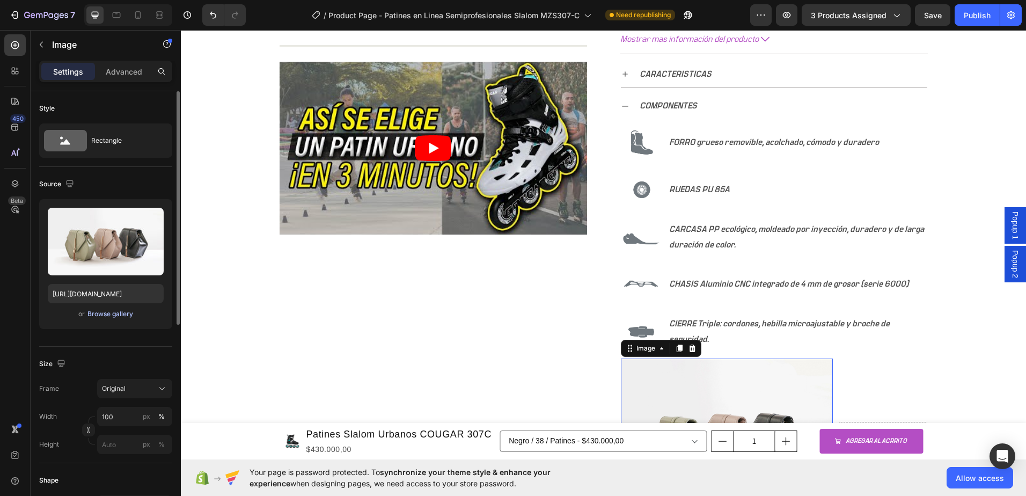
click at [98, 315] on div "Browse gallery" at bounding box center [111, 314] width 46 height 10
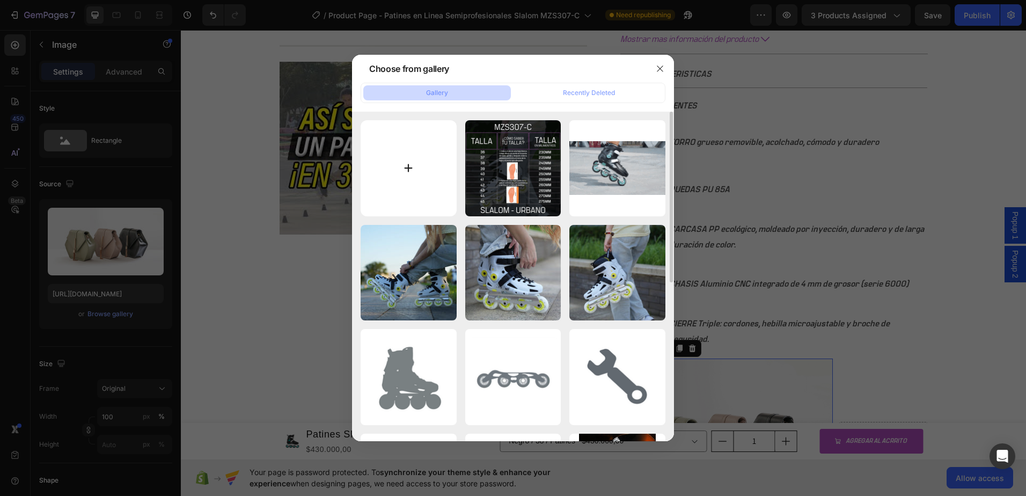
click at [400, 171] on input "file" at bounding box center [409, 168] width 96 height 96
type input "C:\fakepath\bota patin_2.png"
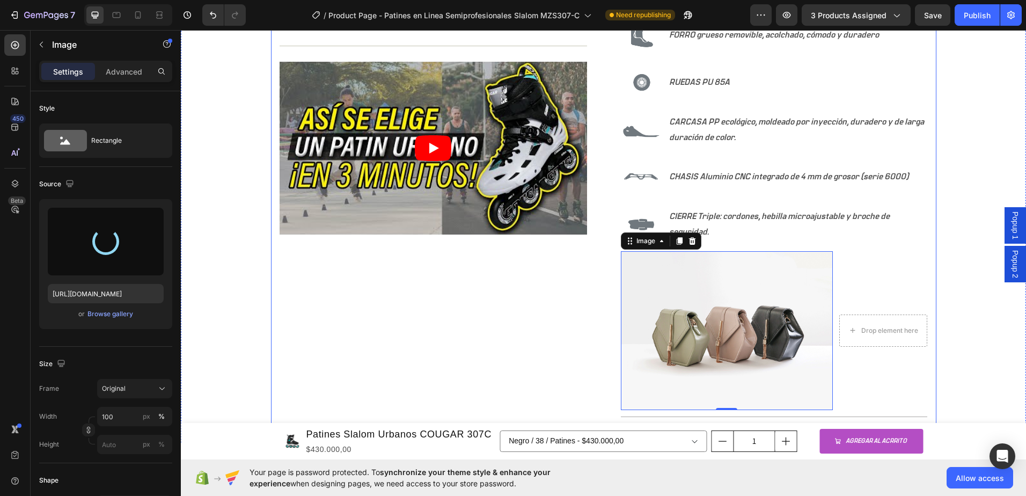
type input "https://cdn.shopify.com/s/files/1/0964/2947/4086/files/gempages_577184158929912…"
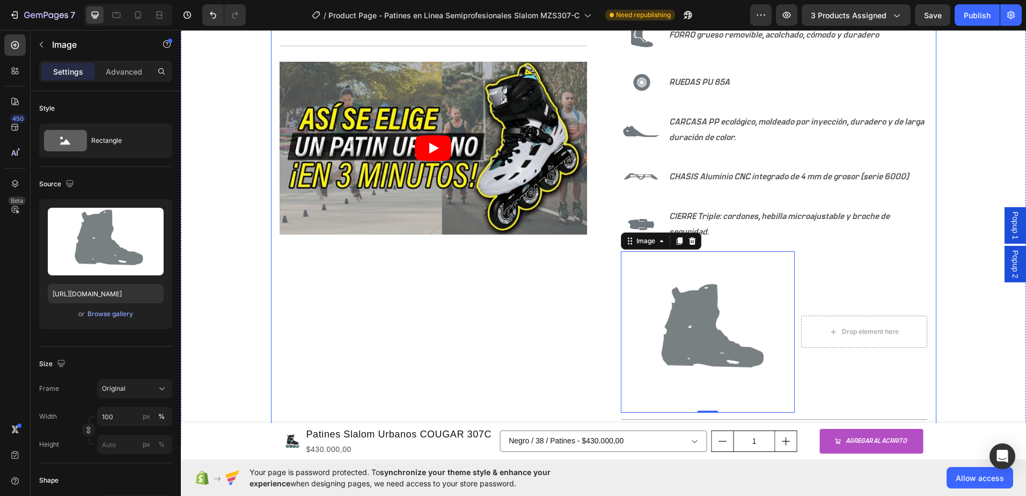
scroll to position [752, 0]
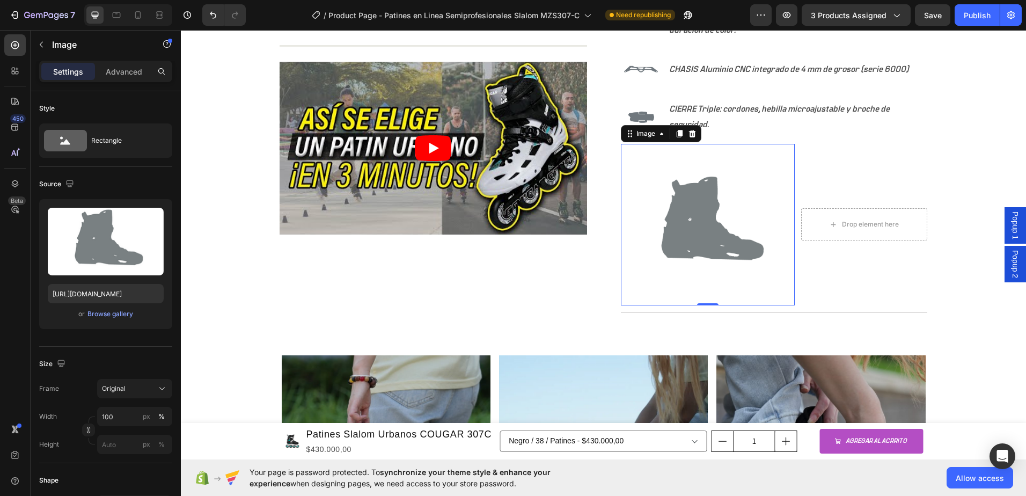
click at [684, 247] on img at bounding box center [708, 225] width 174 height 162
click at [128, 422] on input "100" at bounding box center [134, 416] width 75 height 19
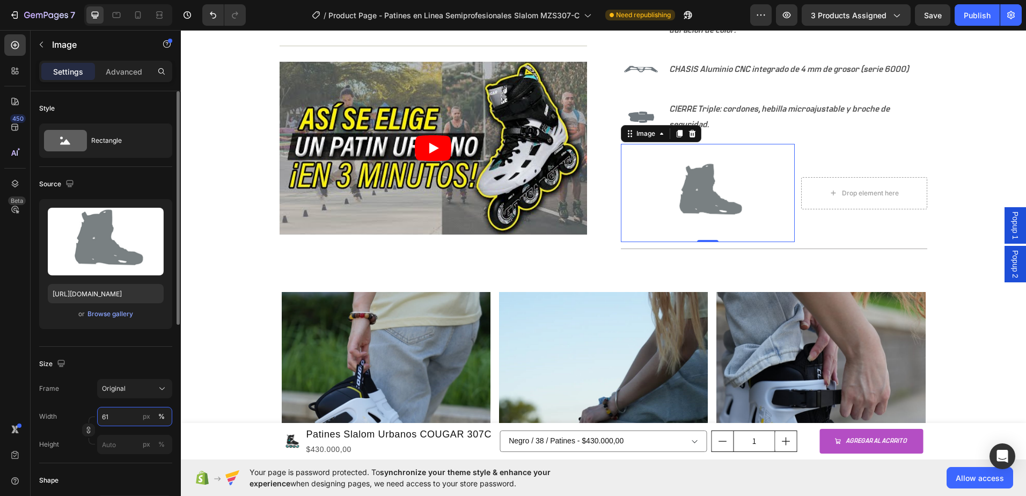
click at [128, 422] on input "61" at bounding box center [134, 416] width 75 height 19
click at [210, 16] on icon "Undo/Redo" at bounding box center [213, 15] width 11 height 11
type input "100"
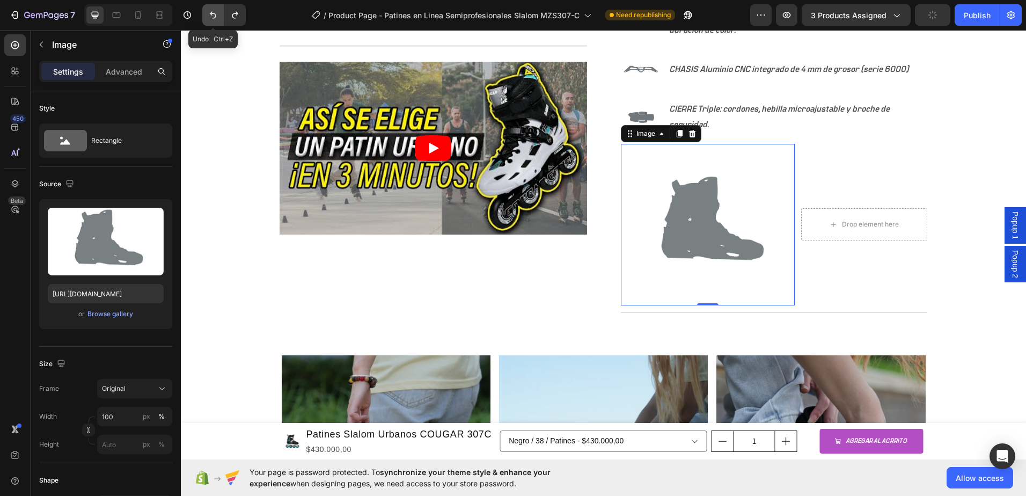
click at [210, 16] on icon "Undo/Redo" at bounding box center [213, 15] width 11 height 11
type input "https://cdn.shopify.com/s/files/1/2005/9307/files/image_demo.jpg"
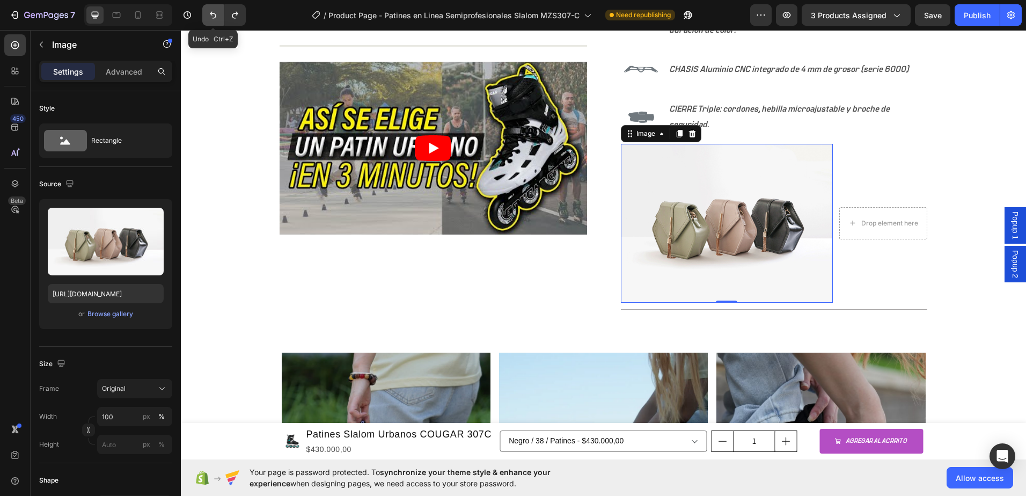
click at [210, 16] on icon "Undo/Redo" at bounding box center [213, 15] width 11 height 11
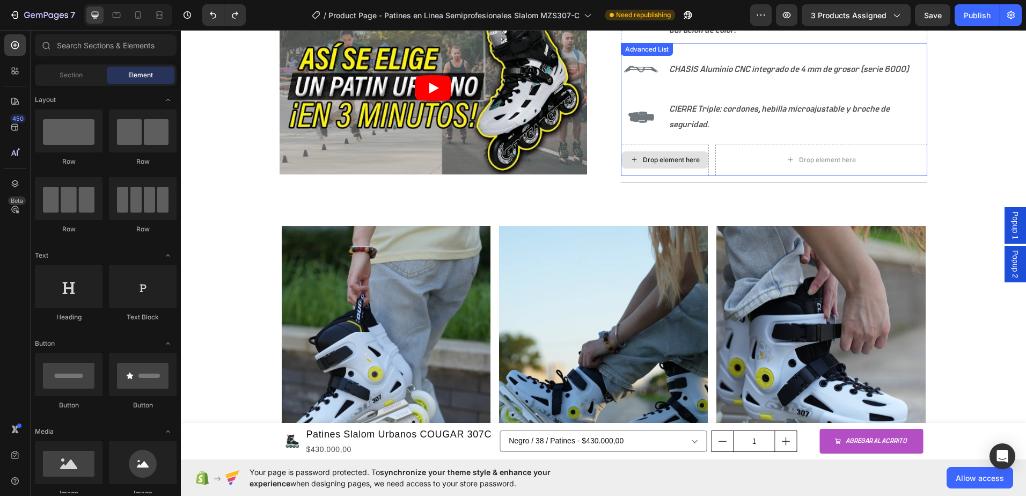
click at [657, 160] on div "Drop element here" at bounding box center [671, 160] width 57 height 9
drag, startPoint x: 244, startPoint y: 500, endPoint x: 651, endPoint y: 158, distance: 531.5
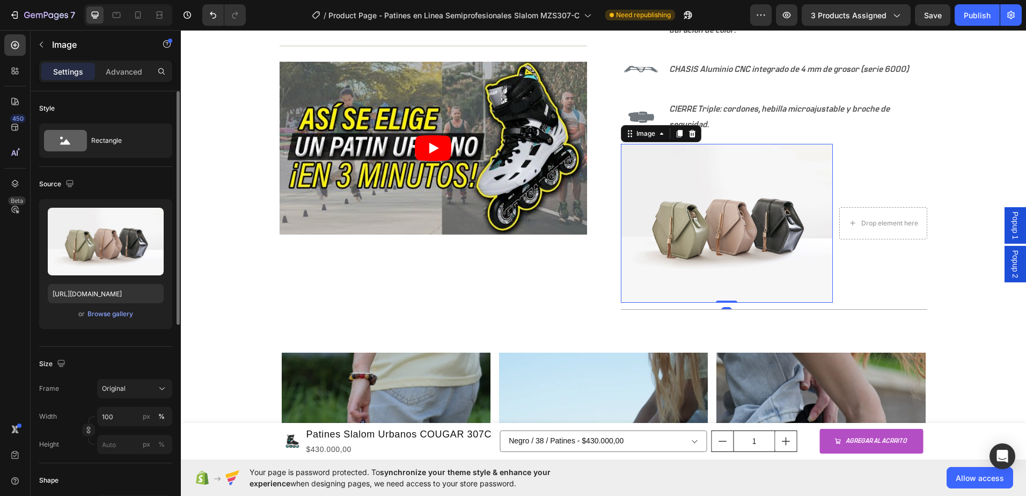
scroll to position [107, 0]
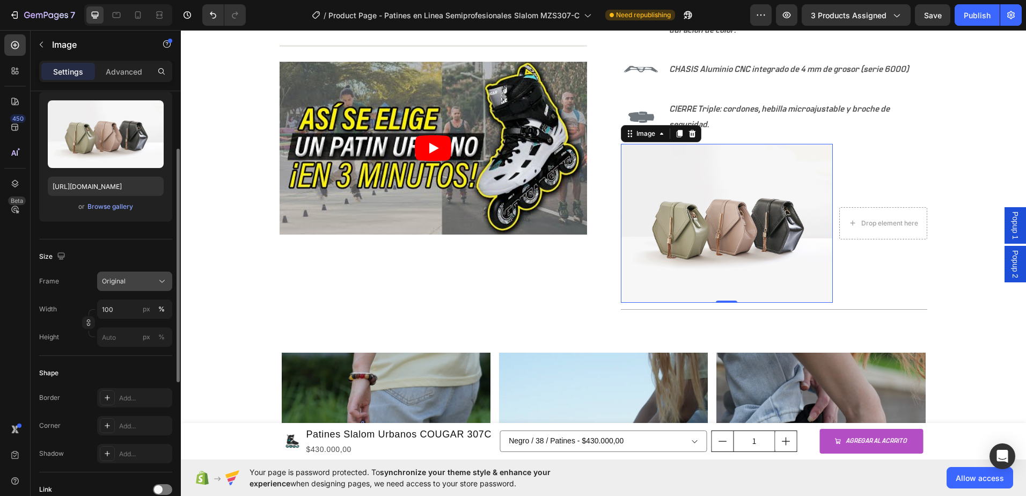
click at [131, 288] on button "Original" at bounding box center [134, 281] width 75 height 19
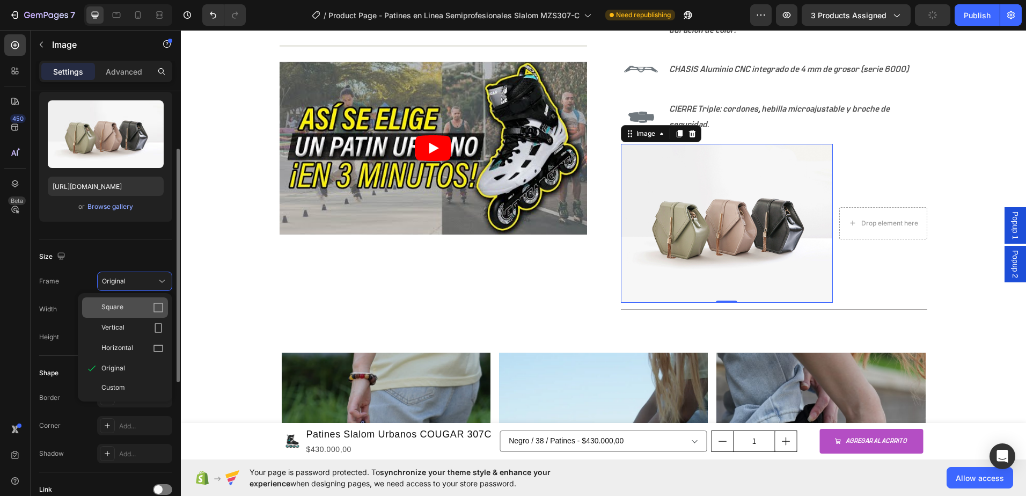
click at [128, 301] on div "Square" at bounding box center [125, 307] width 86 height 20
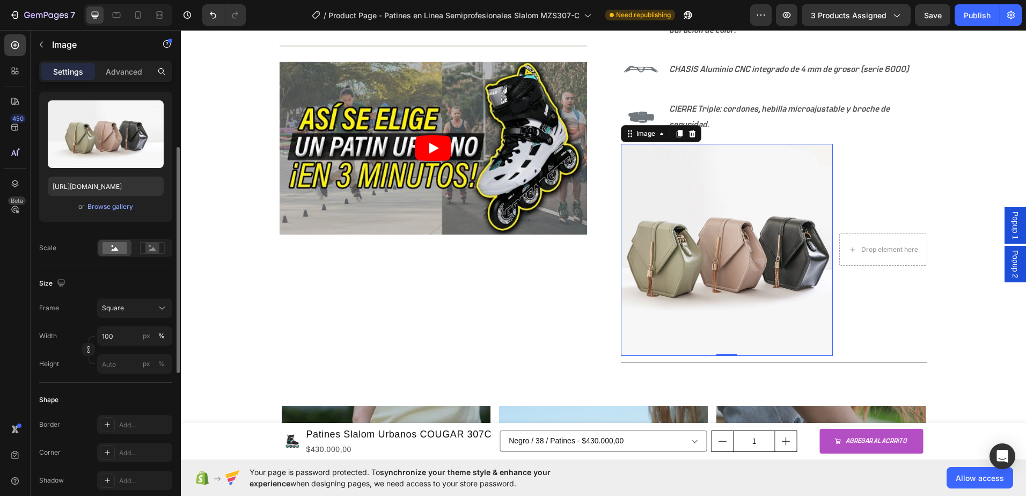
click at [128, 301] on button "Square" at bounding box center [134, 307] width 75 height 19
click at [118, 387] on div "Original" at bounding box center [125, 394] width 86 height 19
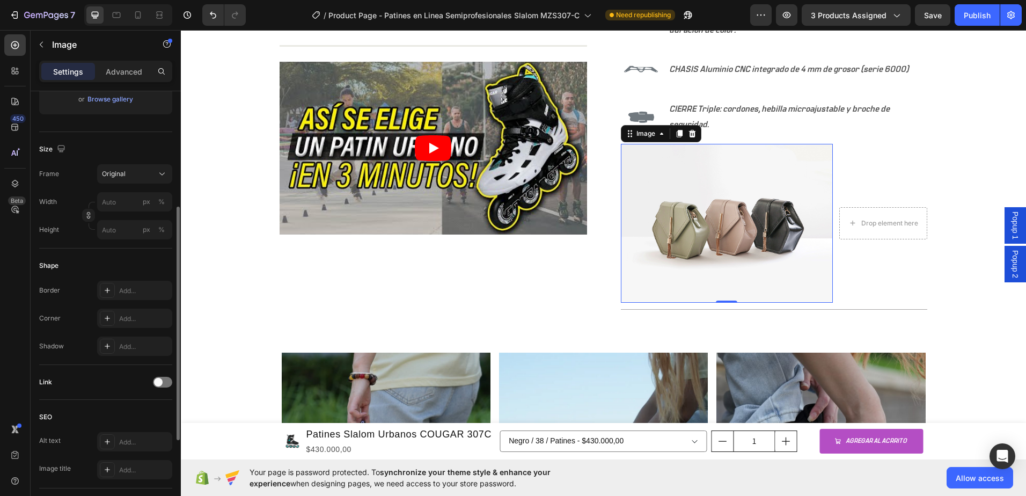
scroll to position [375, 0]
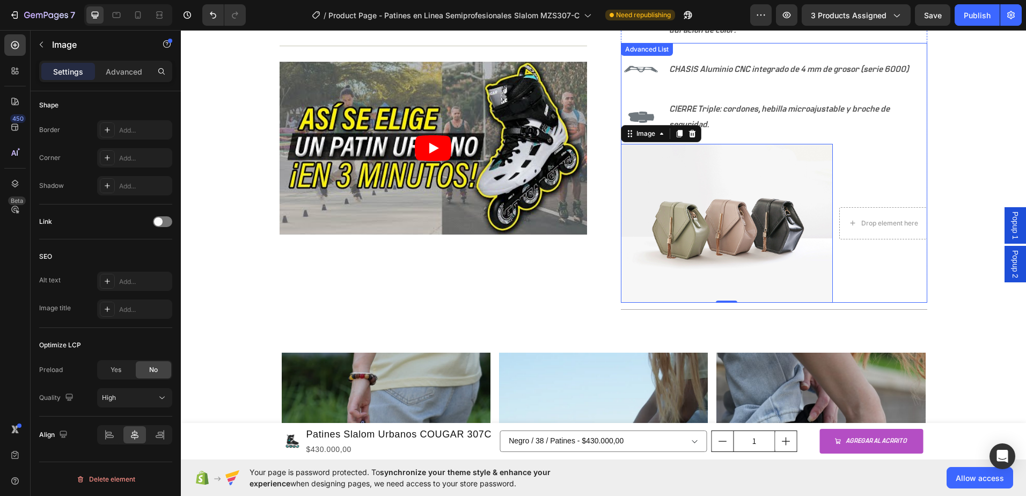
click at [770, 139] on ul "Image CHASIS Aluminio CNC integrado de 4 mm de grosor (serie 6000) Text Block I…" at bounding box center [774, 176] width 307 height 254
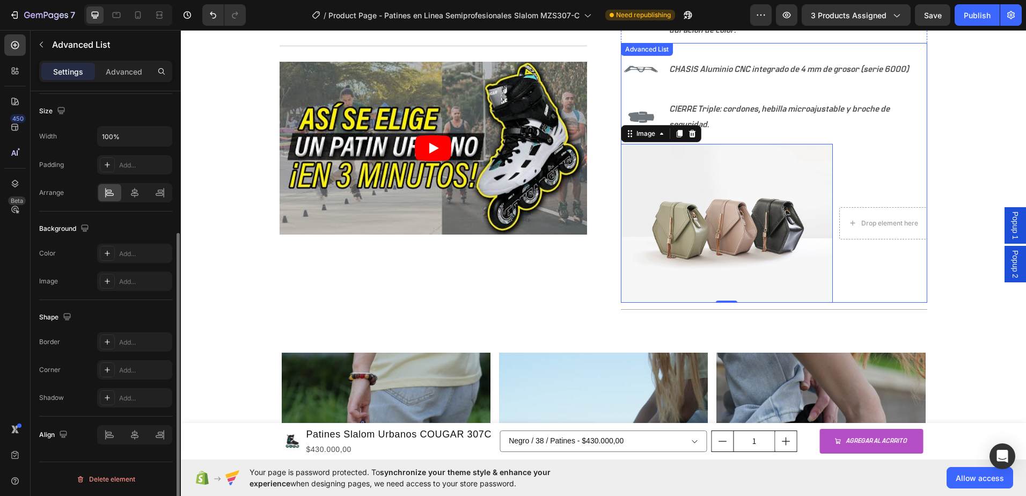
scroll to position [0, 0]
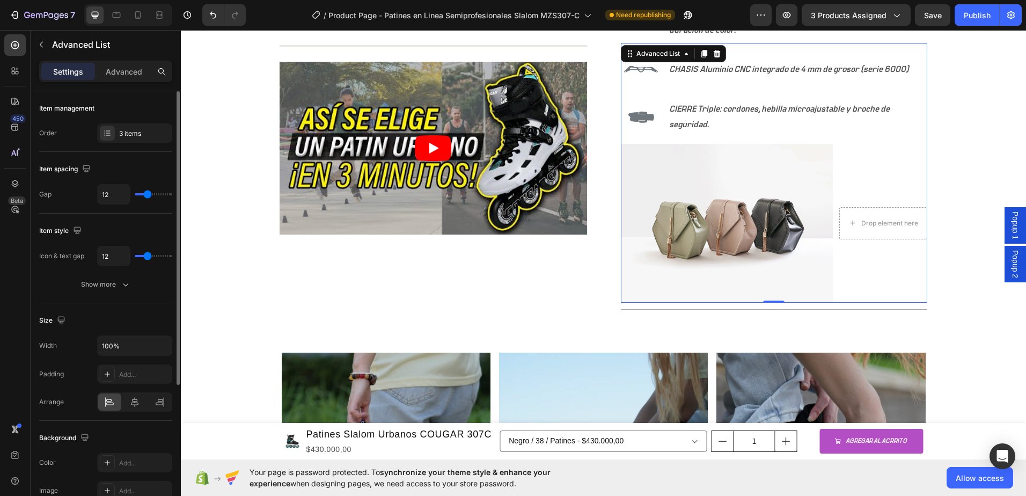
click at [763, 165] on img at bounding box center [727, 223] width 212 height 159
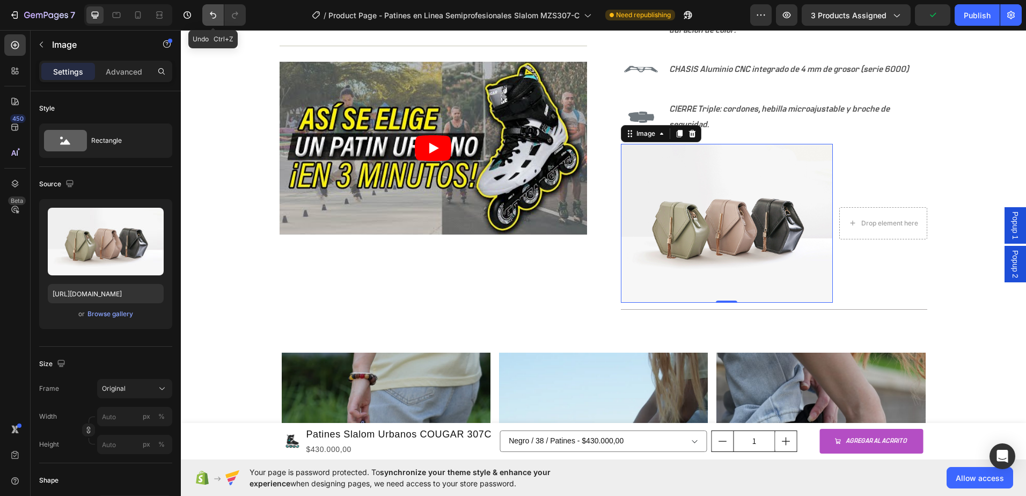
click at [218, 19] on icon "Undo/Redo" at bounding box center [213, 15] width 11 height 11
type input "100"
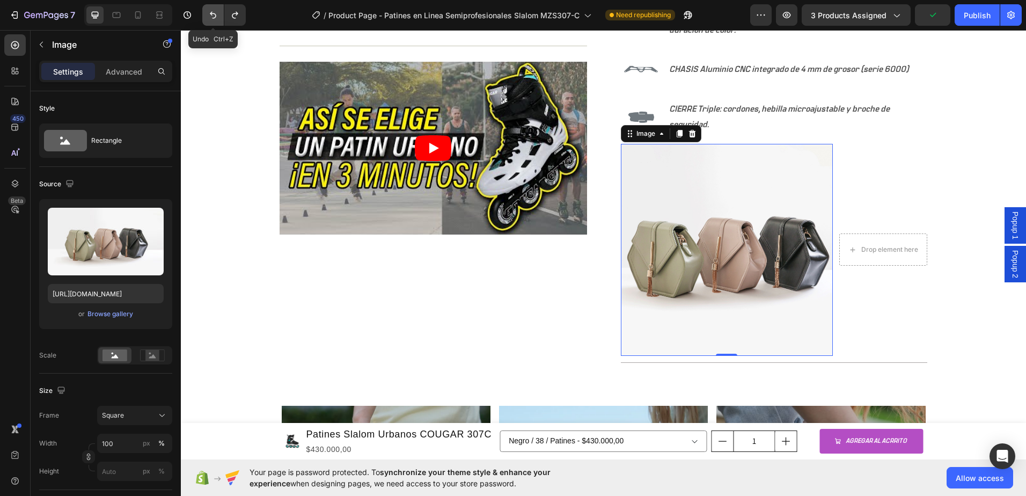
click at [218, 19] on icon "Undo/Redo" at bounding box center [213, 15] width 11 height 11
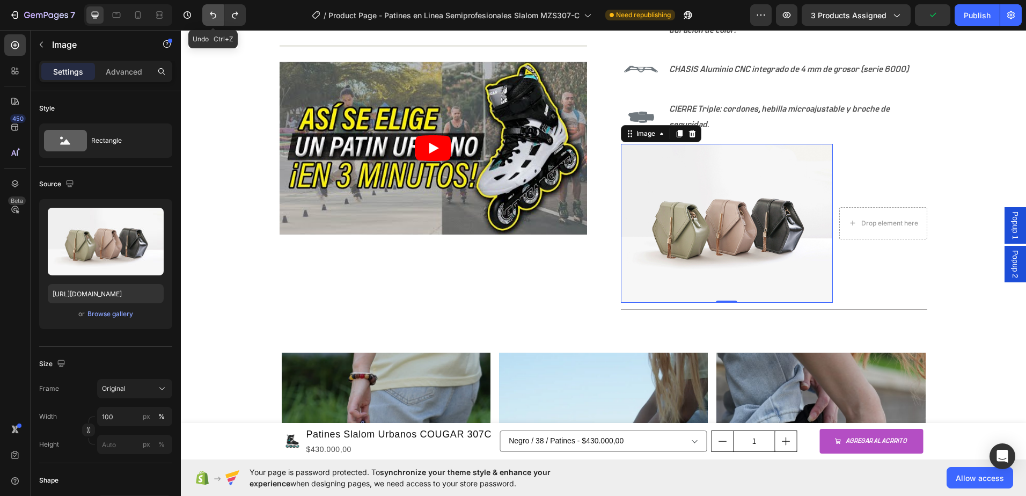
click at [218, 19] on icon "Undo/Redo" at bounding box center [213, 15] width 11 height 11
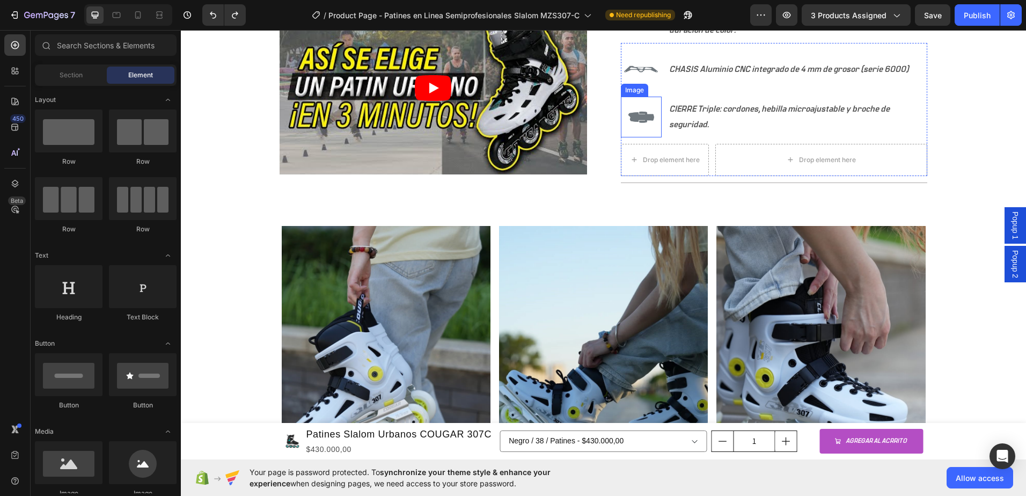
click at [636, 118] on img at bounding box center [641, 117] width 41 height 41
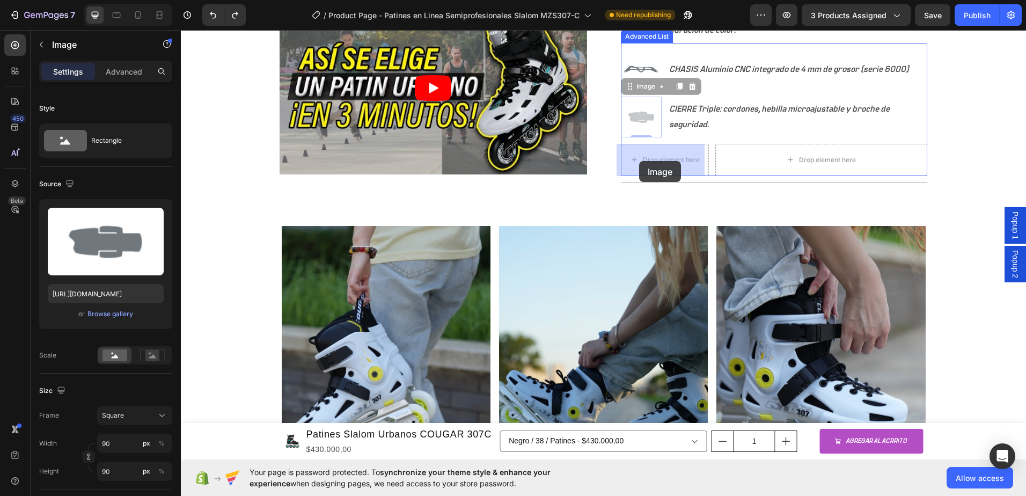
drag, startPoint x: 638, startPoint y: 121, endPoint x: 640, endPoint y: 156, distance: 35.0
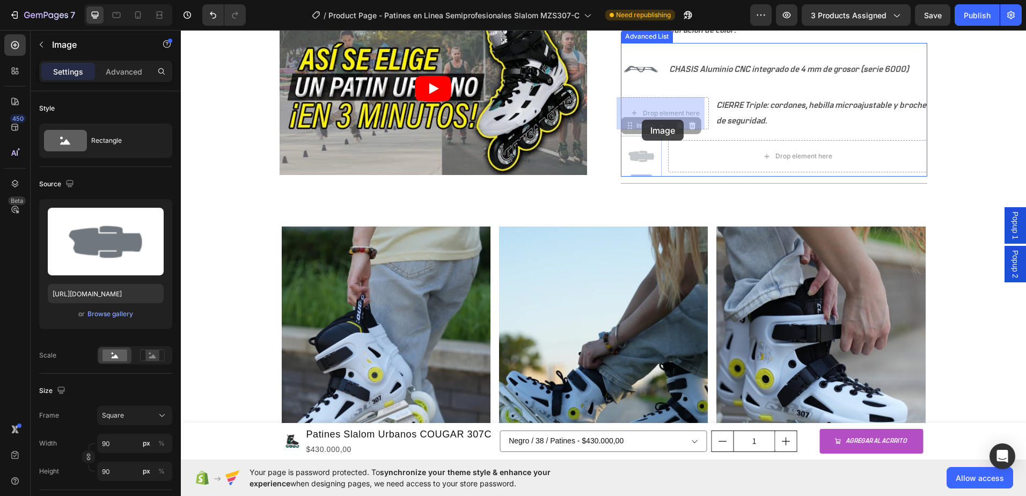
drag, startPoint x: 638, startPoint y: 161, endPoint x: 642, endPoint y: 131, distance: 30.3
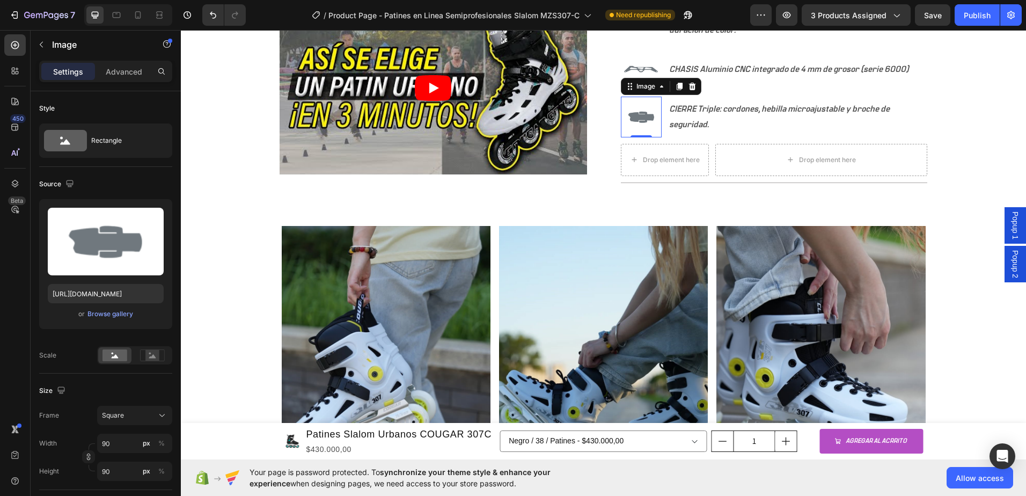
click at [646, 106] on img at bounding box center [641, 117] width 41 height 41
click at [677, 87] on icon at bounding box center [679, 87] width 6 height 8
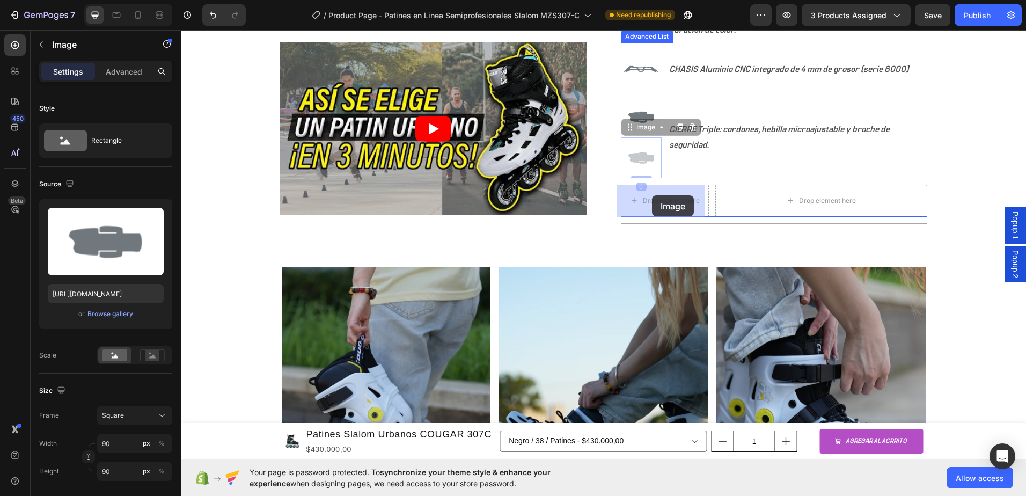
drag, startPoint x: 646, startPoint y: 156, endPoint x: 652, endPoint y: 192, distance: 36.9
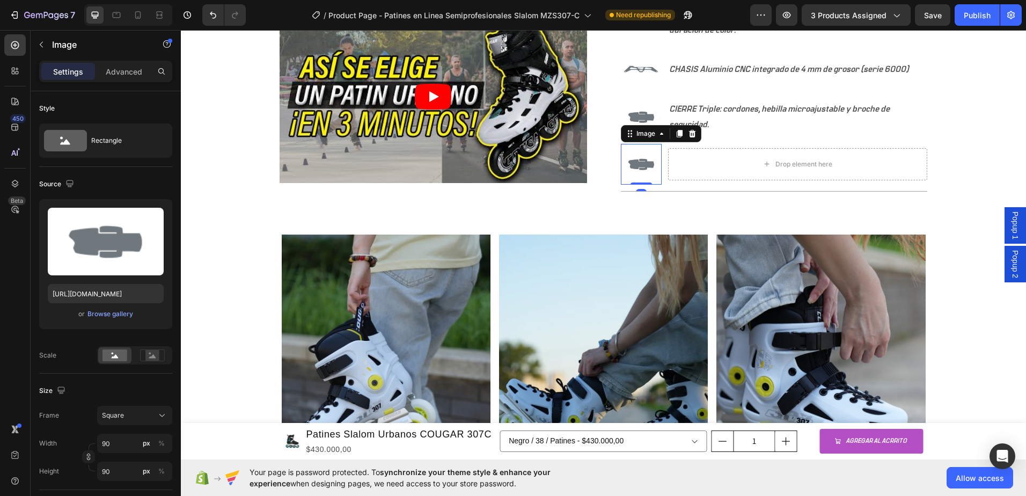
click at [639, 169] on img at bounding box center [641, 164] width 41 height 41
click at [116, 318] on div "Browse gallery" at bounding box center [111, 314] width 46 height 10
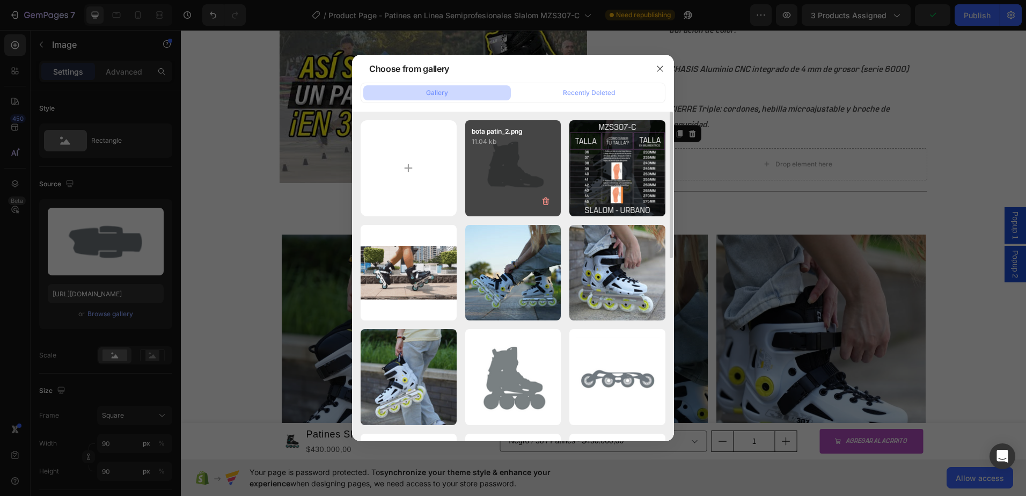
click at [516, 164] on div "bota patin_2.png 11.04 kb" at bounding box center [513, 168] width 96 height 96
type input "https://cdn.shopify.com/s/files/1/0964/2947/4086/files/gempages_577184158929912…"
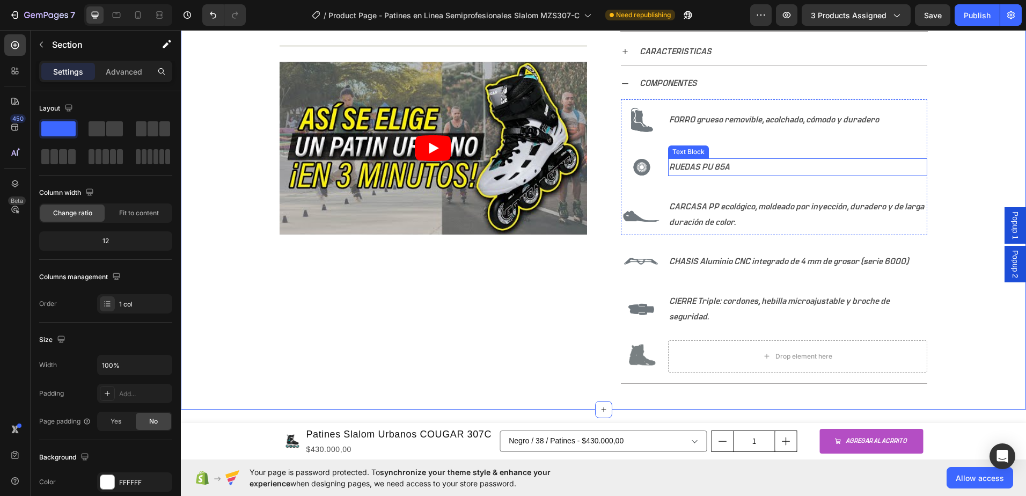
scroll to position [537, 0]
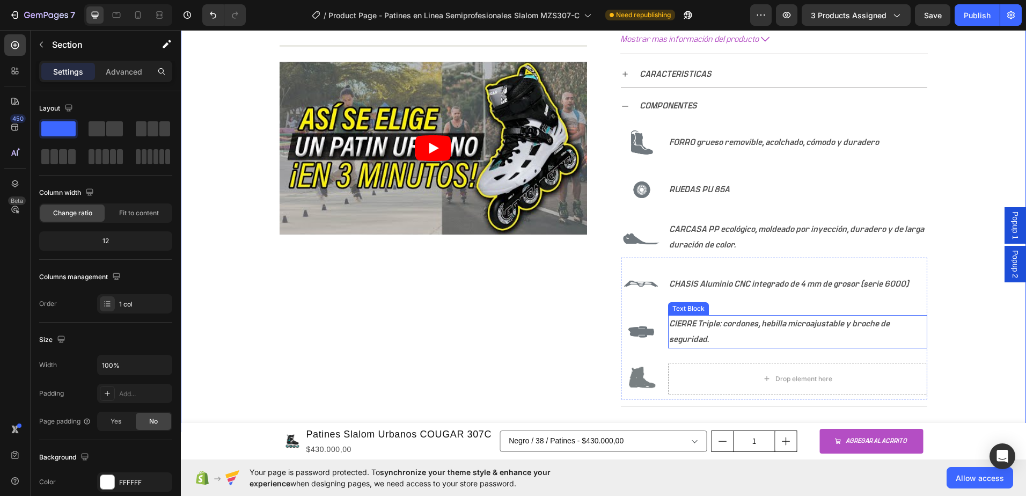
click at [725, 329] on p "CIERRE Triple: cordones, hebilla microajustable y broche de seguridad." at bounding box center [797, 331] width 257 height 31
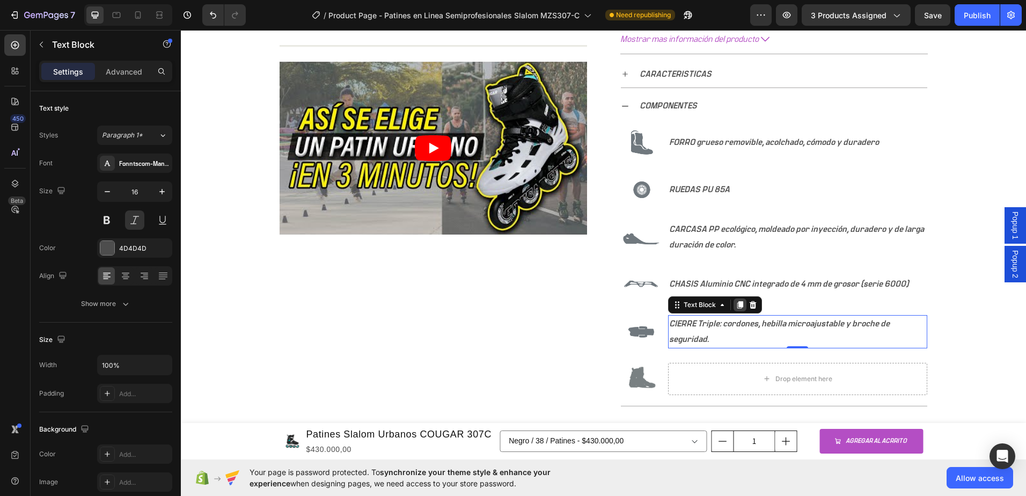
click at [737, 306] on icon at bounding box center [740, 305] width 6 height 8
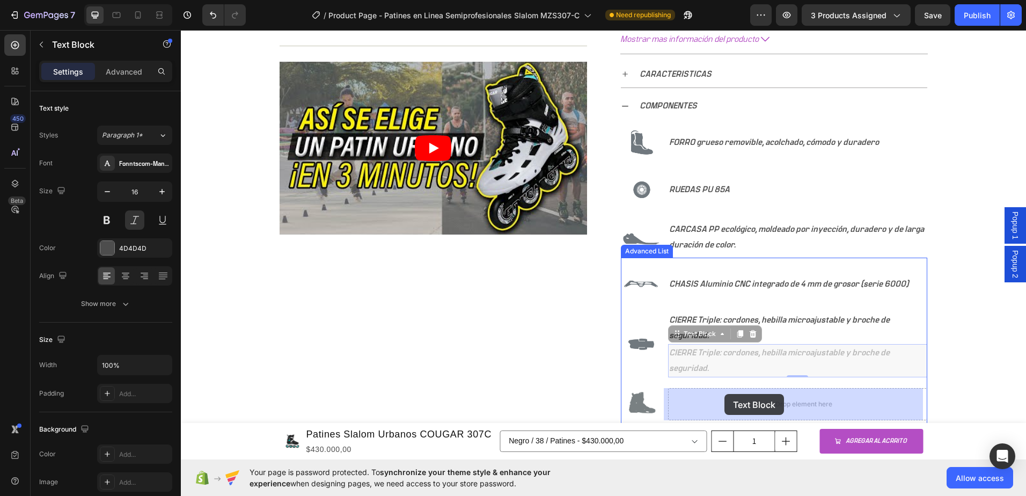
drag, startPoint x: 723, startPoint y: 353, endPoint x: 725, endPoint y: 394, distance: 41.4
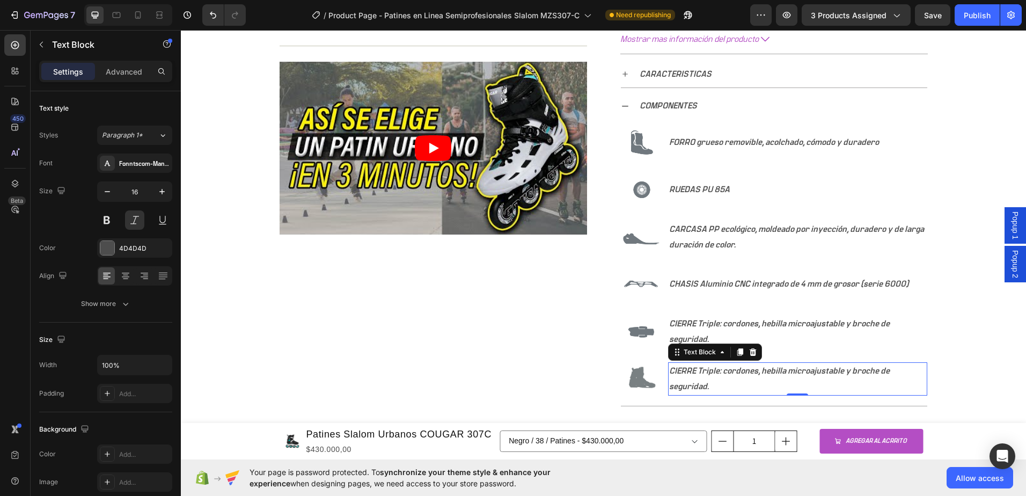
click at [706, 388] on p "CIERRE Triple: cordones, hebilla microajustable y broche de seguridad." at bounding box center [797, 378] width 257 height 31
click at [706, 387] on p "CIERRE Triple: cordones, hebilla microajustable y broche de seguridad." at bounding box center [797, 378] width 257 height 31
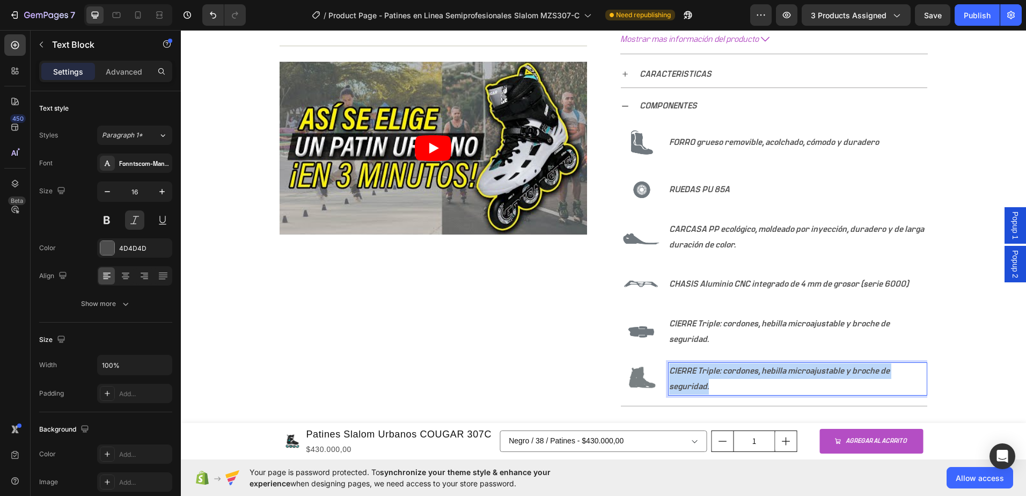
click at [706, 387] on p "CIERRE Triple: cordones, hebilla microajustable y broche de seguridad." at bounding box center [797, 378] width 257 height 31
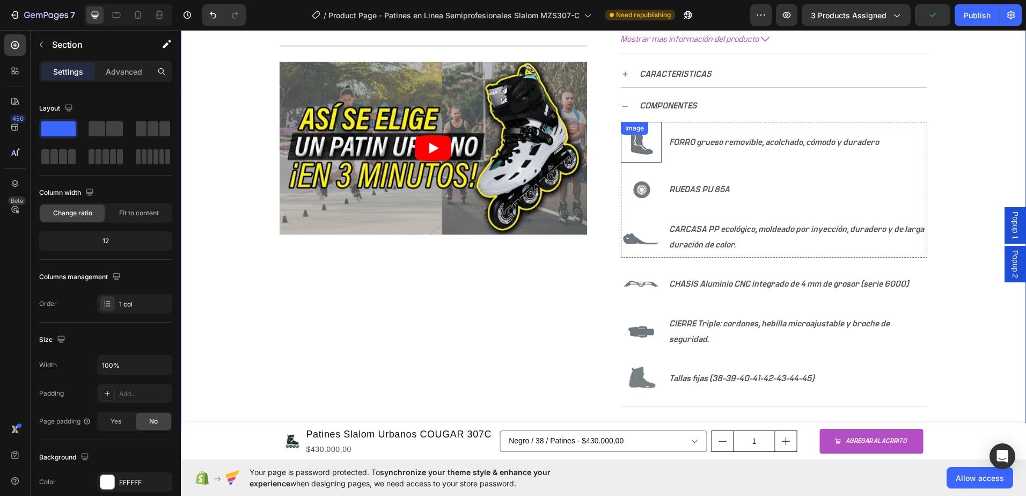
click at [630, 147] on img at bounding box center [641, 142] width 41 height 41
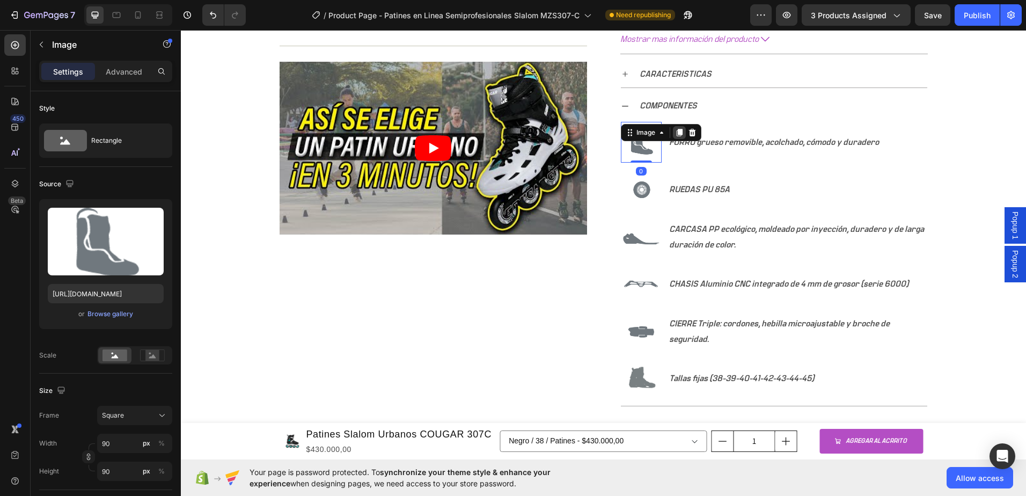
click at [675, 135] on icon at bounding box center [679, 132] width 9 height 9
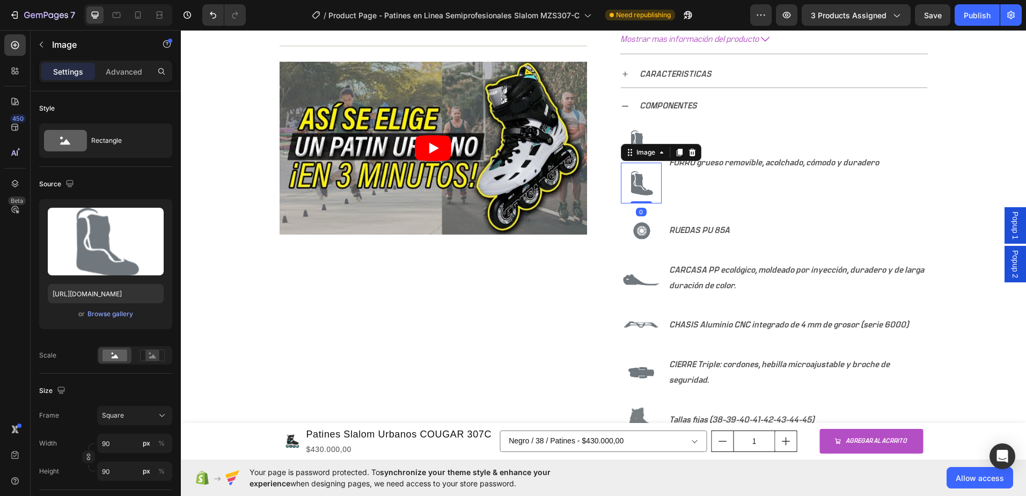
click at [641, 137] on div "Image" at bounding box center [641, 142] width 41 height 41
click at [638, 417] on img at bounding box center [641, 419] width 41 height 41
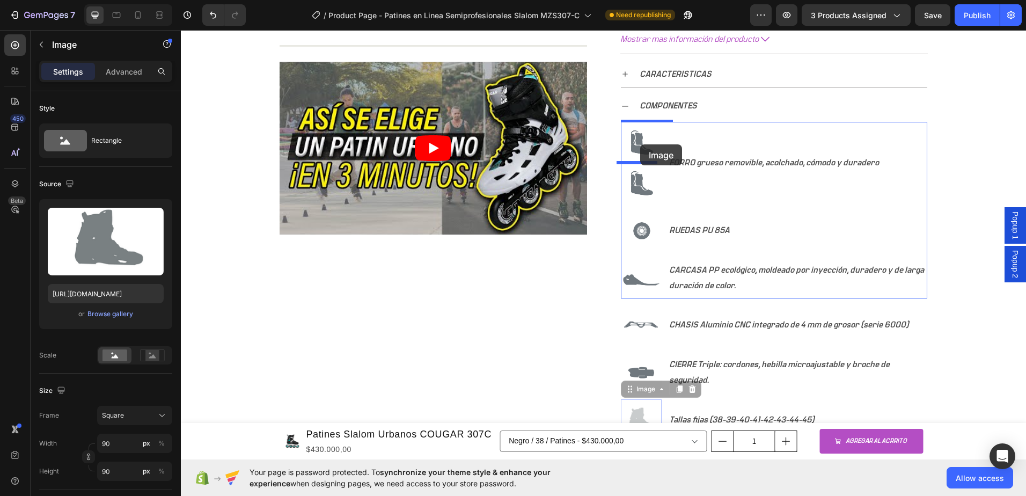
drag, startPoint x: 639, startPoint y: 414, endPoint x: 640, endPoint y: 144, distance: 270.0
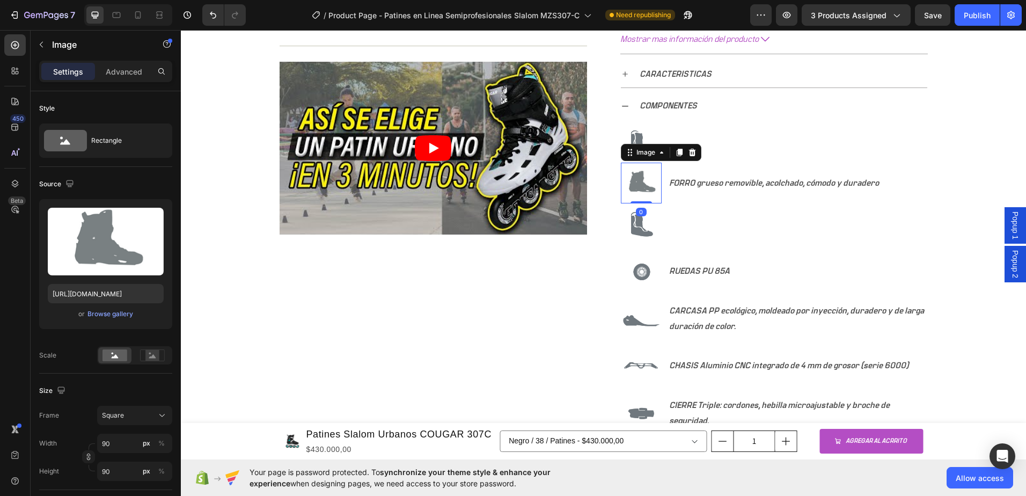
click at [632, 139] on div "Image" at bounding box center [641, 142] width 41 height 41
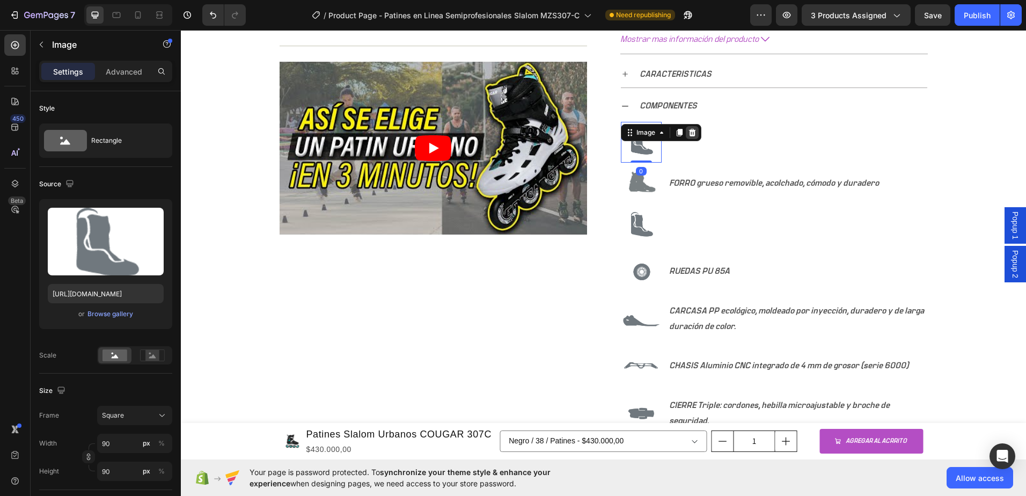
click at [689, 134] on icon at bounding box center [692, 133] width 7 height 8
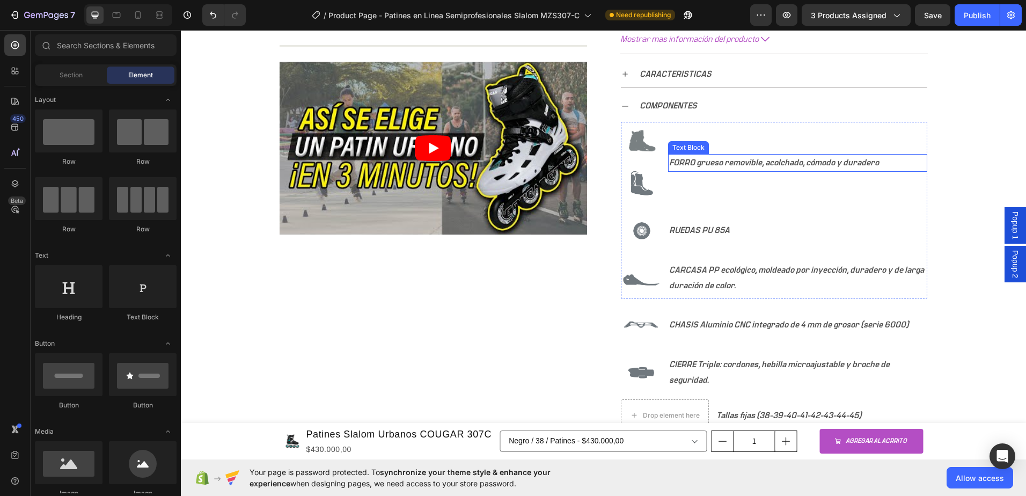
click at [704, 166] on p "FORRO grueso removible, acolchado, cómodo y duradero" at bounding box center [797, 163] width 257 height 16
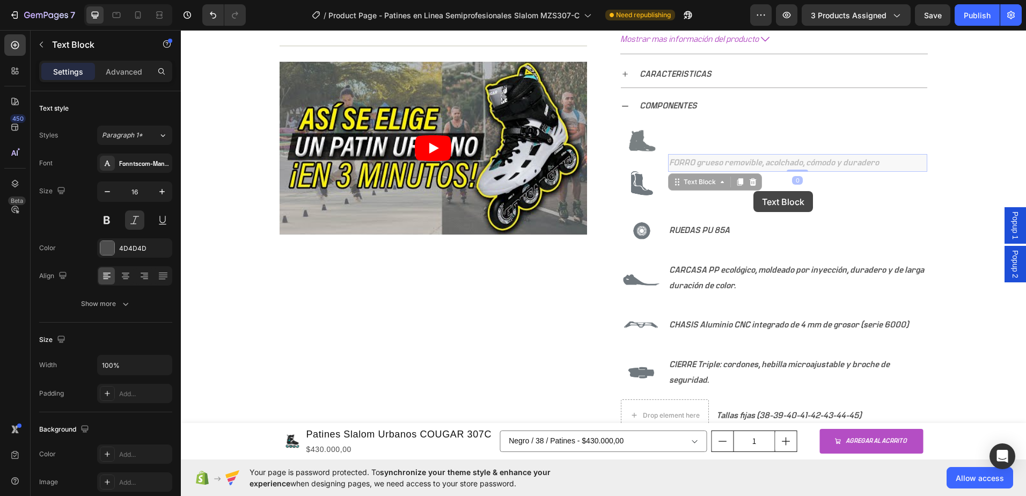
scroll to position [528, 0]
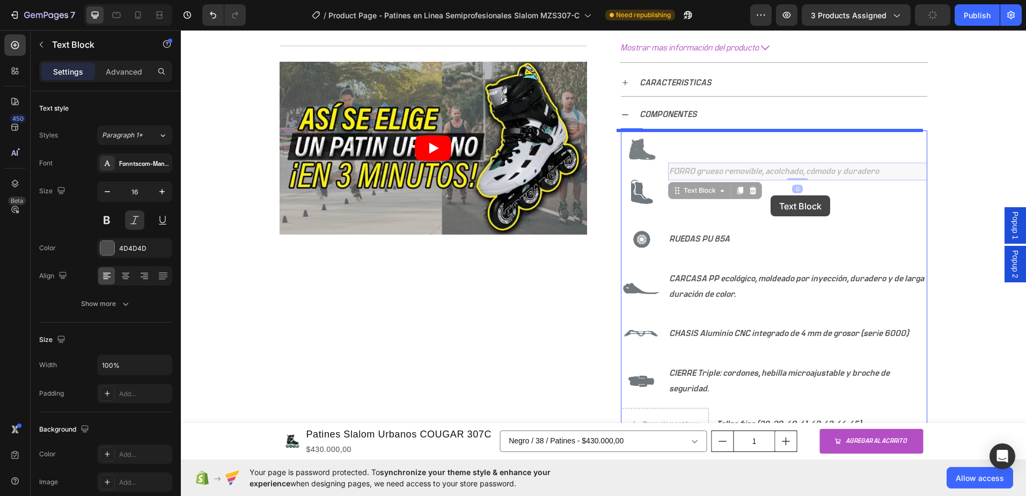
drag, startPoint x: 746, startPoint y: 164, endPoint x: 770, endPoint y: 196, distance: 40.2
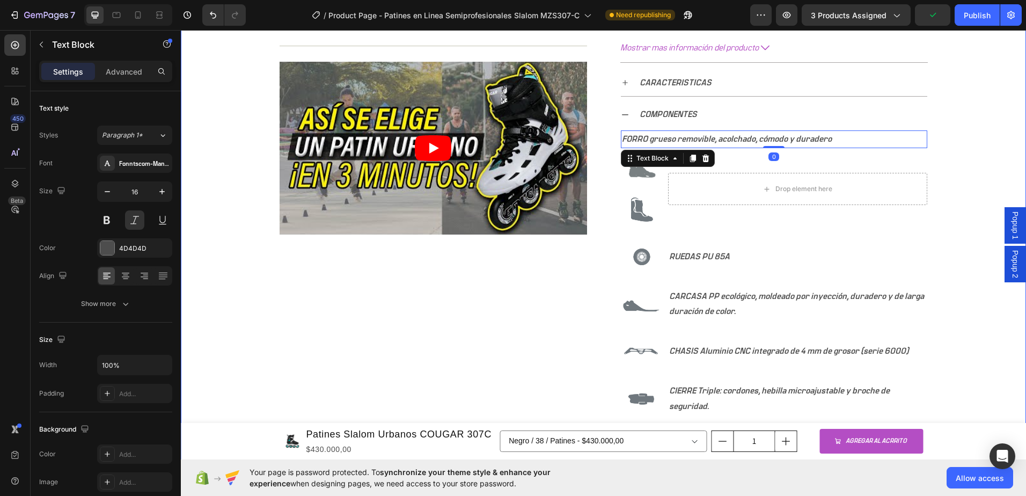
click at [941, 169] on div "+ 10.000 CLIENTES SATISFECHOS Item List 5 ESTRELLAS EN GOOGLE Item List PAGO CO…" at bounding box center [604, 7] width 846 height 967
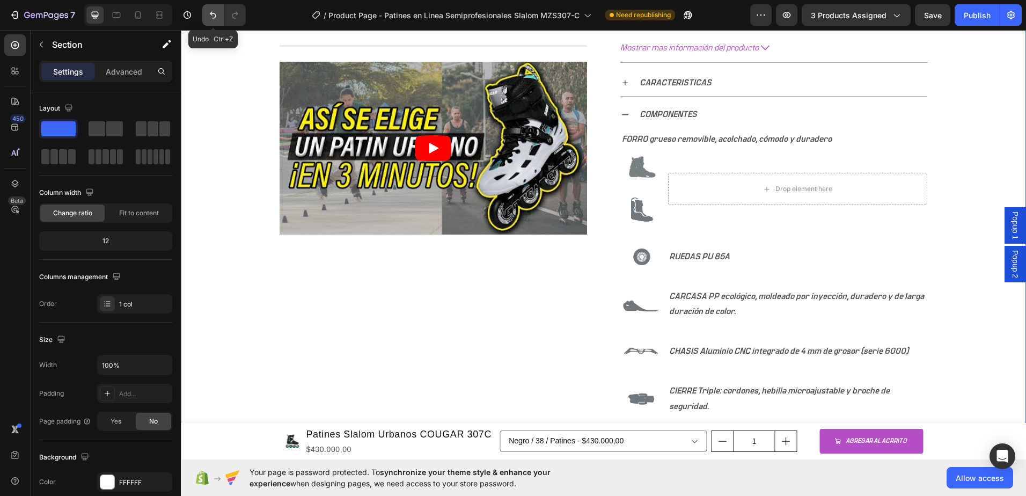
drag, startPoint x: 208, startPoint y: 18, endPoint x: 100, endPoint y: 34, distance: 109.2
click at [208, 18] on icon "Undo/Redo" at bounding box center [213, 15] width 11 height 11
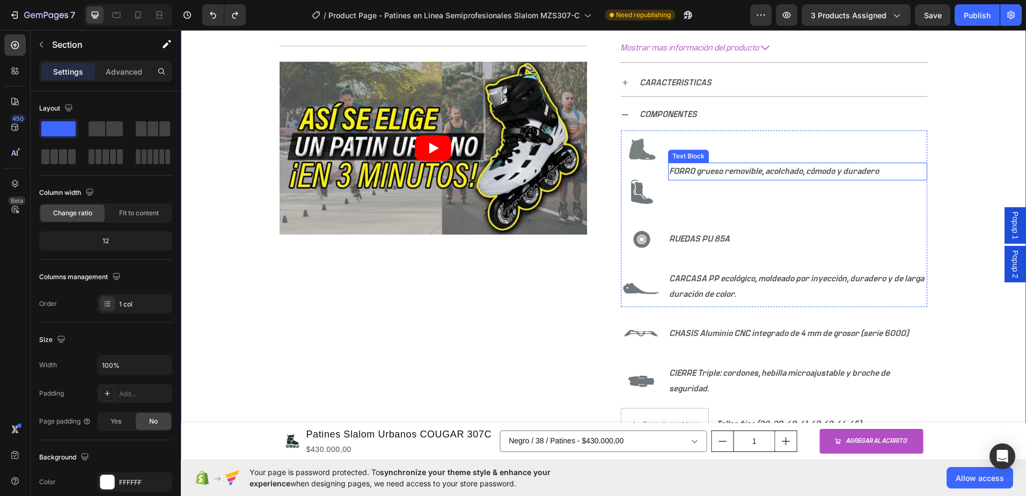
click at [729, 173] on p "FORRO grueso removible, acolchado, cómodo y duradero" at bounding box center [797, 172] width 257 height 16
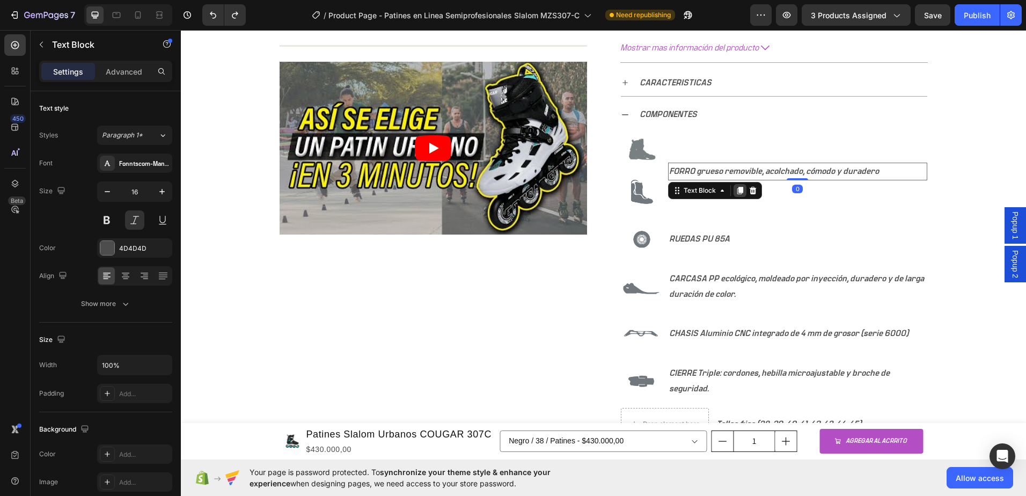
click at [738, 191] on icon at bounding box center [740, 191] width 6 height 8
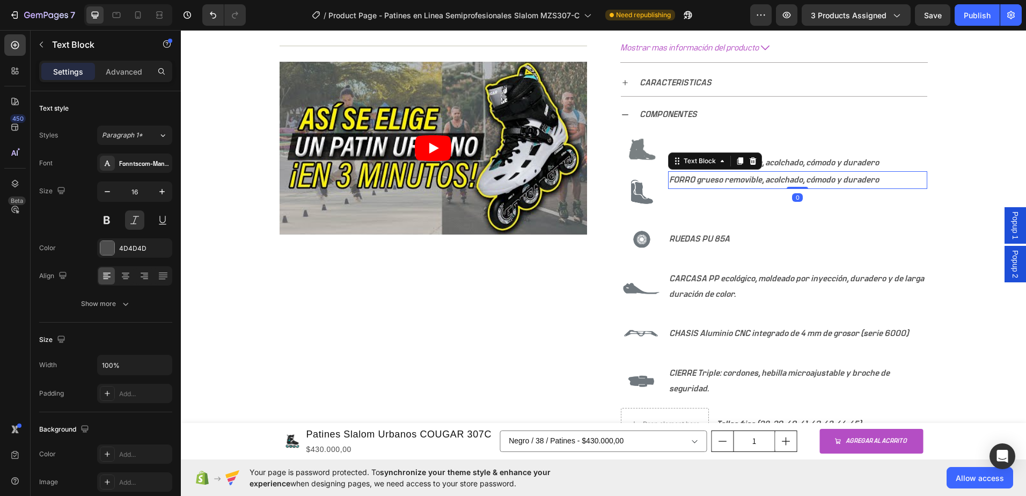
click at [775, 184] on p "FORRO grueso removible, acolchado, cómodo y duradero" at bounding box center [797, 180] width 257 height 16
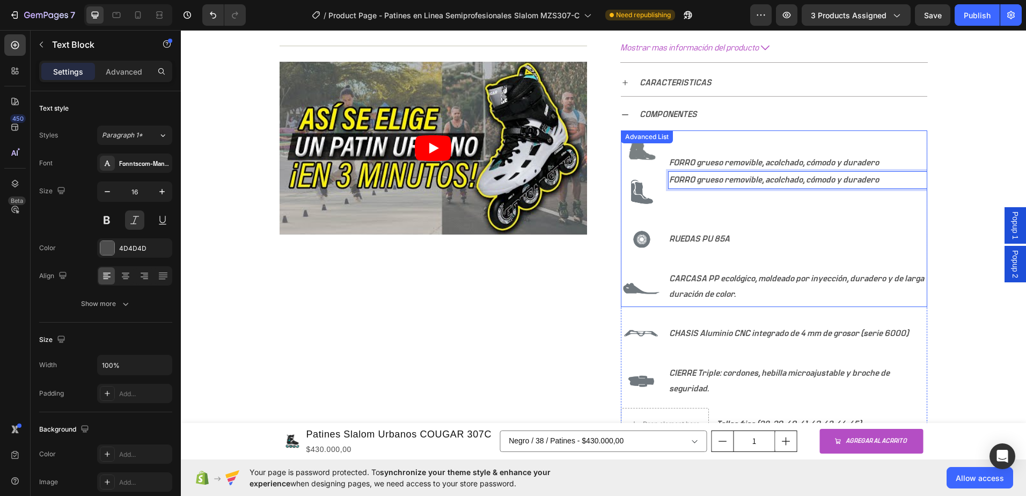
drag, startPoint x: 815, startPoint y: 181, endPoint x: 811, endPoint y: 199, distance: 18.2
click at [811, 199] on li "Image Image FORRO grueso removible, acolchado, cómodo y duradero Text Block FOR…" at bounding box center [774, 171] width 307 height 82
click at [769, 166] on p "FORRO grueso removible, acolchado, cómodo y duradero" at bounding box center [797, 163] width 257 height 16
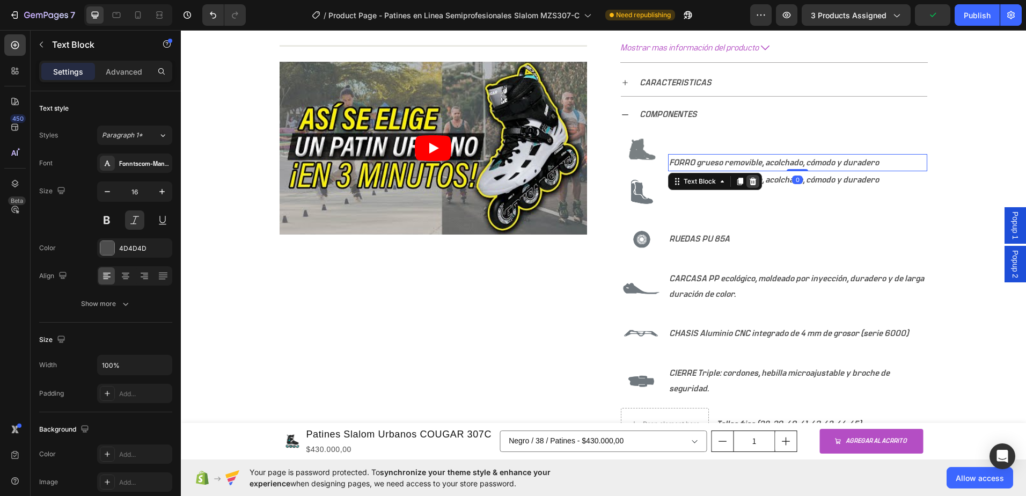
click at [749, 181] on icon at bounding box center [752, 182] width 7 height 8
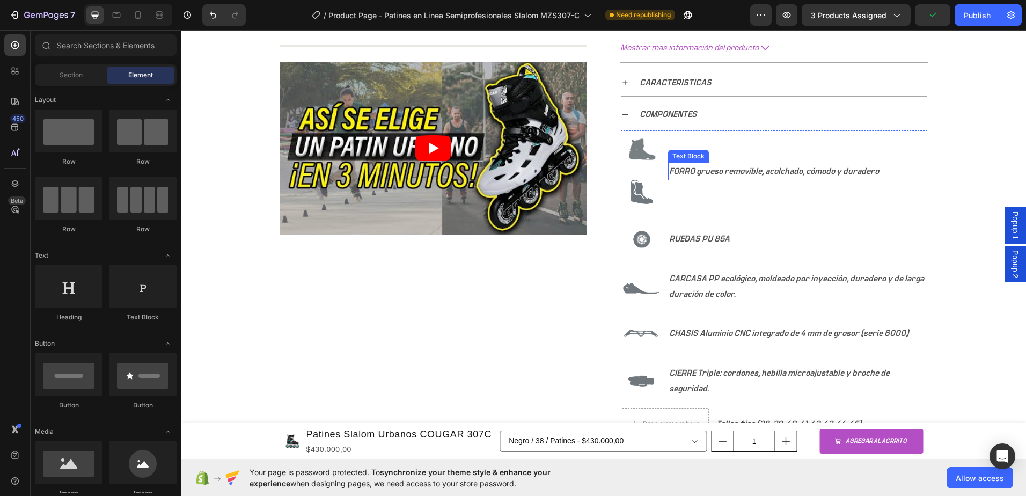
click at [750, 178] on p "FORRO grueso removible, acolchado, cómodo y duradero" at bounding box center [797, 172] width 257 height 16
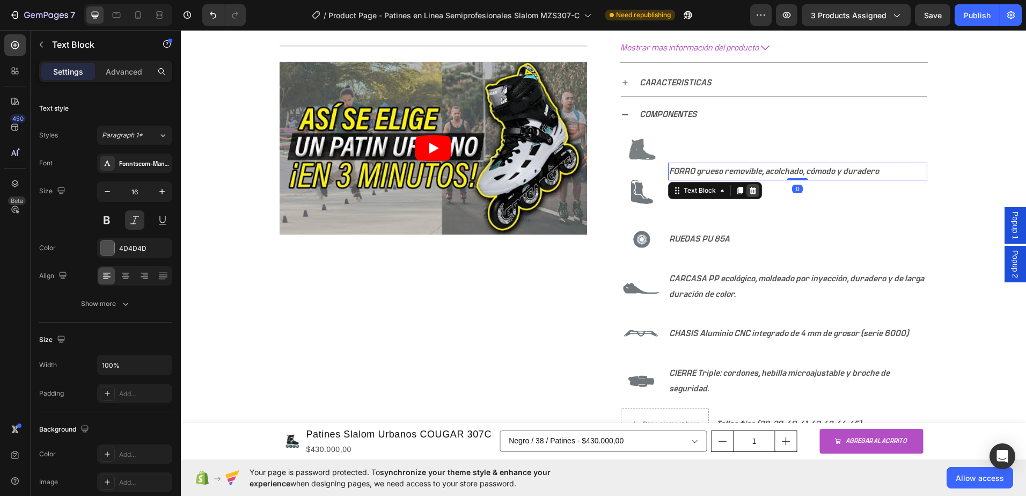
click at [750, 190] on icon at bounding box center [753, 190] width 9 height 9
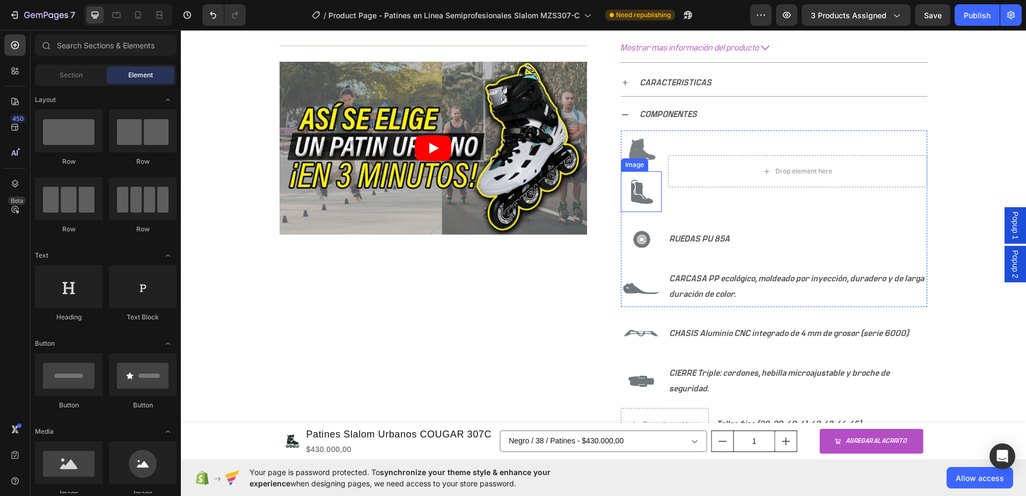
click at [643, 194] on img at bounding box center [641, 191] width 41 height 41
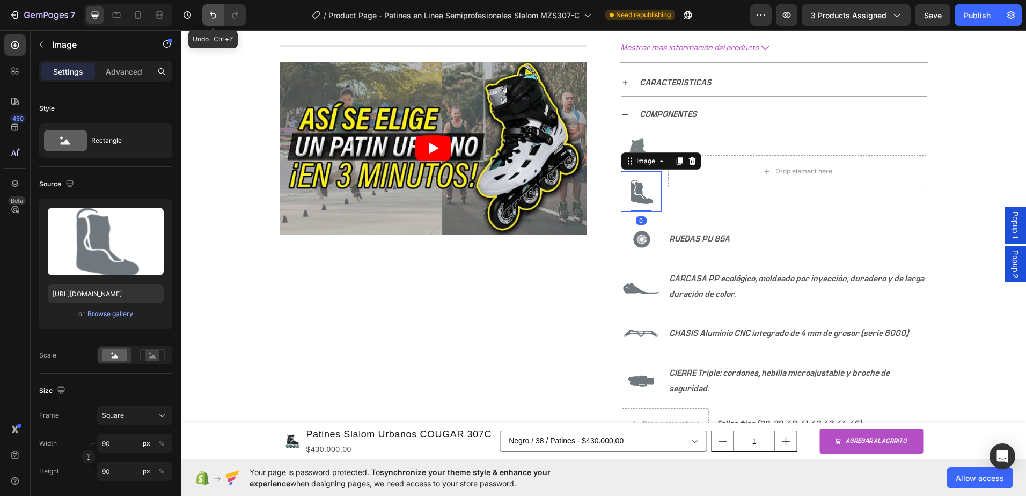
click at [208, 17] on icon "Undo/Redo" at bounding box center [213, 15] width 11 height 11
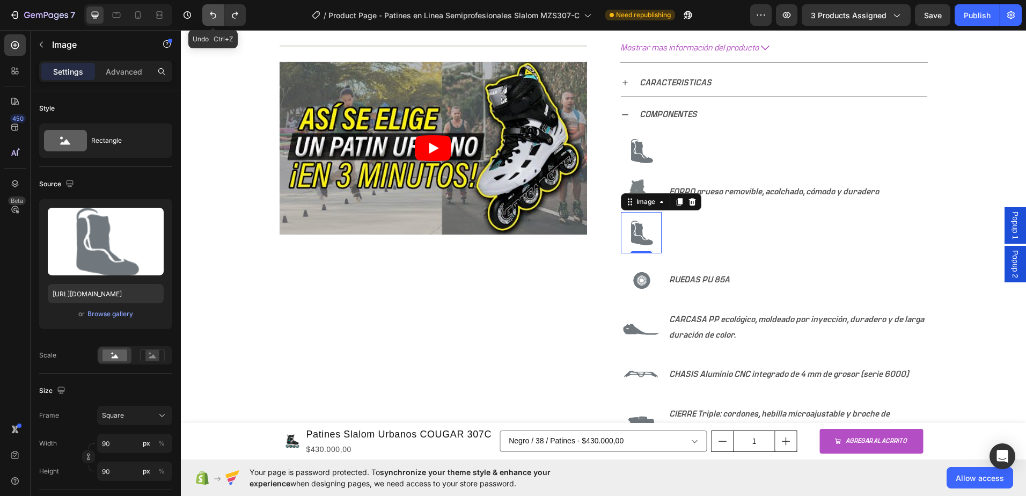
click at [208, 17] on icon "Undo/Redo" at bounding box center [213, 15] width 11 height 11
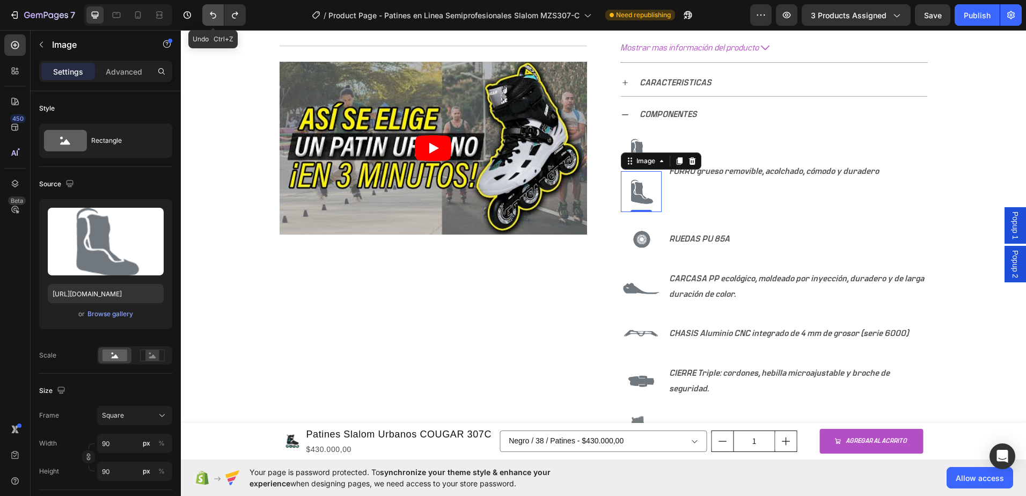
click at [208, 17] on icon "Undo/Redo" at bounding box center [213, 15] width 11 height 11
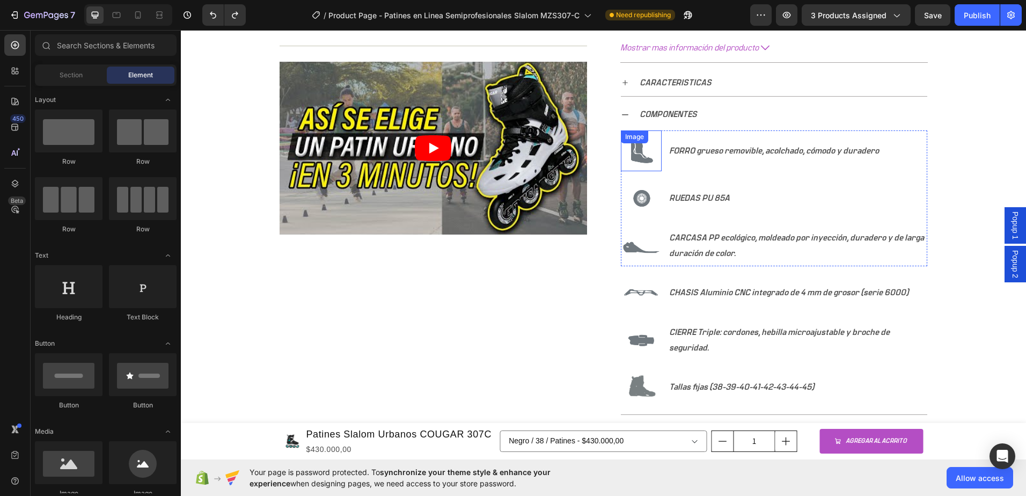
click at [631, 146] on div "Image" at bounding box center [641, 150] width 41 height 41
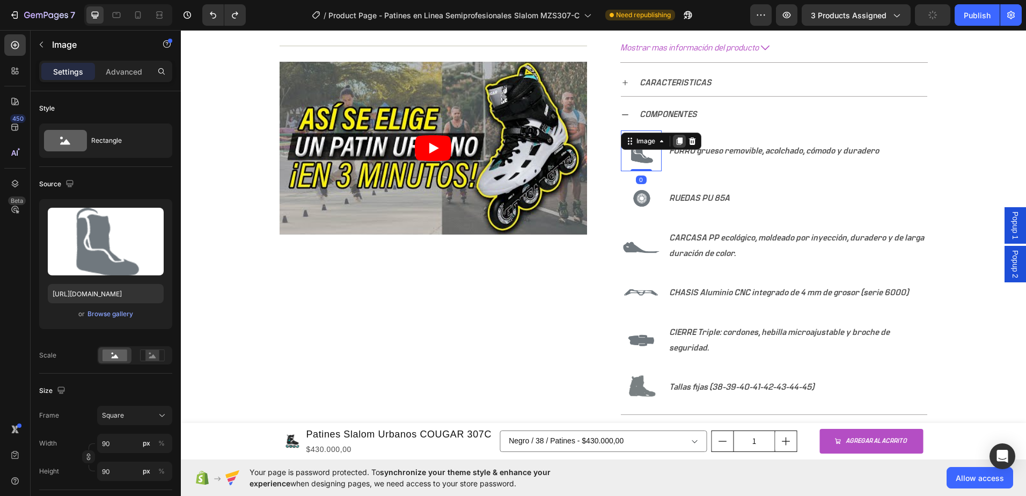
click at [675, 144] on icon at bounding box center [679, 141] width 9 height 9
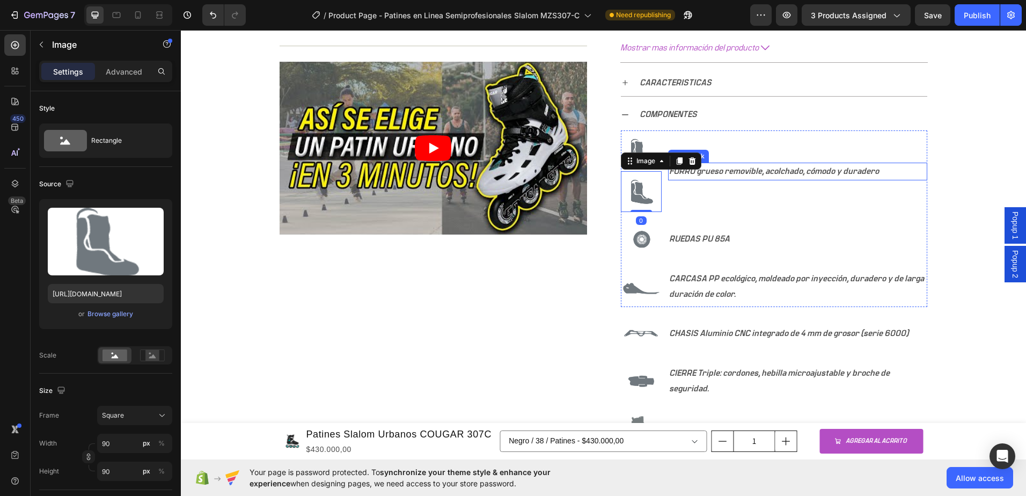
click at [762, 168] on p "FORRO grueso removible, acolchado, cómodo y duradero" at bounding box center [797, 172] width 257 height 16
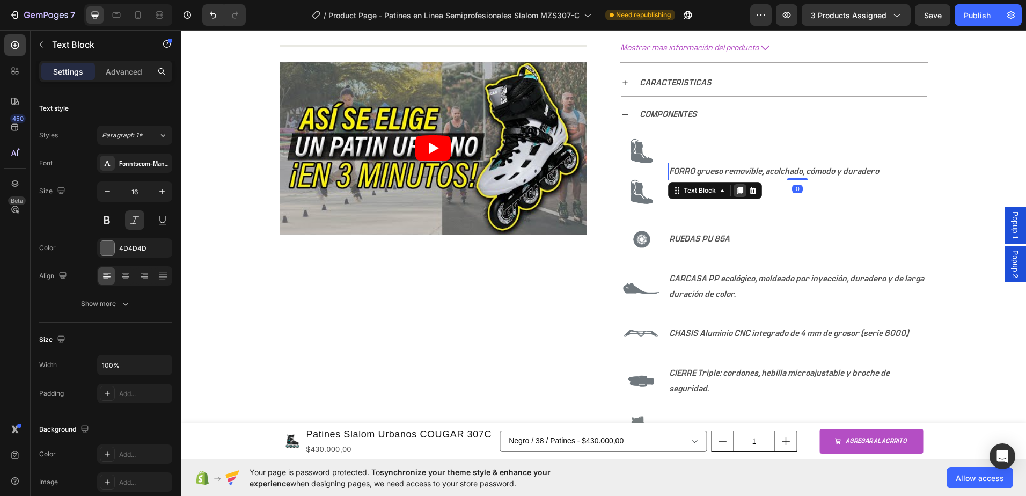
click at [737, 191] on icon at bounding box center [740, 191] width 6 height 8
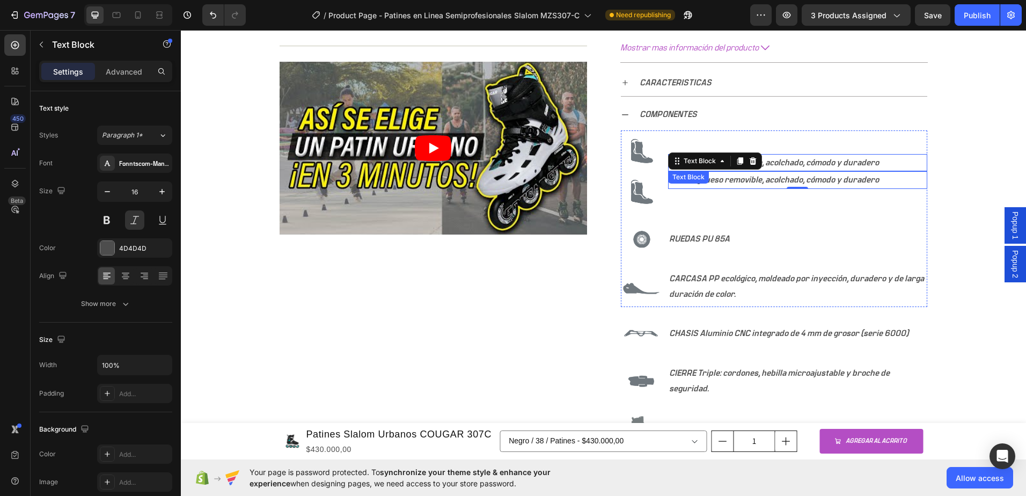
click at [790, 163] on p "FORRO grueso removible, acolchado, cómodo y duradero" at bounding box center [797, 163] width 257 height 16
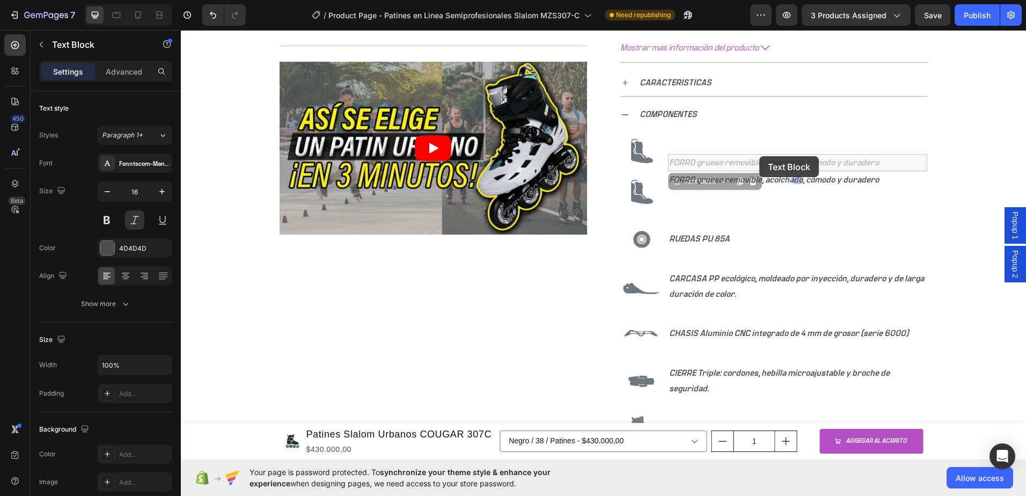
scroll to position [519, 0]
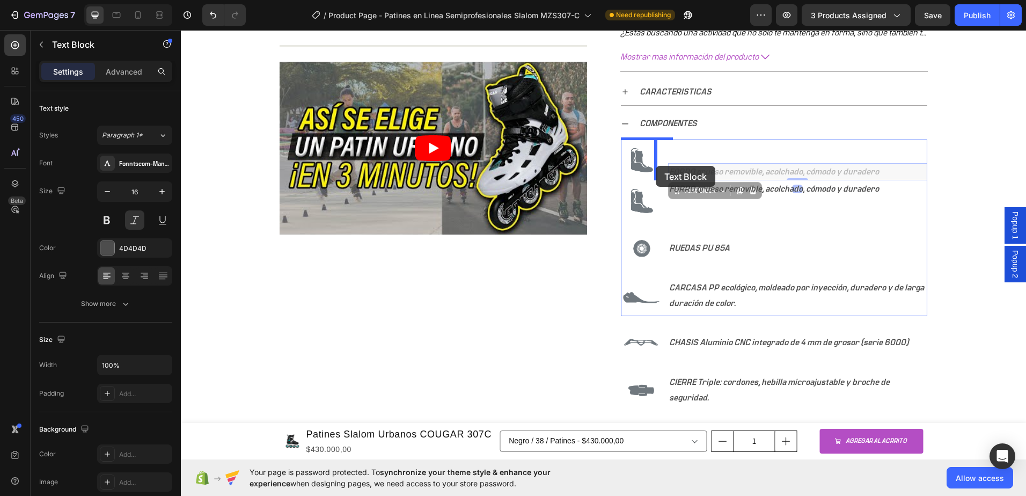
drag, startPoint x: 759, startPoint y: 160, endPoint x: 656, endPoint y: 166, distance: 102.7
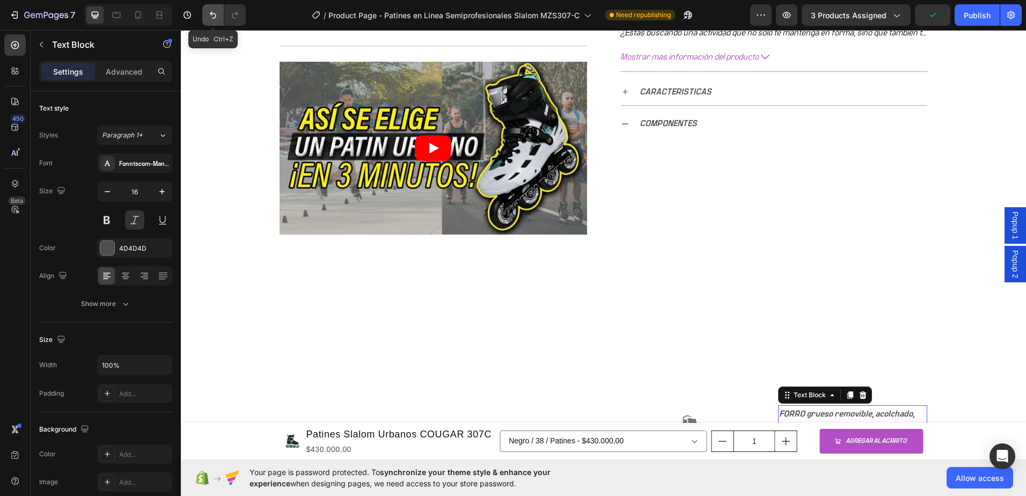
click at [216, 13] on icon "Undo/Redo" at bounding box center [213, 15] width 11 height 11
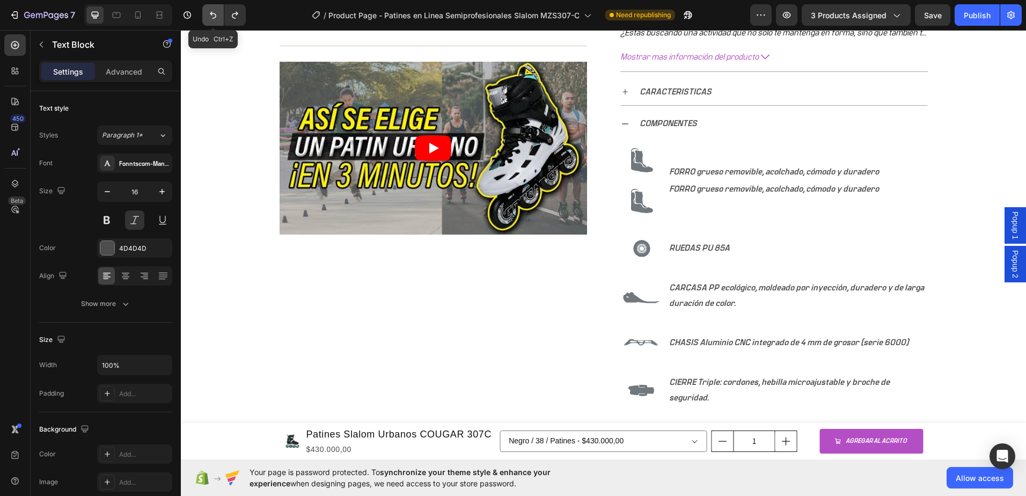
click at [213, 16] on icon "Undo/Redo" at bounding box center [213, 15] width 11 height 11
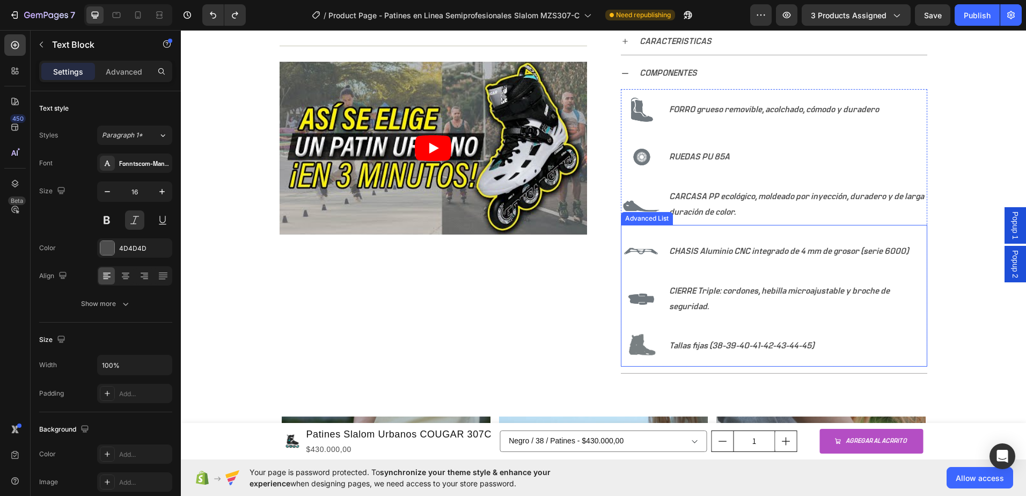
scroll to position [627, 0]
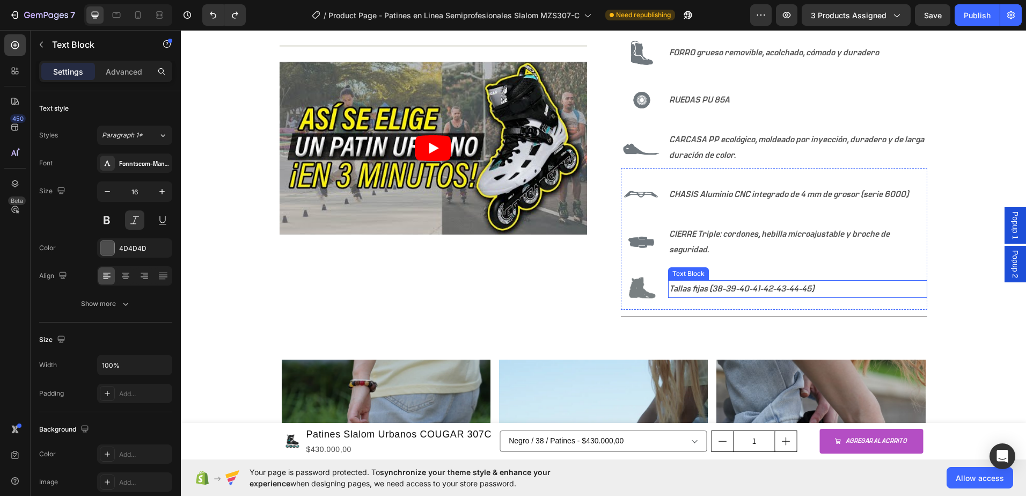
click at [721, 290] on p "Tallas fijas (38-39-40-41-42-43-44-45)" at bounding box center [797, 289] width 257 height 16
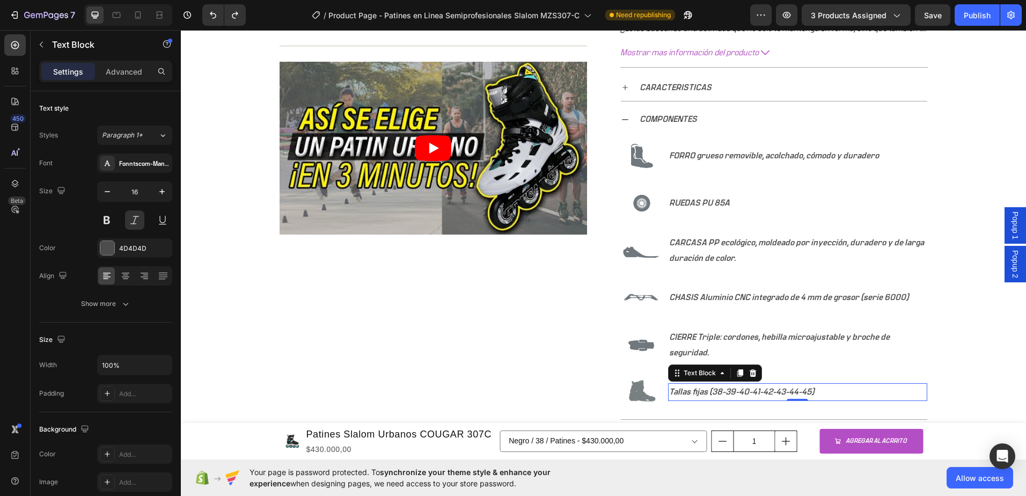
scroll to position [519, 0]
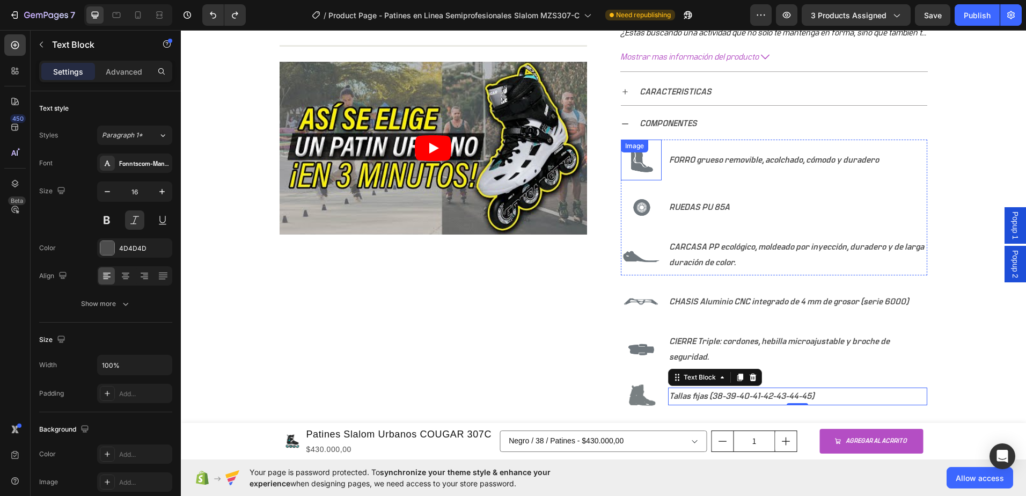
click at [637, 173] on img at bounding box center [641, 160] width 41 height 41
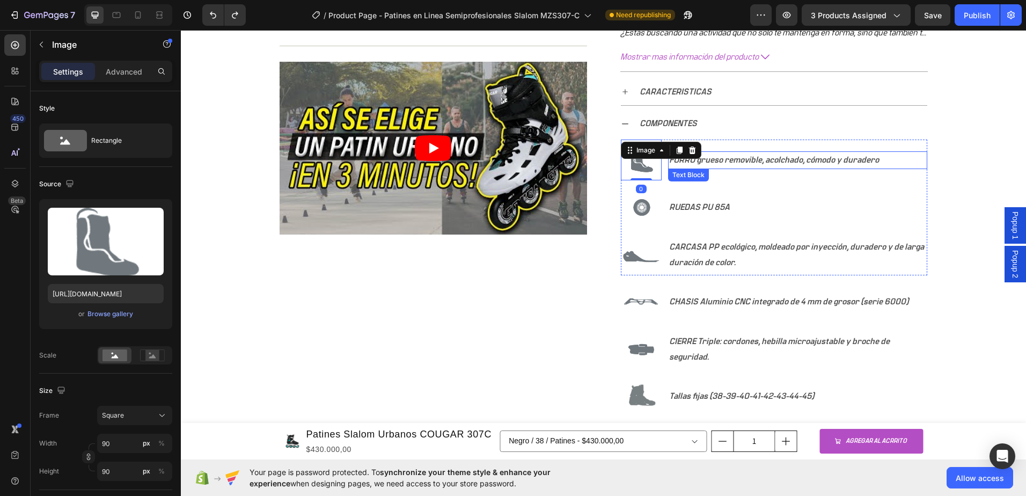
click at [780, 164] on p "FORRO grueso removible, acolchado, cómodo y duradero" at bounding box center [797, 160] width 257 height 16
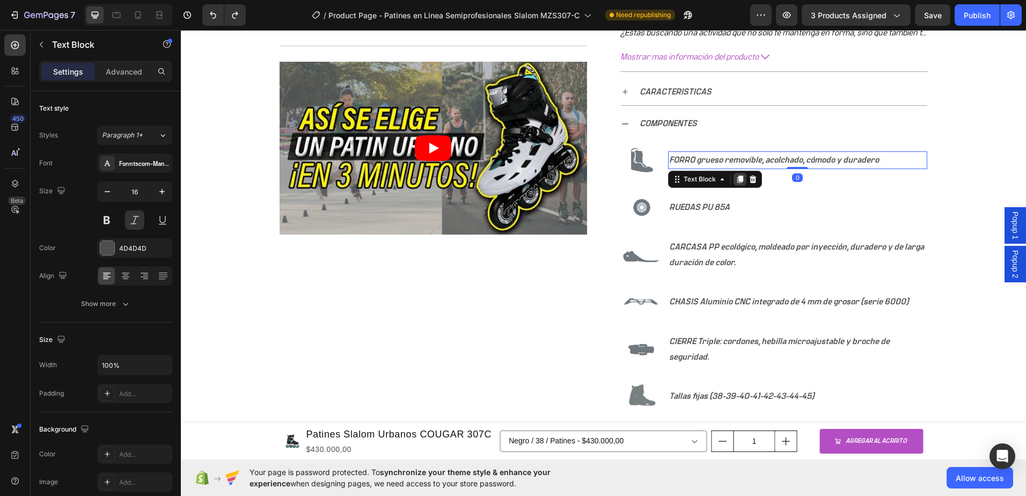
click at [739, 181] on icon at bounding box center [740, 179] width 9 height 9
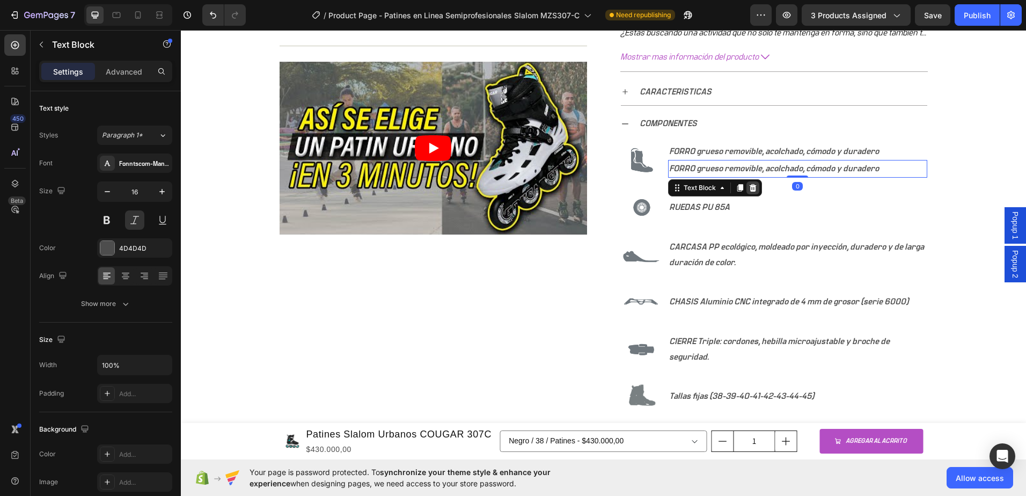
click at [752, 188] on icon at bounding box center [753, 188] width 9 height 9
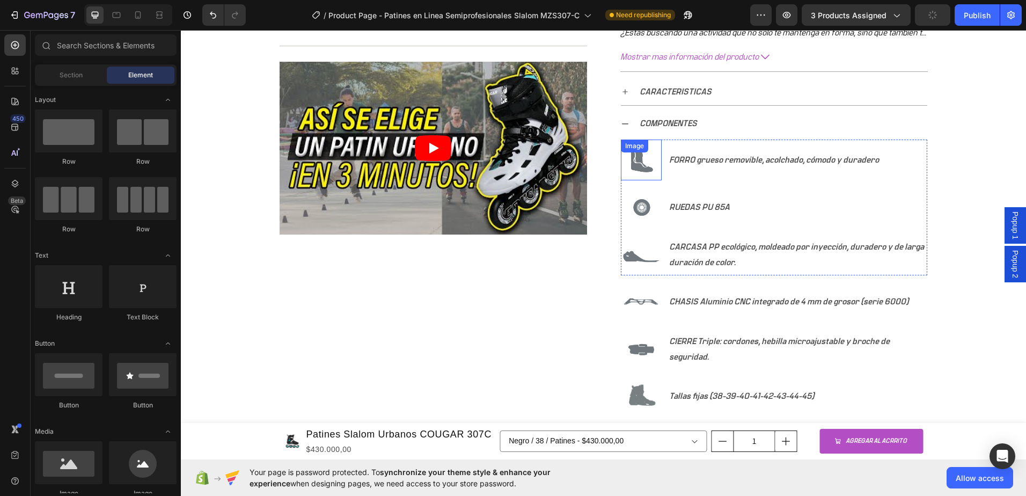
click at [625, 151] on div "Image" at bounding box center [634, 146] width 27 height 13
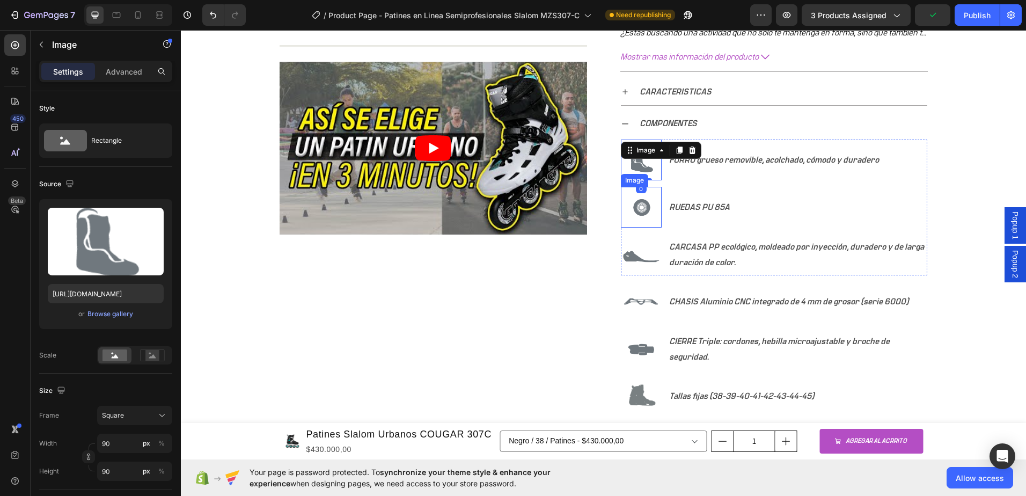
click at [633, 213] on img at bounding box center [641, 207] width 41 height 41
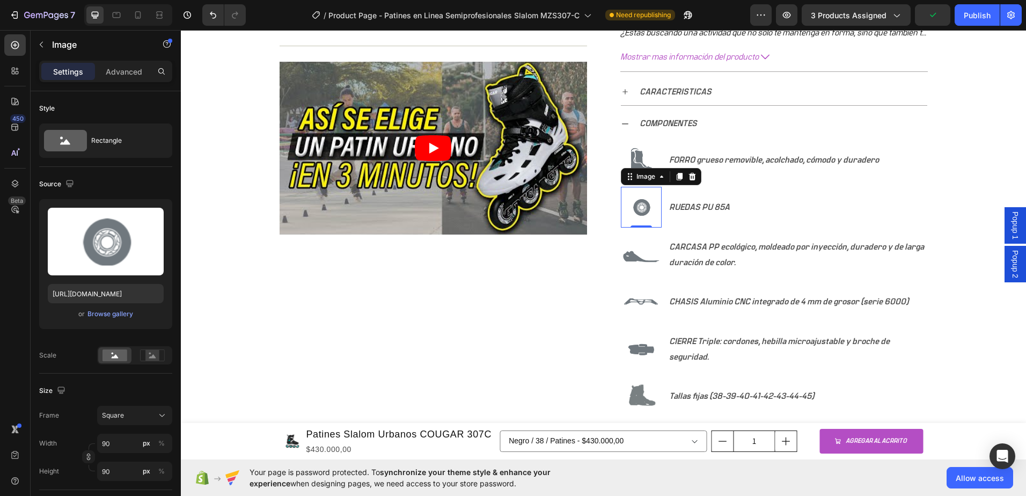
click at [642, 138] on div "Image" at bounding box center [635, 133] width 23 height 10
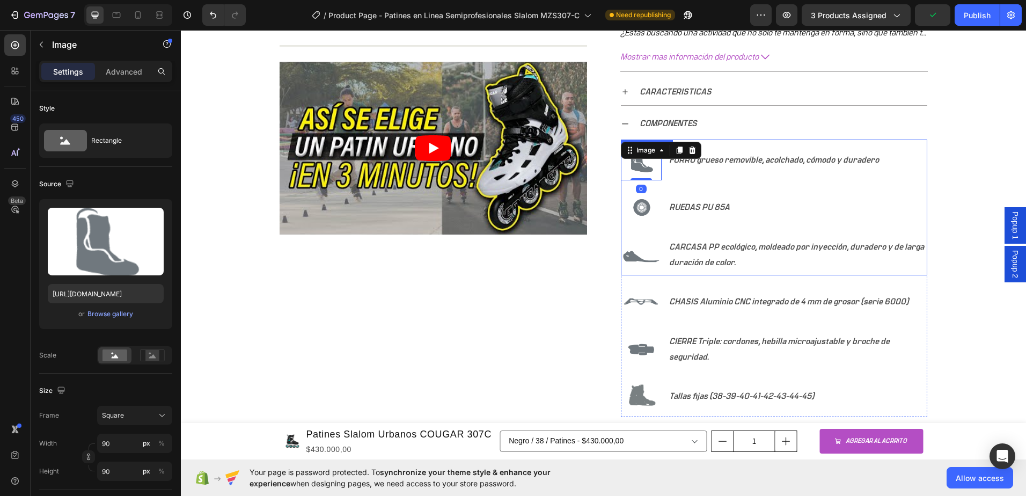
click at [737, 144] on li "Image 0 FORRO grueso removible, acolchado, cómodo y duradero Text Block" at bounding box center [774, 160] width 307 height 41
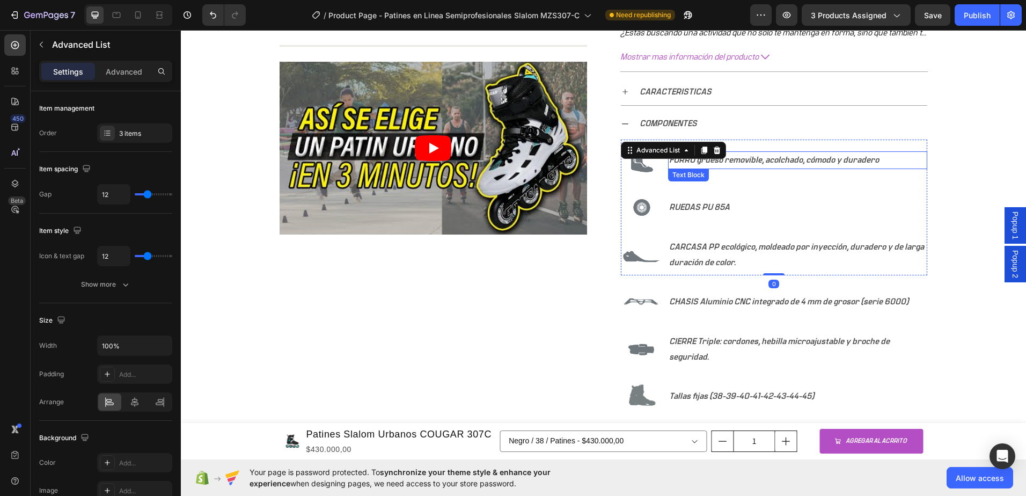
click at [744, 157] on p "FORRO grueso removible, acolchado, cómodo y duradero" at bounding box center [797, 160] width 257 height 16
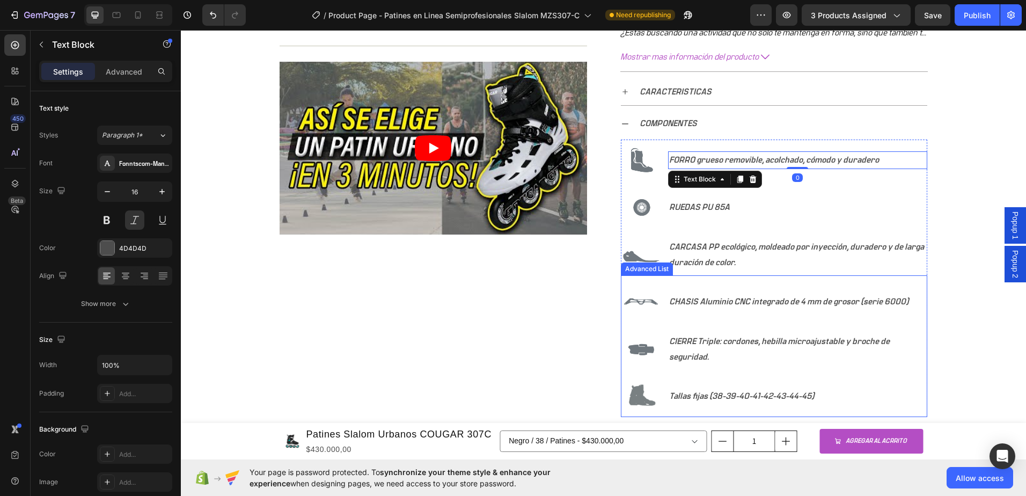
scroll to position [627, 0]
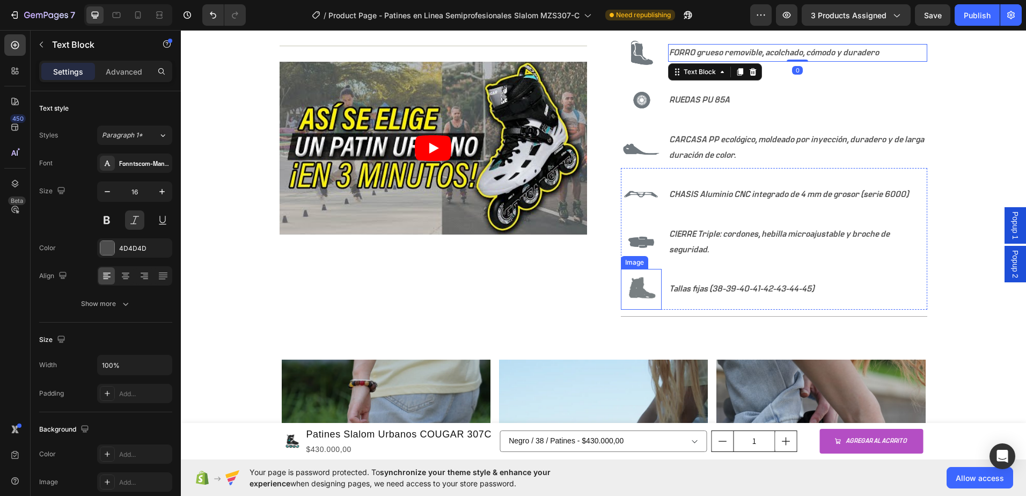
click at [628, 301] on img at bounding box center [641, 289] width 41 height 41
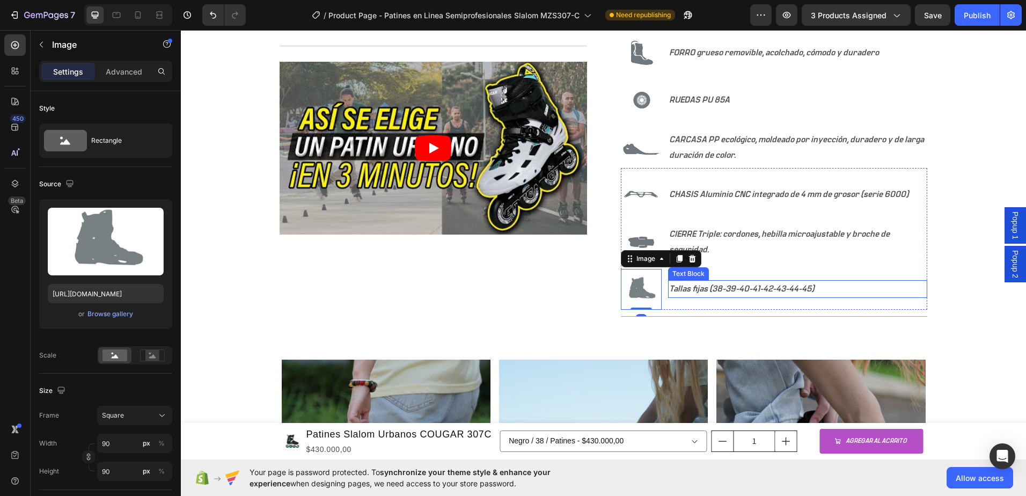
click at [716, 296] on p "Tallas fijas (38-39-40-41-42-43-44-45)" at bounding box center [797, 289] width 257 height 16
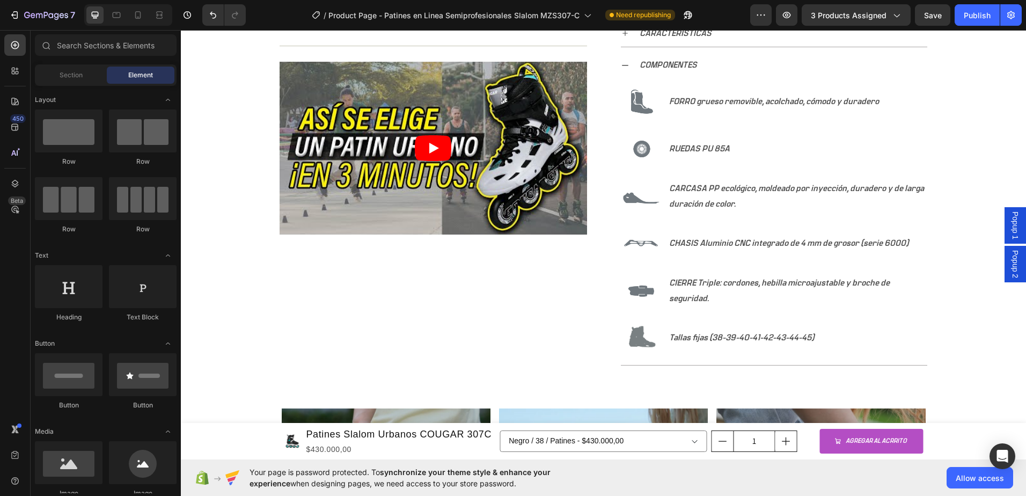
scroll to position [569, 0]
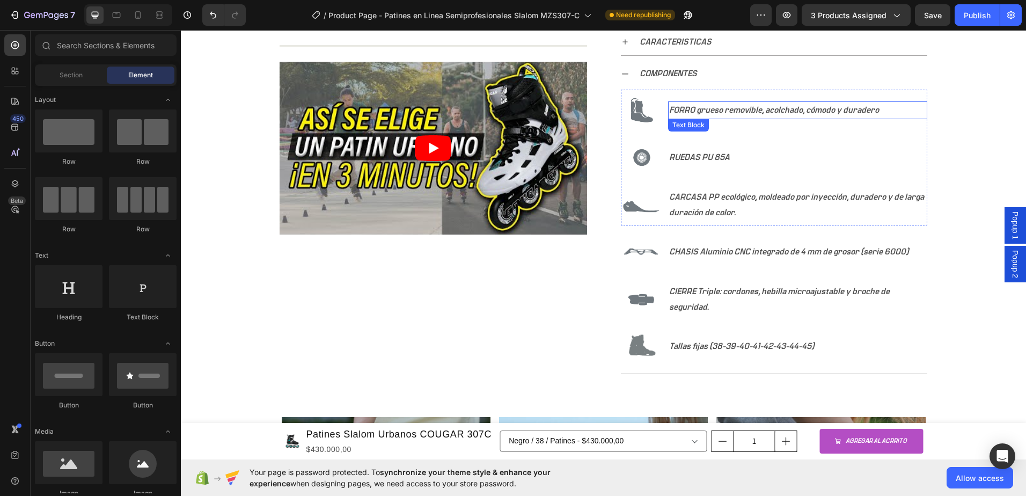
click at [695, 112] on p "FORRO grueso removible, acolchado, cómodo y duradero" at bounding box center [797, 111] width 257 height 16
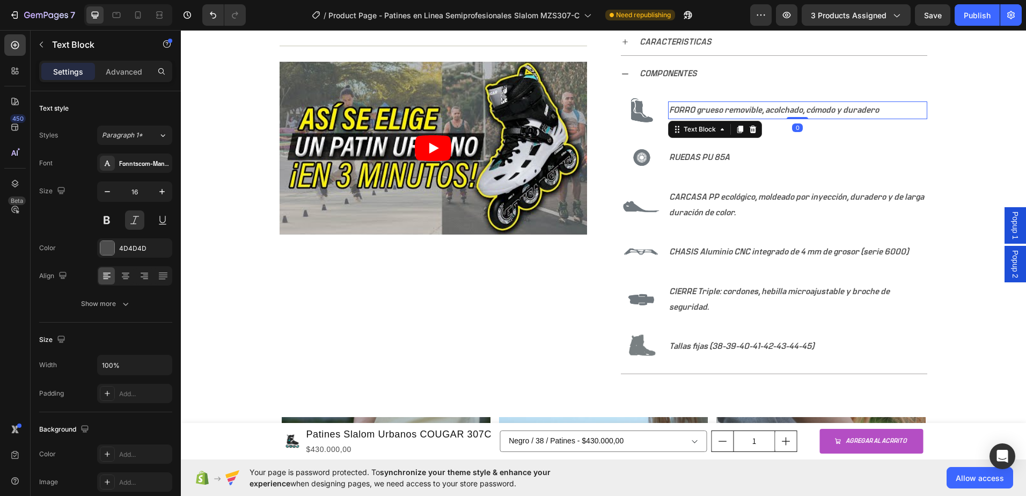
click at [695, 112] on p "FORRO grueso removible, acolchado, cómodo y duradero" at bounding box center [797, 111] width 257 height 16
click at [877, 113] on p "FORRO grueso removible, acolchado, cómodo y duradero" at bounding box center [797, 111] width 257 height 16
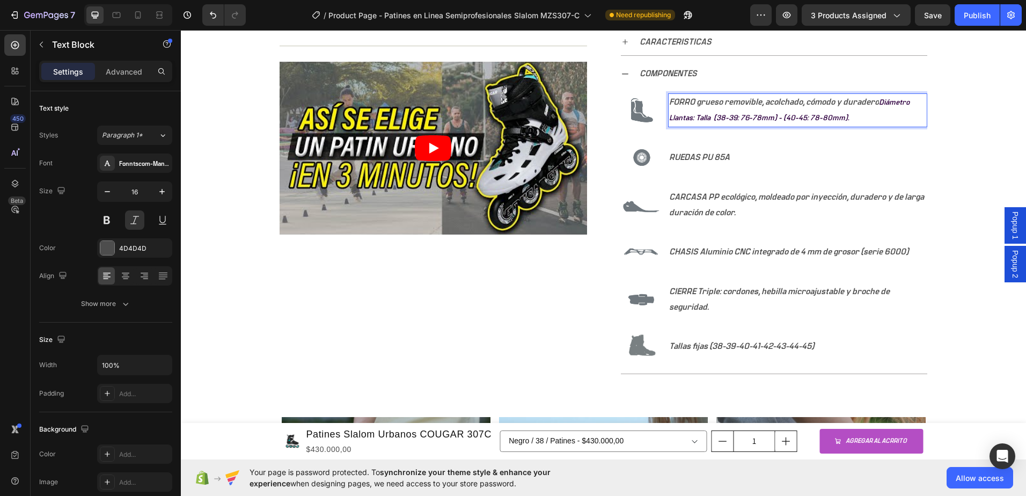
scroll to position [561, 0]
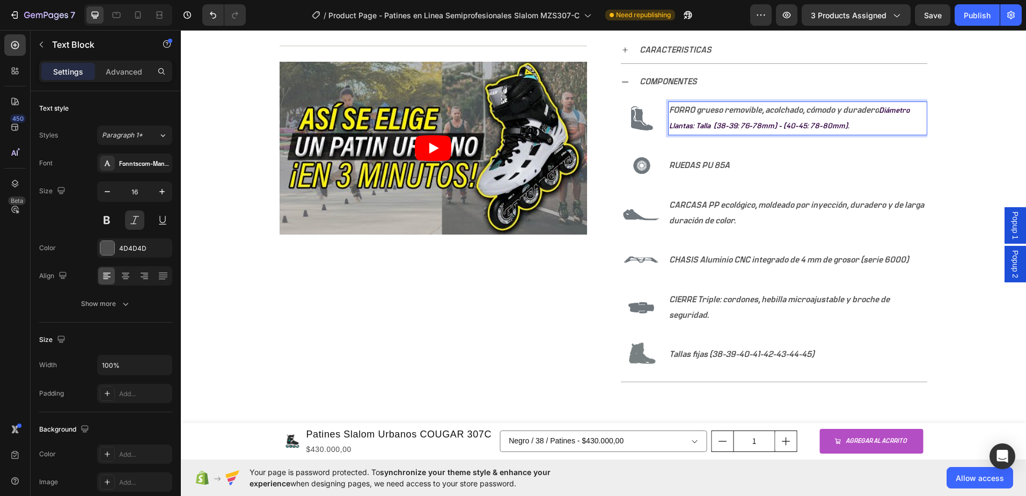
click at [879, 107] on span "Diámetro Llantas: Talla (38-39: 76-78mm) - (40-45: 78-80mm)." at bounding box center [789, 119] width 241 height 24
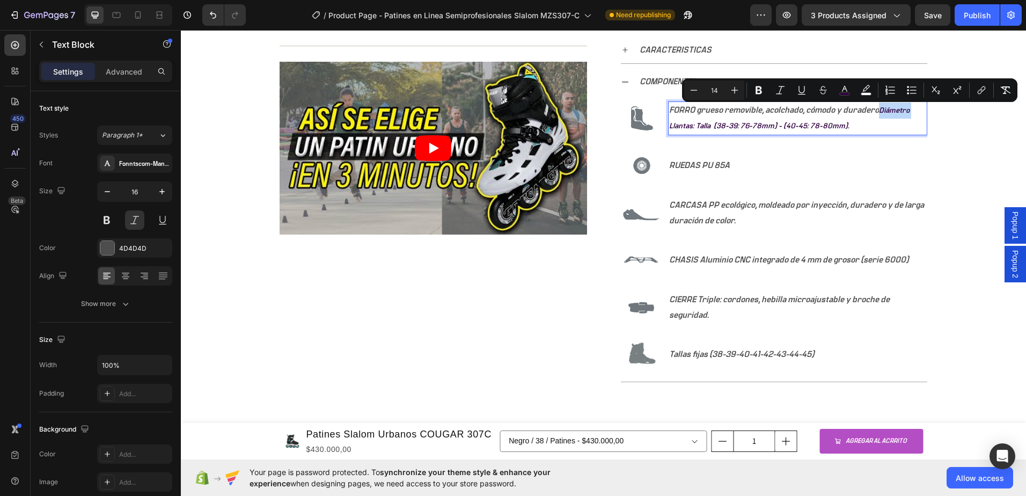
click at [881, 112] on span "Diámetro Llantas: Talla (38-39: 76-78mm) - (40-45: 78-80mm)." at bounding box center [789, 119] width 241 height 24
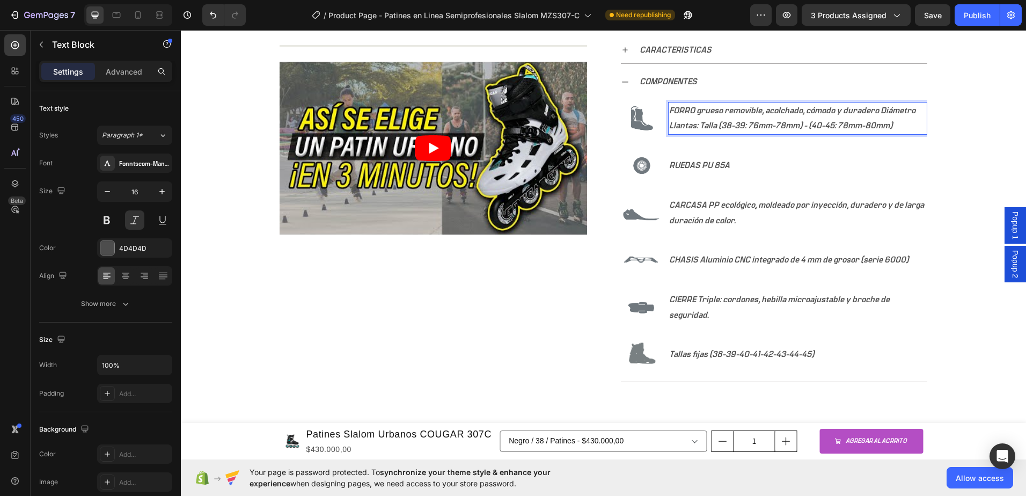
scroll to position [562, 0]
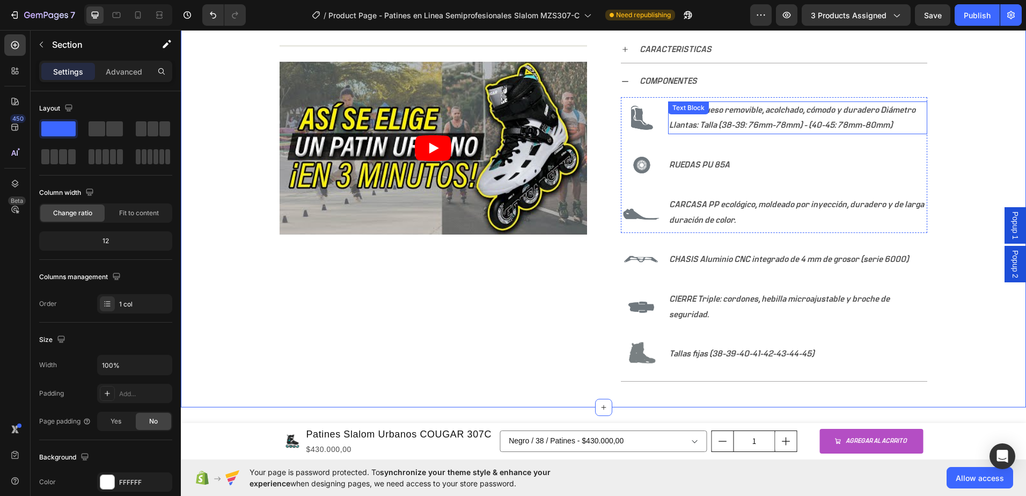
click at [725, 127] on p "FORRO grueso removible, acolchado, cómodo y duradero Diámetro Llantas: Talla (3…" at bounding box center [797, 118] width 257 height 31
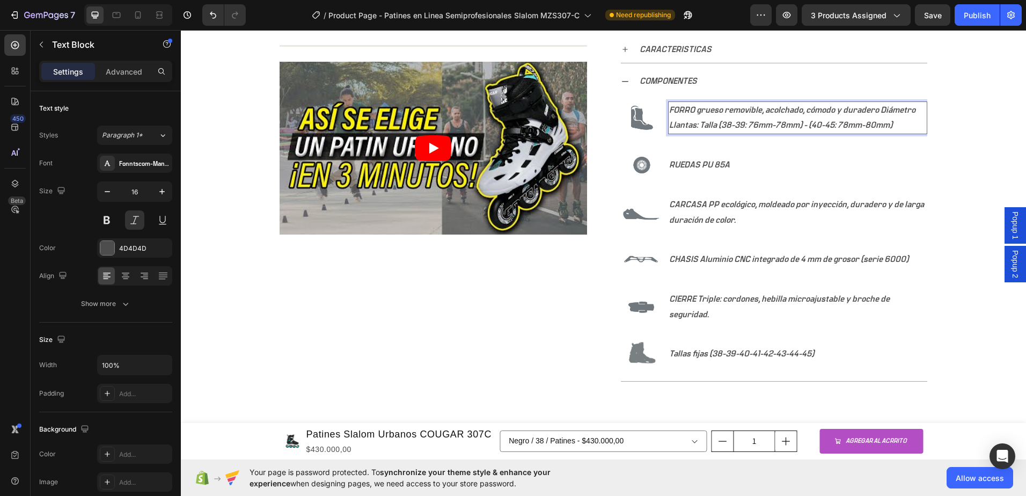
click at [725, 127] on p "FORRO grueso removible, acolchado, cómodo y duradero Diámetro Llantas: Talla (3…" at bounding box center [797, 118] width 257 height 31
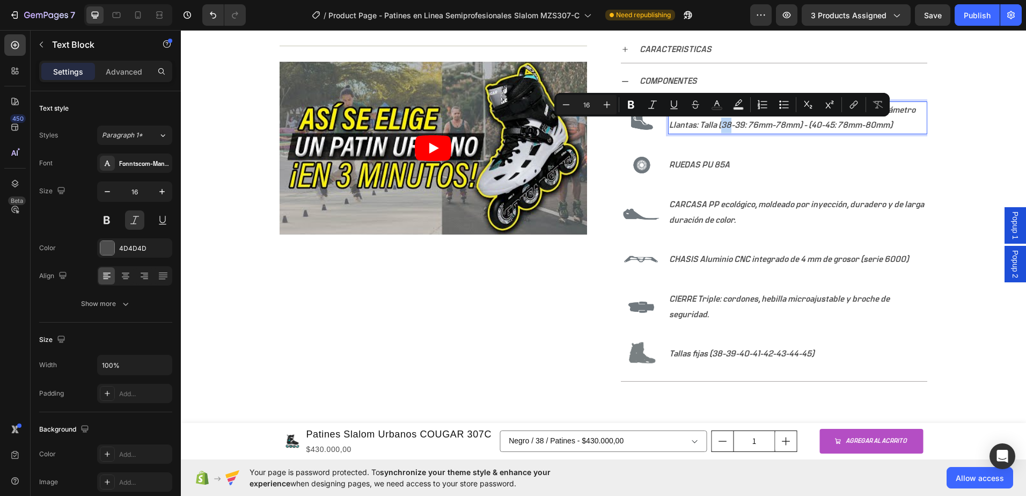
click at [725, 127] on p "FORRO grueso removible, acolchado, cómodo y duradero Diámetro Llantas: Talla (3…" at bounding box center [797, 118] width 257 height 31
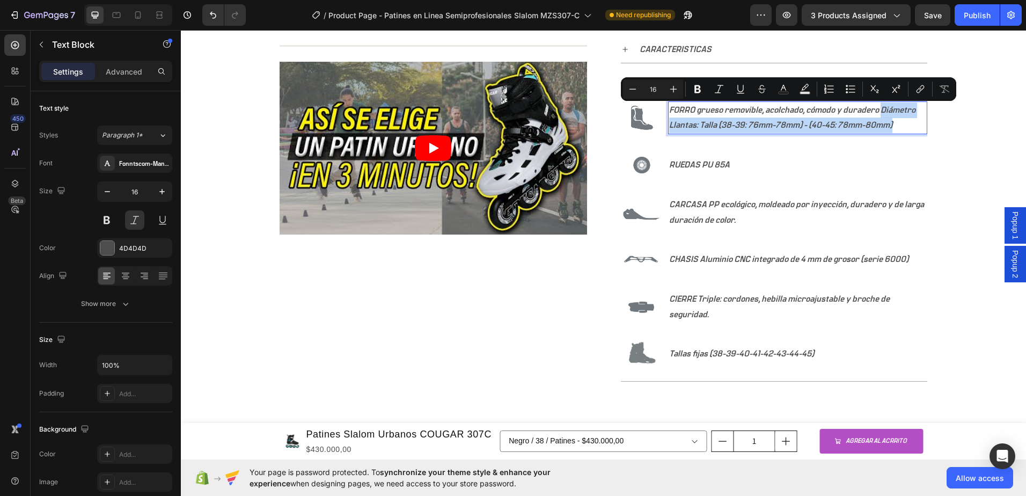
drag, startPoint x: 899, startPoint y: 123, endPoint x: 877, endPoint y: 112, distance: 24.5
click at [877, 112] on p "FORRO grueso removible, acolchado, cómodo y duradero Diámetro Llantas: Talla (3…" at bounding box center [797, 118] width 257 height 31
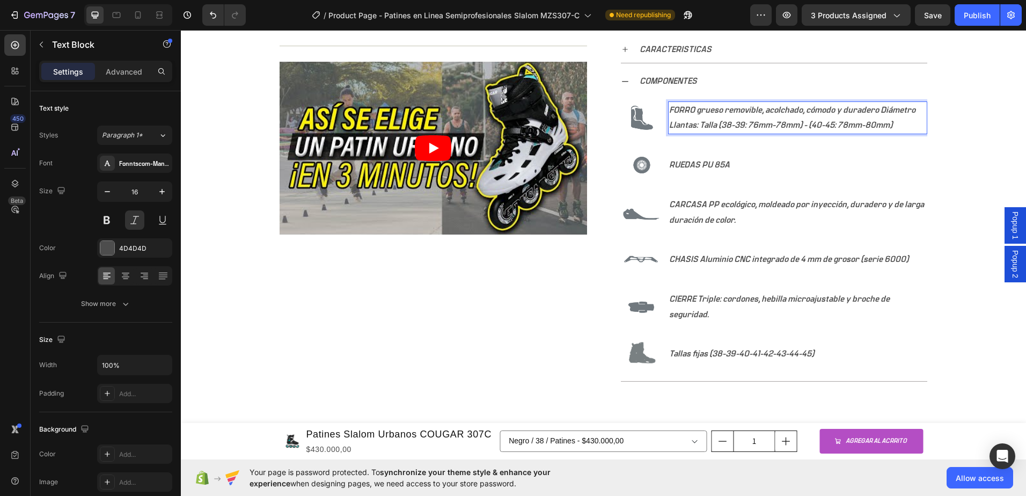
scroll to position [569, 0]
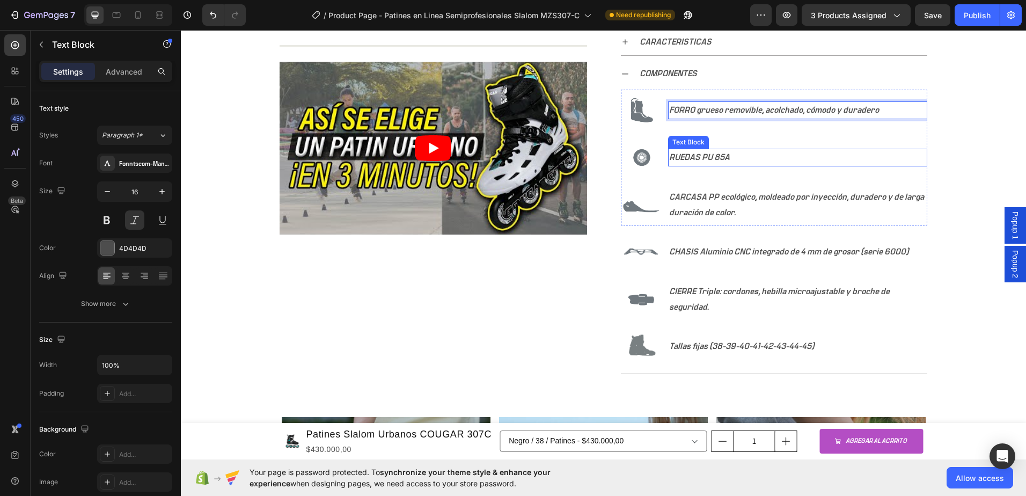
click at [724, 159] on p "RUEDAS PU 85A" at bounding box center [797, 158] width 257 height 16
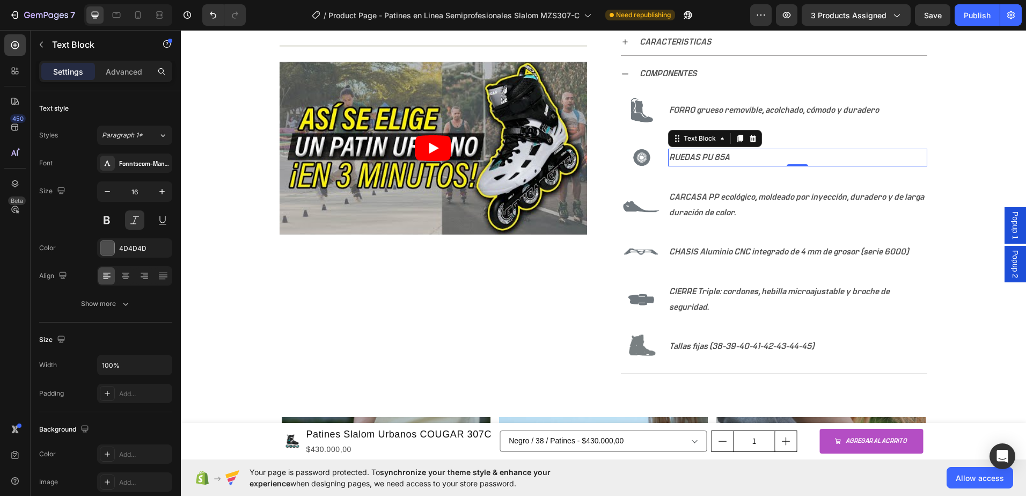
click at [724, 159] on p "RUEDAS PU 85A" at bounding box center [797, 158] width 257 height 16
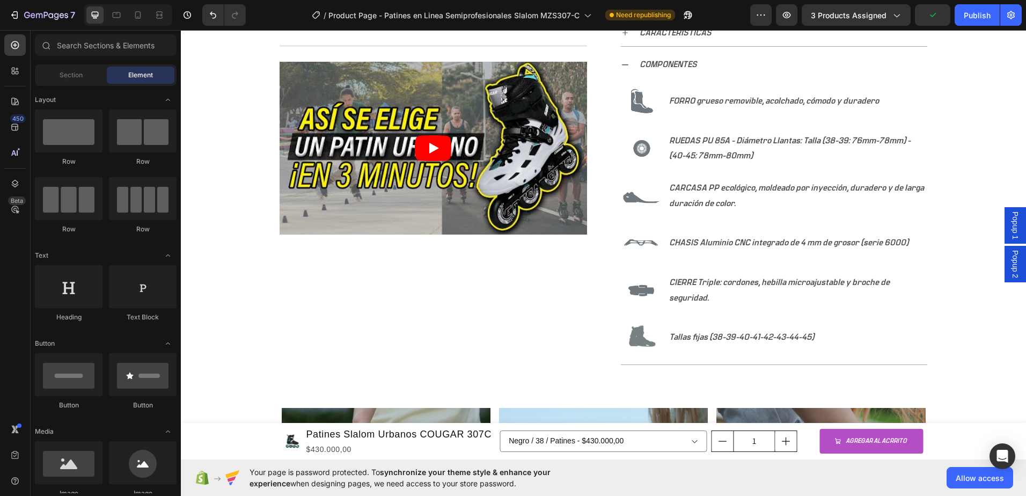
scroll to position [582, 0]
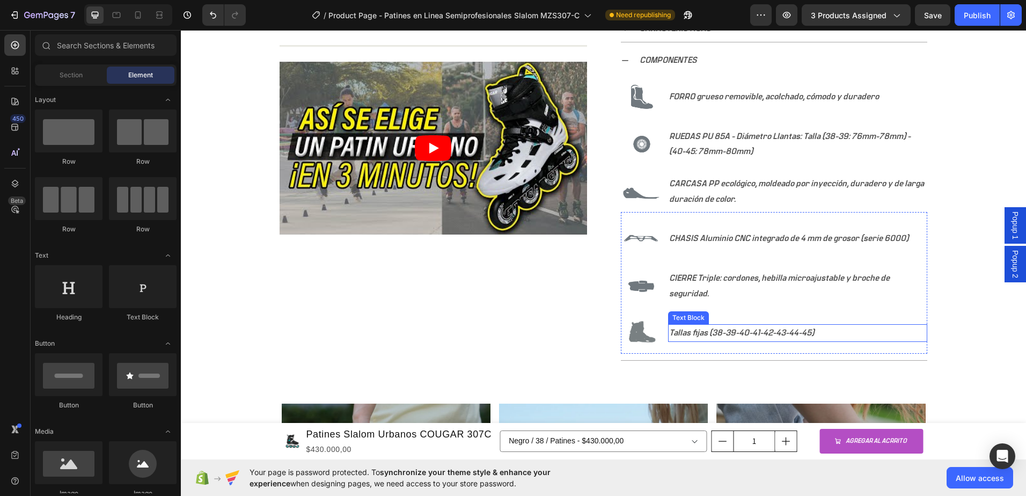
click at [718, 331] on p "Tallas fijas (38-39-40-41-42-43-44-45)" at bounding box center [797, 333] width 257 height 16
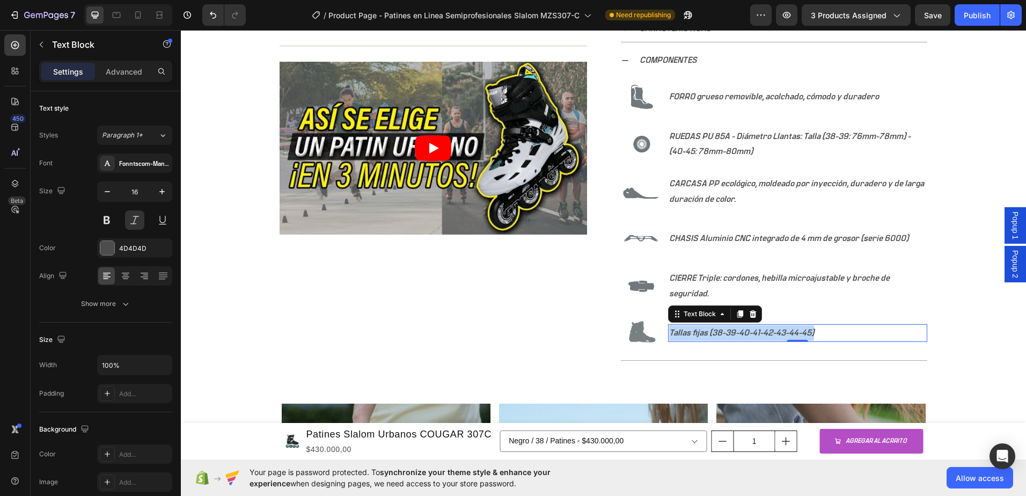
click at [718, 331] on p "Tallas fijas (38-39-40-41-42-43-44-45)" at bounding box center [797, 333] width 257 height 16
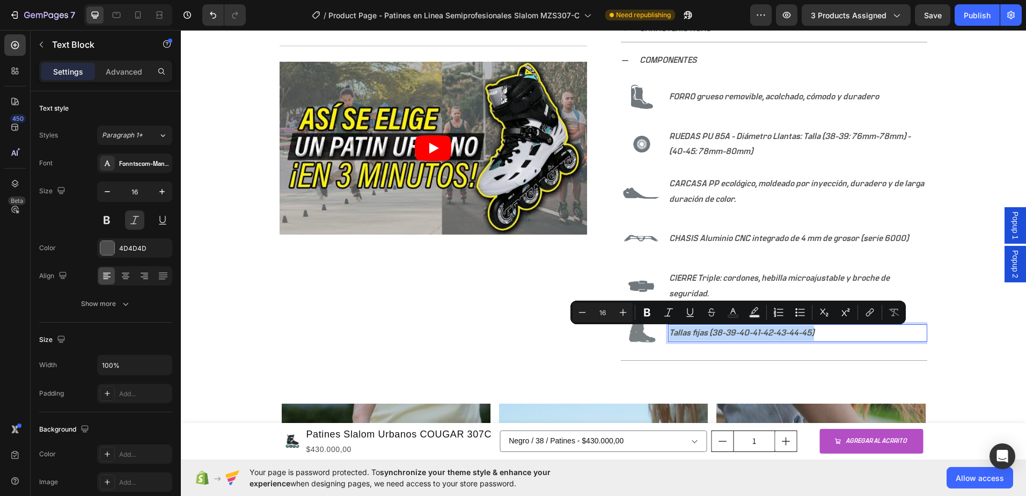
copy p "Tallas fijas (38-39-40-41-42-43-44-45)"
click at [711, 100] on p "FORRO grueso removible, acolchado, cómodo y duradero" at bounding box center [797, 97] width 257 height 16
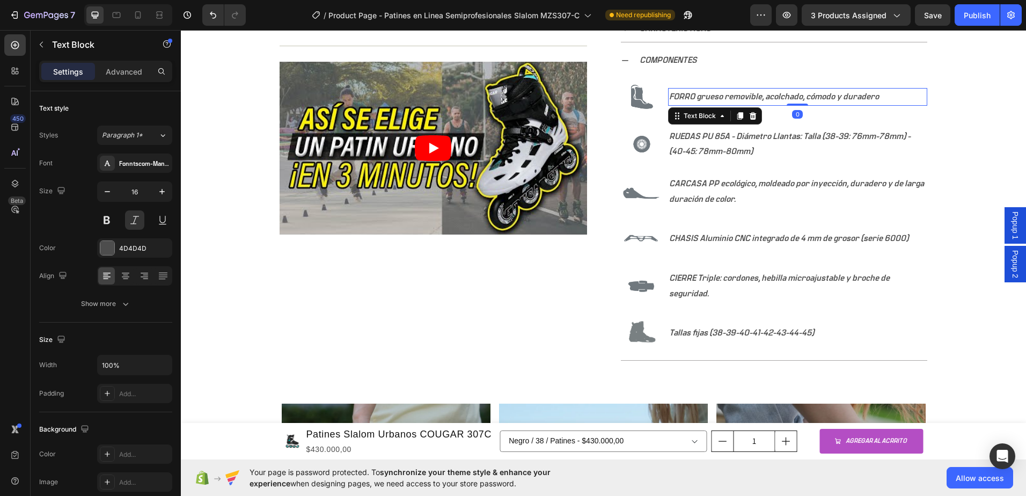
click at [672, 96] on p "FORRO grueso removible, acolchado, cómodo y duradero" at bounding box center [797, 97] width 257 height 16
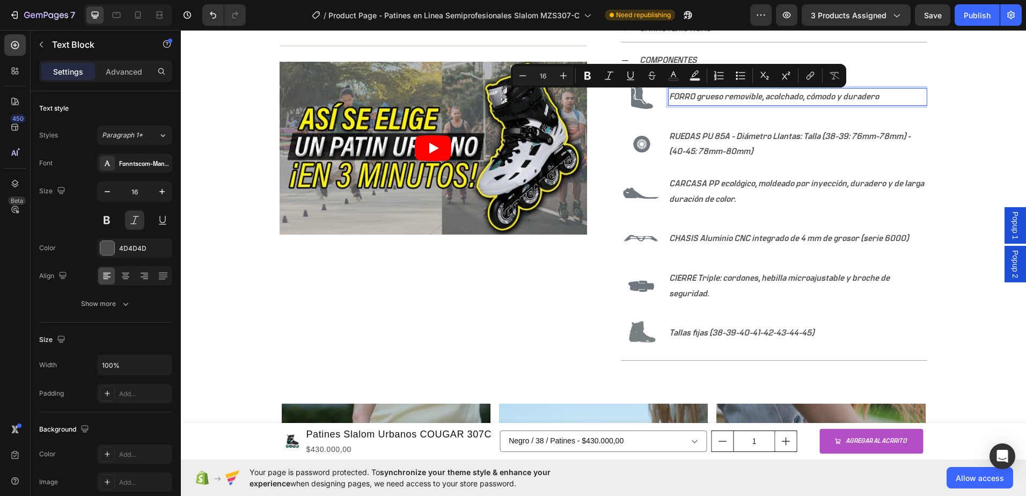
click at [669, 96] on p "FORRO grueso removible, acolchado, cómodo y duradero" at bounding box center [797, 97] width 257 height 16
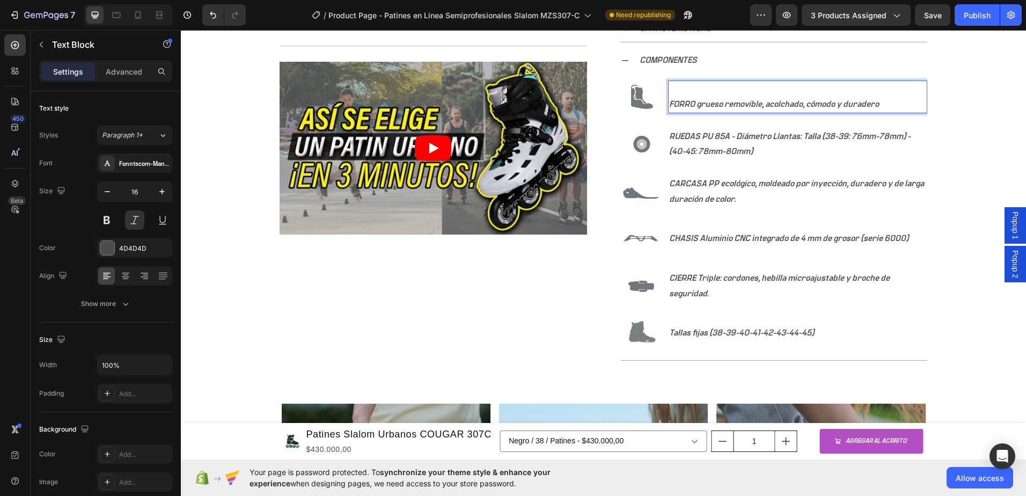
scroll to position [575, 0]
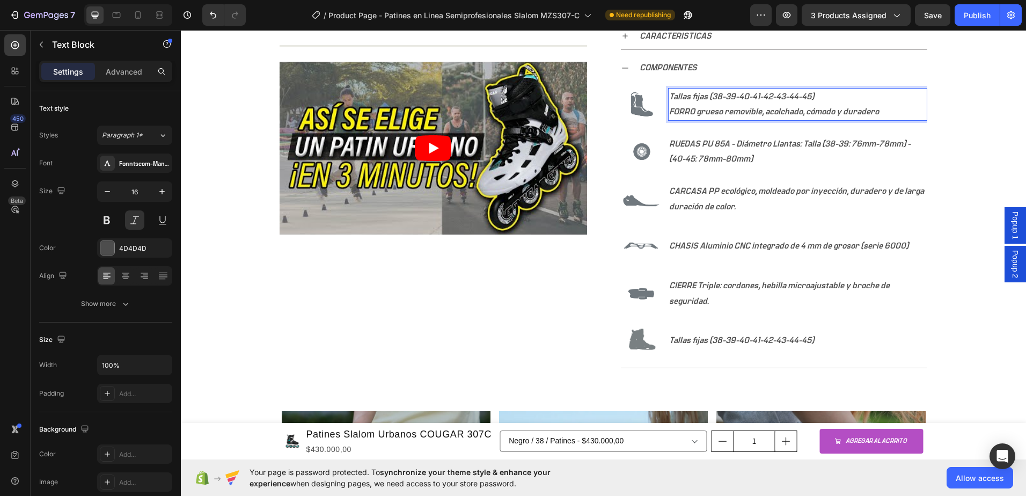
click at [885, 101] on p "⁠⁠⁠⁠⁠⁠⁠Tallas fijas (38-39-40-41-42-43-44-45) FORRO grueso removible, acolchado…" at bounding box center [797, 104] width 257 height 31
click at [889, 114] on p "⁠⁠⁠⁠⁠⁠⁠Tallas fijas (38-39-40-41-42-43-44-45) FORRO grueso removible, acolchado…" at bounding box center [797, 104] width 257 height 31
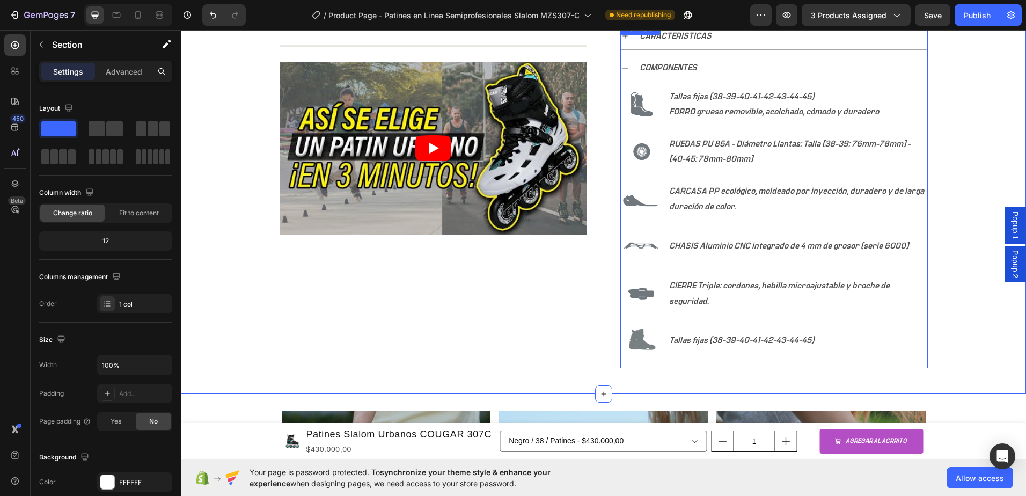
click at [642, 346] on img at bounding box center [641, 340] width 41 height 41
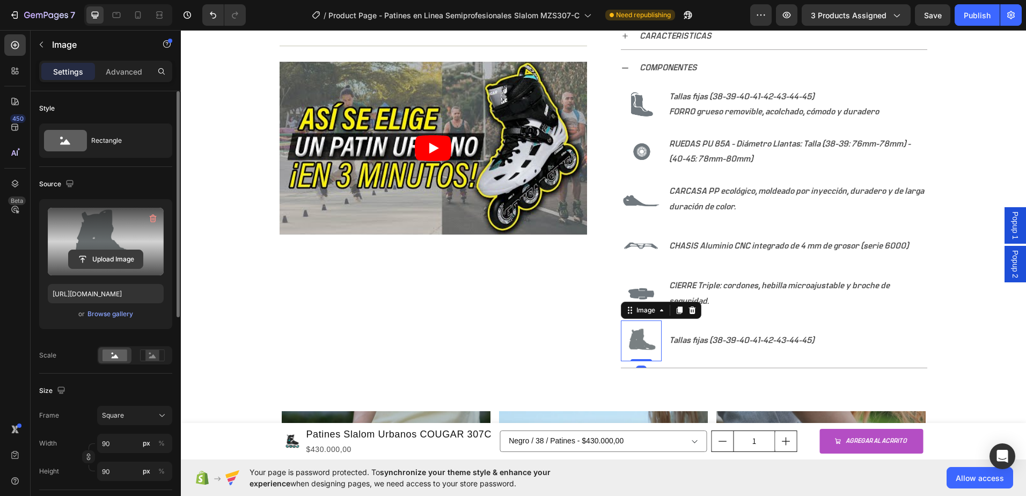
click at [105, 260] on input "file" at bounding box center [106, 259] width 74 height 18
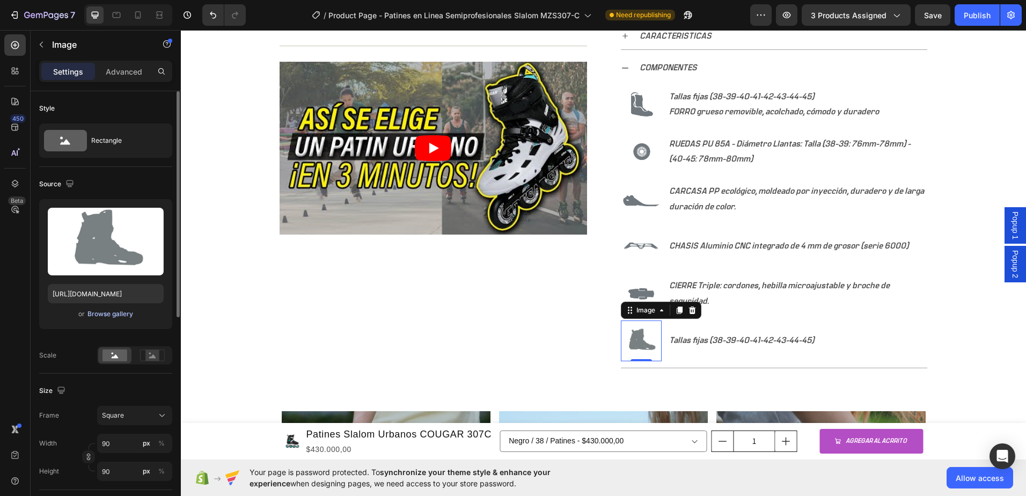
click at [110, 316] on div "Browse gallery" at bounding box center [111, 314] width 46 height 10
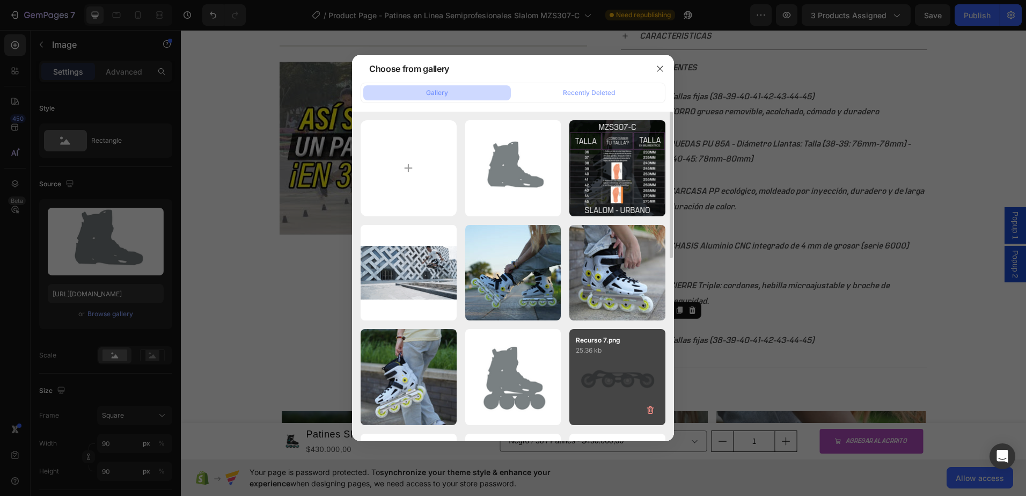
click at [607, 370] on div "Recurso 7.png 25.36 kb" at bounding box center [618, 377] width 96 height 96
type input "https://cdn.shopify.com/s/files/1/0964/2947/4086/files/gempages_577184158929912…"
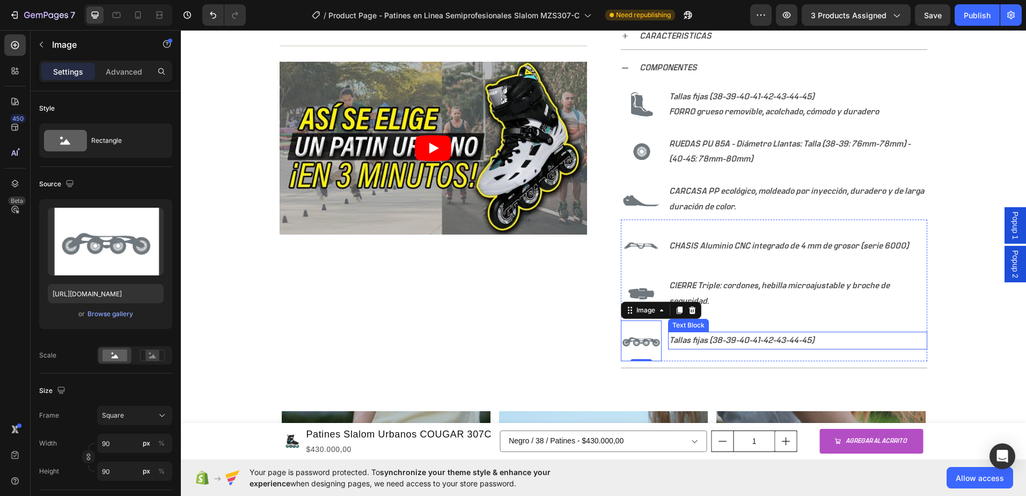
click at [799, 340] on p "Tallas fijas (38-39-40-41-42-43-44-45)" at bounding box center [797, 341] width 257 height 16
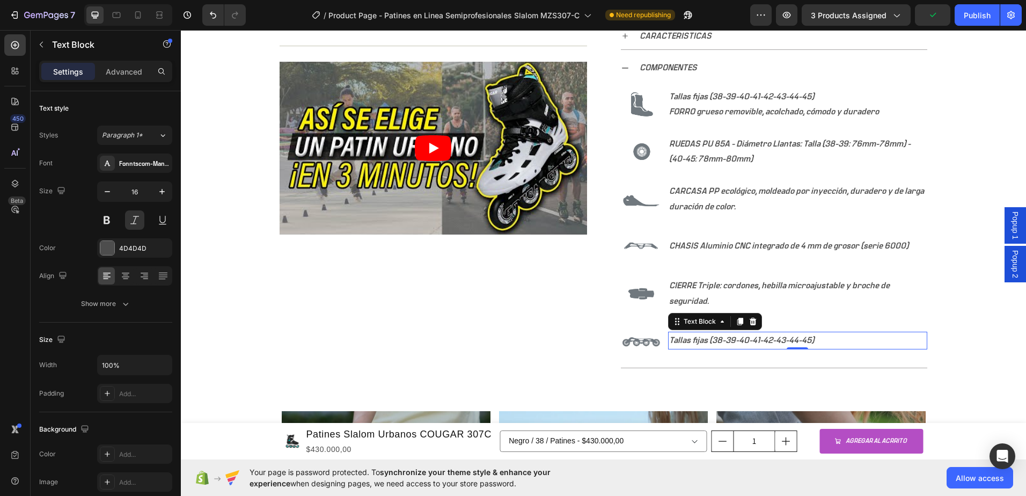
click at [819, 339] on p "Tallas fijas (38-39-40-41-42-43-44-45)" at bounding box center [797, 341] width 257 height 16
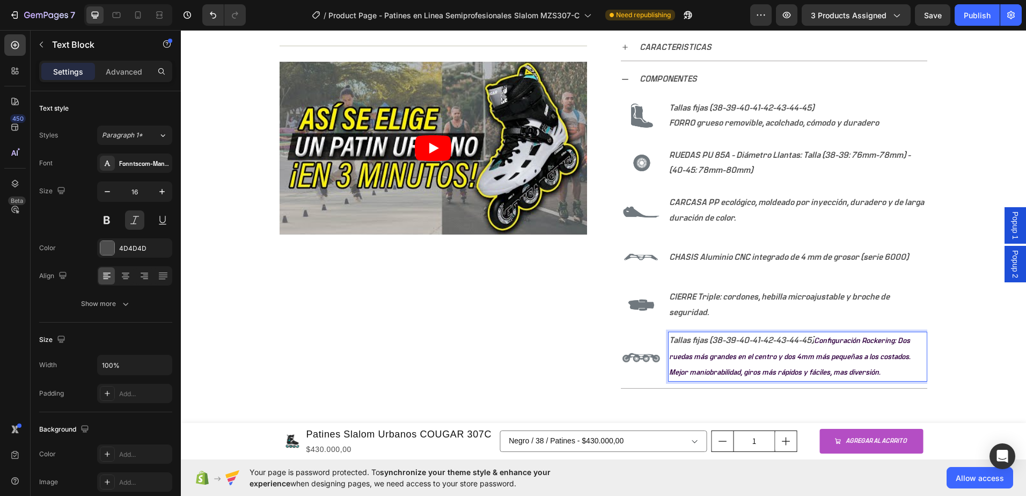
click at [815, 343] on span "Configuración Rockering: Dos ruedas más grandes en el centro y dos 4mm más pequ…" at bounding box center [790, 357] width 242 height 40
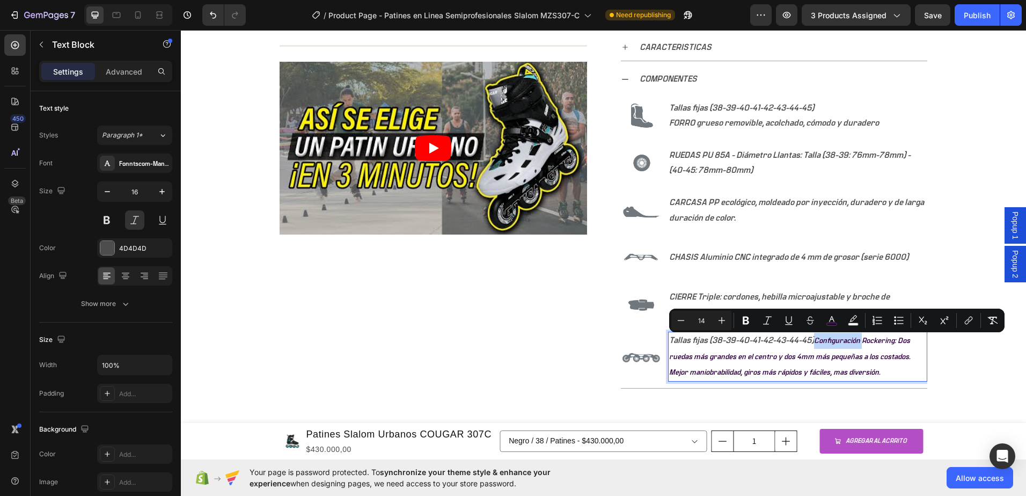
click at [813, 339] on p "Tallas fijas (38-39-40-41-42-43-44-45) Configuración Rockering: Dos ruedas más …" at bounding box center [797, 357] width 257 height 48
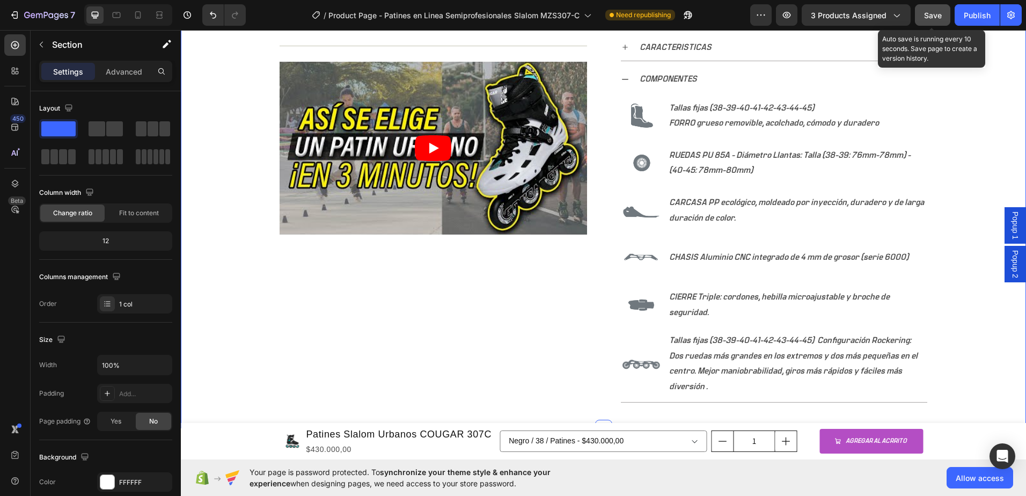
click at [942, 18] on span "Save" at bounding box center [933, 15] width 18 height 9
